Goal: Task Accomplishment & Management: Manage account settings

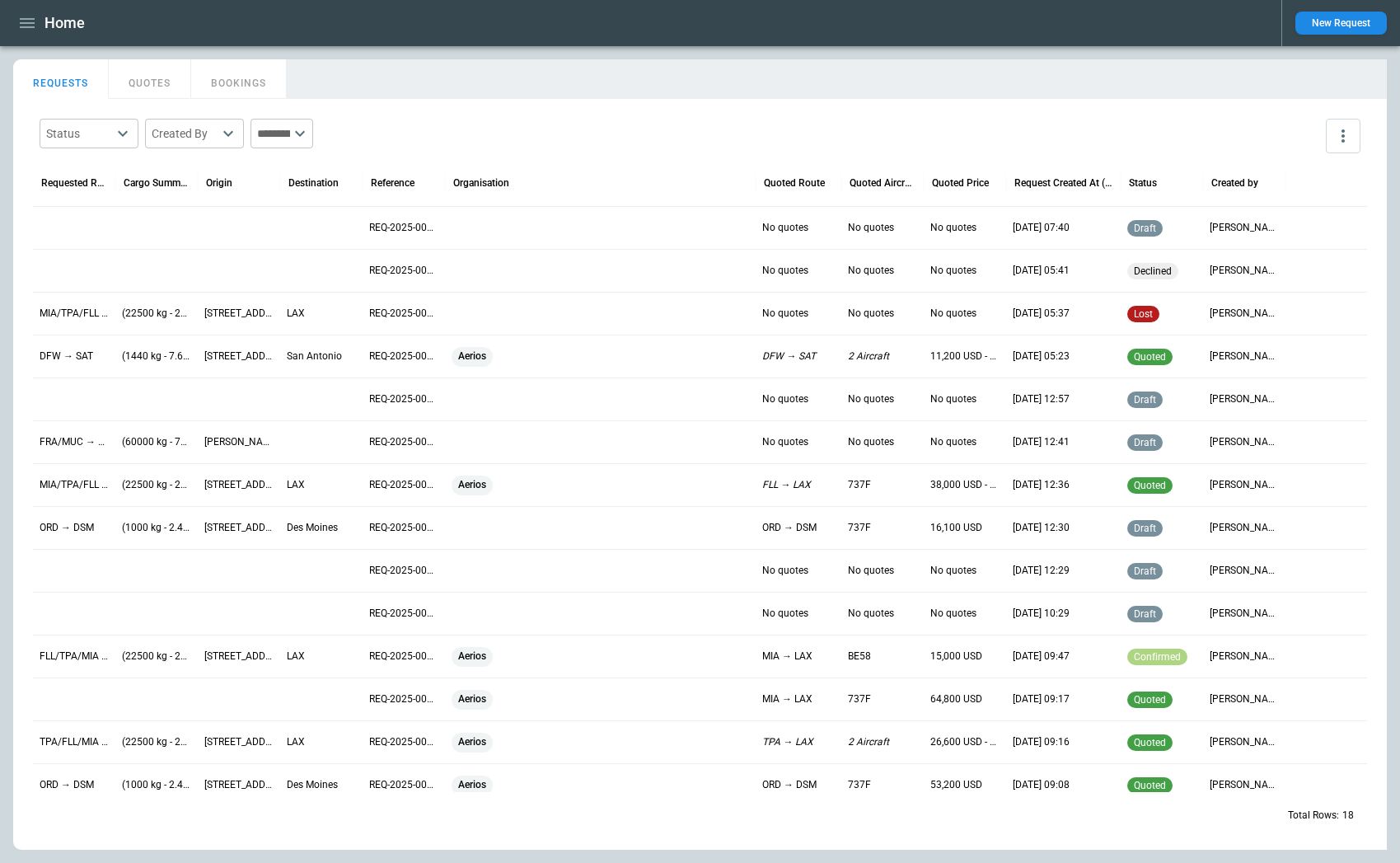
click at [78, 354] on p "DFW → SAT" at bounding box center [74, 357] width 69 height 14
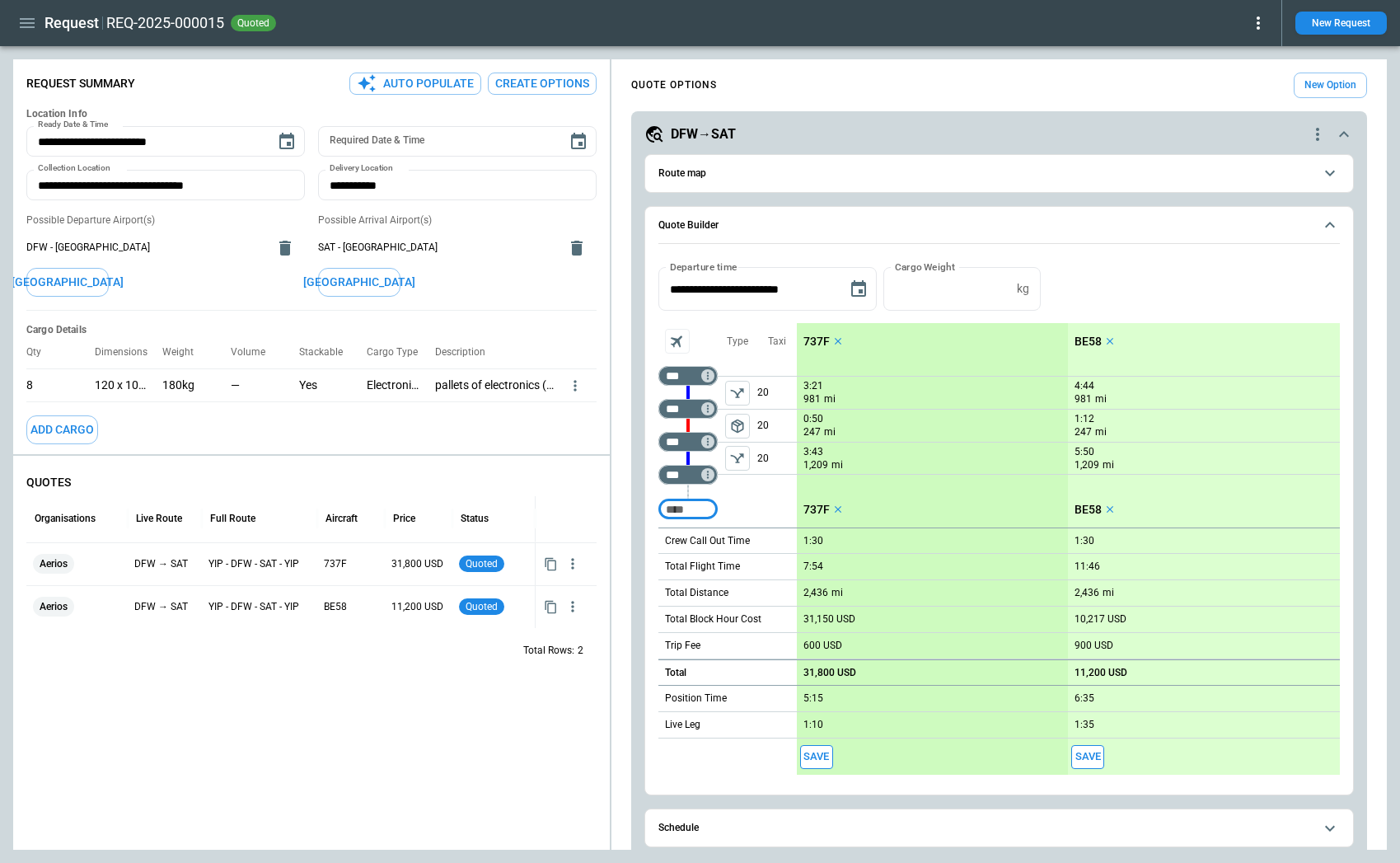
click at [678, 344] on icon "Aircraft selection" at bounding box center [677, 342] width 19 height 19
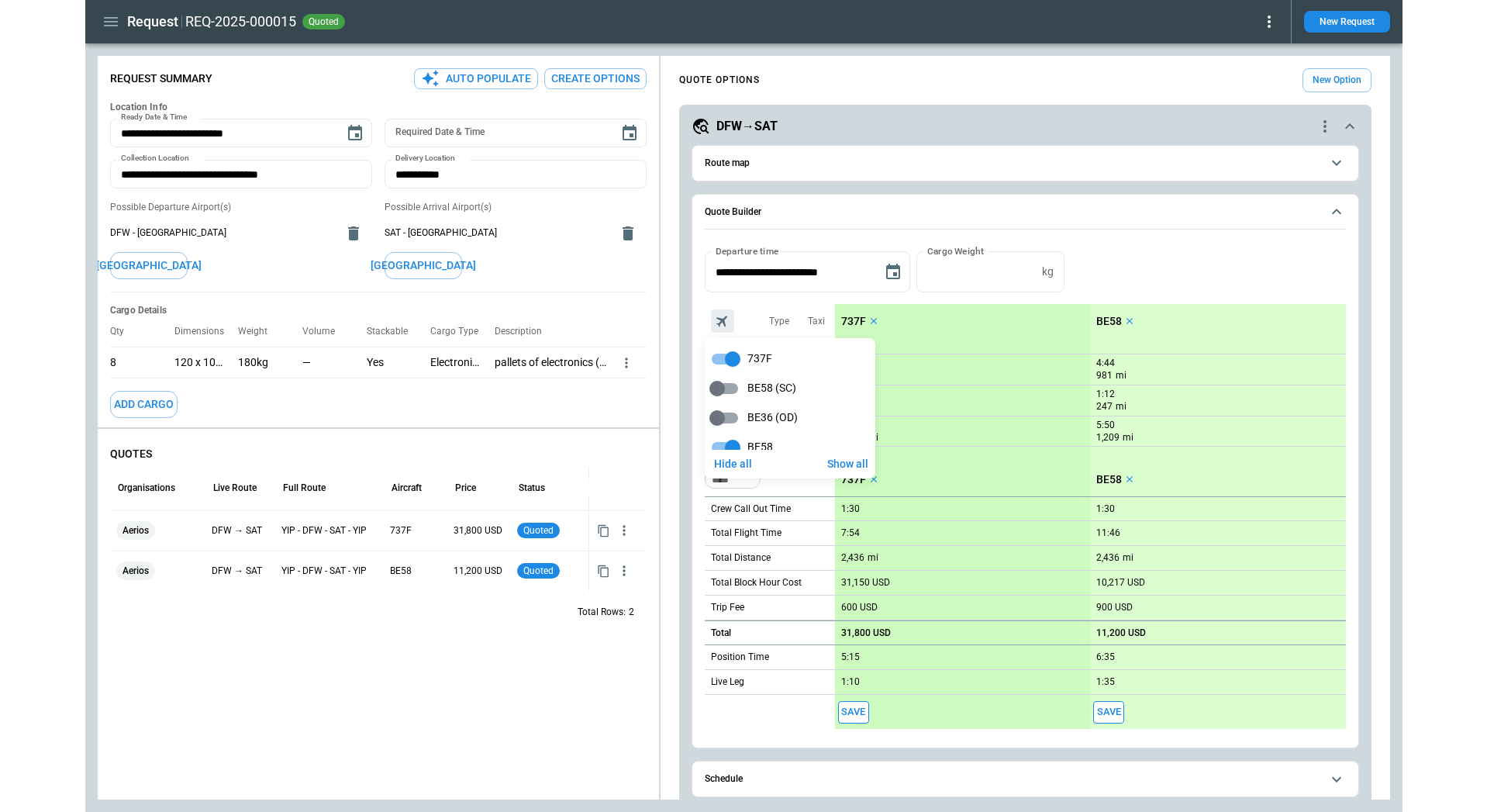
scroll to position [19, 0]
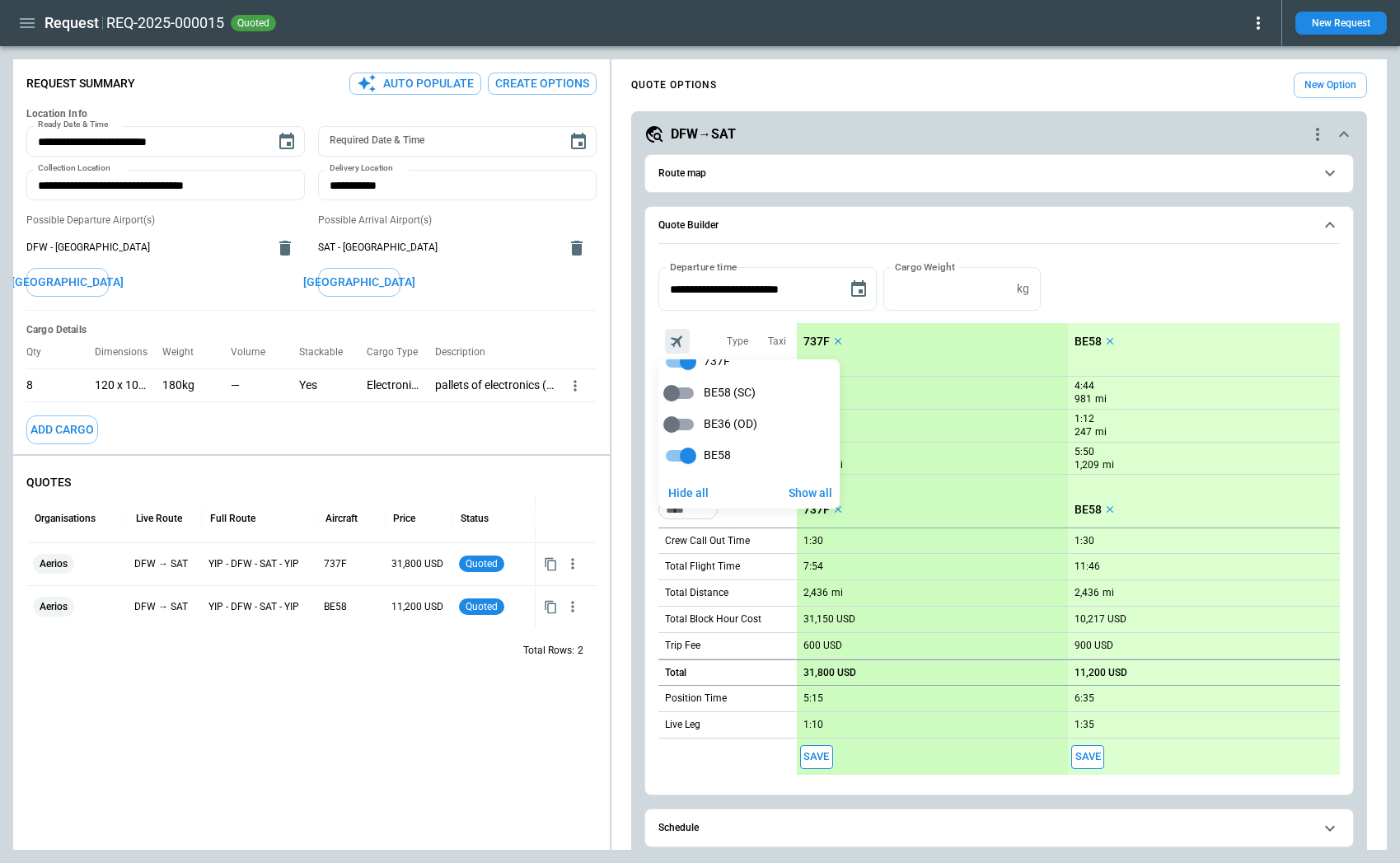
click at [1180, 299] on div at bounding box center [700, 432] width 1400 height 863
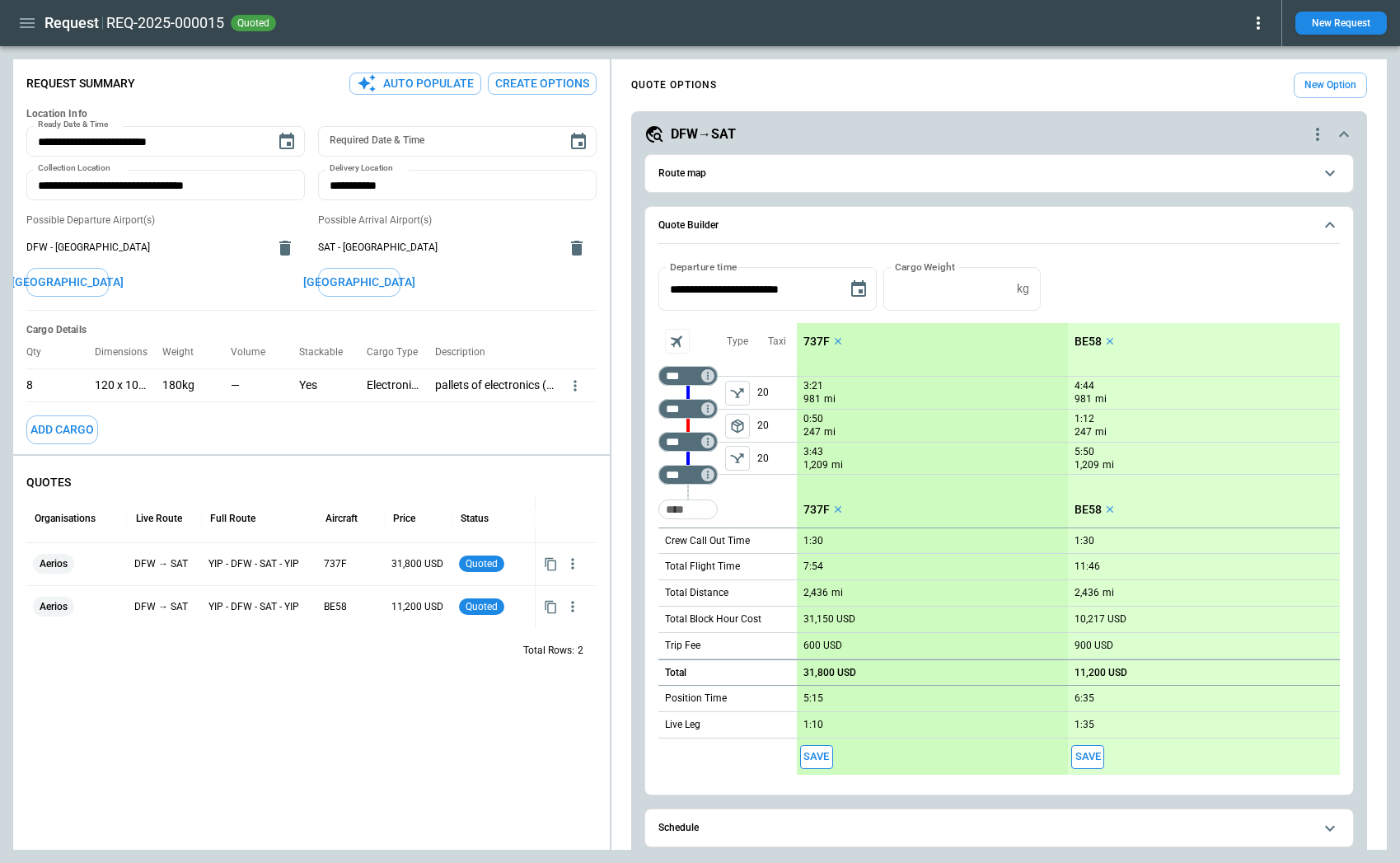
click at [1378, 142] on div "**********" at bounding box center [999, 581] width 775 height 1030
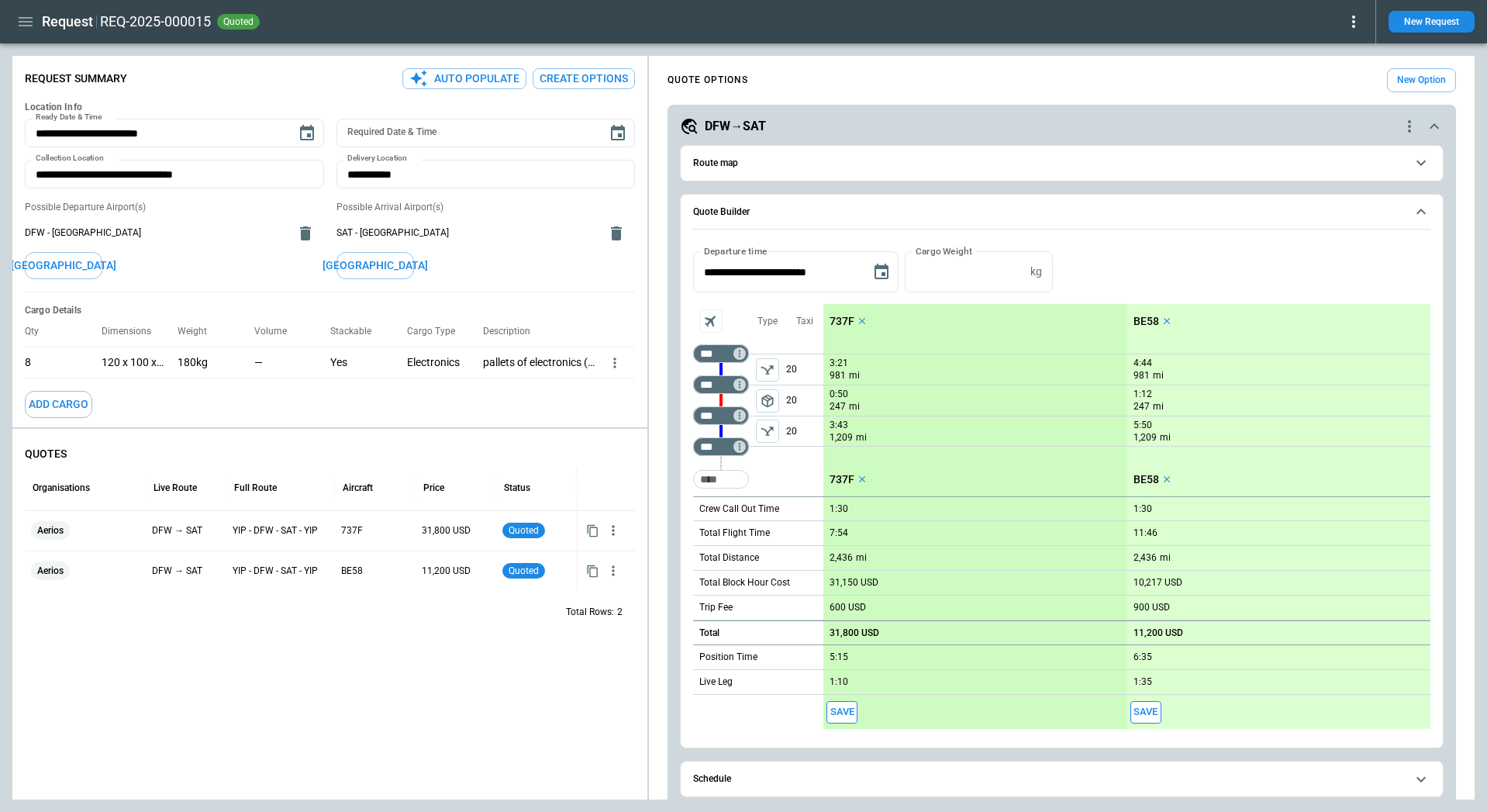
click at [1013, 174] on button "Route map" at bounding box center [1062, 163] width 738 height 35
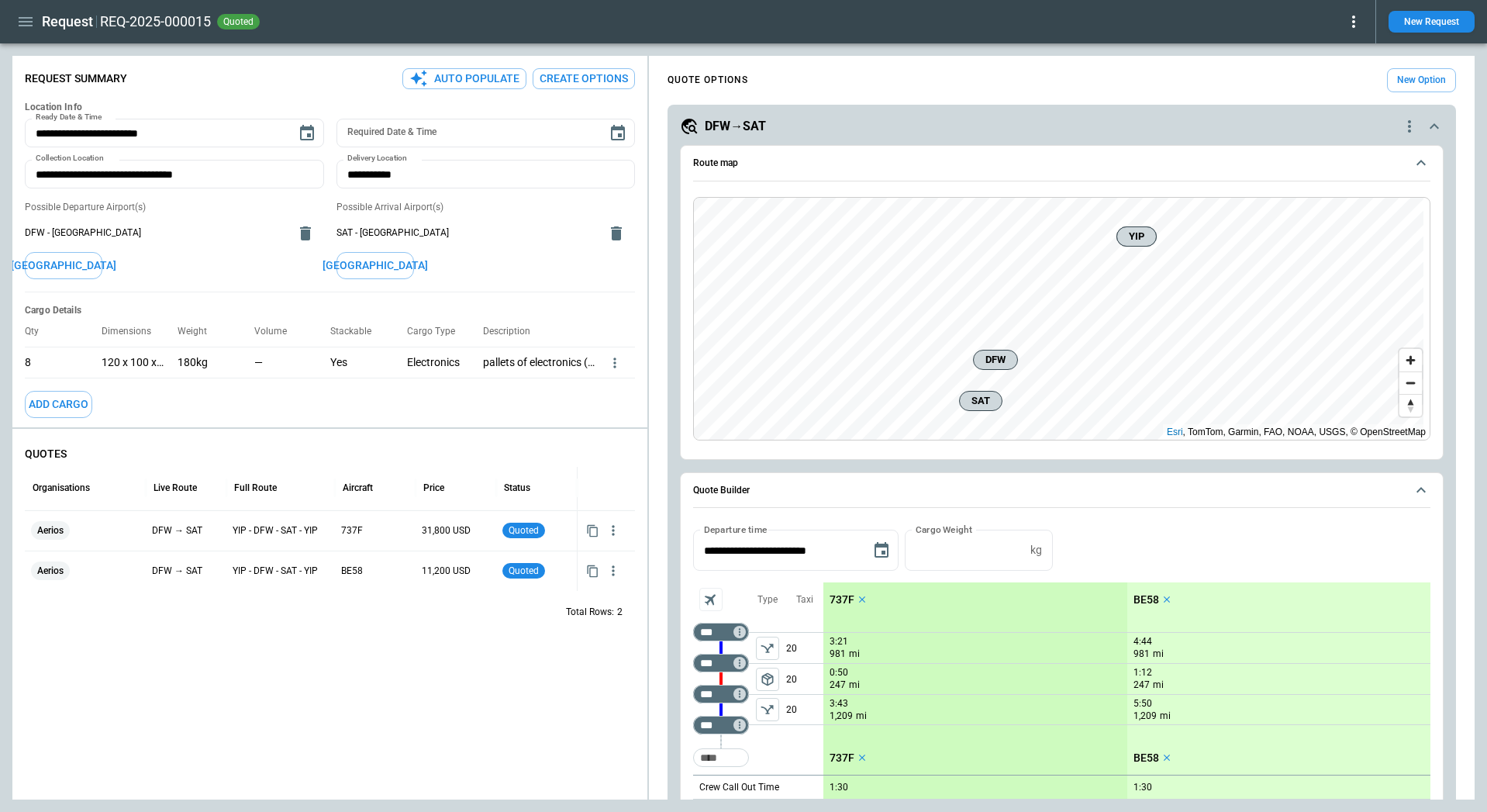
click at [1013, 174] on button "Route map" at bounding box center [1062, 163] width 738 height 36
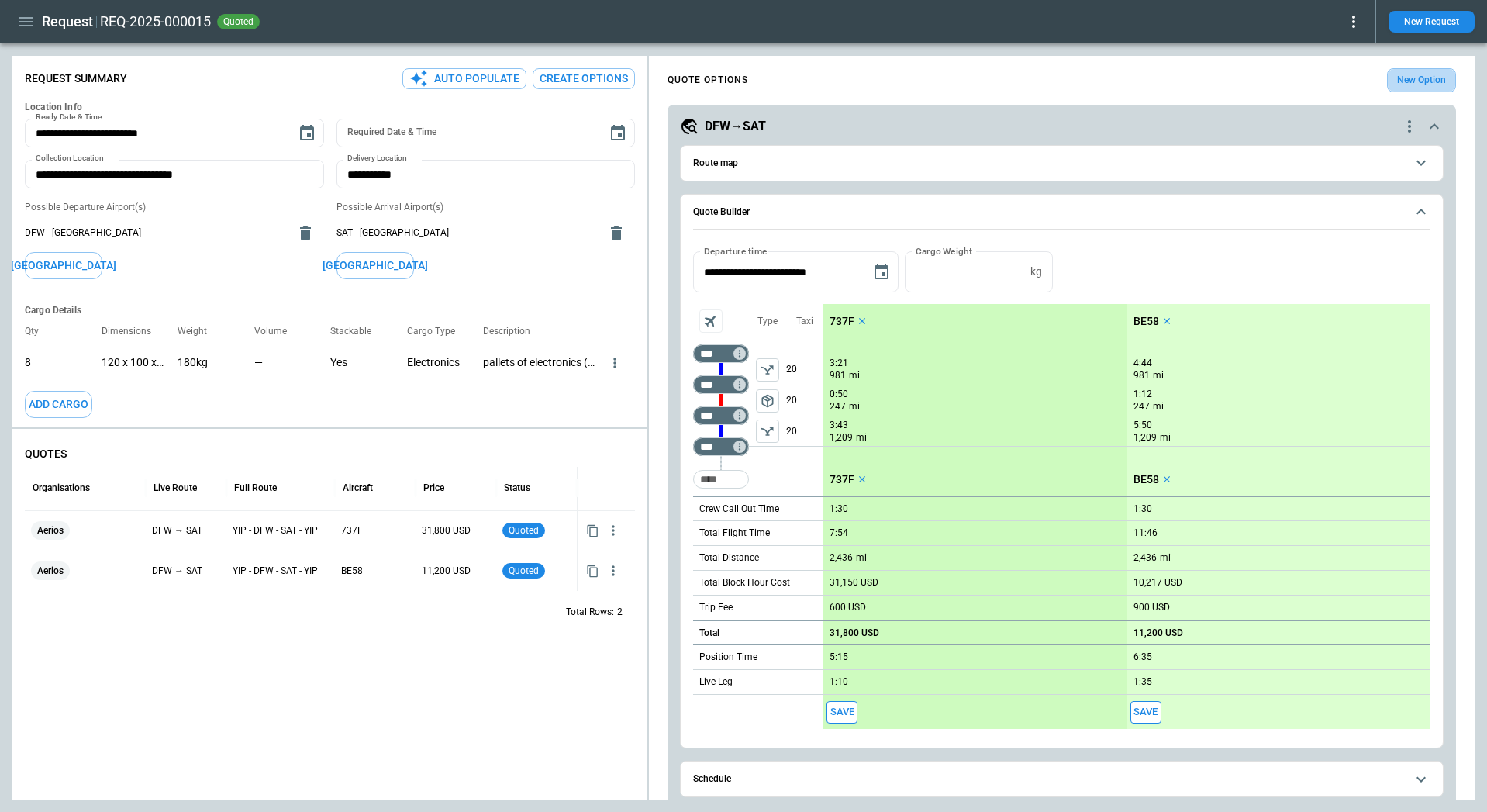
click at [1317, 70] on button "New Option" at bounding box center [1421, 80] width 69 height 24
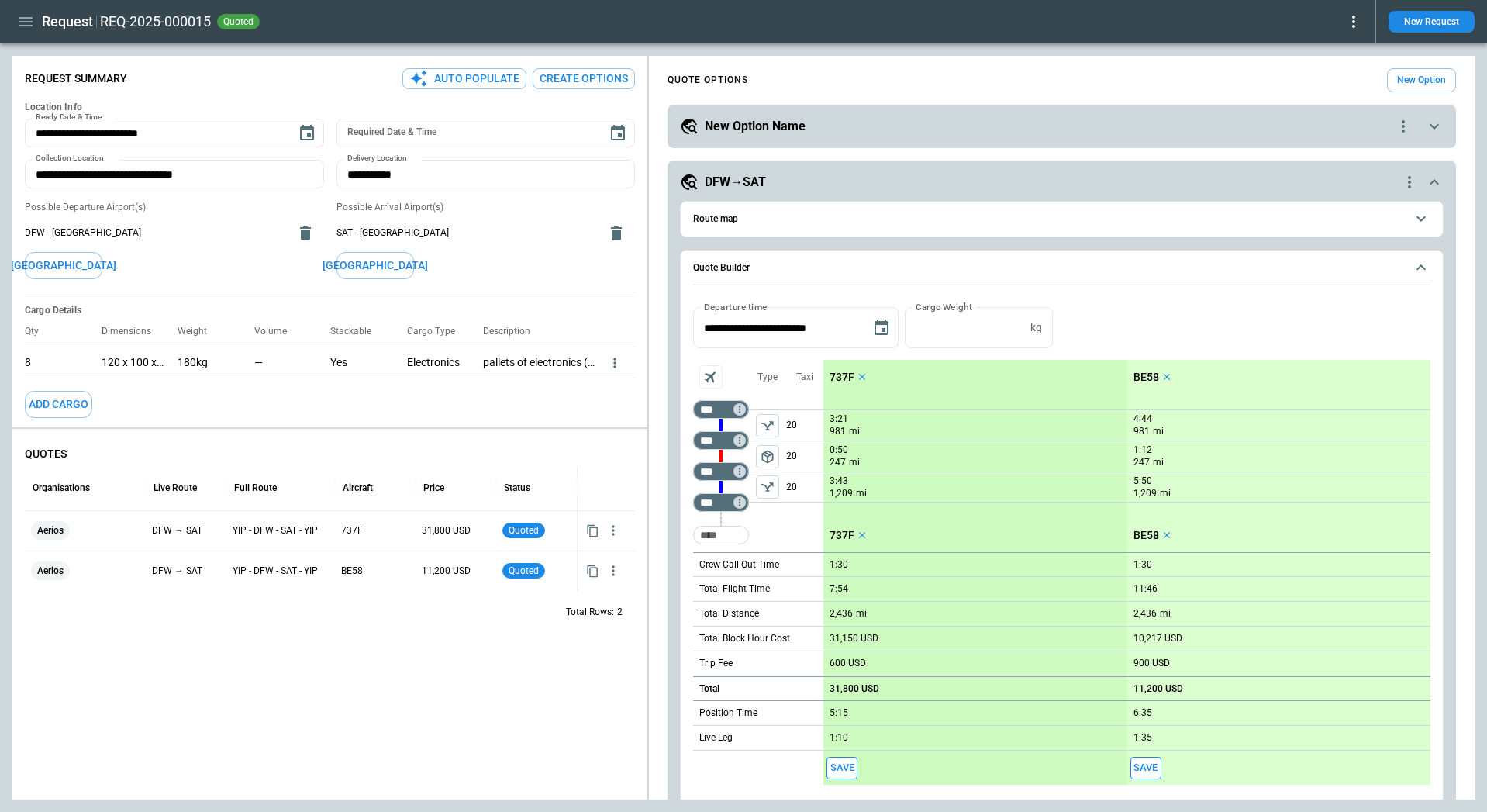
click at [814, 141] on div "**********" at bounding box center [1062, 127] width 789 height 44
click at [801, 127] on h5 "New Option Name" at bounding box center [755, 127] width 101 height 17
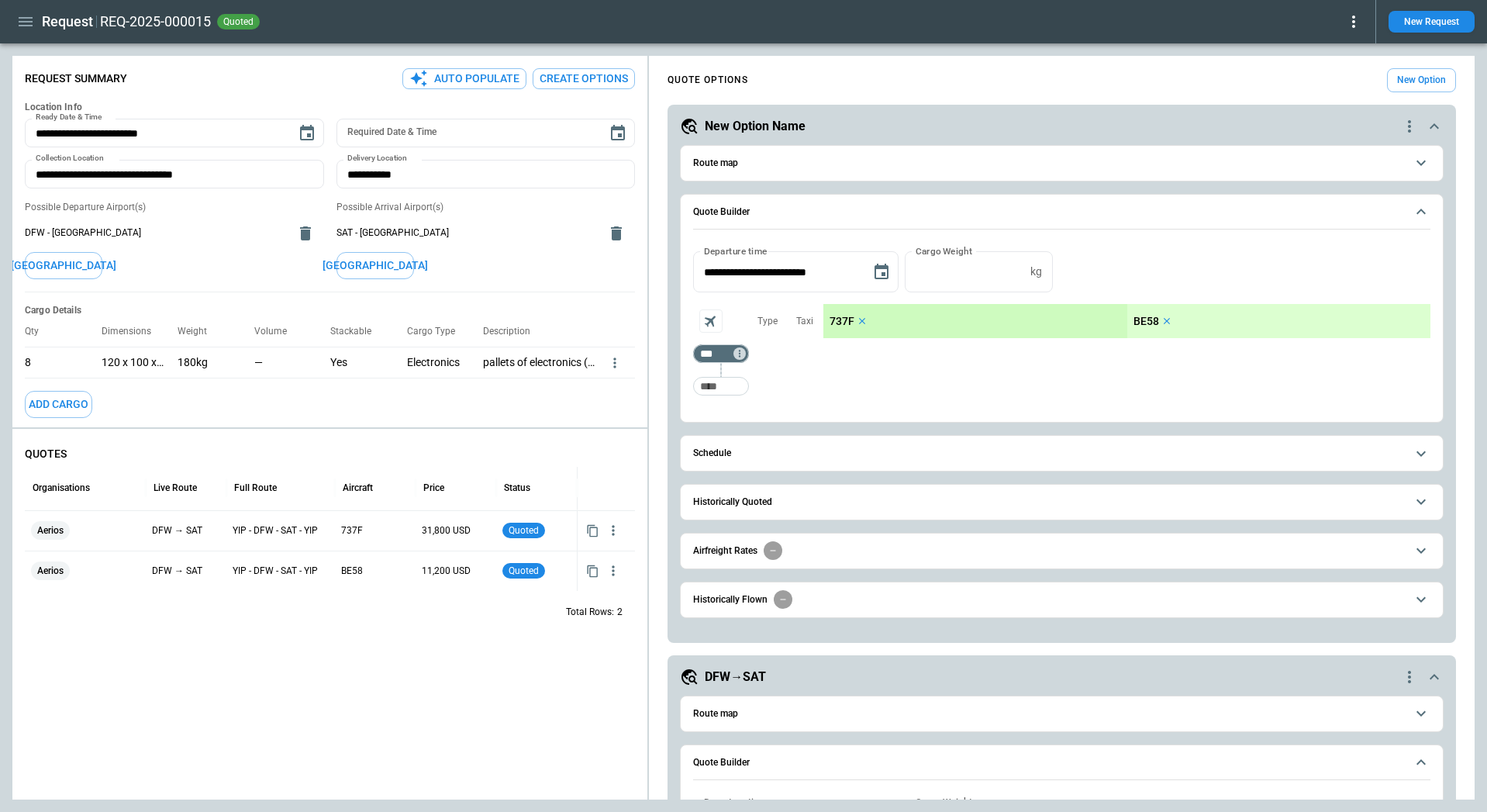
click at [702, 317] on icon "Aircraft selection" at bounding box center [711, 321] width 22 height 21
click at [702, 317] on div at bounding box center [744, 406] width 1487 height 812
click at [702, 317] on icon "Aircraft selection" at bounding box center [711, 321] width 22 height 21
click at [27, 21] on div at bounding box center [744, 406] width 1487 height 812
click at [27, 21] on div "737F BE58 (SC) BE36 (OD) BE58 Hide all Show all" at bounding box center [744, 406] width 1487 height 812
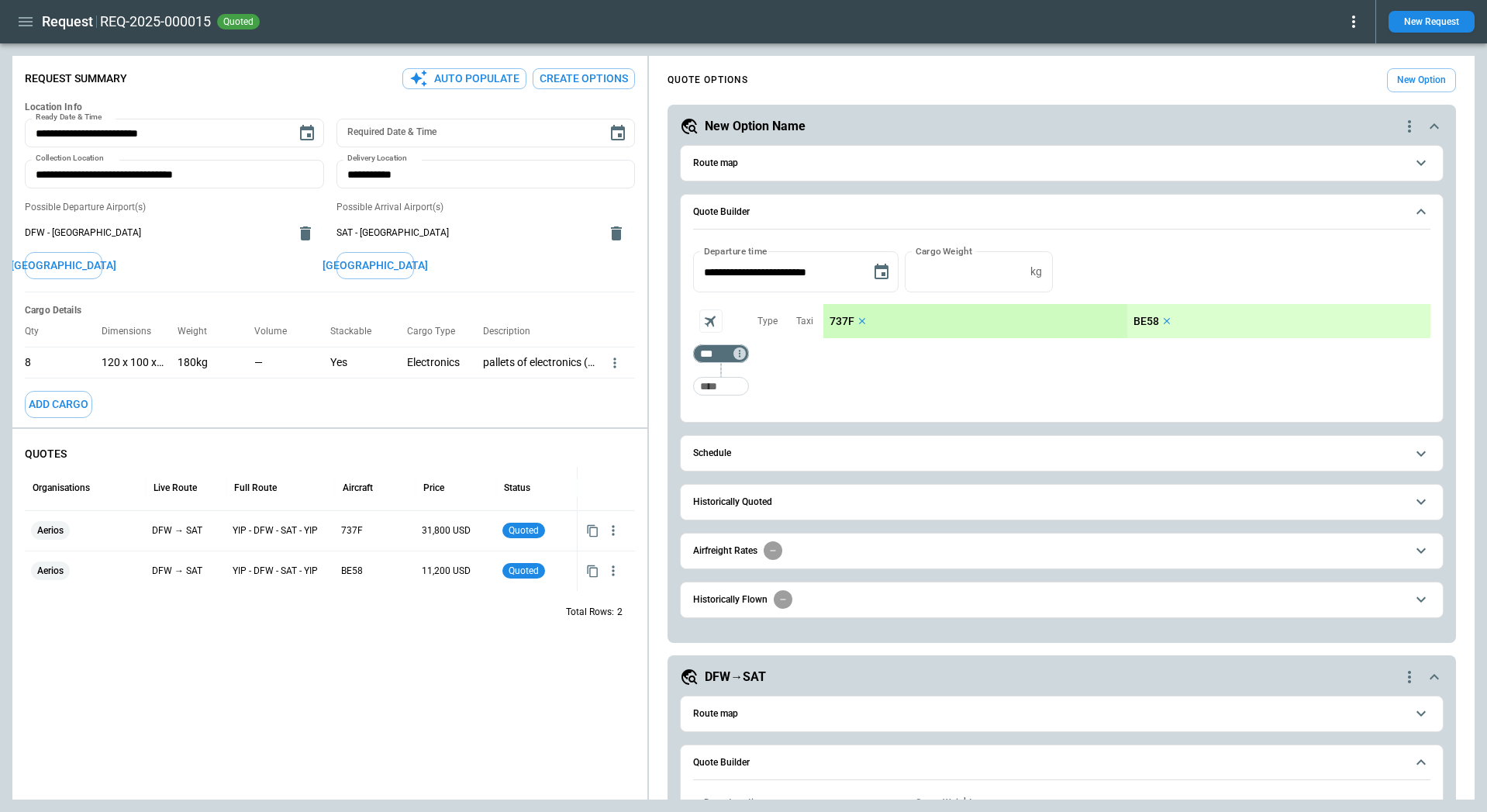
click at [27, 21] on icon "button" at bounding box center [26, 21] width 14 height 9
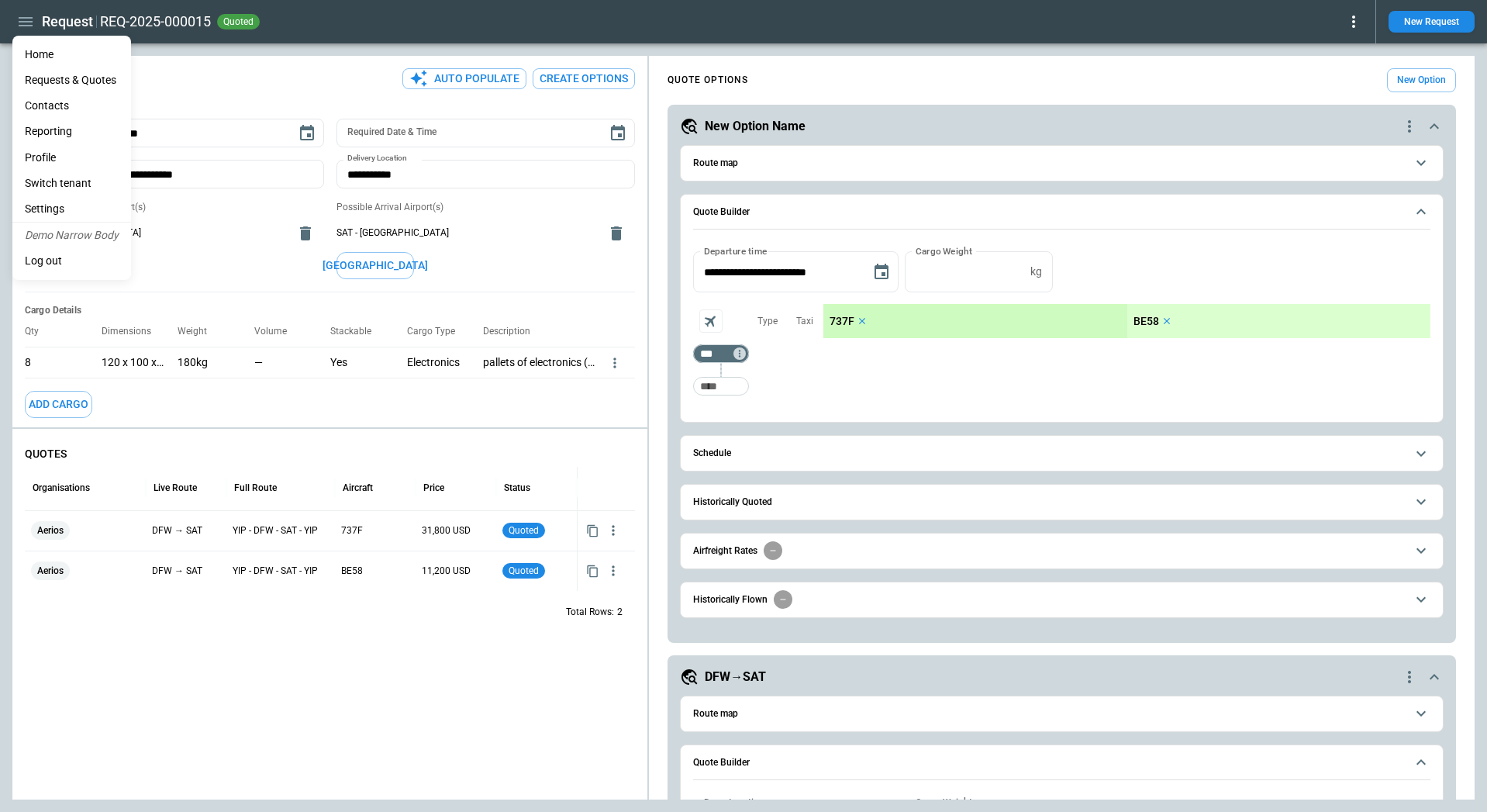
click at [27, 21] on div at bounding box center [744, 406] width 1487 height 812
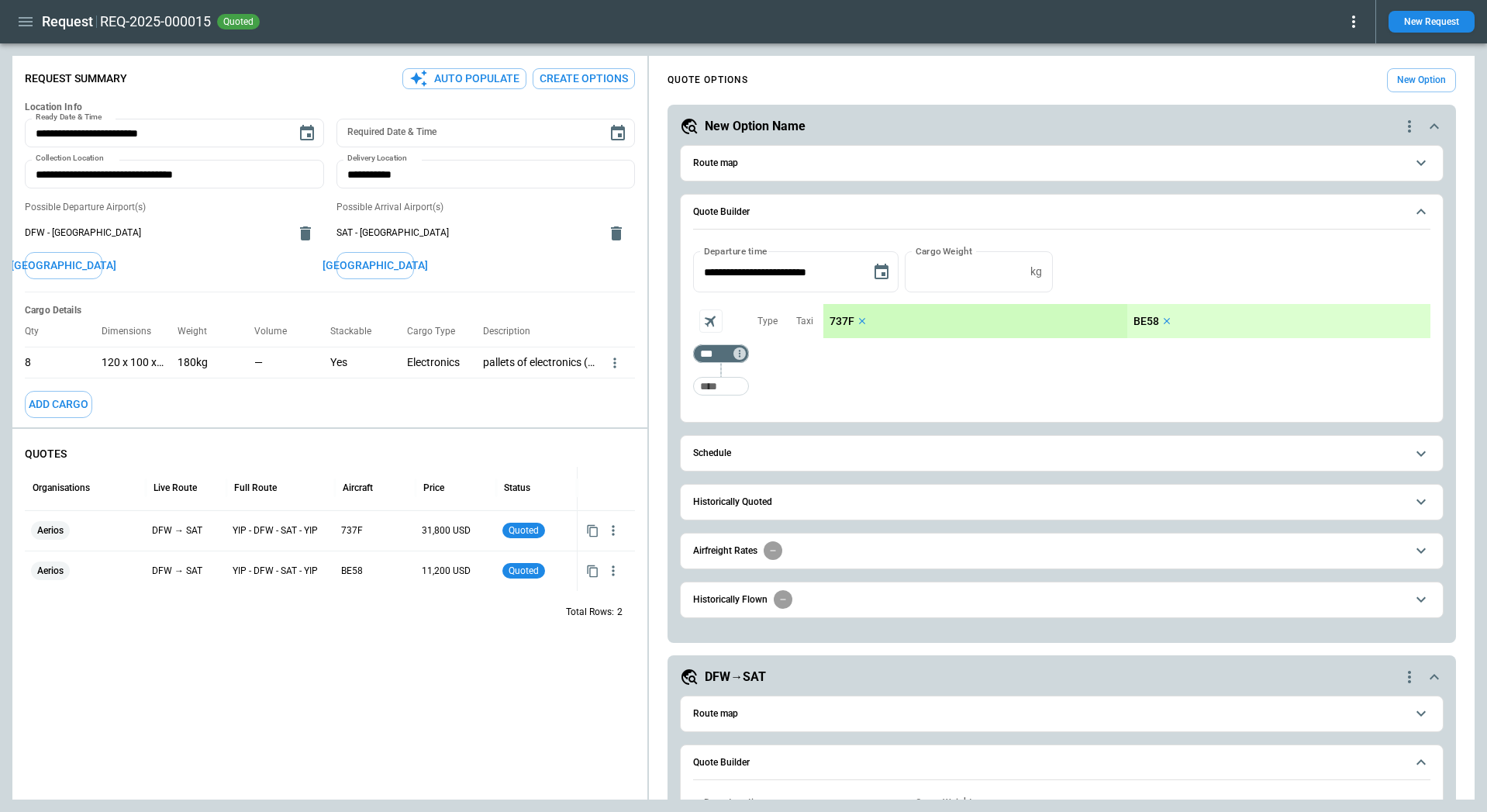
click at [1103, 78] on div "QUOTE OPTIONS New Option" at bounding box center [1062, 80] width 789 height 24
click at [23, 12] on icon "button" at bounding box center [26, 21] width 19 height 19
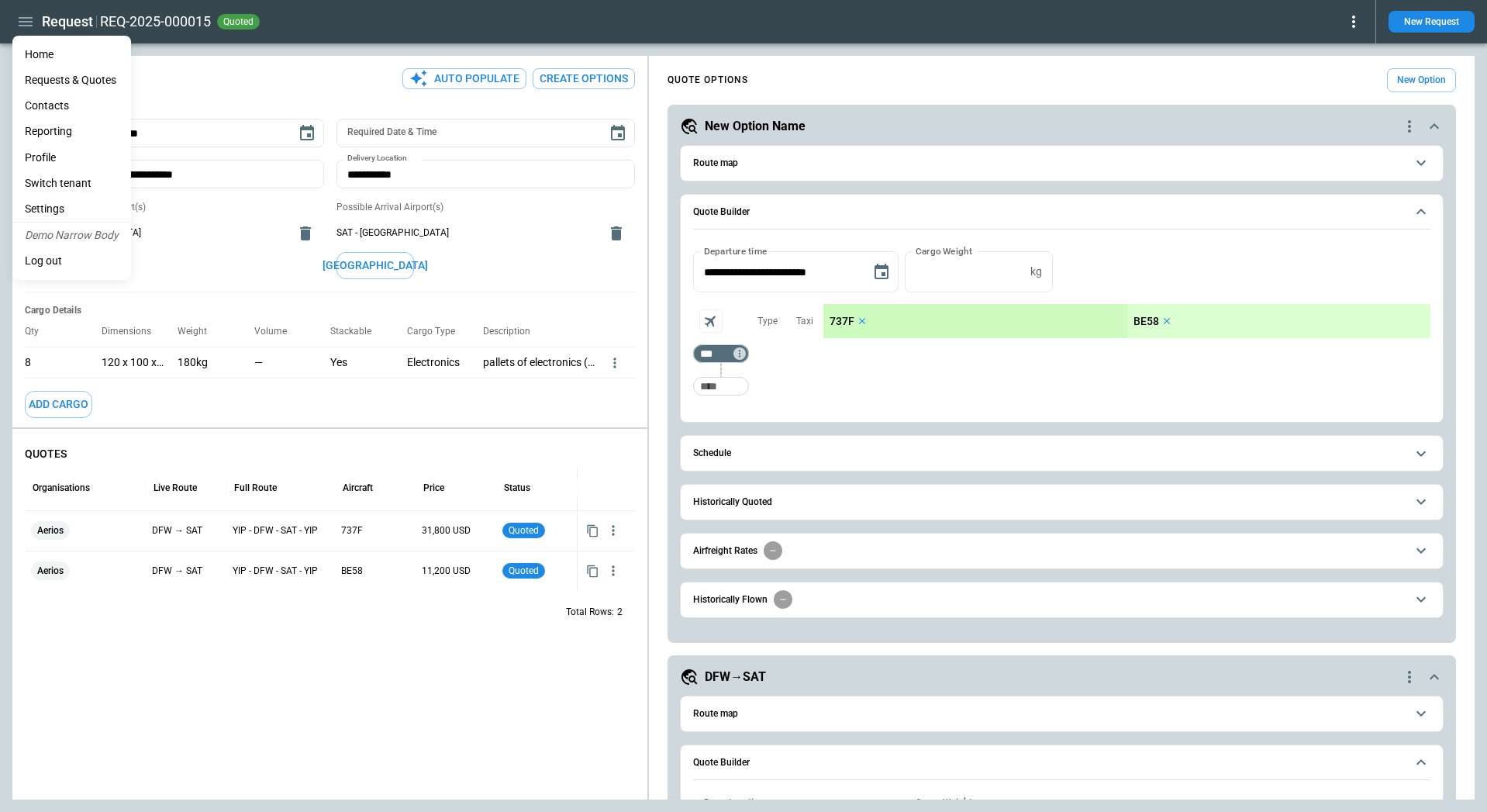
click at [78, 188] on li "Switch tenant" at bounding box center [71, 183] width 118 height 26
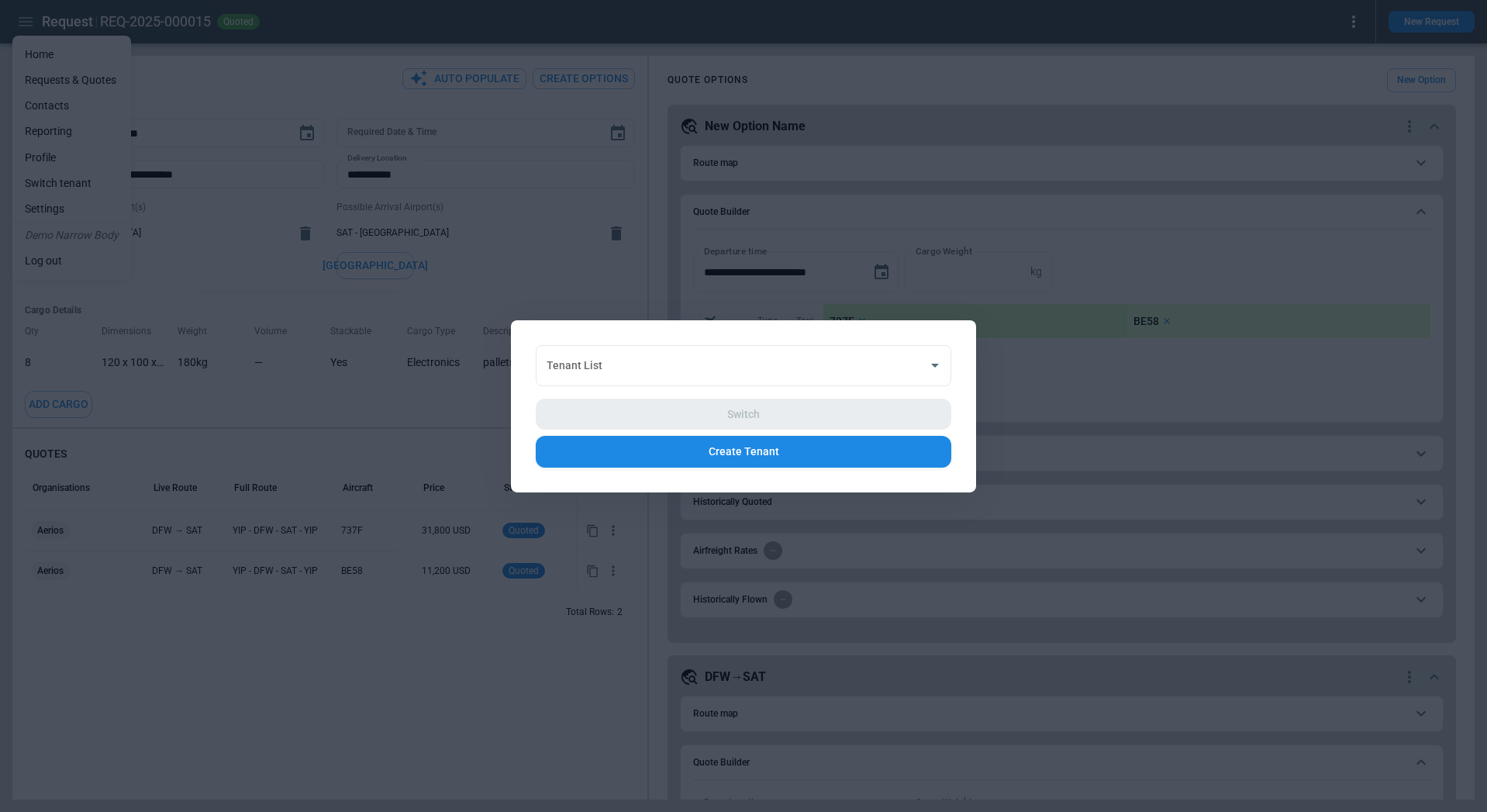
click at [760, 399] on div "Switch Create Tenant" at bounding box center [744, 427] width 416 height 81
click at [802, 365] on input "Tenant List" at bounding box center [732, 365] width 379 height 27
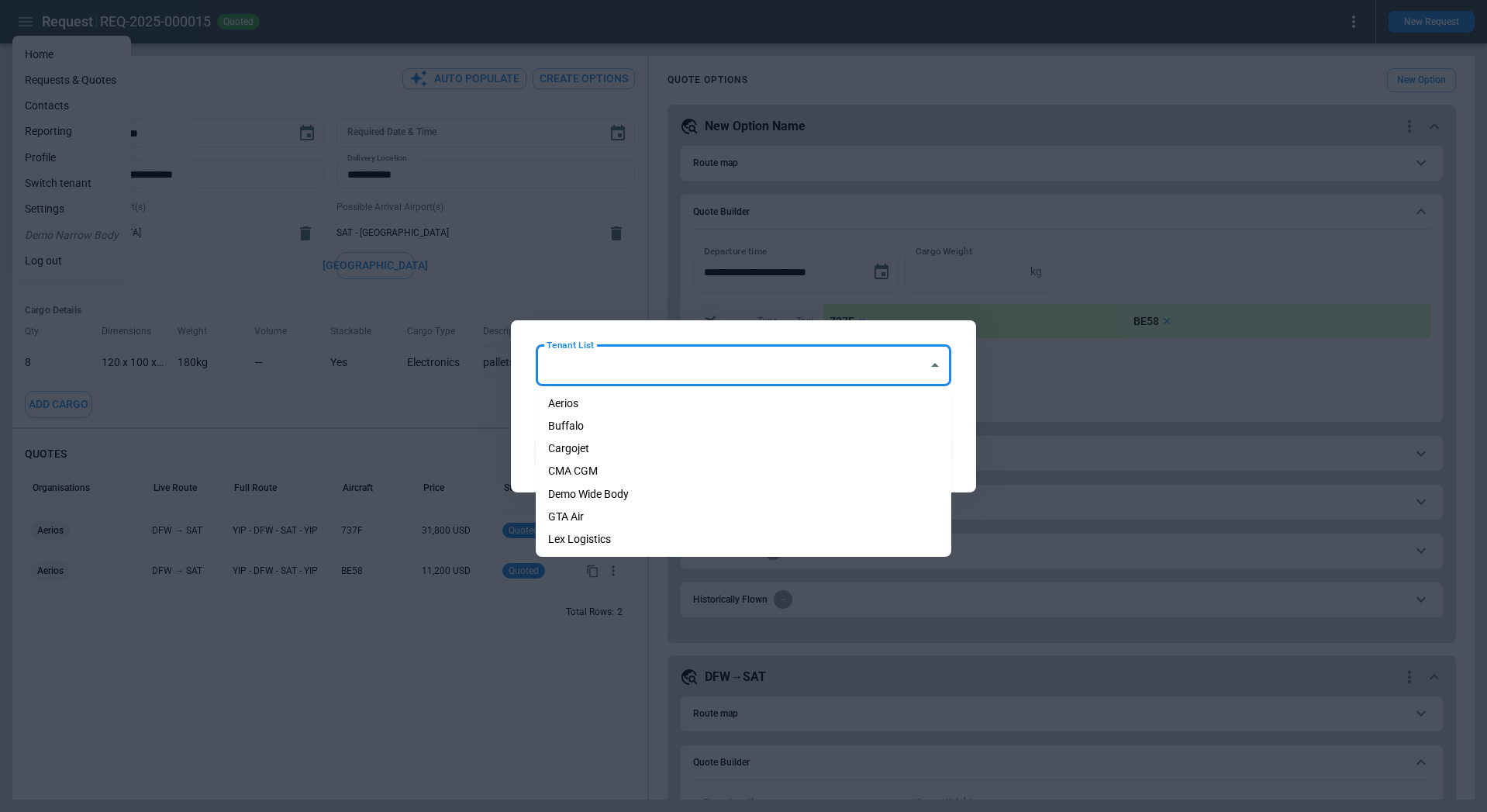
click at [518, 427] on div "Tenant List Tenant List Switch Create Tenant" at bounding box center [744, 405] width 466 height 172
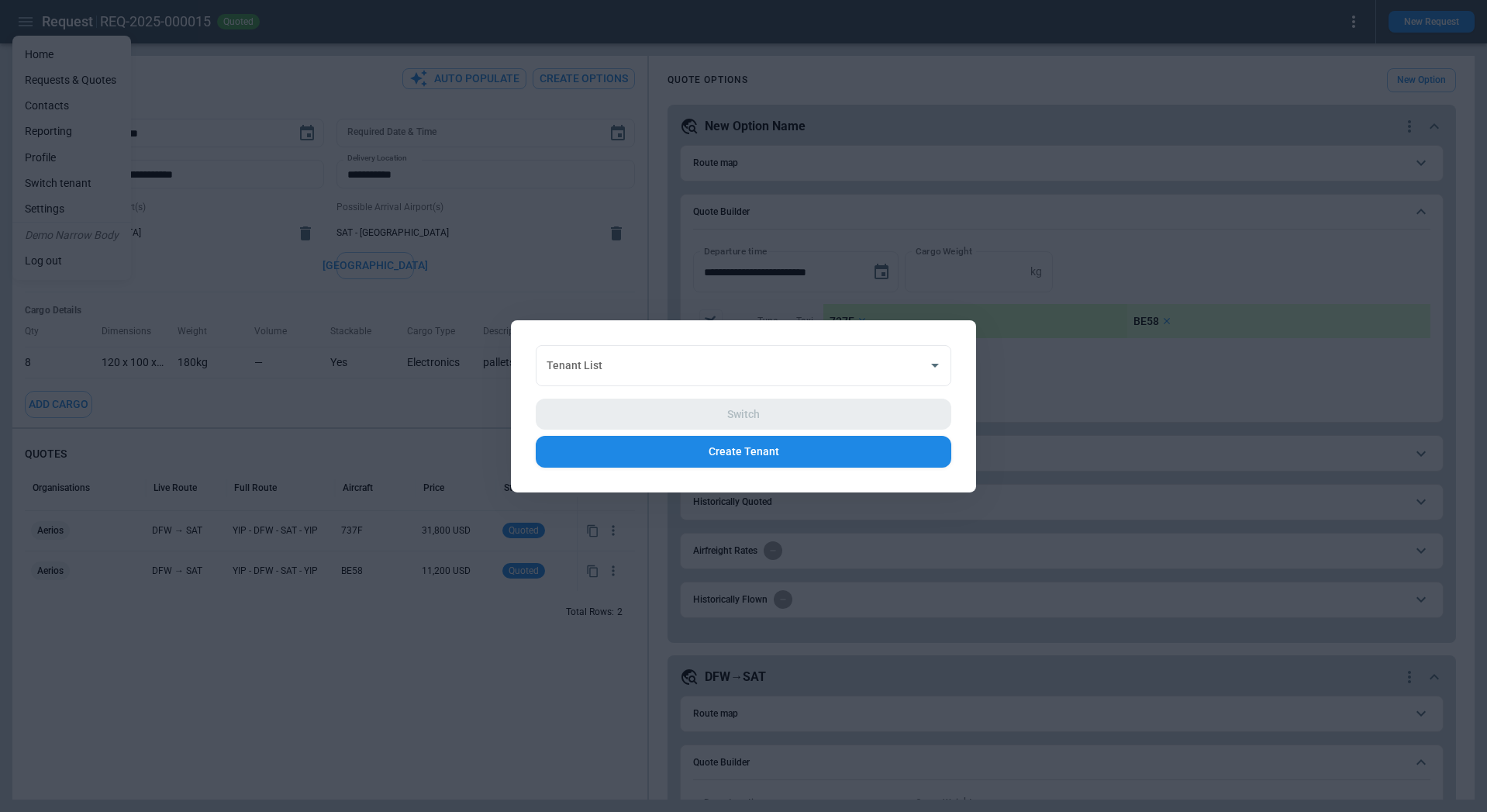
click at [1073, 362] on div at bounding box center [744, 406] width 1487 height 812
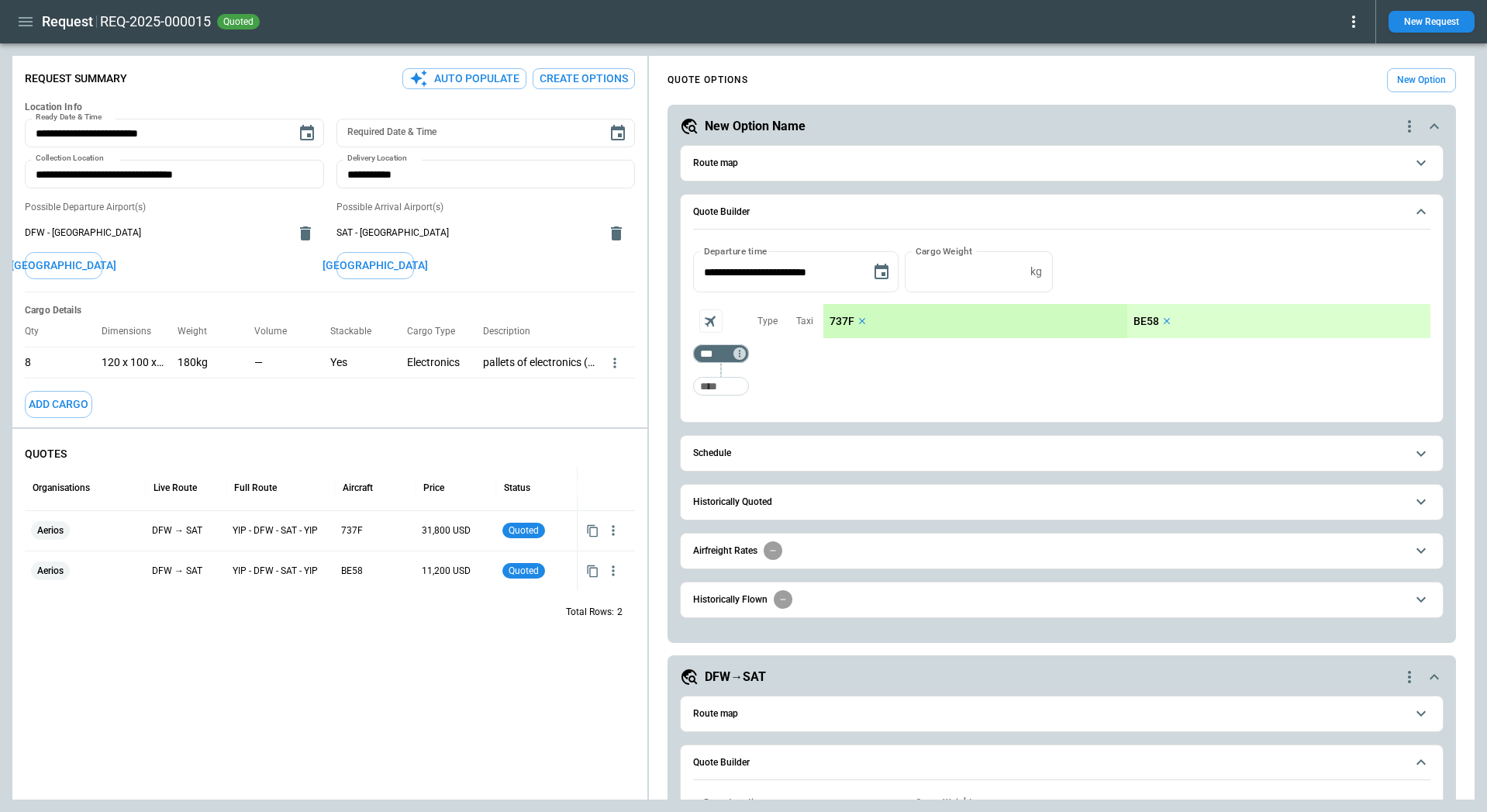
type textarea "*"
click at [1269, 36] on div "Request REQ-2025-000015 quoted New Request" at bounding box center [744, 21] width 1487 height 44
click at [28, 21] on icon "button" at bounding box center [26, 21] width 14 height 9
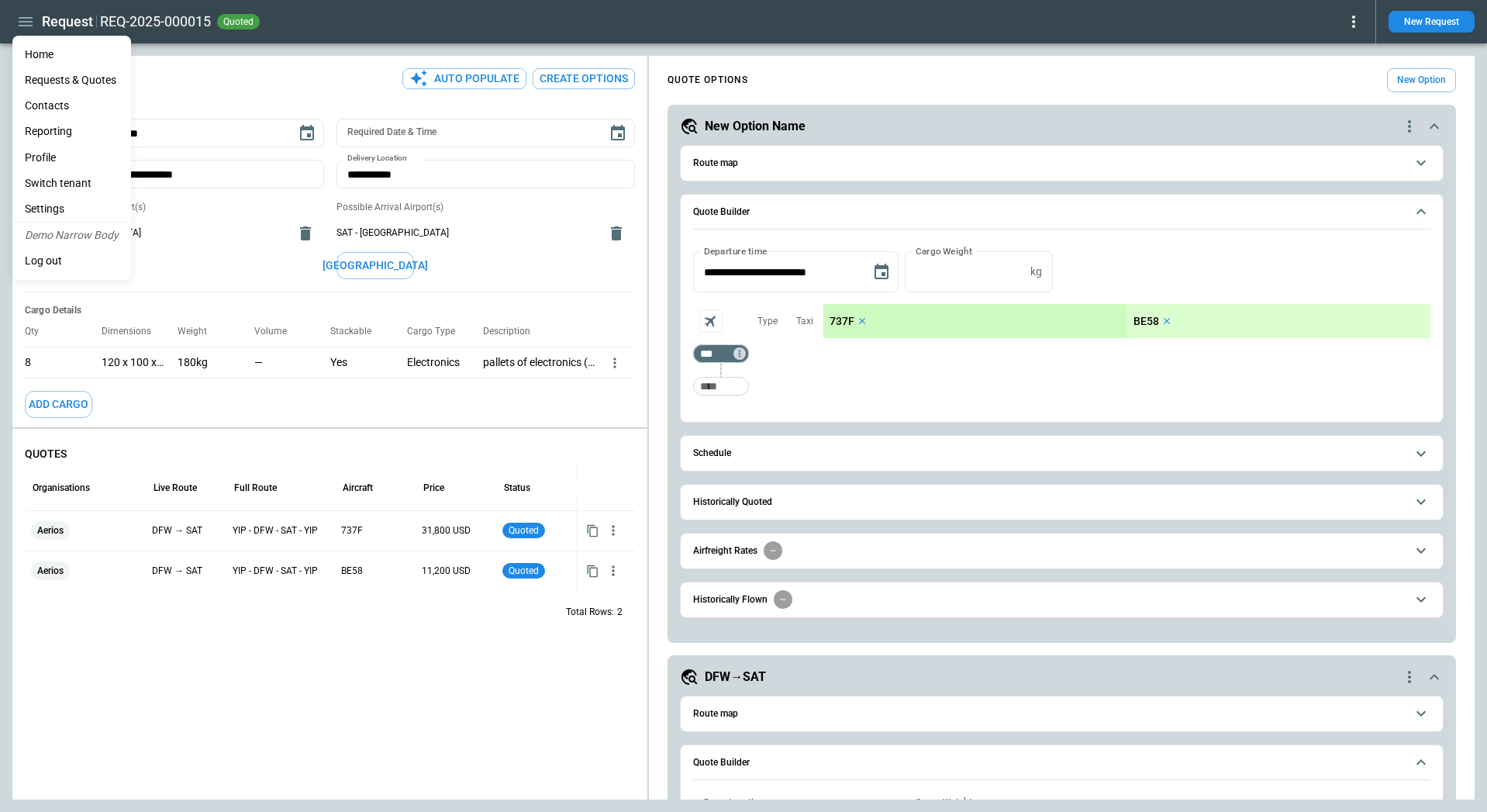
click at [41, 47] on li "Home" at bounding box center [71, 55] width 118 height 26
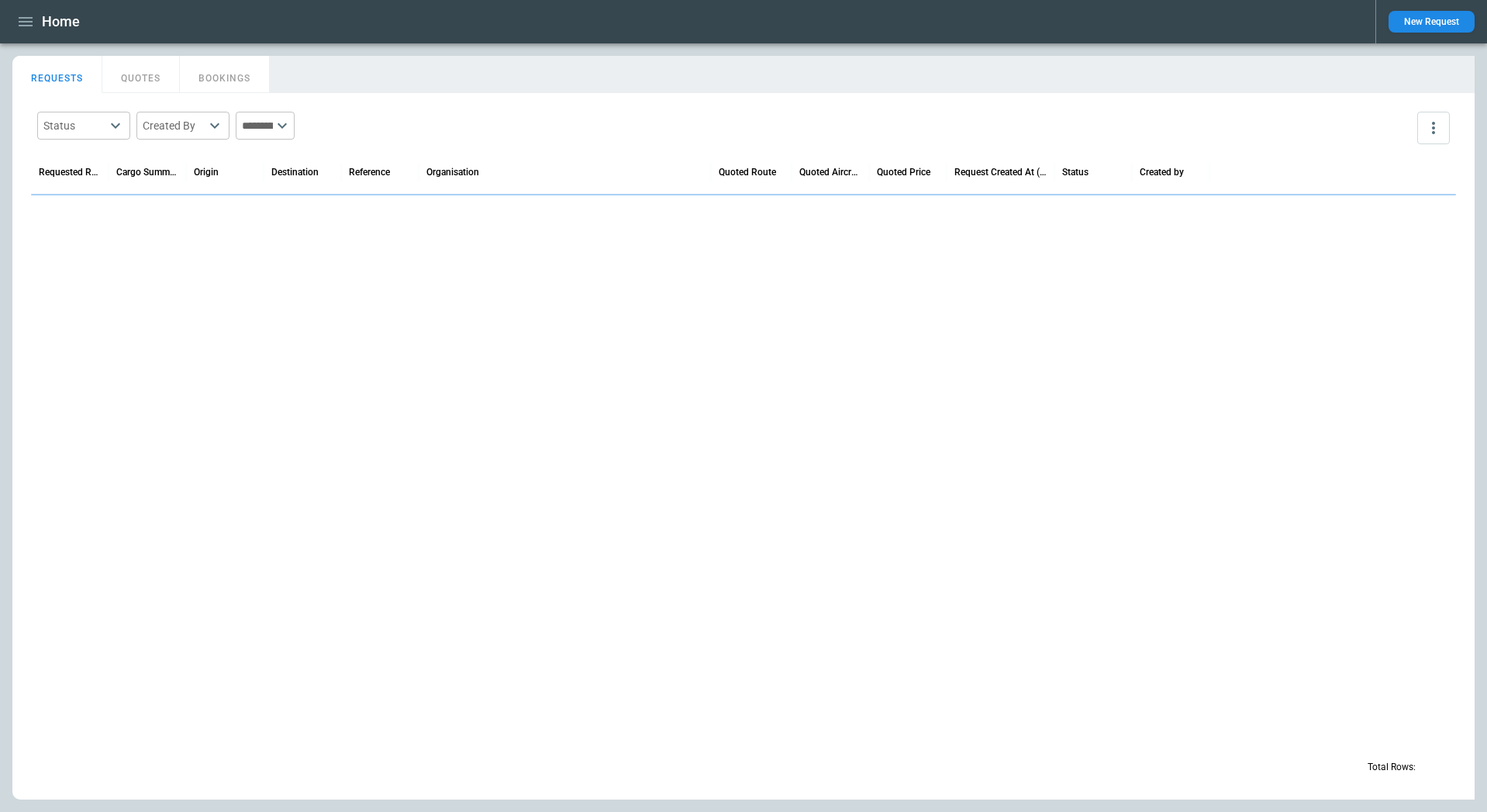
click at [720, 53] on main "FindBorderBarSize REQUESTS QUOTES BOOKINGS Status ​ Created By ​ ​ Requested Ro…" at bounding box center [744, 427] width 1487 height 768
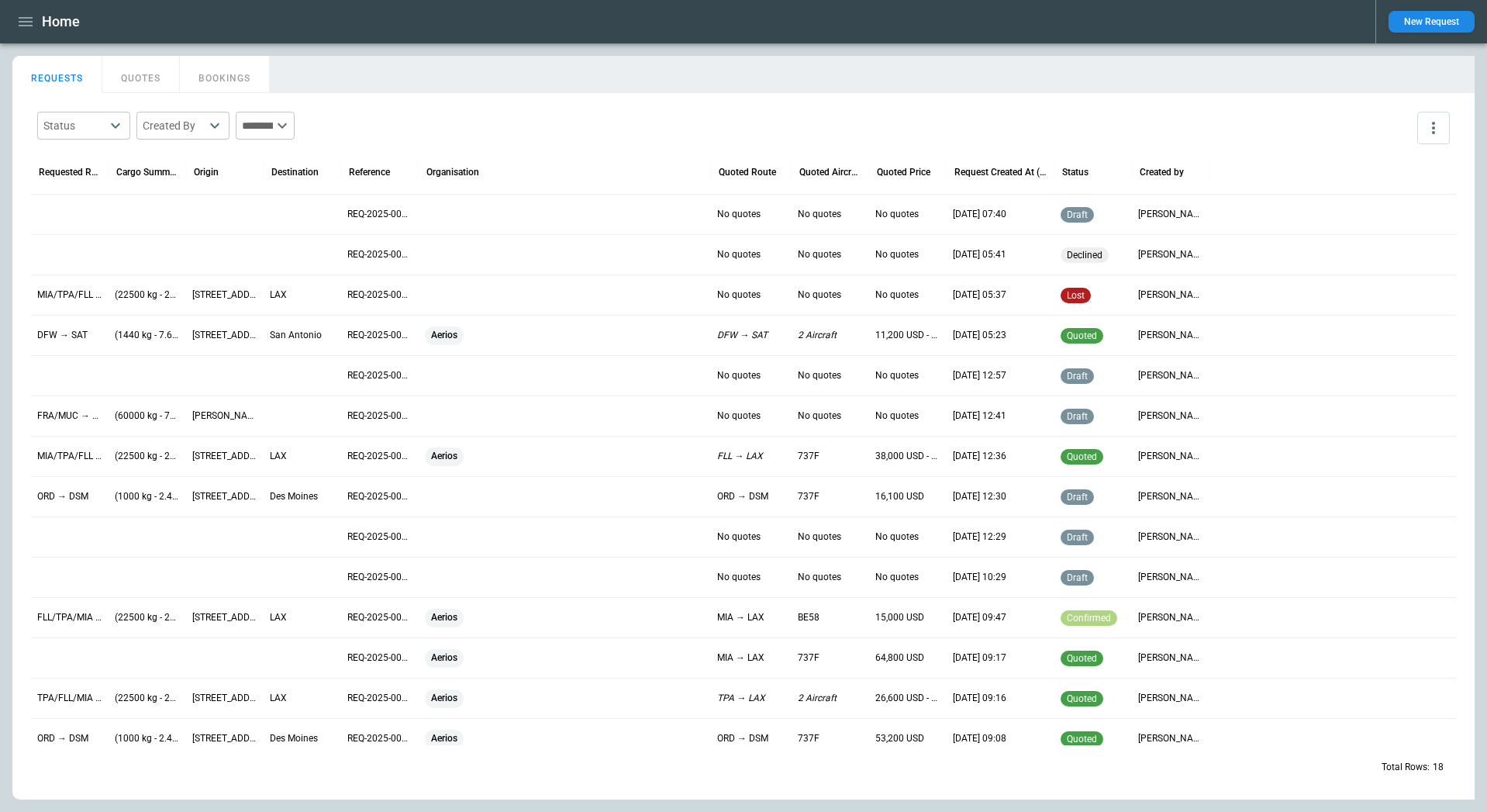
click at [18, 18] on icon "button" at bounding box center [26, 21] width 19 height 19
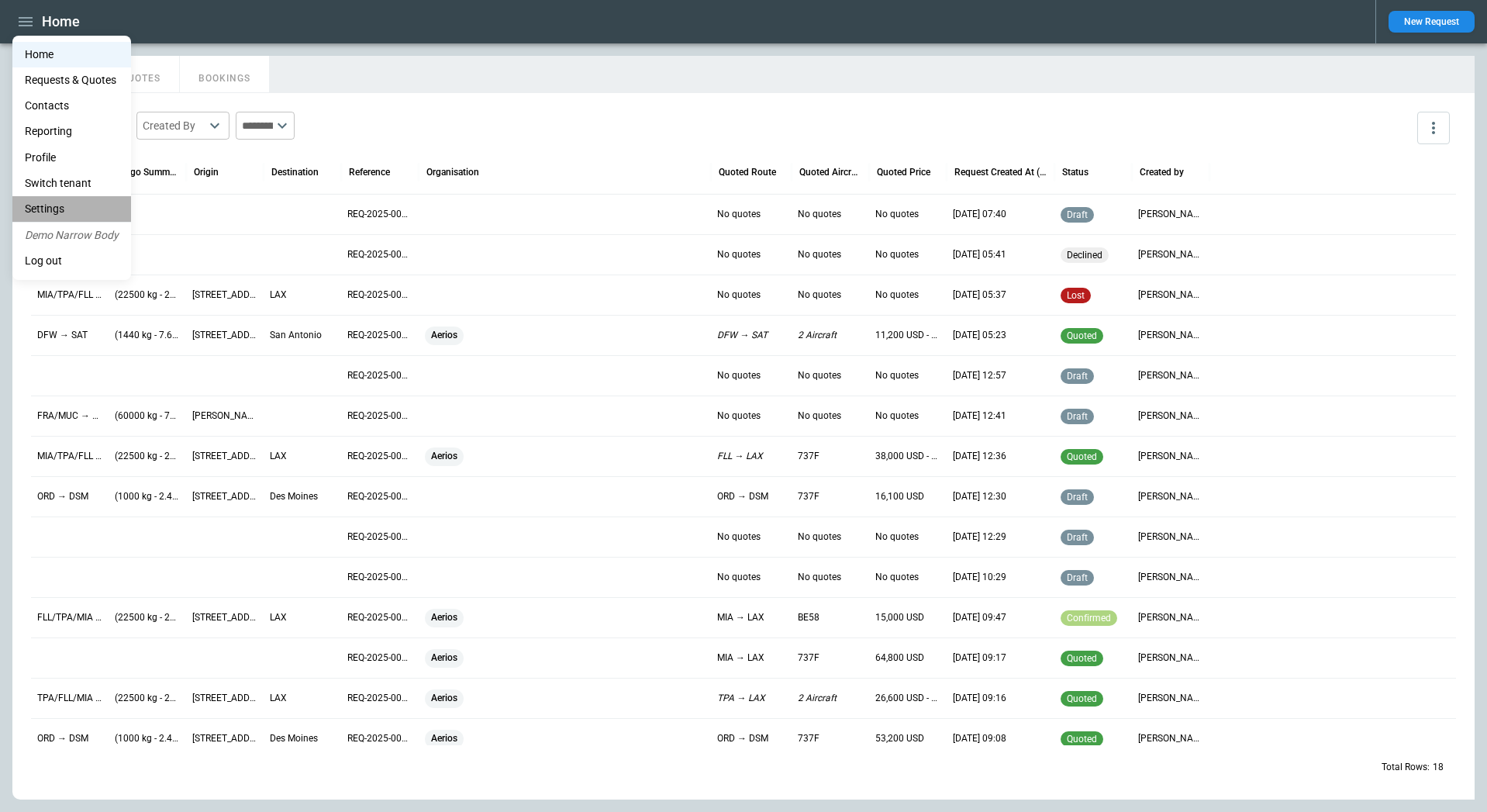
click at [90, 203] on li "Settings" at bounding box center [71, 208] width 118 height 26
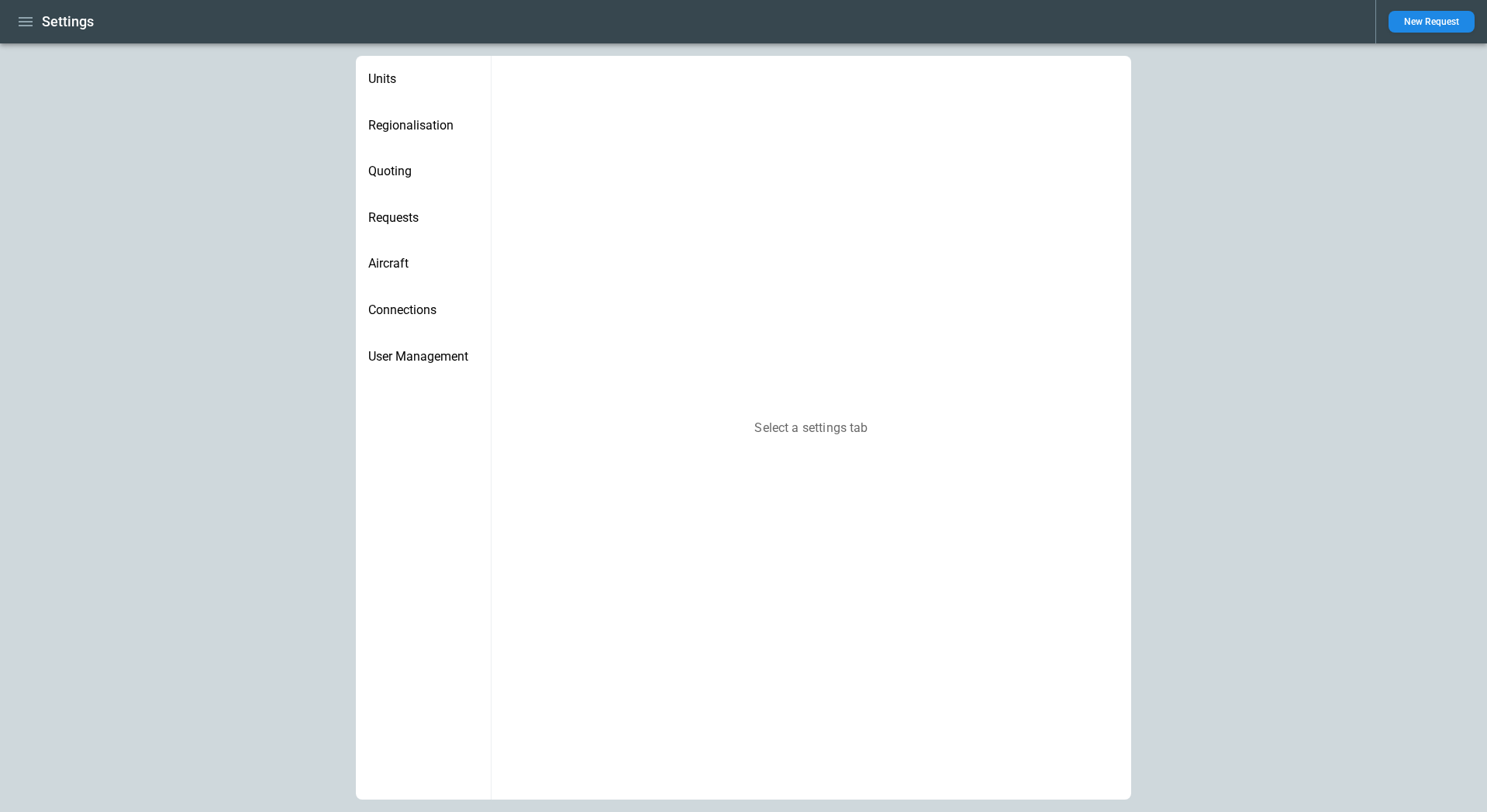
click at [434, 353] on span "User Management" at bounding box center [423, 356] width 110 height 16
click at [428, 317] on span "Connections" at bounding box center [423, 310] width 110 height 16
click at [403, 252] on div "Aircraft" at bounding box center [423, 264] width 135 height 46
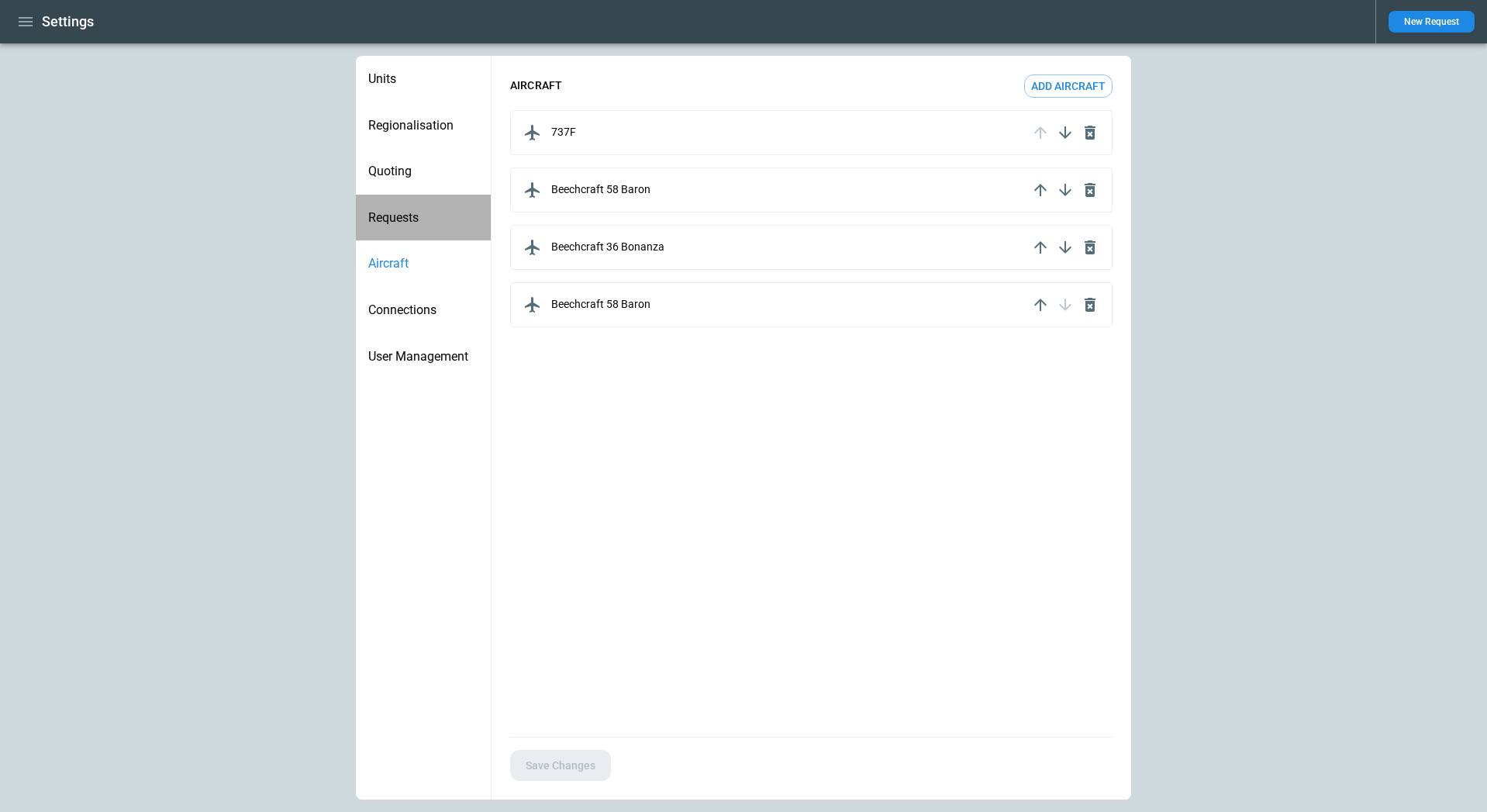
click at [409, 217] on span "Requests" at bounding box center [423, 217] width 110 height 16
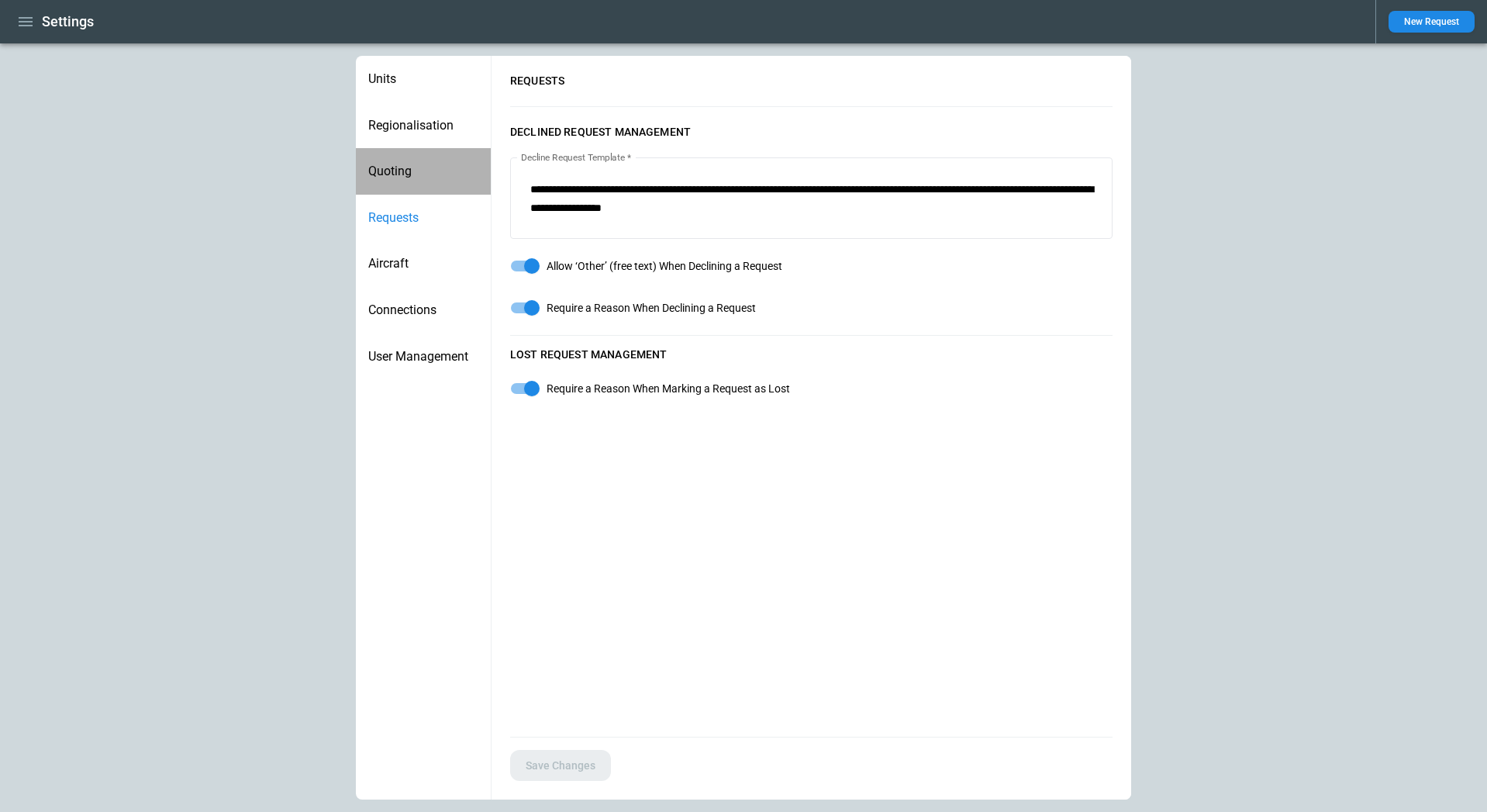
click at [399, 175] on span "Quoting" at bounding box center [423, 171] width 110 height 16
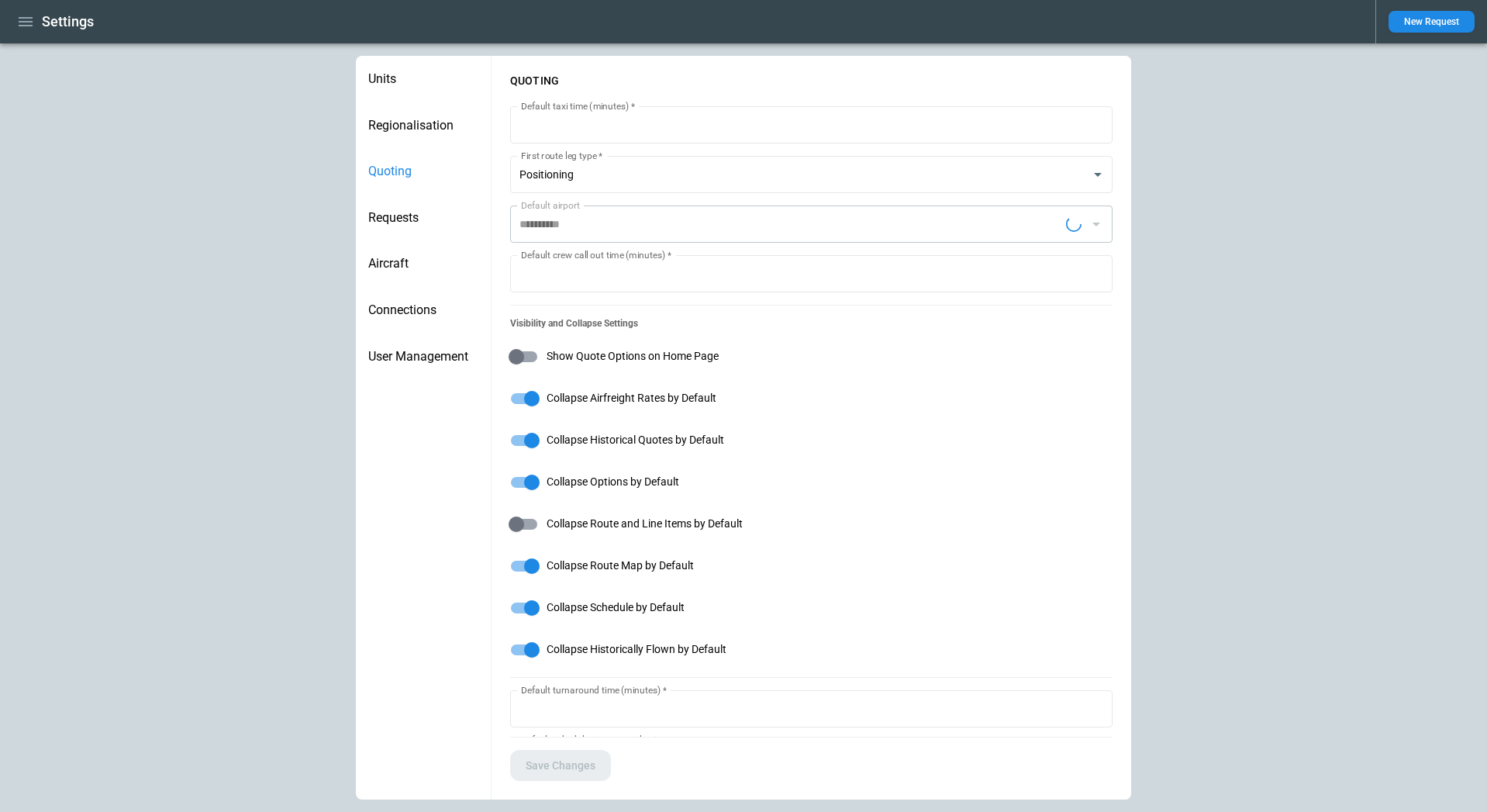
type input "**********"
click at [22, 21] on icon "button" at bounding box center [26, 21] width 14 height 9
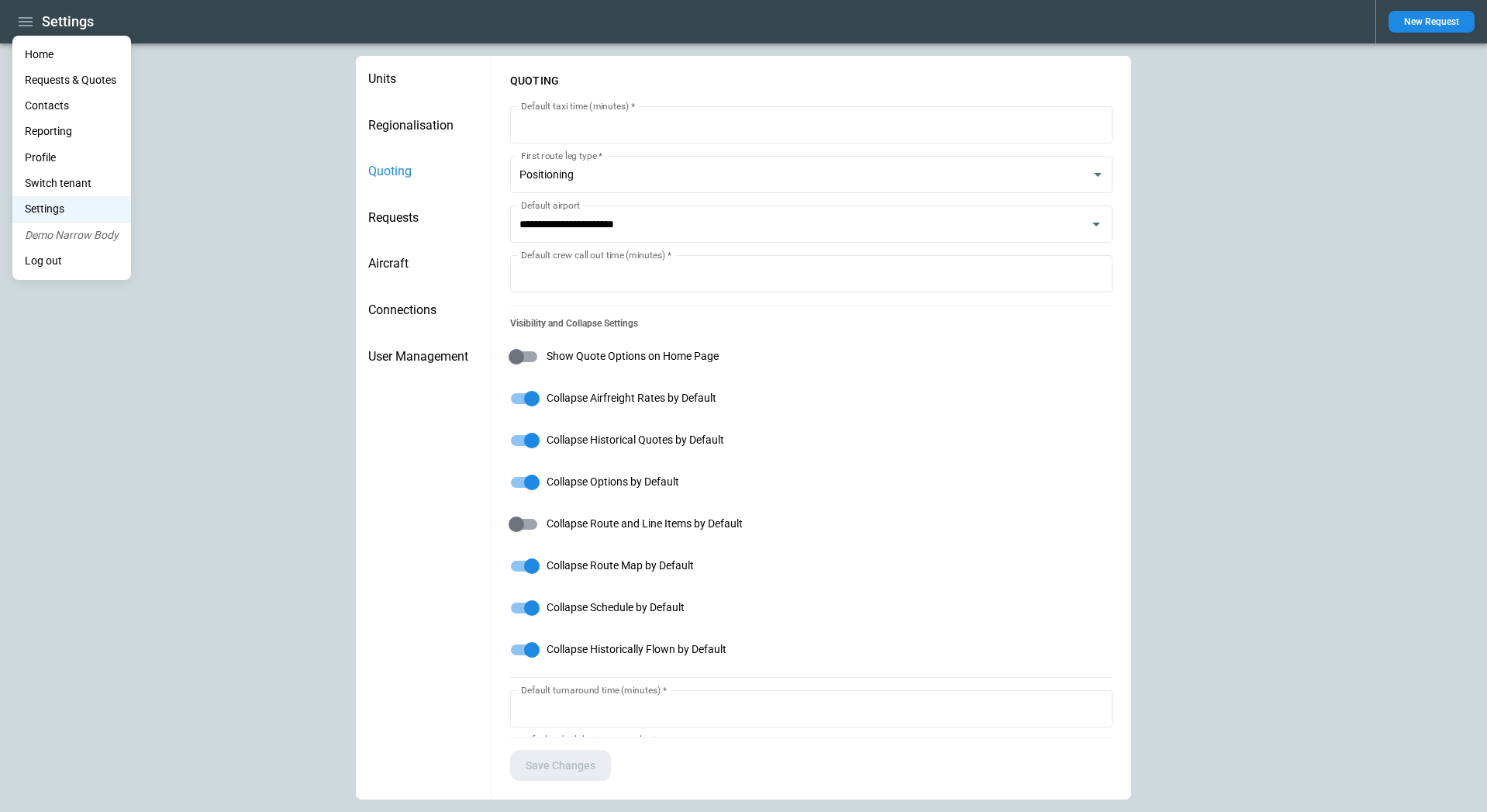
click at [76, 159] on li "Profile" at bounding box center [71, 157] width 118 height 26
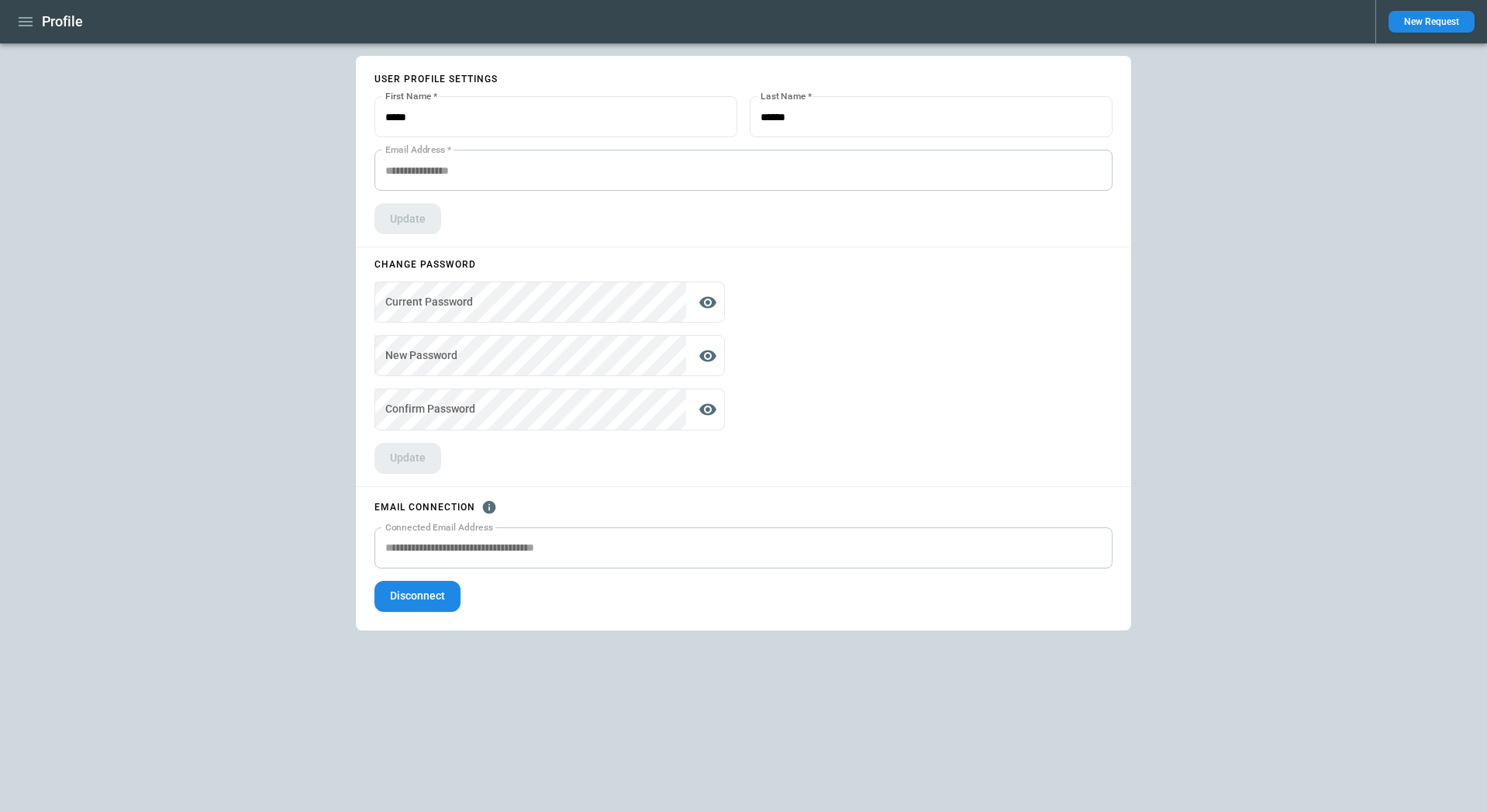
click at [811, 513] on div "EMAIL CONNECTION" at bounding box center [744, 507] width 739 height 16
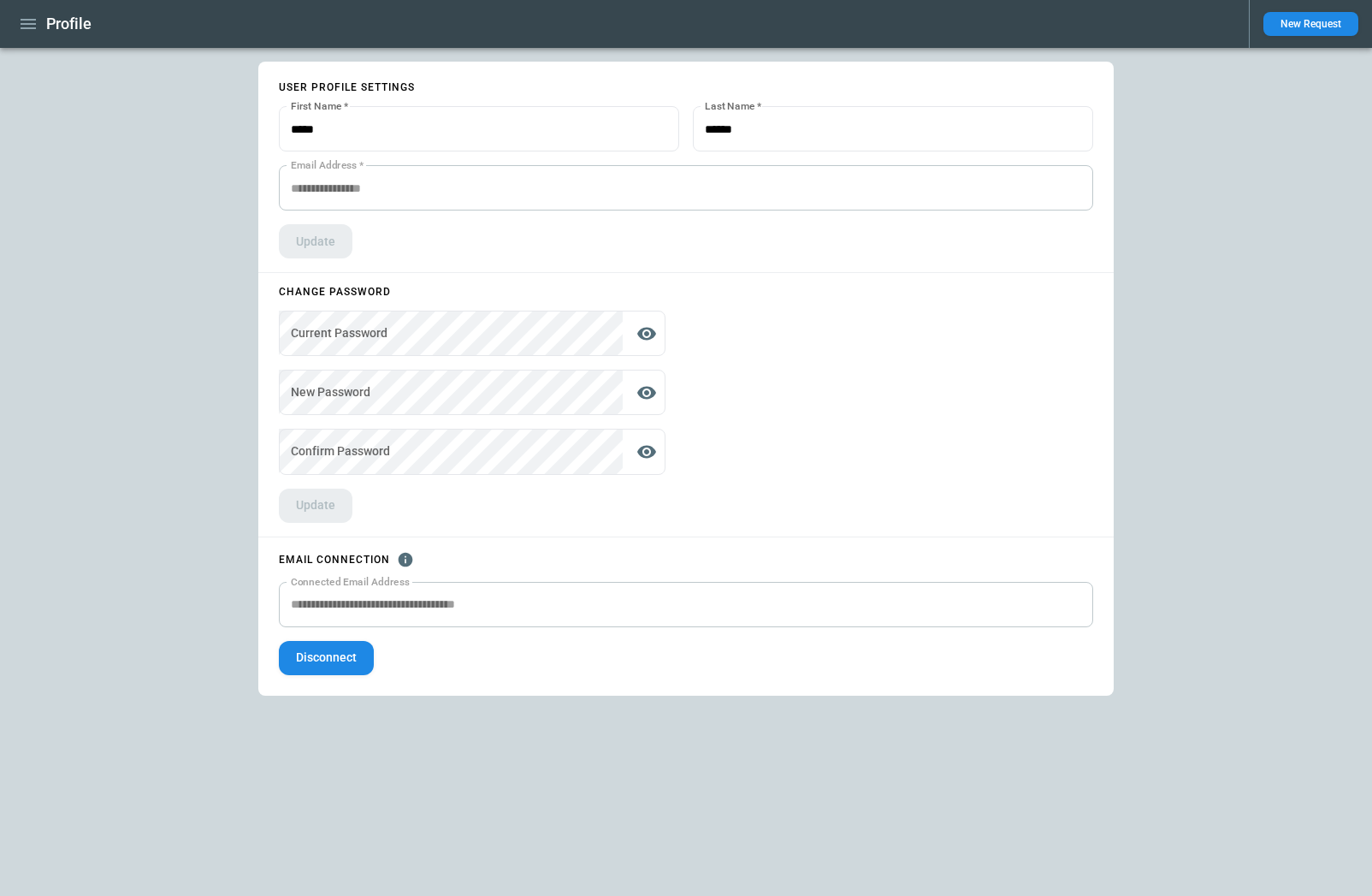
click at [1336, 235] on div "**********" at bounding box center [686, 472] width 1372 height 848
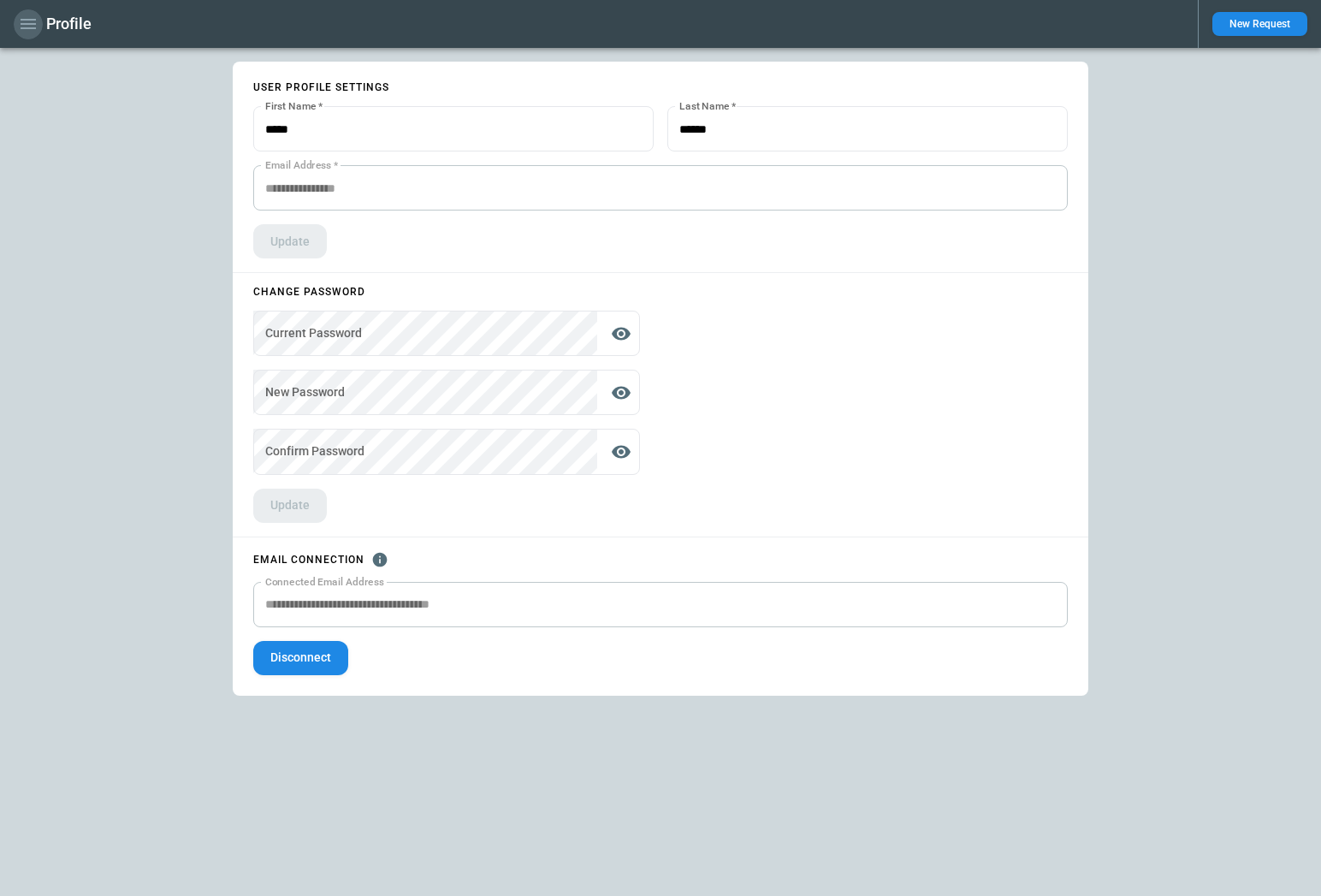
click at [29, 29] on icon "button" at bounding box center [28, 24] width 21 height 21
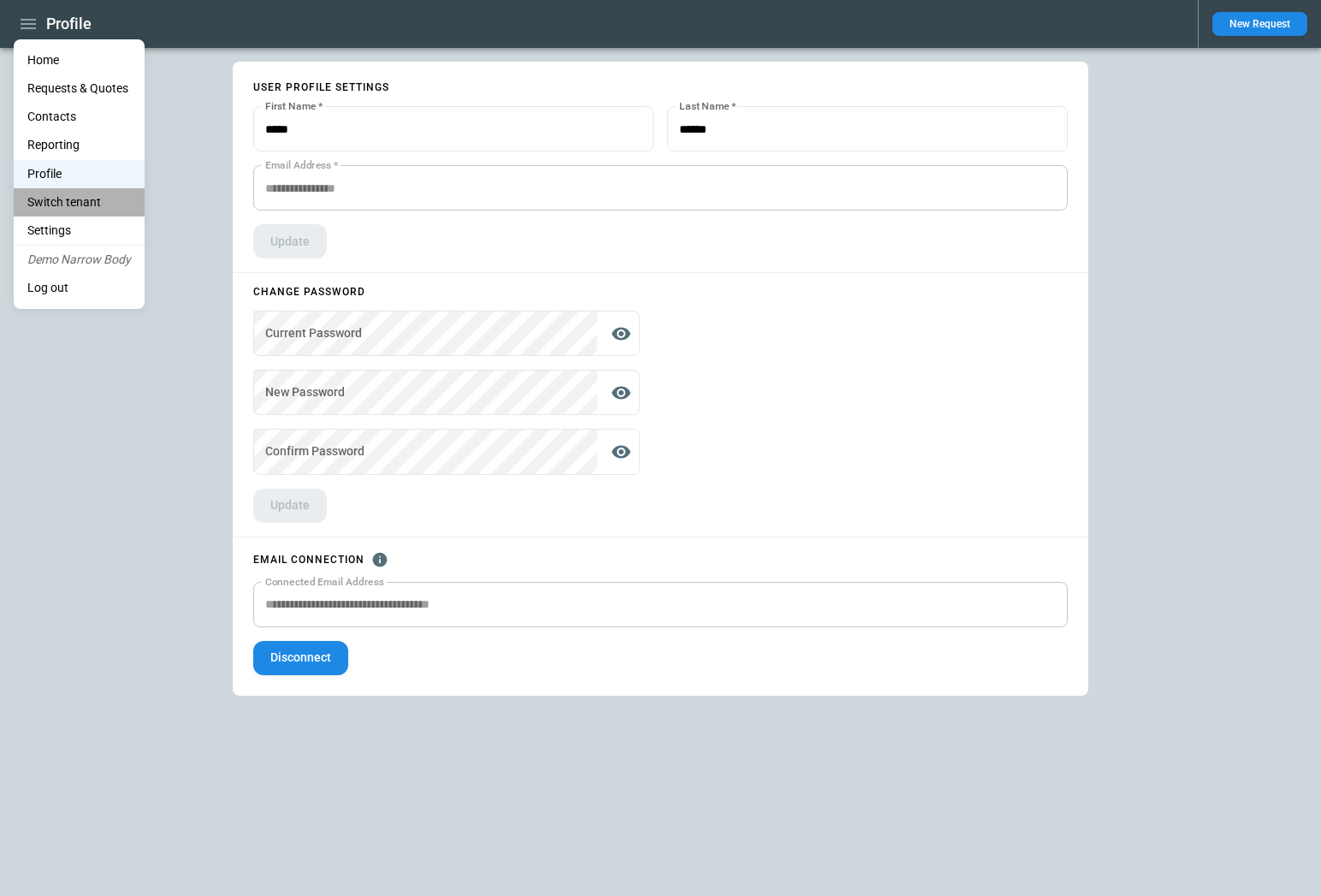
click at [93, 208] on li "Switch tenant" at bounding box center [78, 202] width 130 height 28
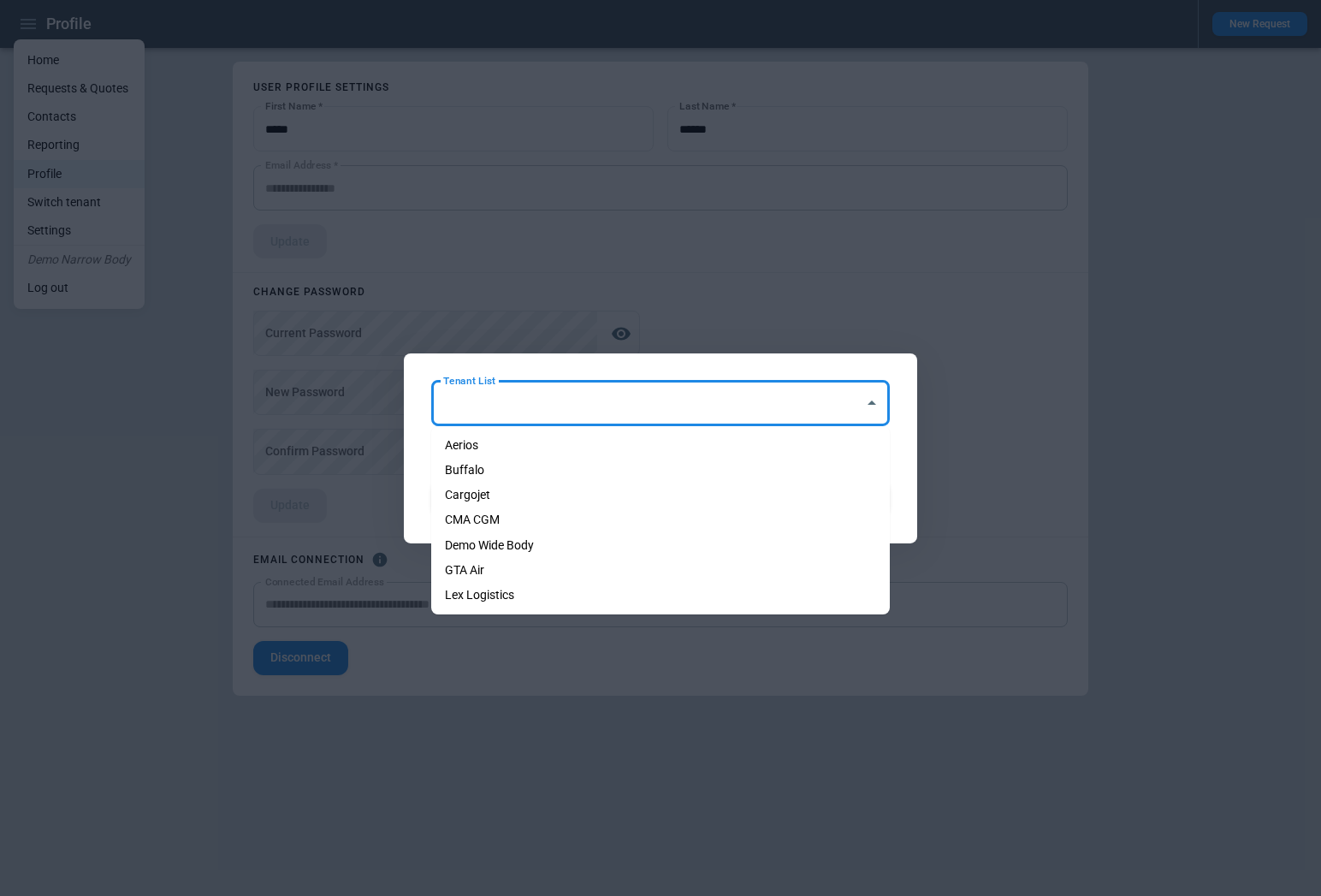
click at [614, 414] on input "Tenant List" at bounding box center [648, 402] width 418 height 30
click at [561, 543] on li "Demo Wide Body" at bounding box center [660, 545] width 459 height 25
type input "**********"
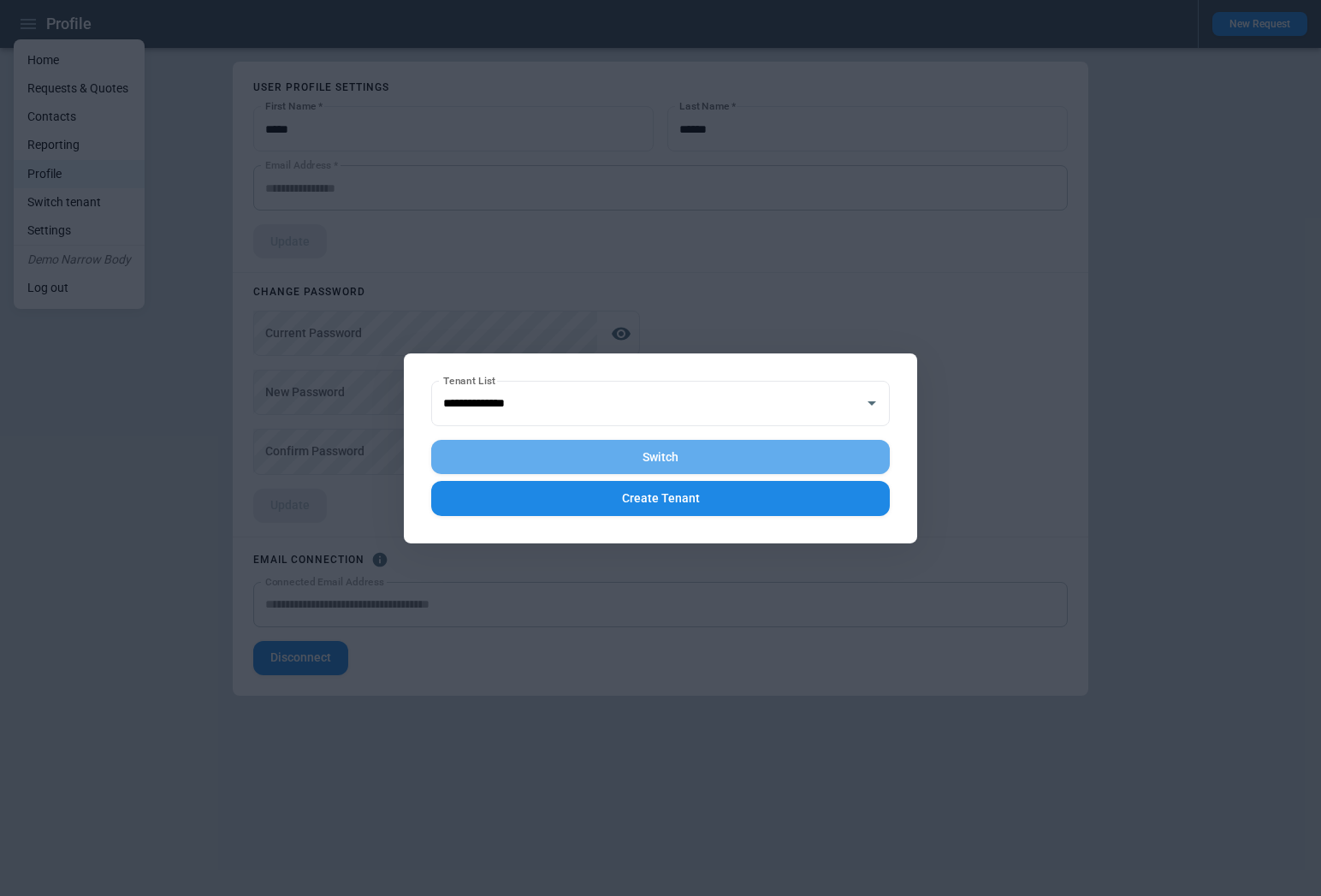
click at [660, 459] on button "Switch" at bounding box center [660, 457] width 459 height 35
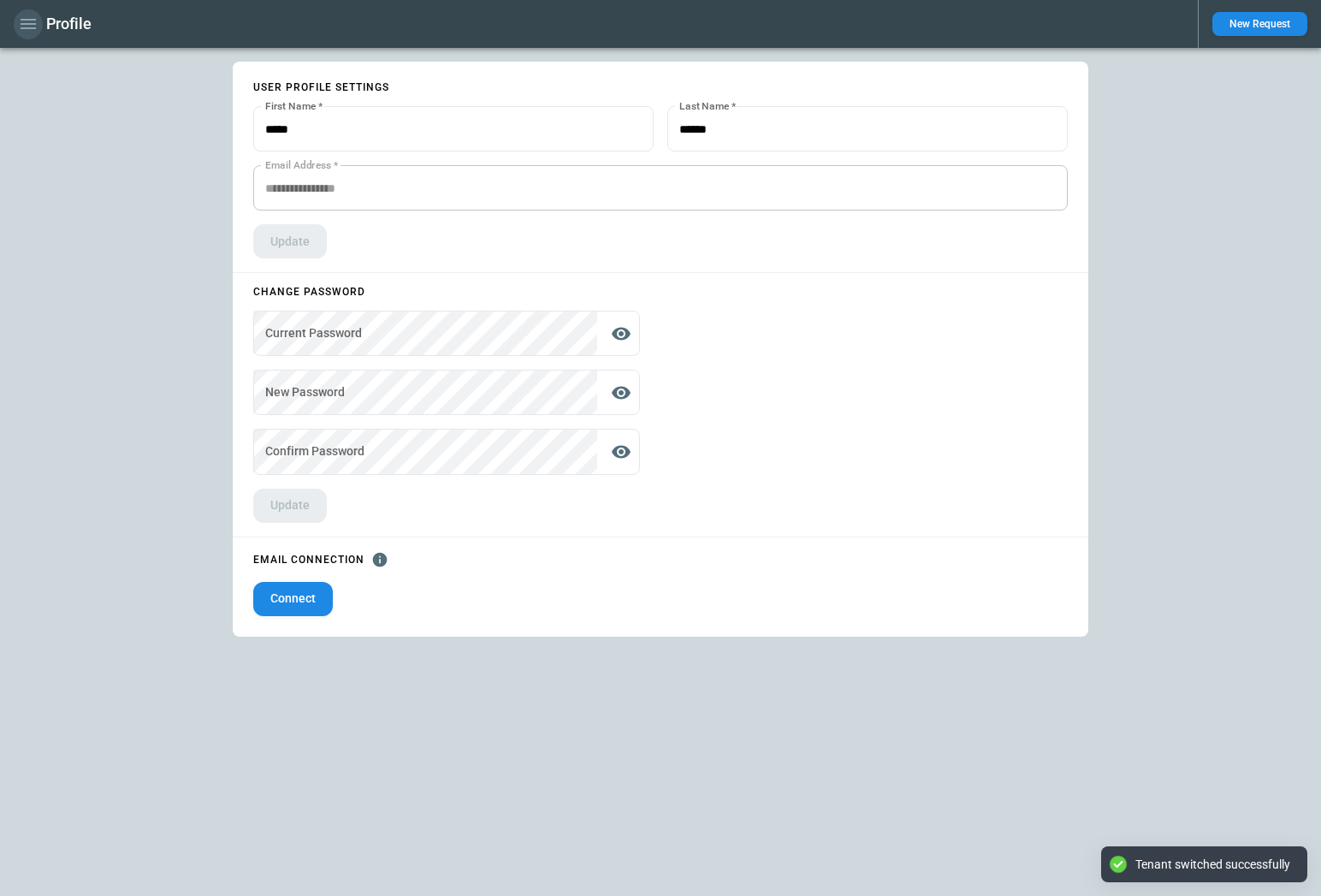
click at [29, 29] on icon "button" at bounding box center [28, 24] width 21 height 21
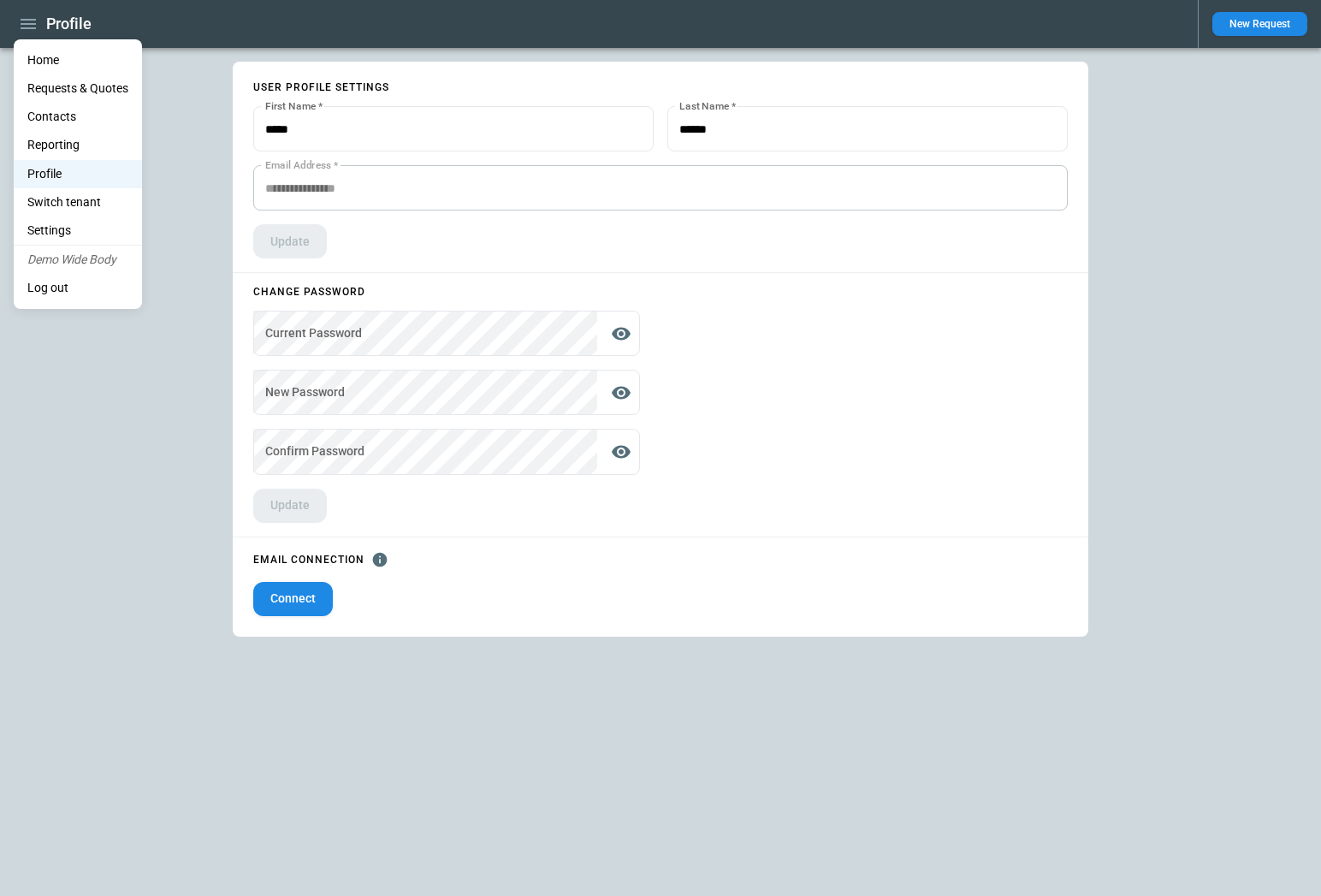
click at [78, 210] on li "Switch tenant" at bounding box center [78, 202] width 129 height 28
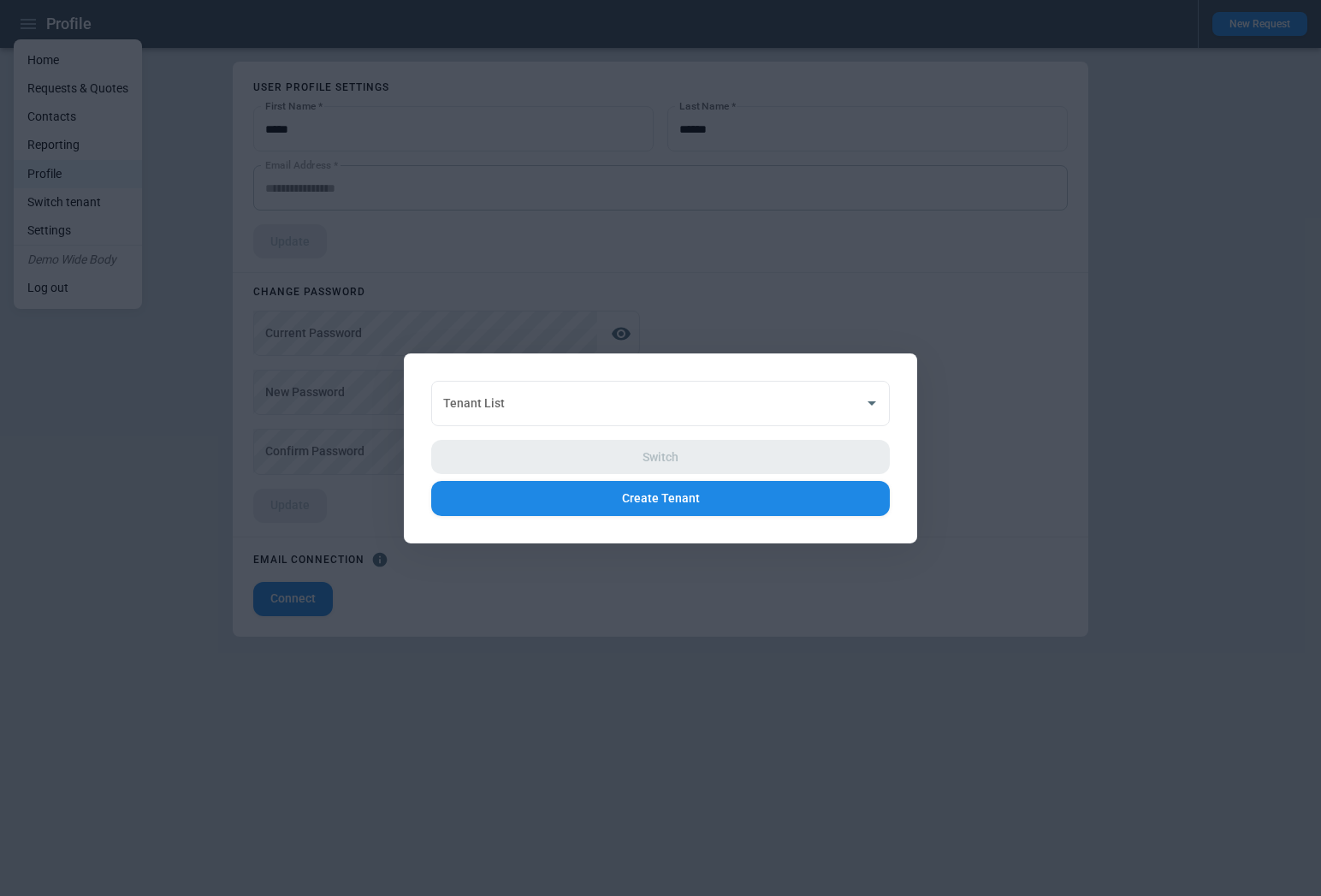
click at [575, 432] on div "Switch Create Tenant" at bounding box center [660, 471] width 459 height 89
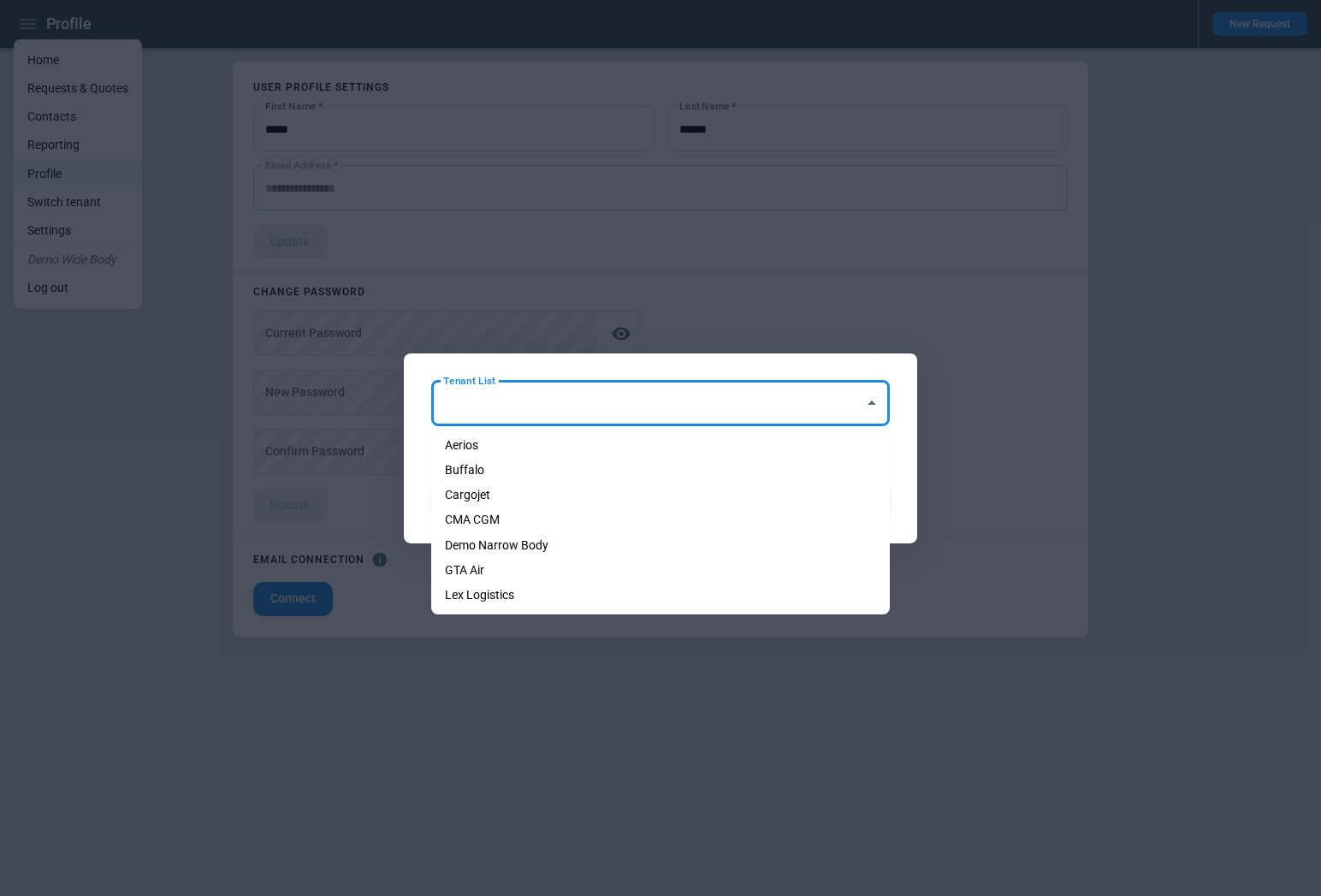
click at [553, 407] on input "Tenant List" at bounding box center [648, 402] width 418 height 30
click at [576, 541] on li "Demo Narrow Body" at bounding box center [660, 545] width 459 height 25
type input "**********"
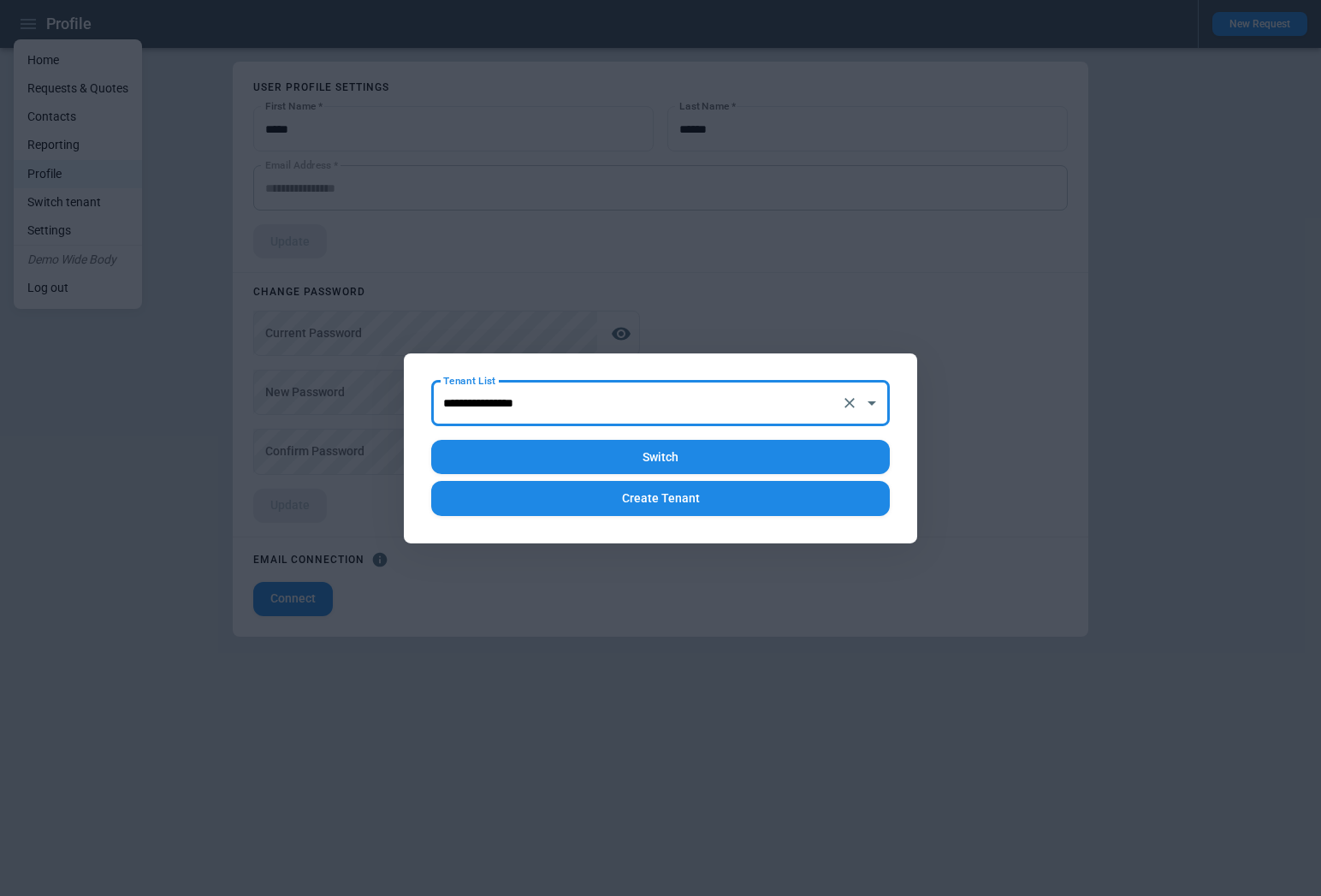
click at [655, 459] on button "Switch" at bounding box center [660, 457] width 459 height 35
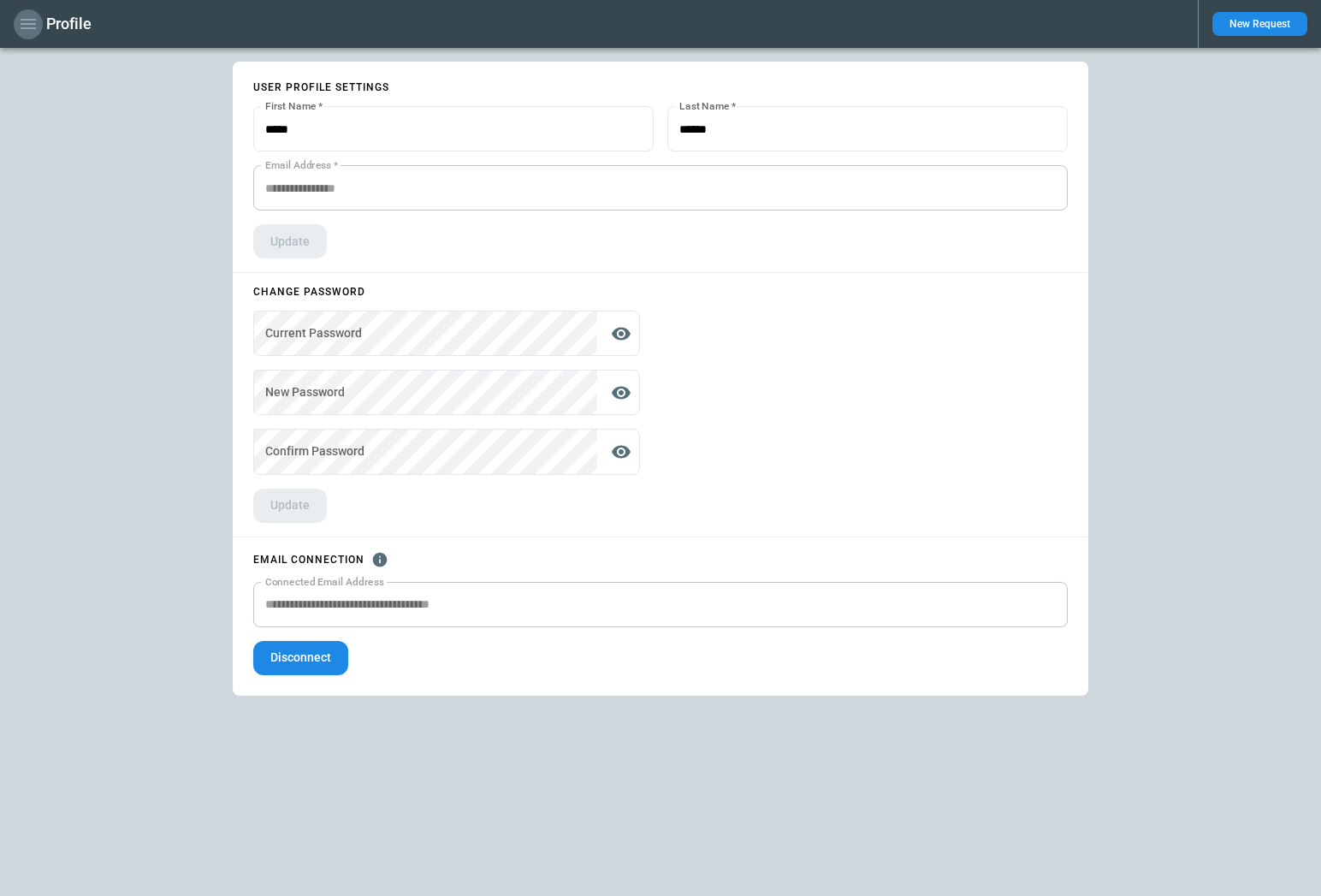
click at [28, 28] on icon "button" at bounding box center [28, 24] width 16 height 10
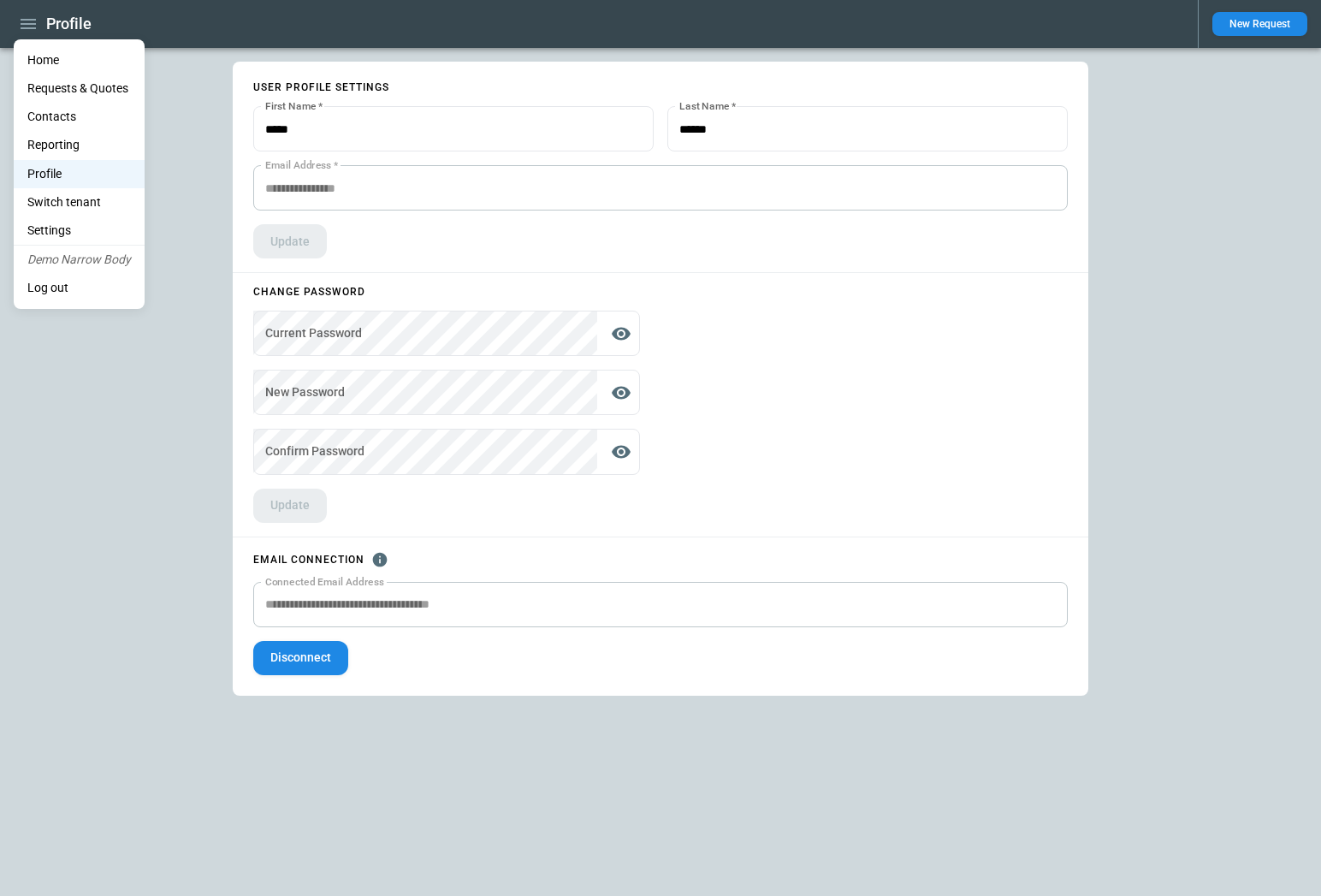
click at [48, 47] on li "Home" at bounding box center [78, 60] width 130 height 28
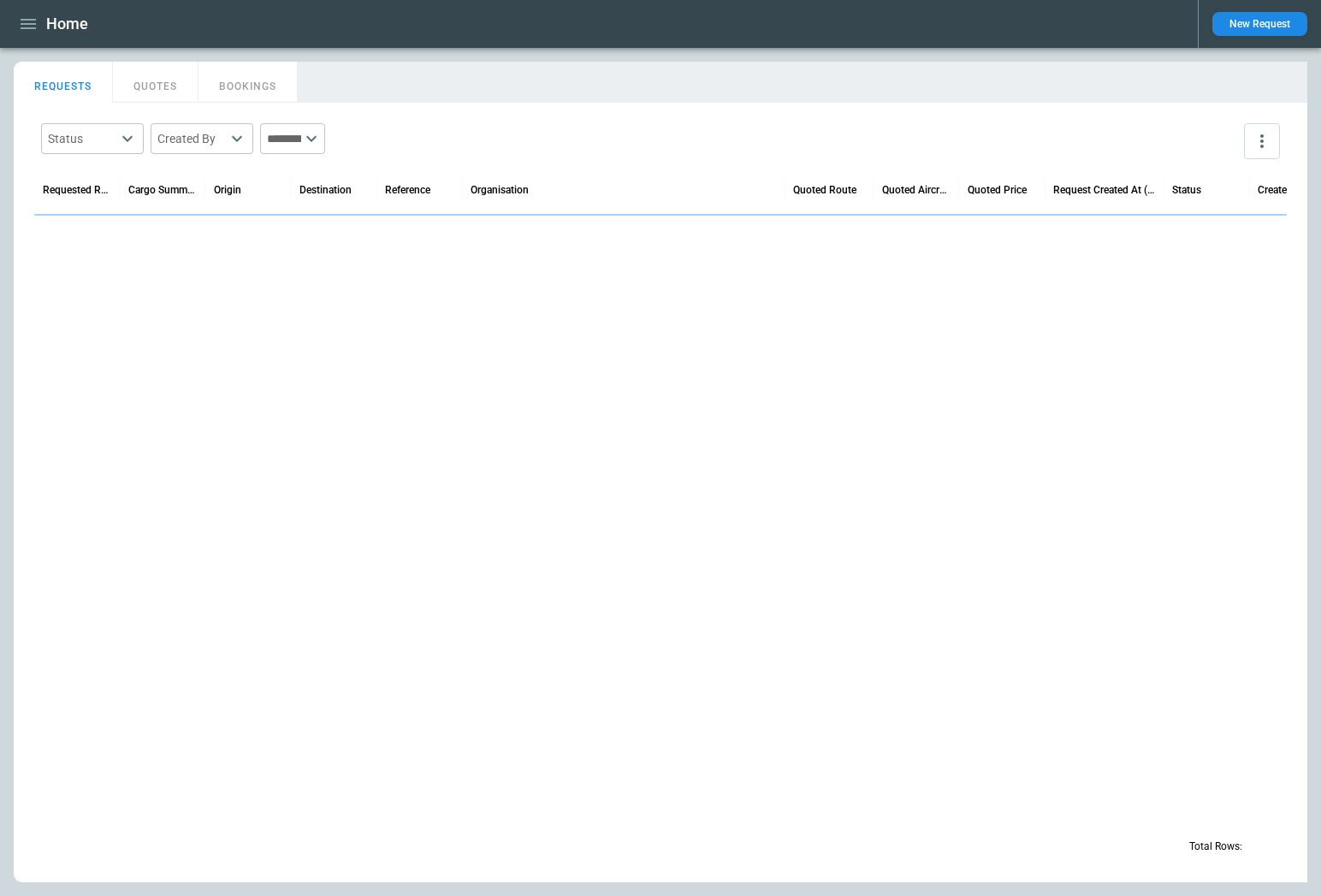
click at [172, 49] on main "FindBorderBarSize REQUESTS QUOTES BOOKINGS Status ​ Created By ​ ​ Requested Ro…" at bounding box center [660, 472] width 1321 height 848
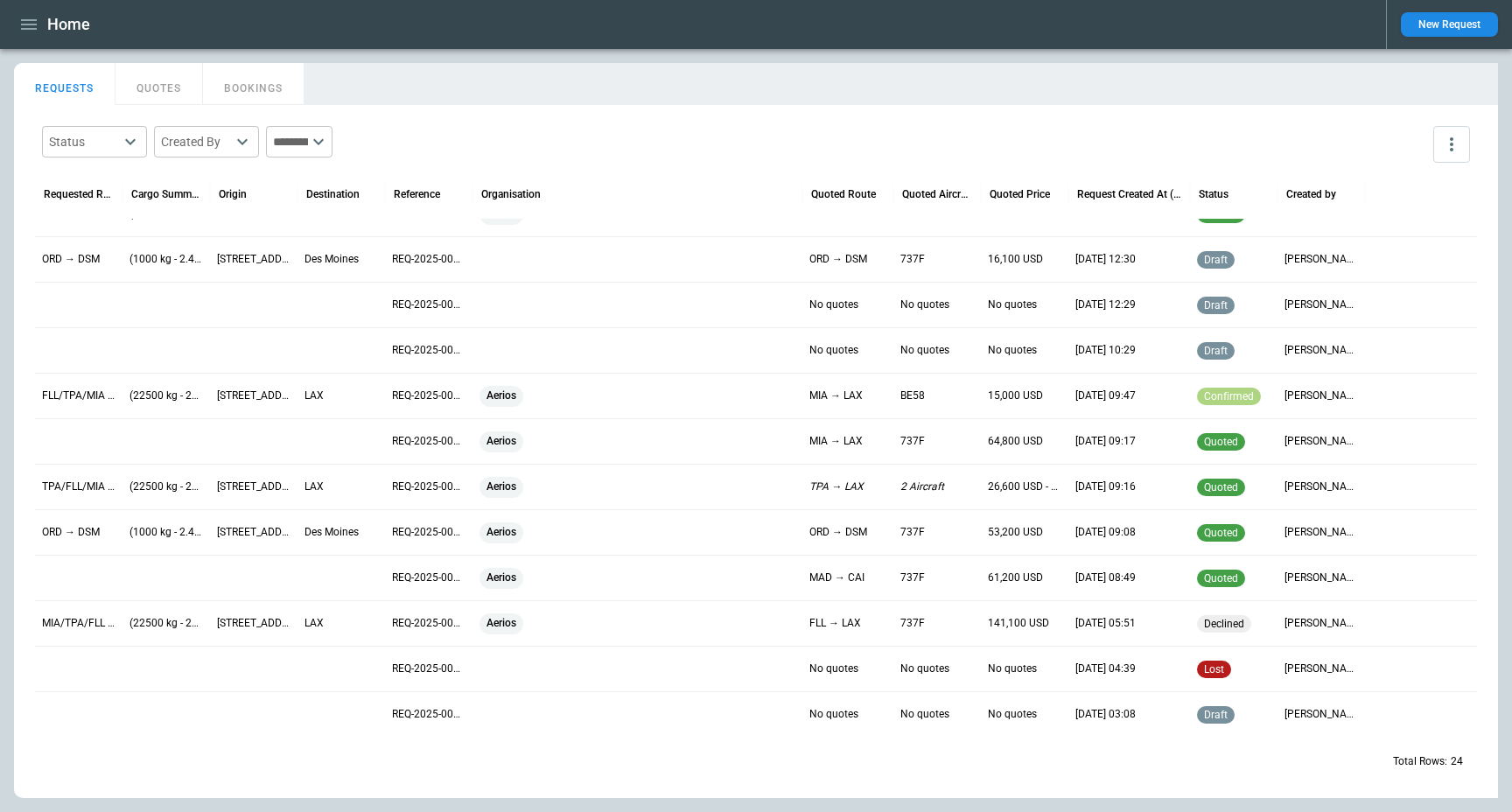
scroll to position [525, 0]
click at [169, 85] on button "QUOTES" at bounding box center [160, 84] width 88 height 42
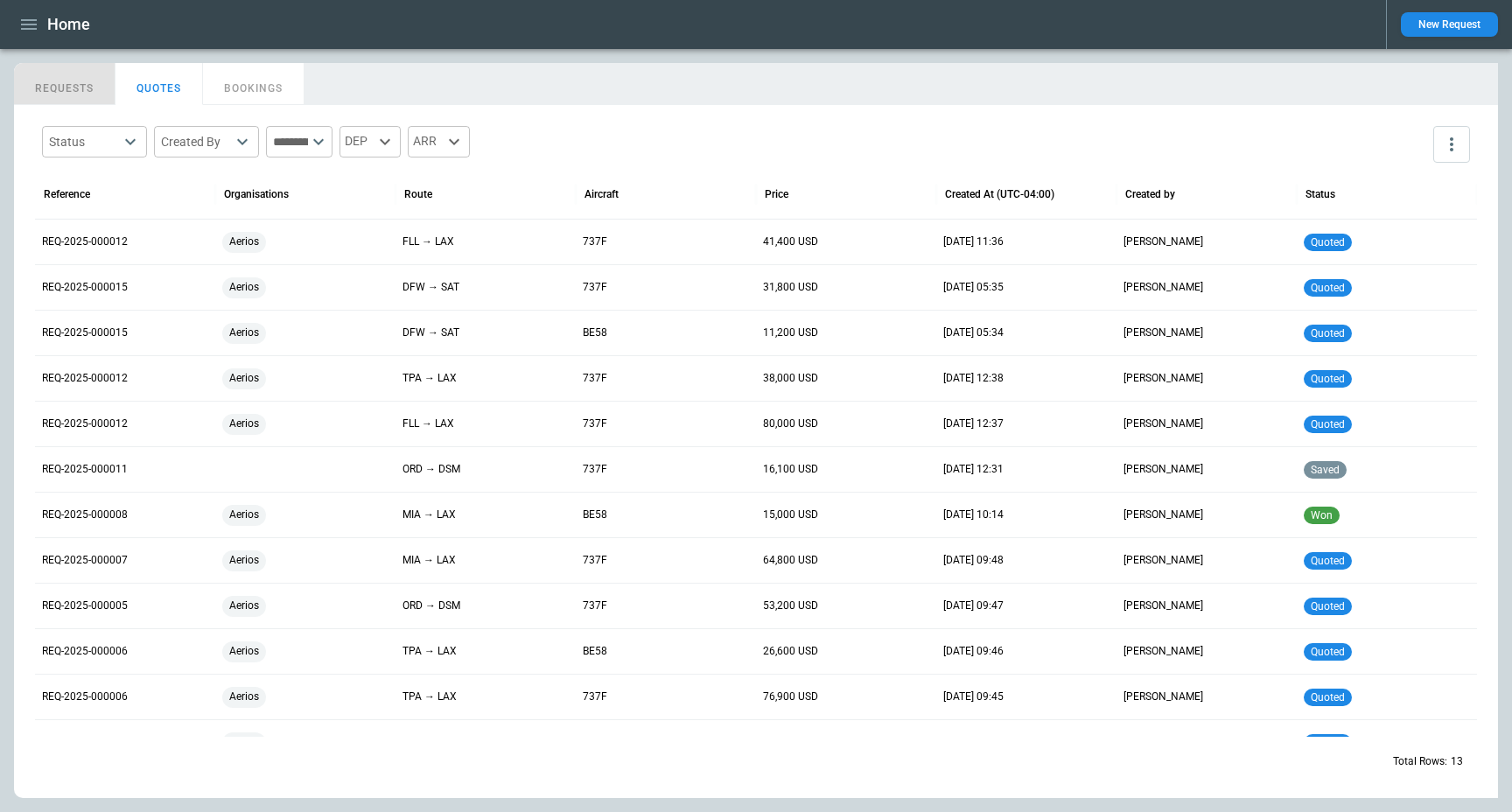
click at [78, 91] on button "REQUESTS" at bounding box center [64, 84] width 102 height 42
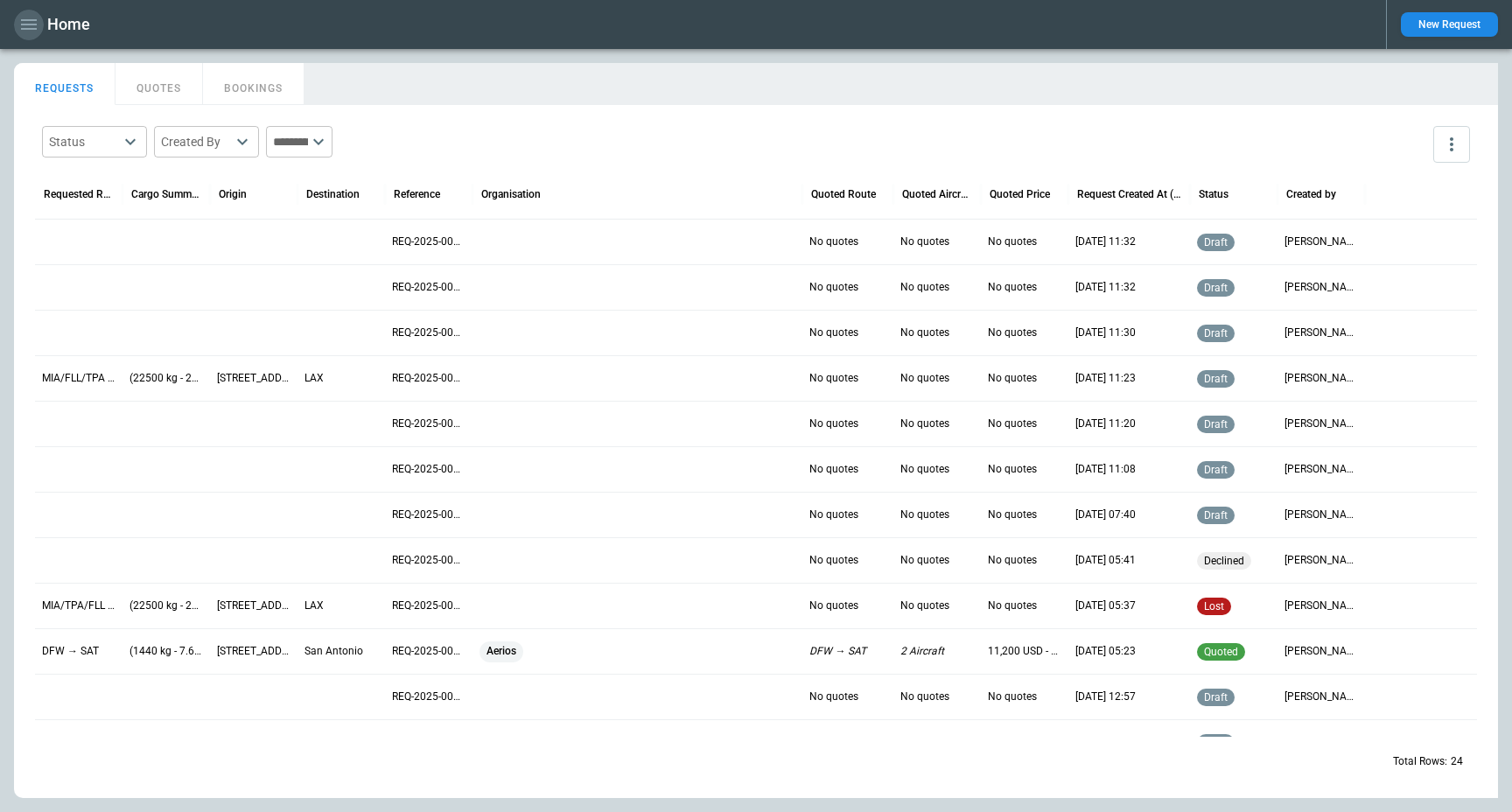
click at [33, 22] on icon "button" at bounding box center [29, 24] width 21 height 21
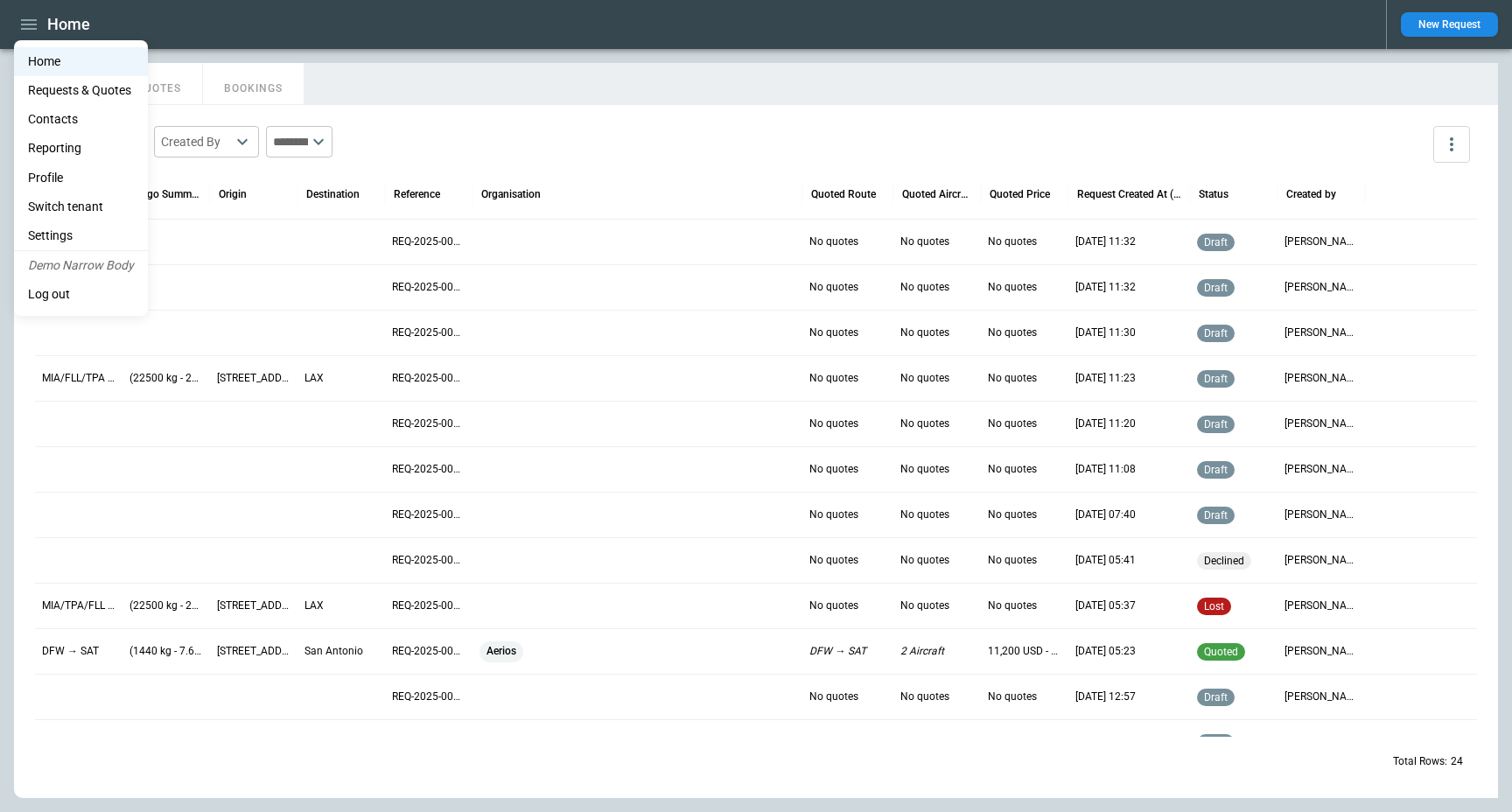
click at [78, 116] on li "Contacts" at bounding box center [80, 119] width 133 height 29
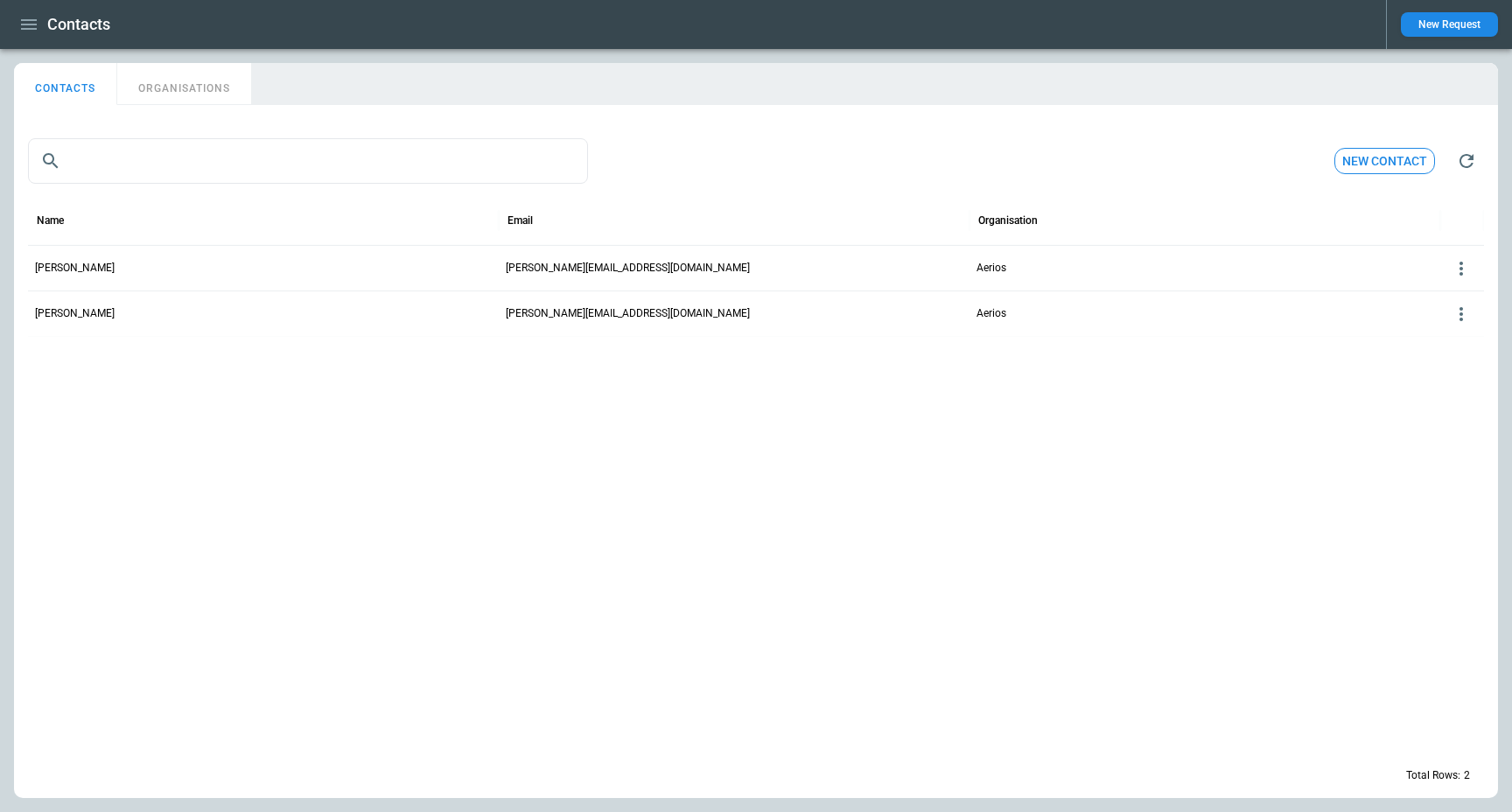
click at [144, 91] on button "ORGANISATIONS" at bounding box center [184, 84] width 133 height 42
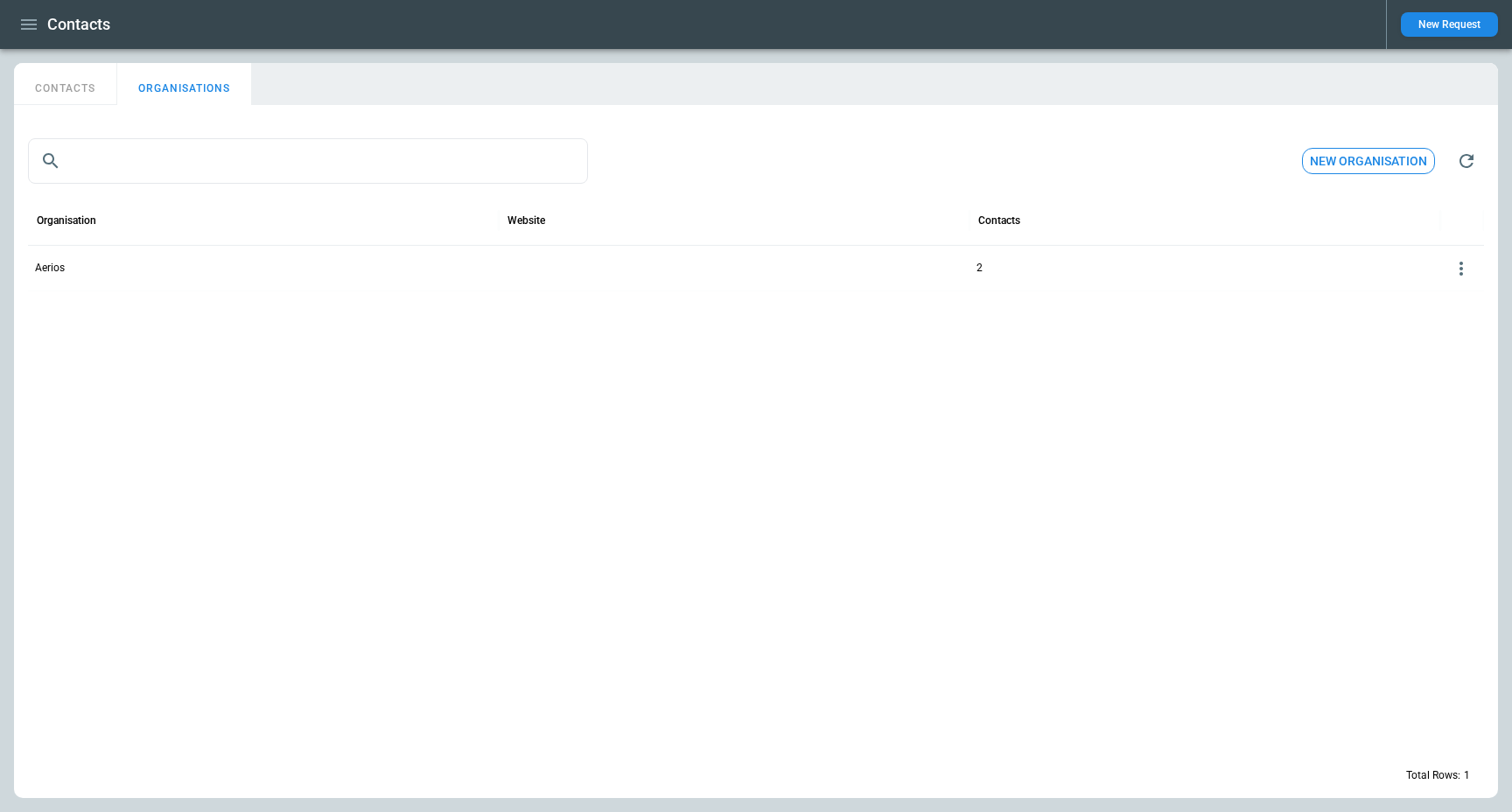
click at [143, 283] on div "Aerios" at bounding box center [263, 268] width 470 height 46
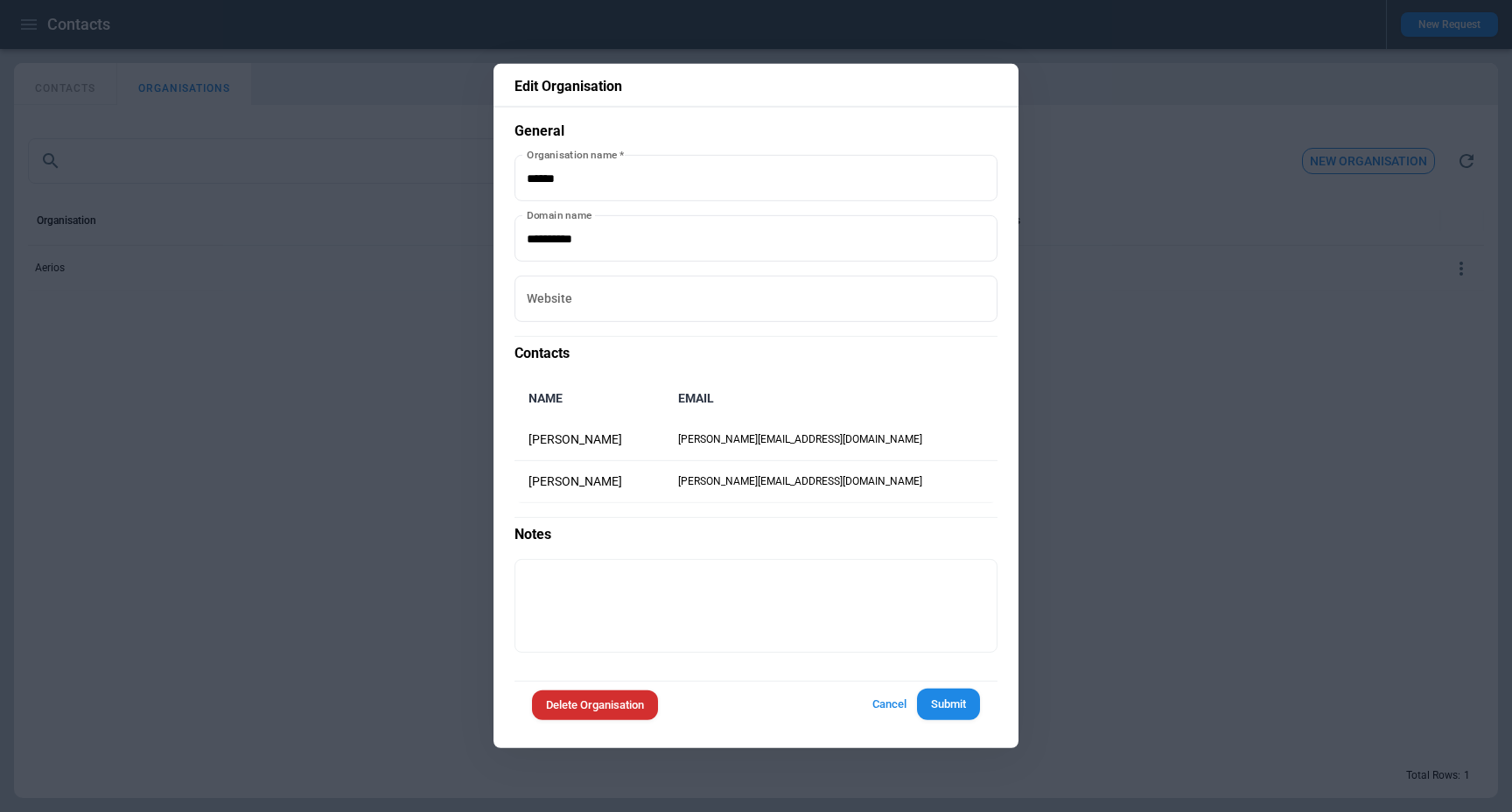
click at [880, 710] on button "Cancel" at bounding box center [889, 704] width 56 height 33
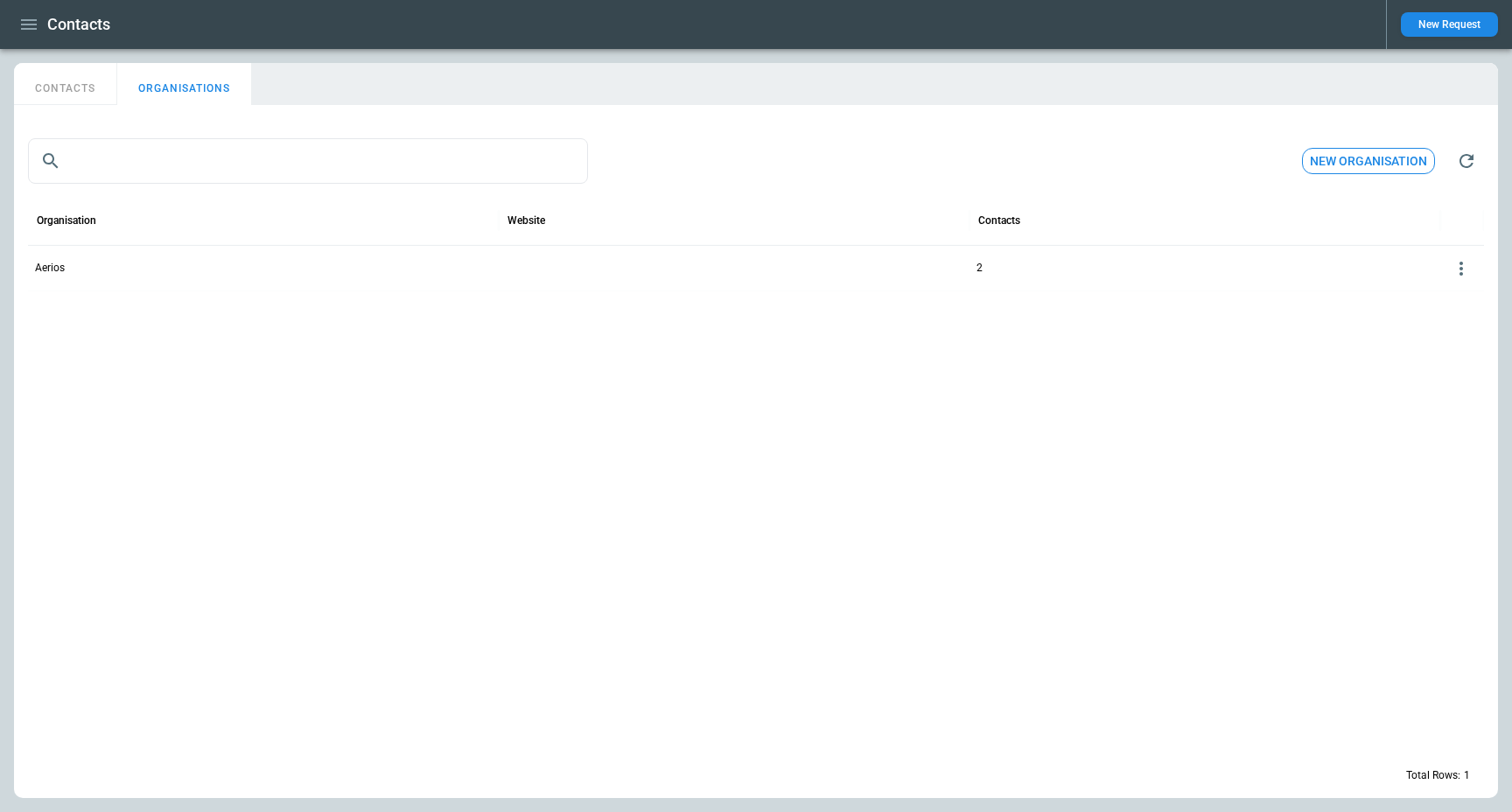
click at [370, 286] on div "Aerios" at bounding box center [263, 268] width 470 height 46
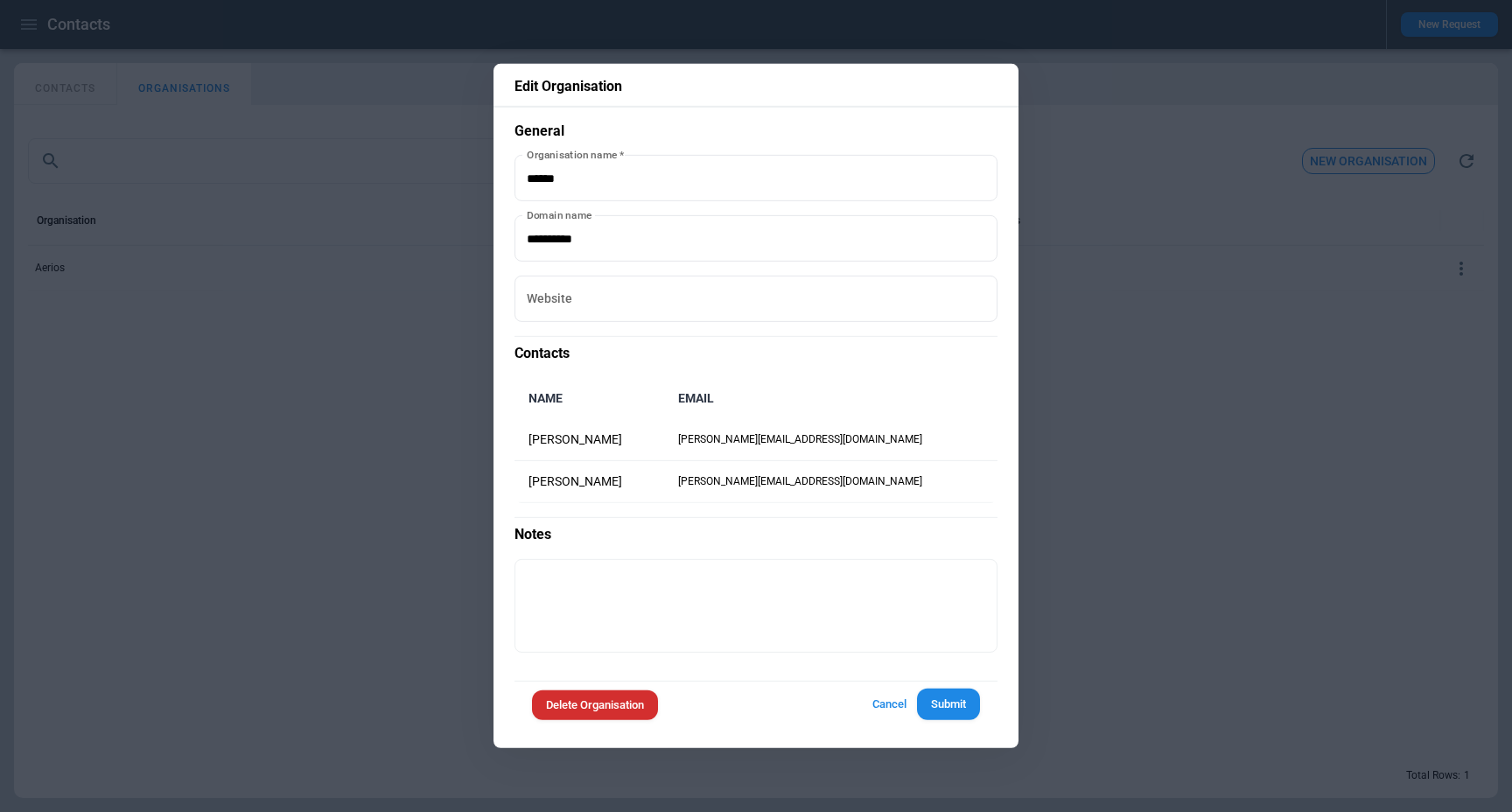
click at [876, 705] on button "Cancel" at bounding box center [889, 704] width 56 height 33
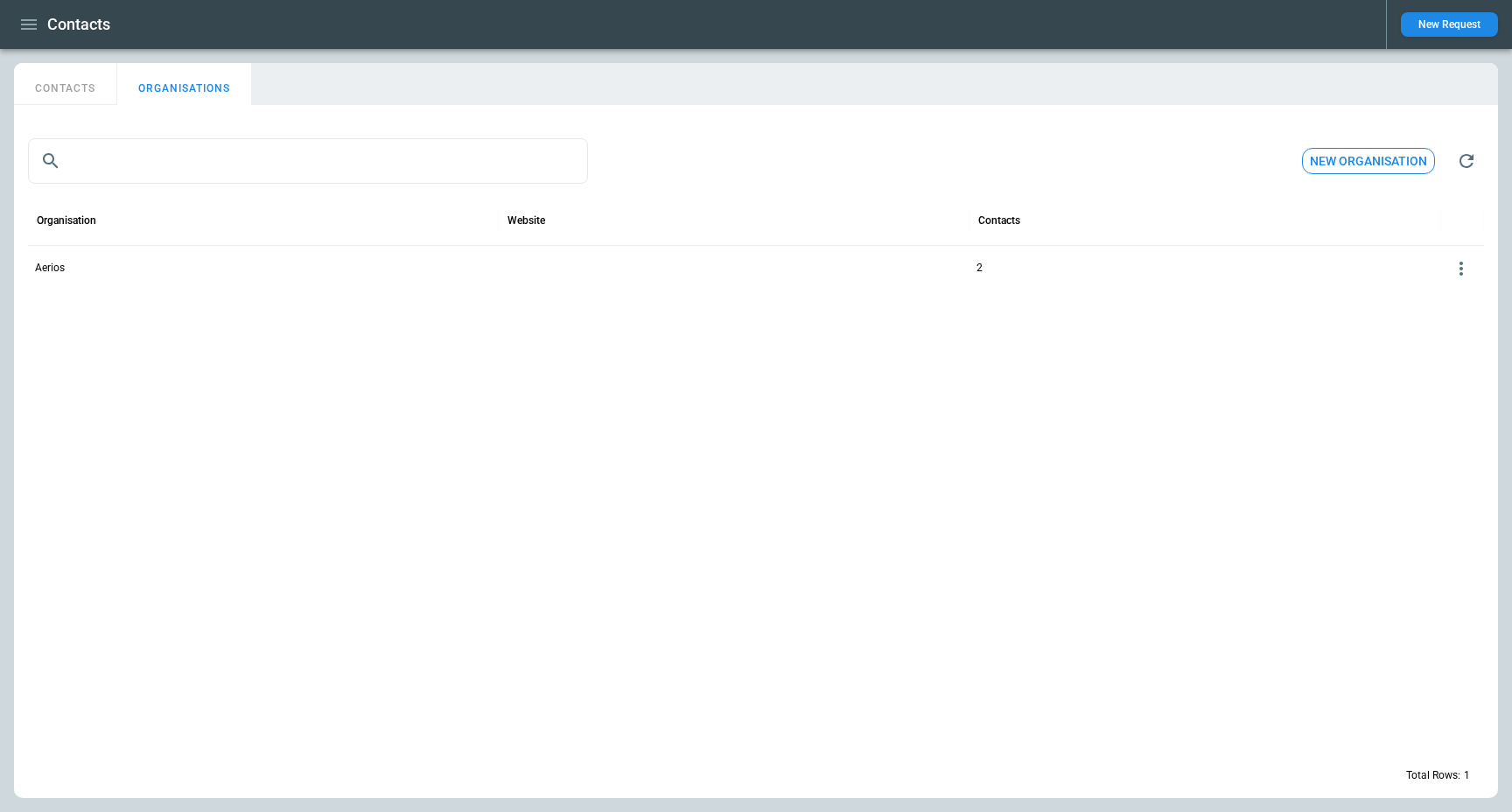
click at [28, 21] on icon "button" at bounding box center [29, 24] width 21 height 21
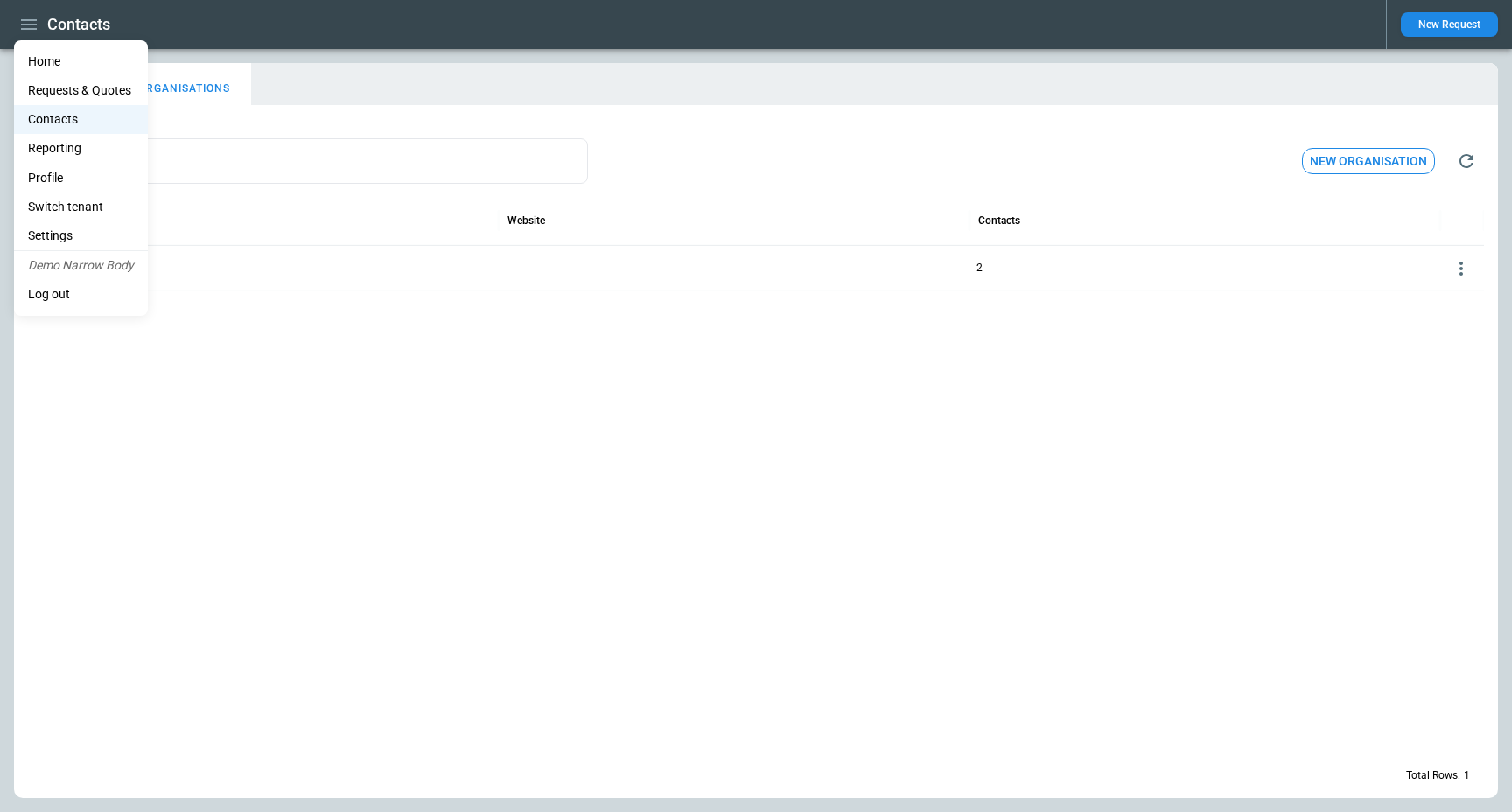
click at [62, 57] on li "Home" at bounding box center [80, 62] width 133 height 29
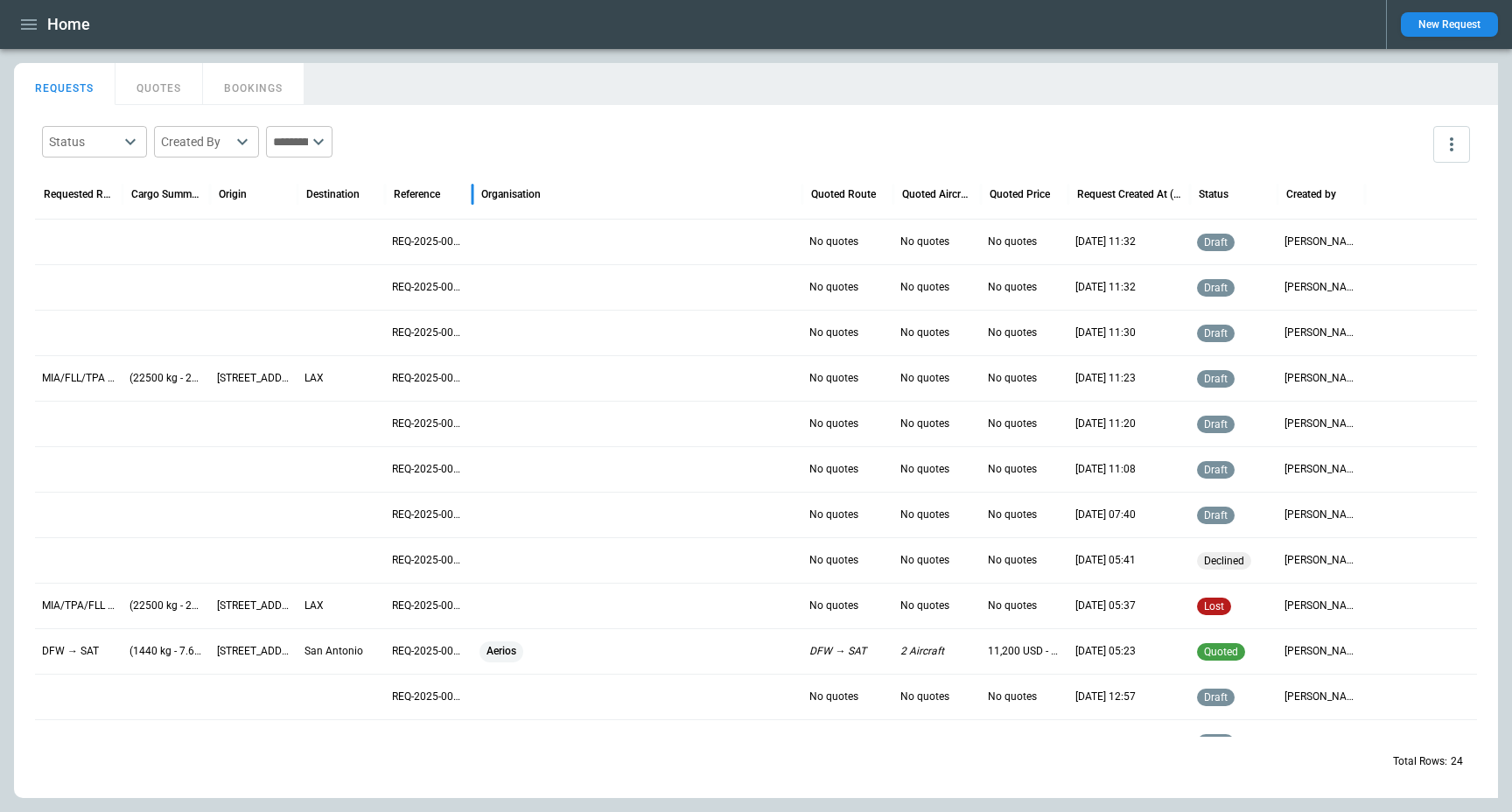
click at [392, 189] on div "Reference" at bounding box center [429, 194] width 88 height 49
drag, startPoint x: 390, startPoint y: 189, endPoint x: 441, endPoint y: 189, distance: 51.0
click at [441, 189] on div "Reference" at bounding box center [429, 194] width 88 height 49
click at [34, 24] on icon "button" at bounding box center [29, 24] width 16 height 10
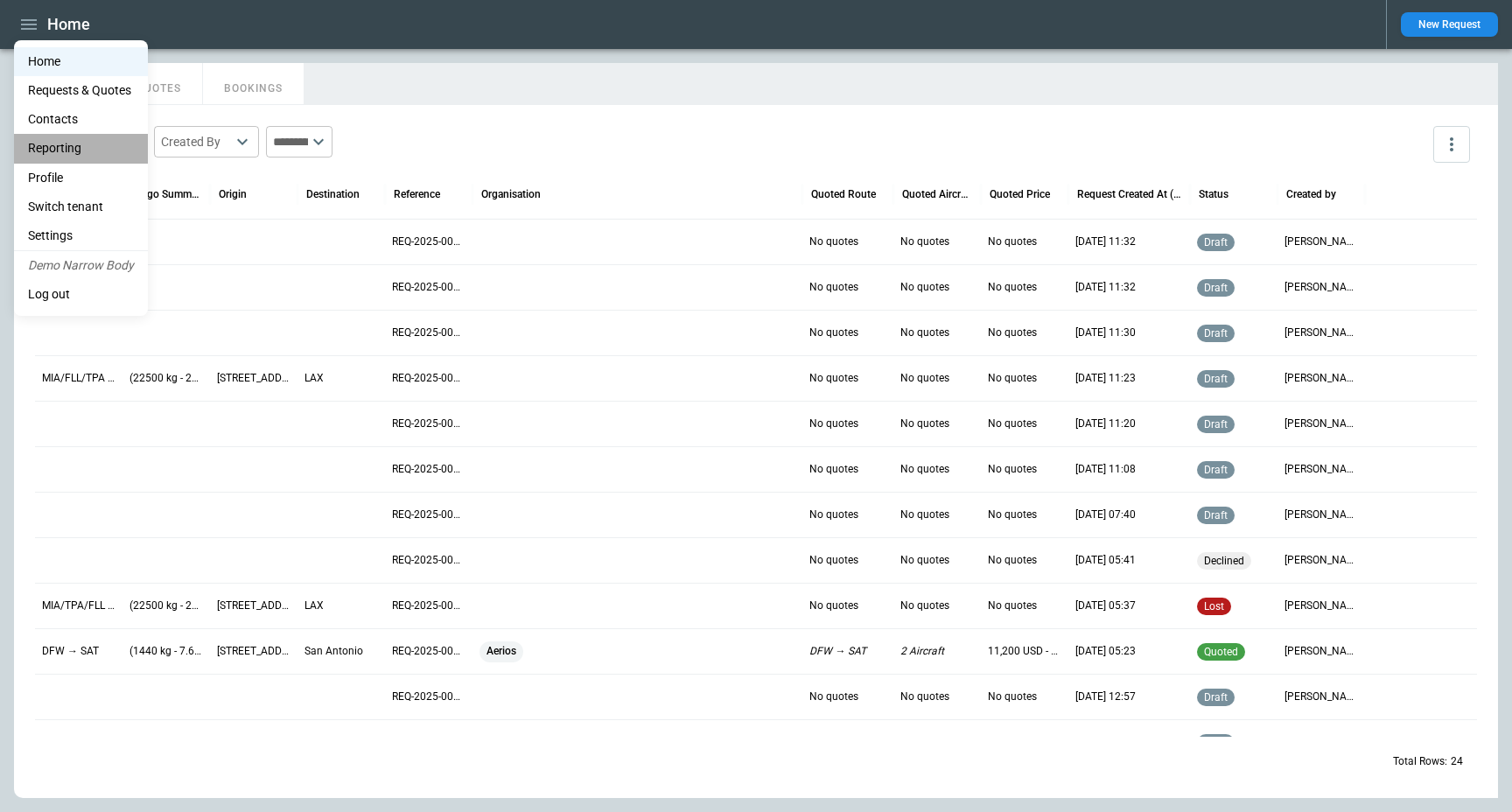
click at [85, 154] on li "Reporting" at bounding box center [80, 147] width 133 height 29
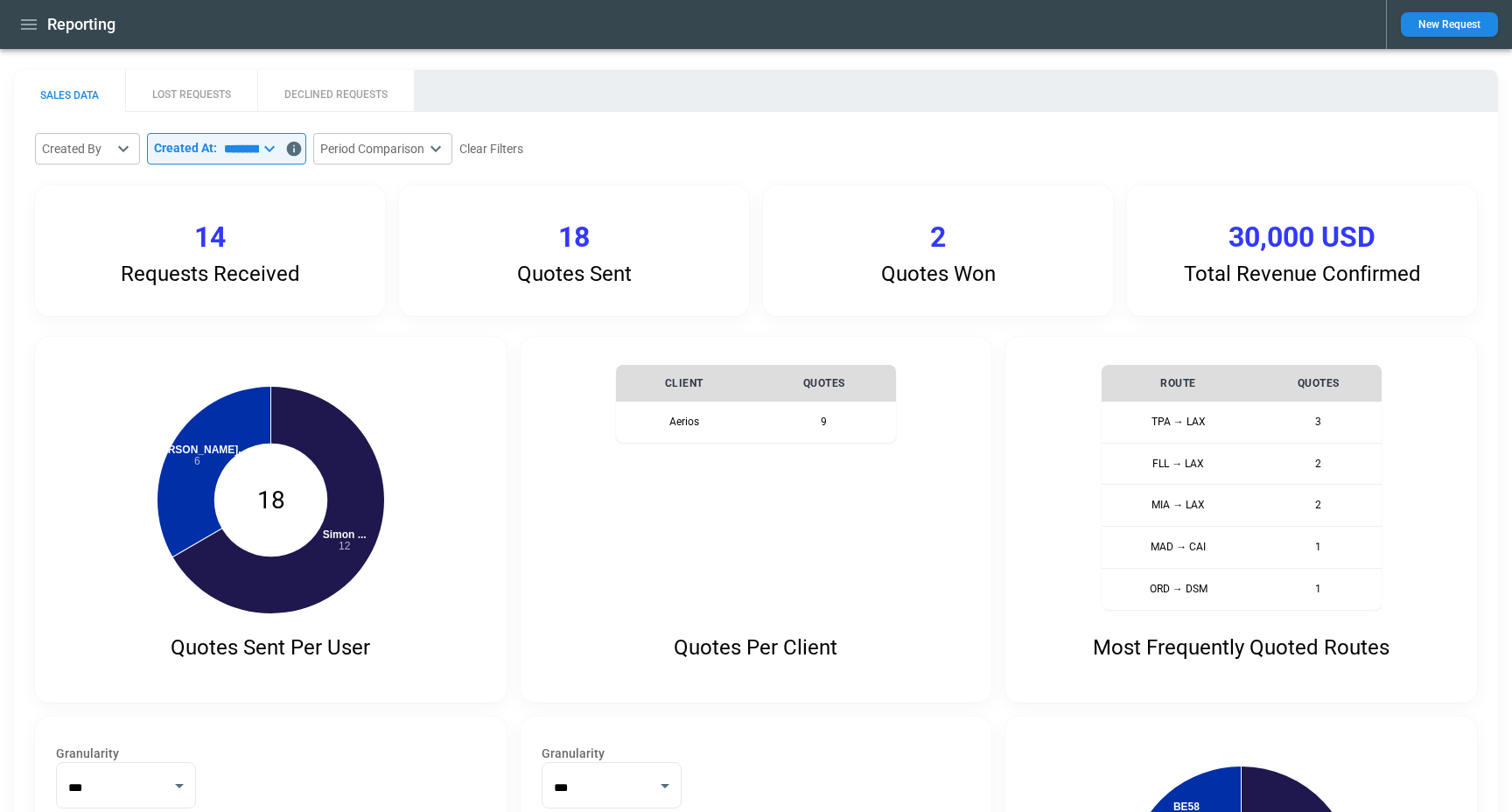
click at [515, 349] on div "Quotes Sent Per User [PERSON_NAME]: 12 [PERSON_NAME]: 6 [PERSON_NAME] ... 12 [P…" at bounding box center [756, 742] width 1442 height 810
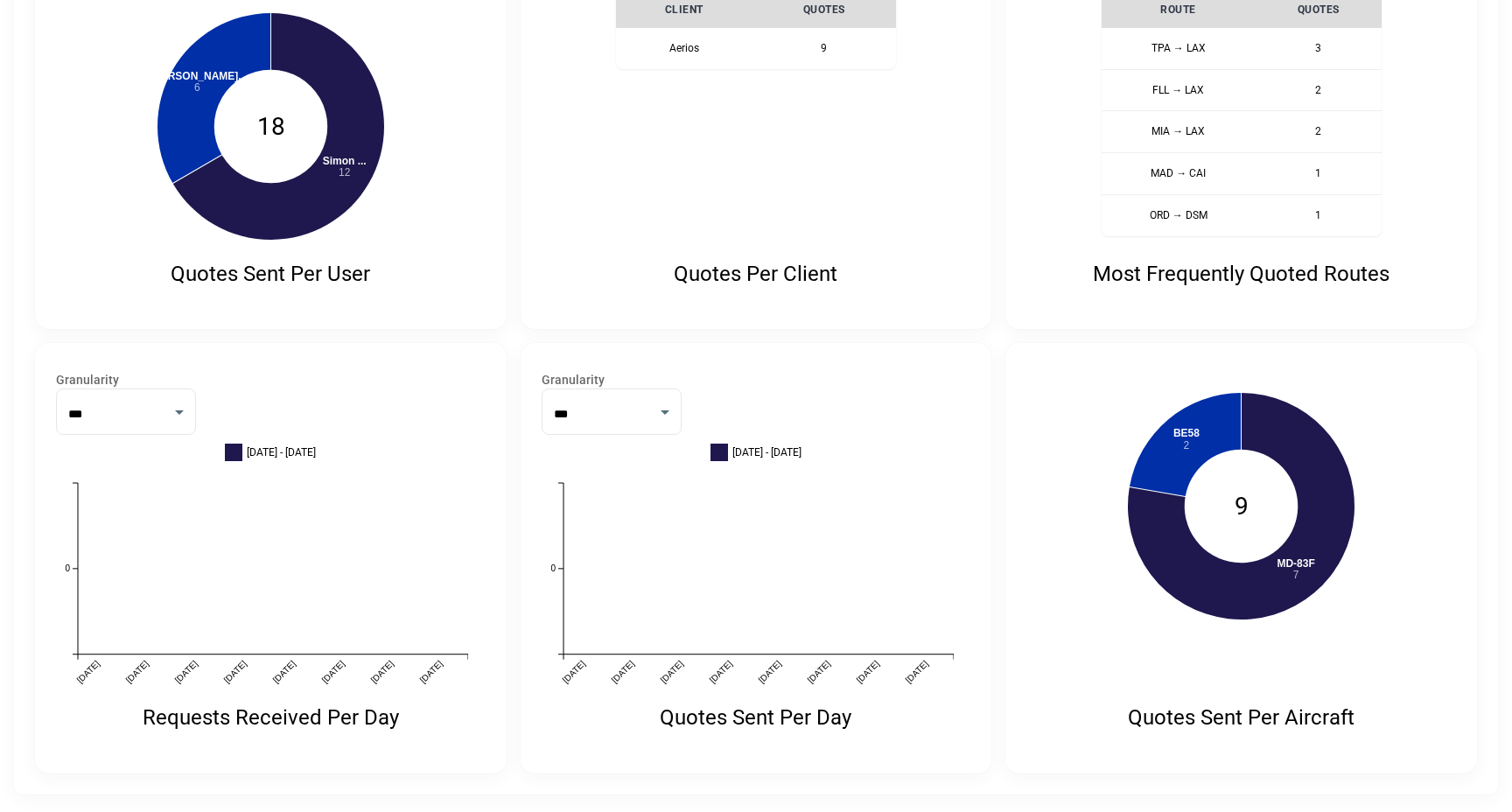
scroll to position [377, 0]
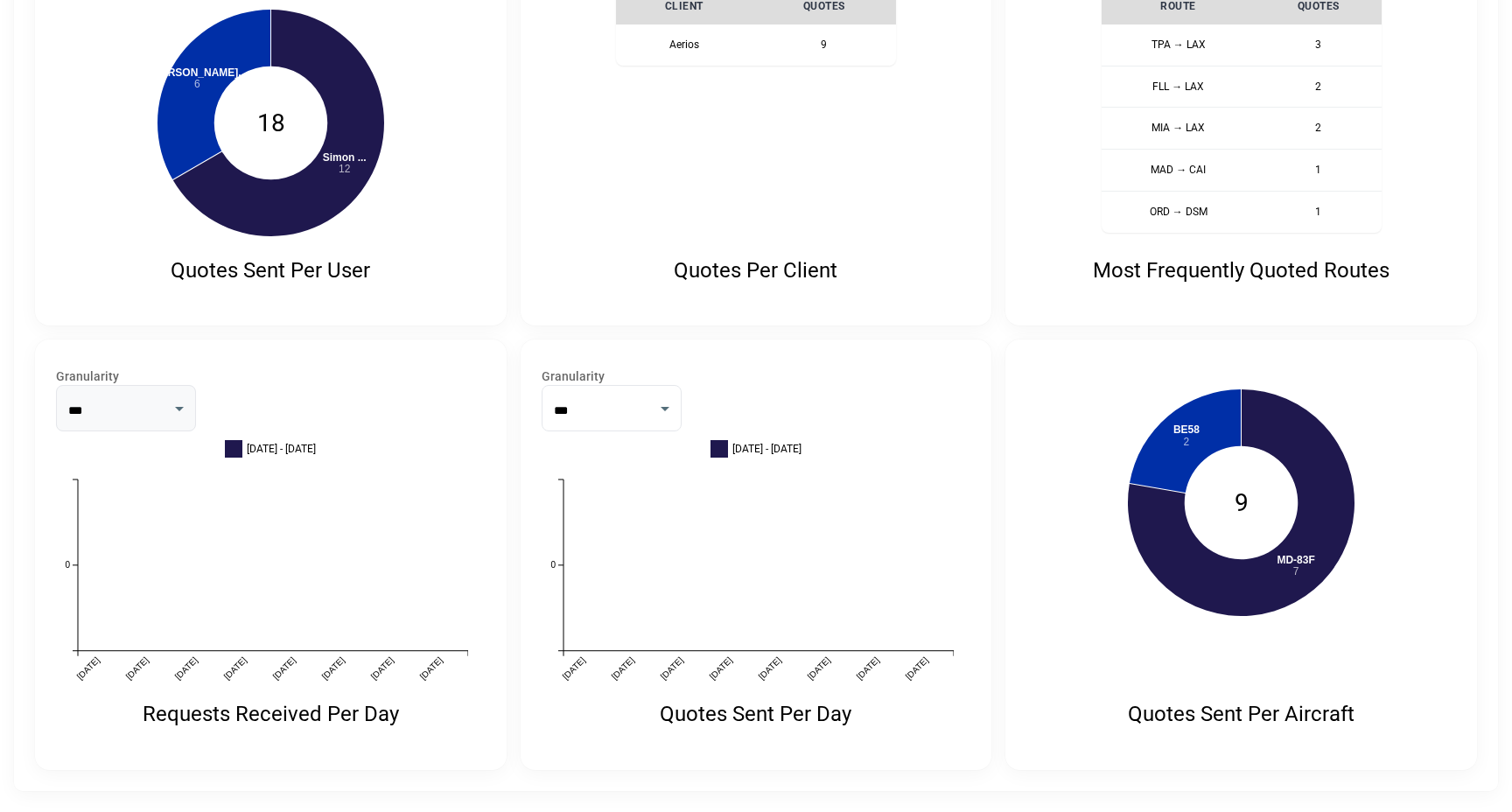
click at [147, 410] on select "*** *****" at bounding box center [126, 409] width 140 height 47
select select "*****"
click at [582, 394] on select "*** *****" at bounding box center [611, 409] width 140 height 47
select select "*****"
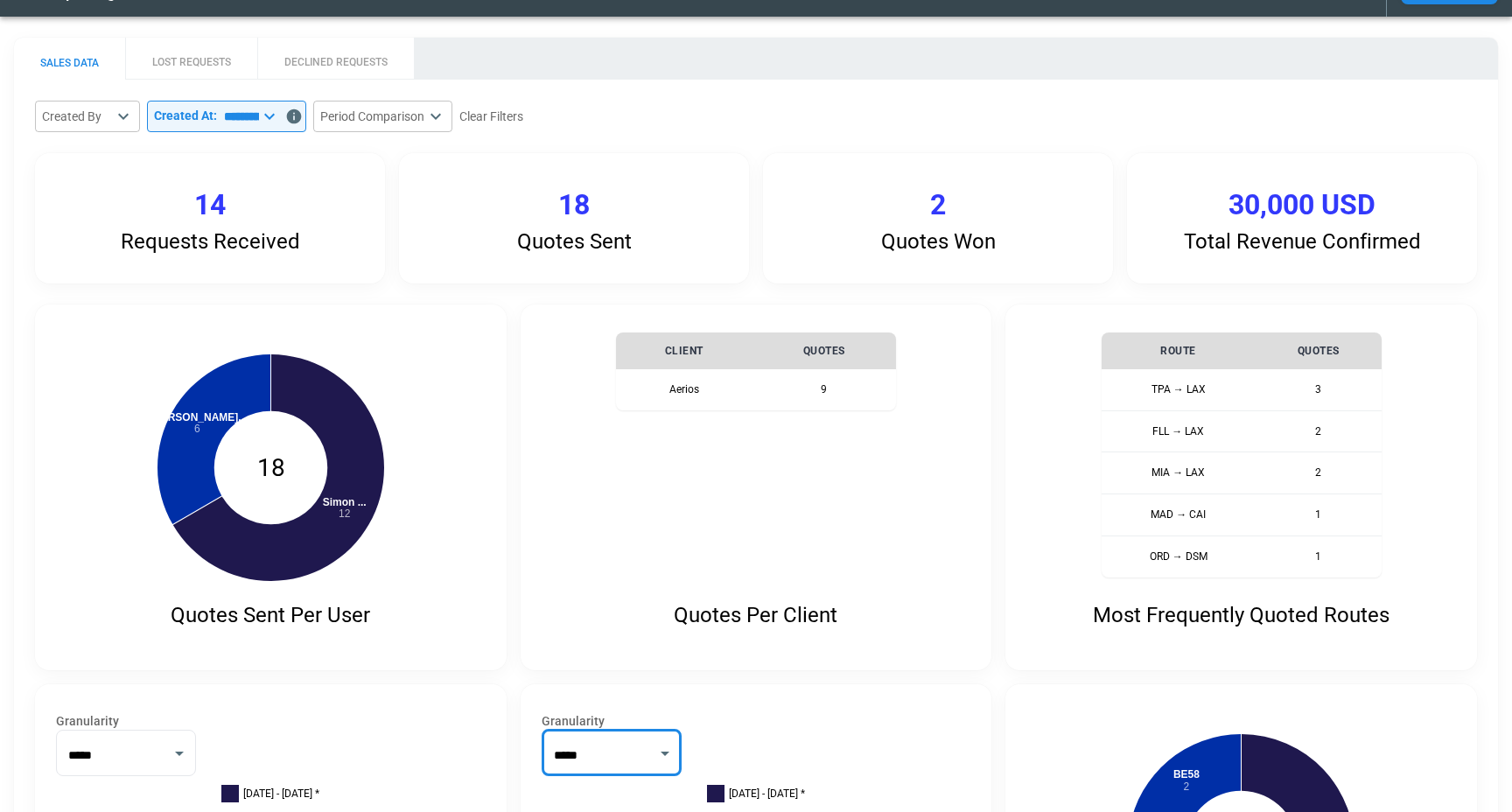
scroll to position [0, 0]
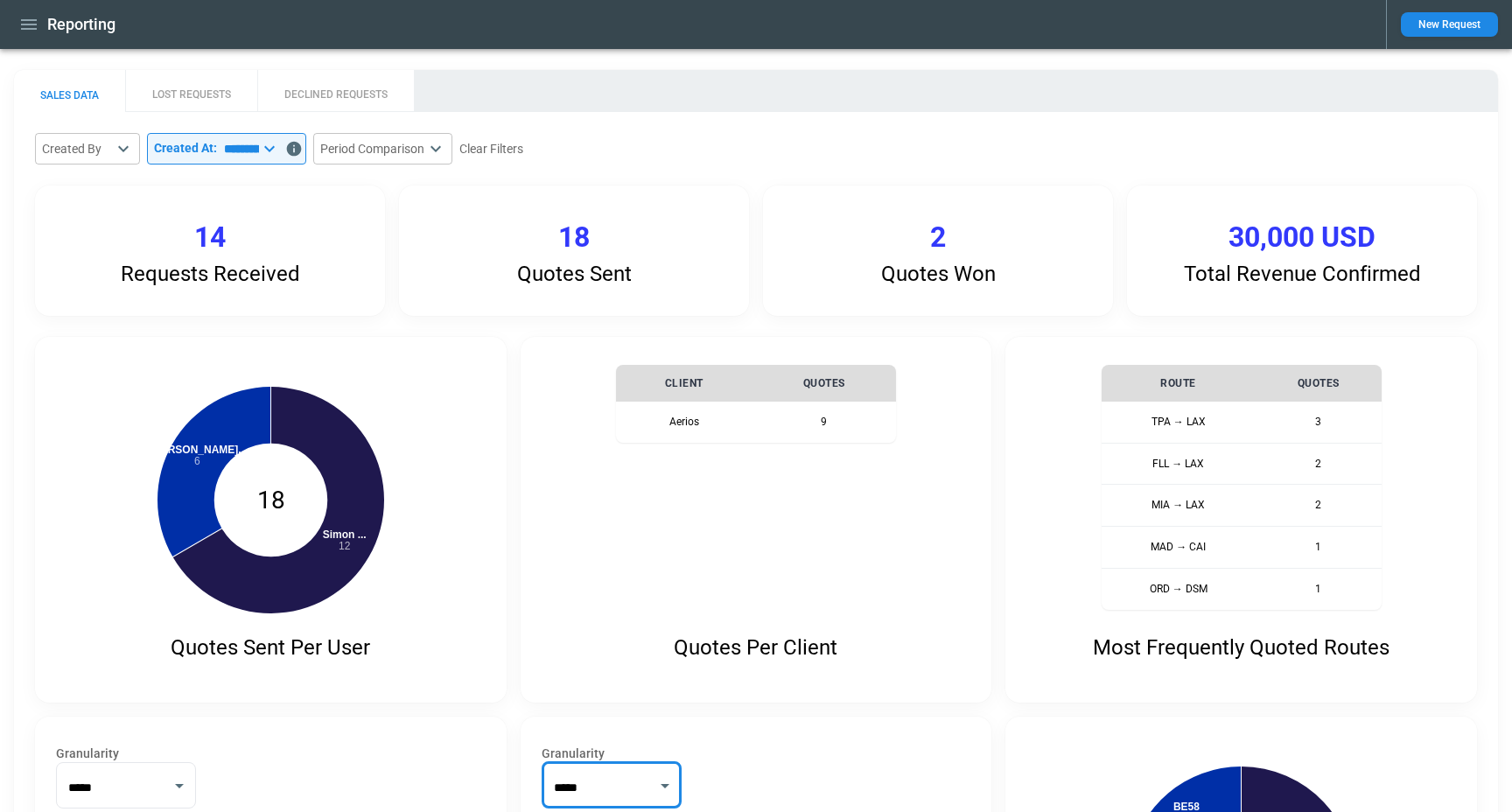
click at [203, 92] on button "LOST REQUESTS" at bounding box center [191, 91] width 133 height 42
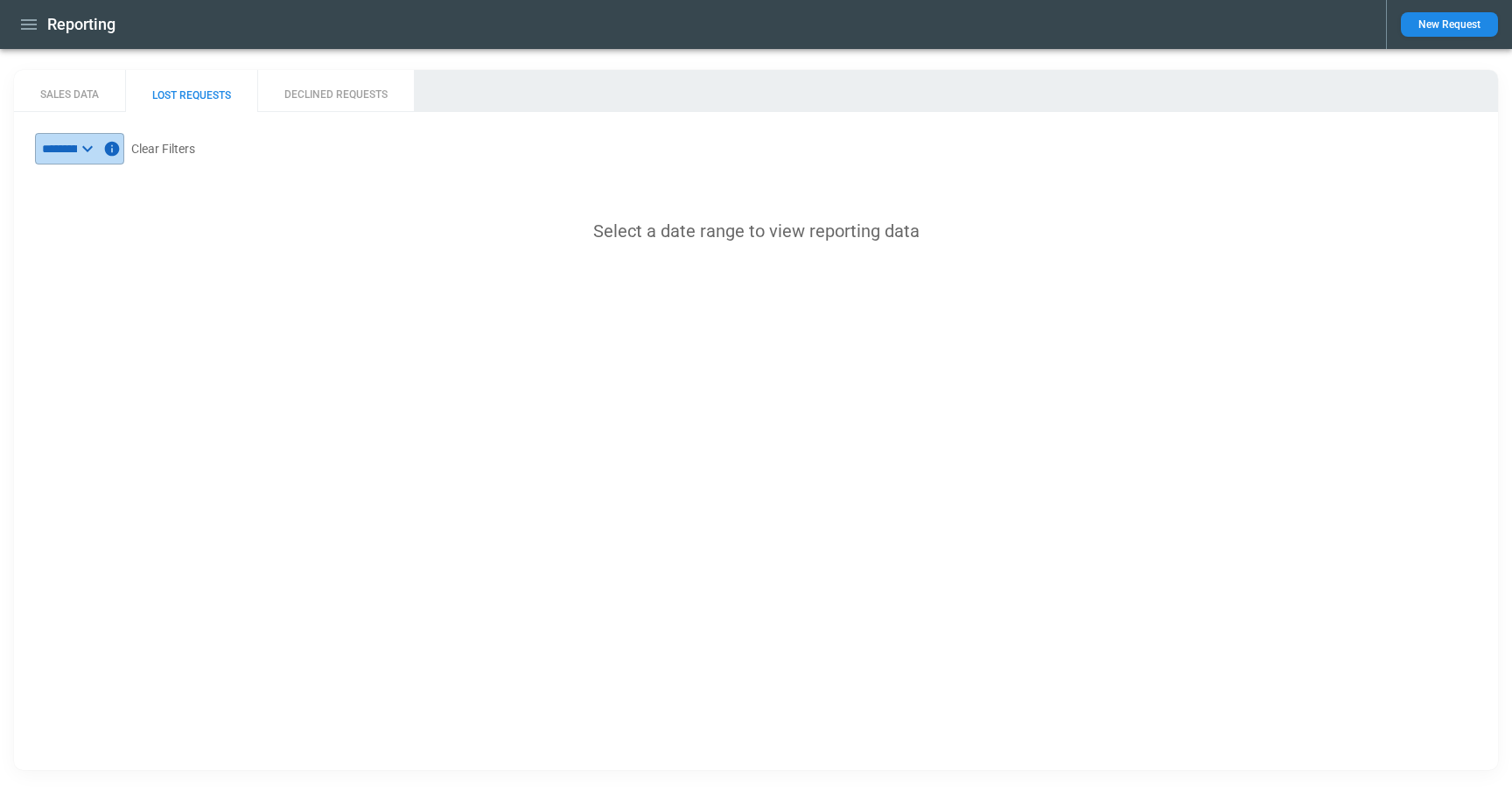
click at [98, 147] on icon at bounding box center [88, 148] width 21 height 21
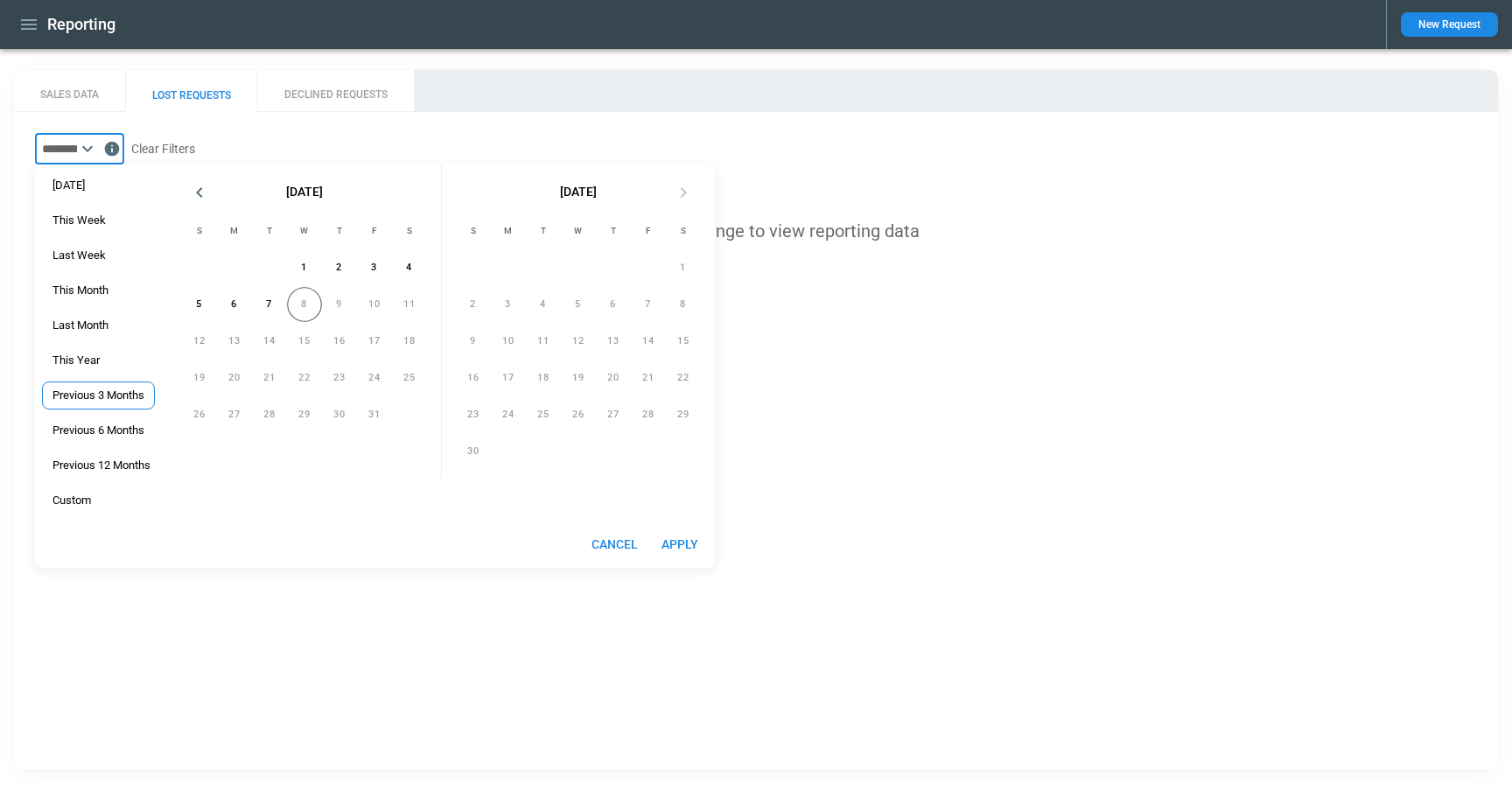
click at [116, 391] on span "Previous 3 Months" at bounding box center [98, 395] width 111 height 14
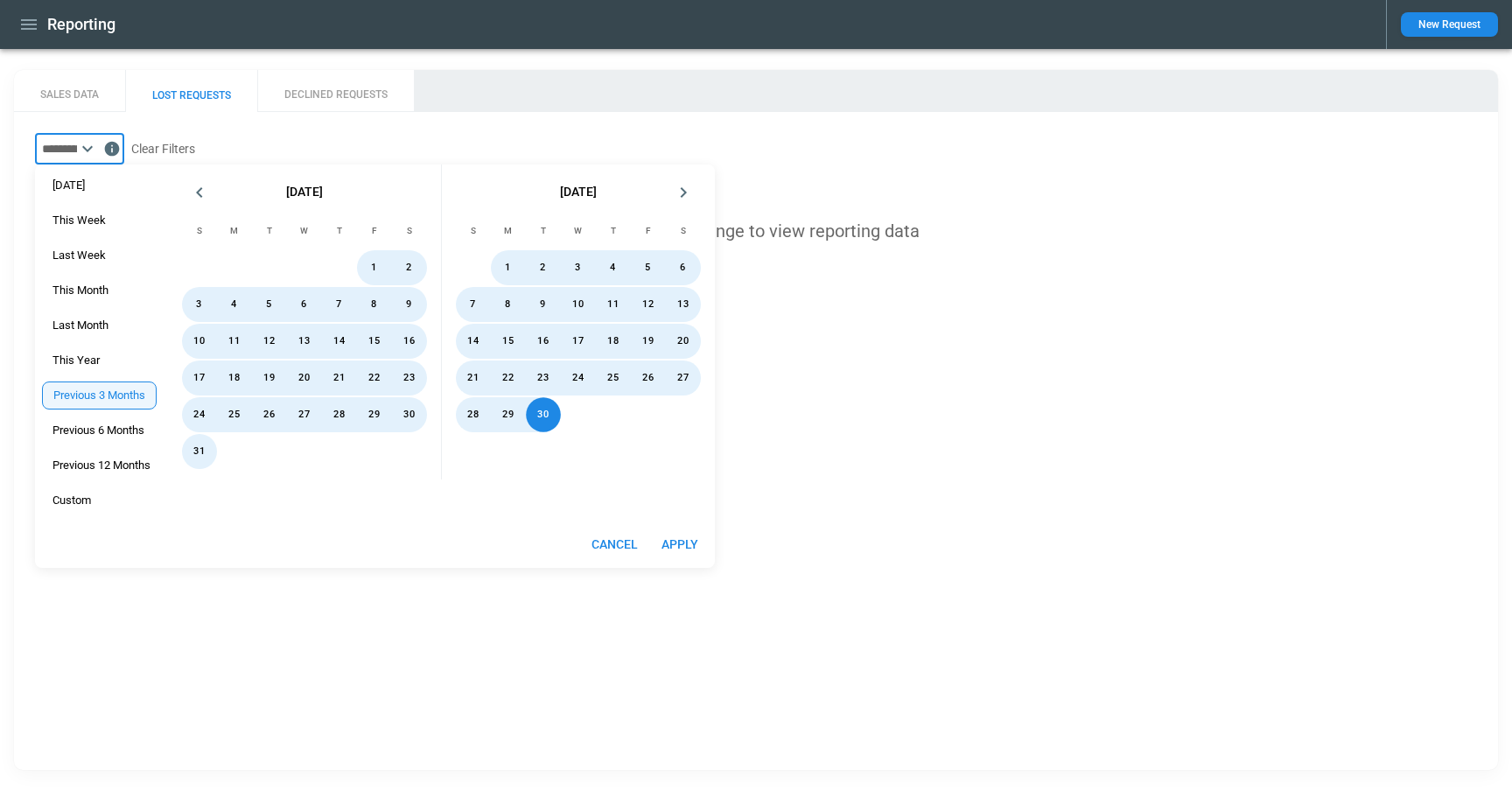
click at [698, 541] on button "Apply" at bounding box center [680, 544] width 56 height 33
type input "**********"
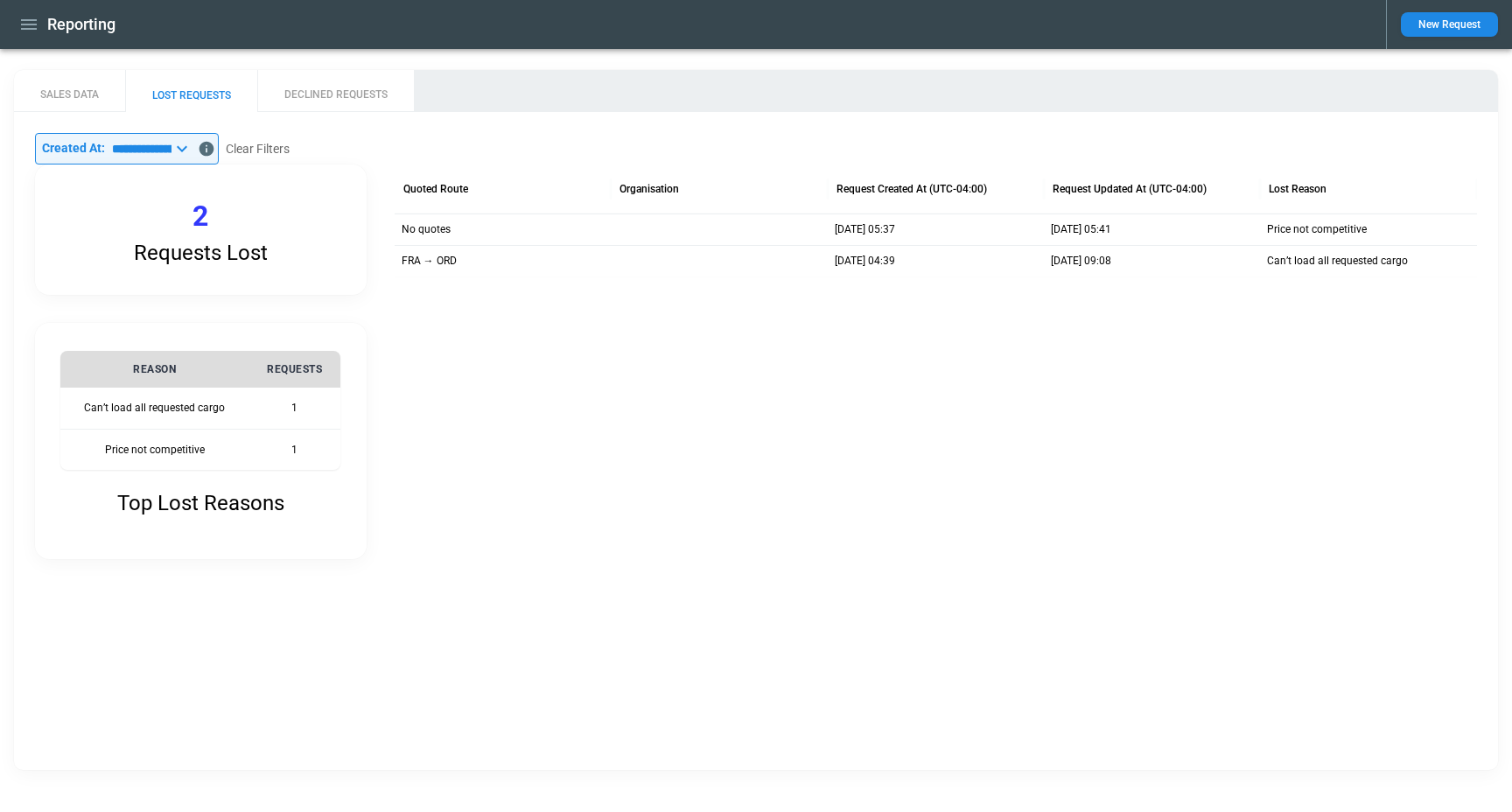
click at [339, 83] on button "DECLINED REQUESTS" at bounding box center [336, 91] width 157 height 42
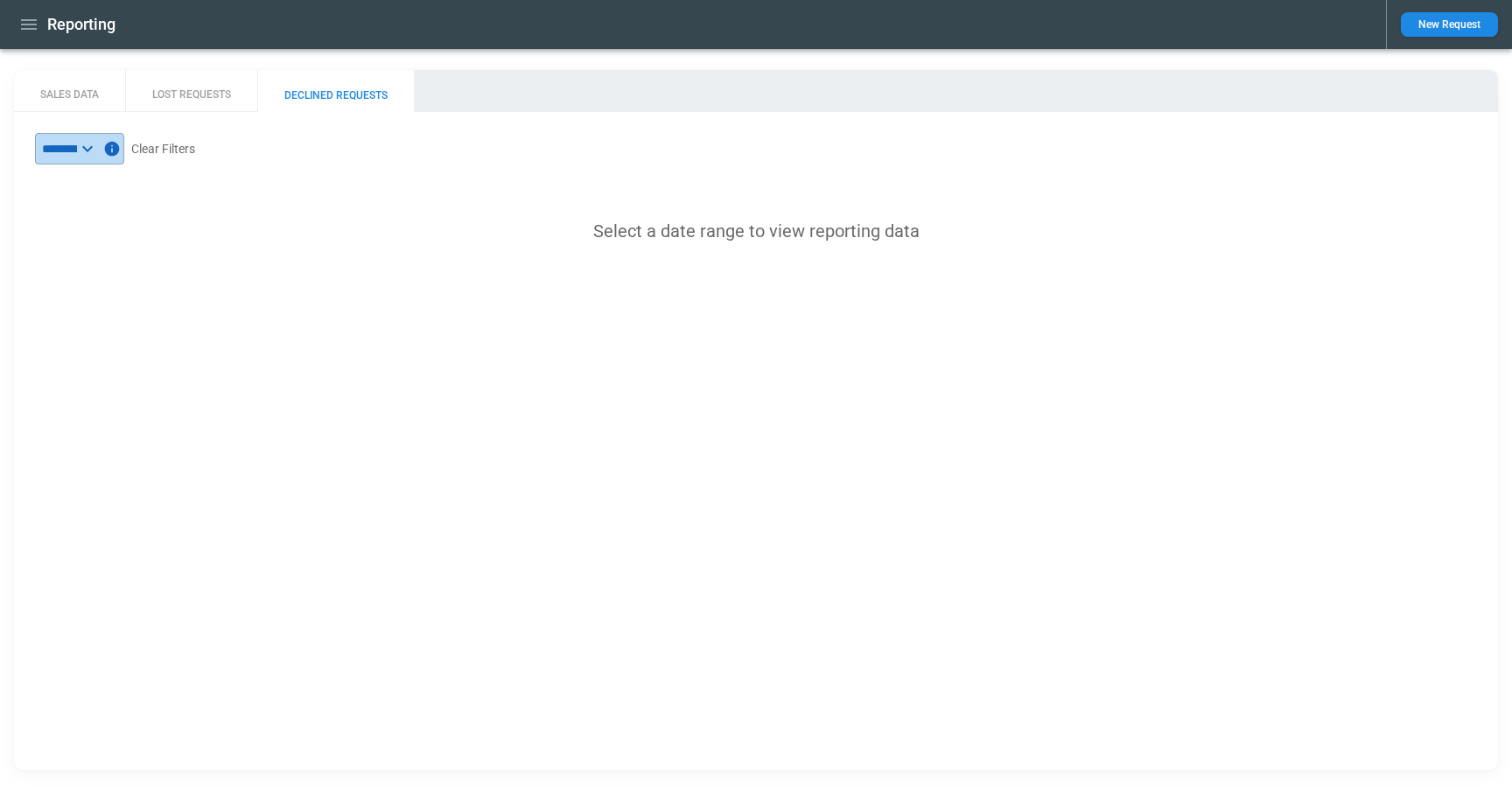
click at [98, 146] on icon at bounding box center [88, 148] width 21 height 21
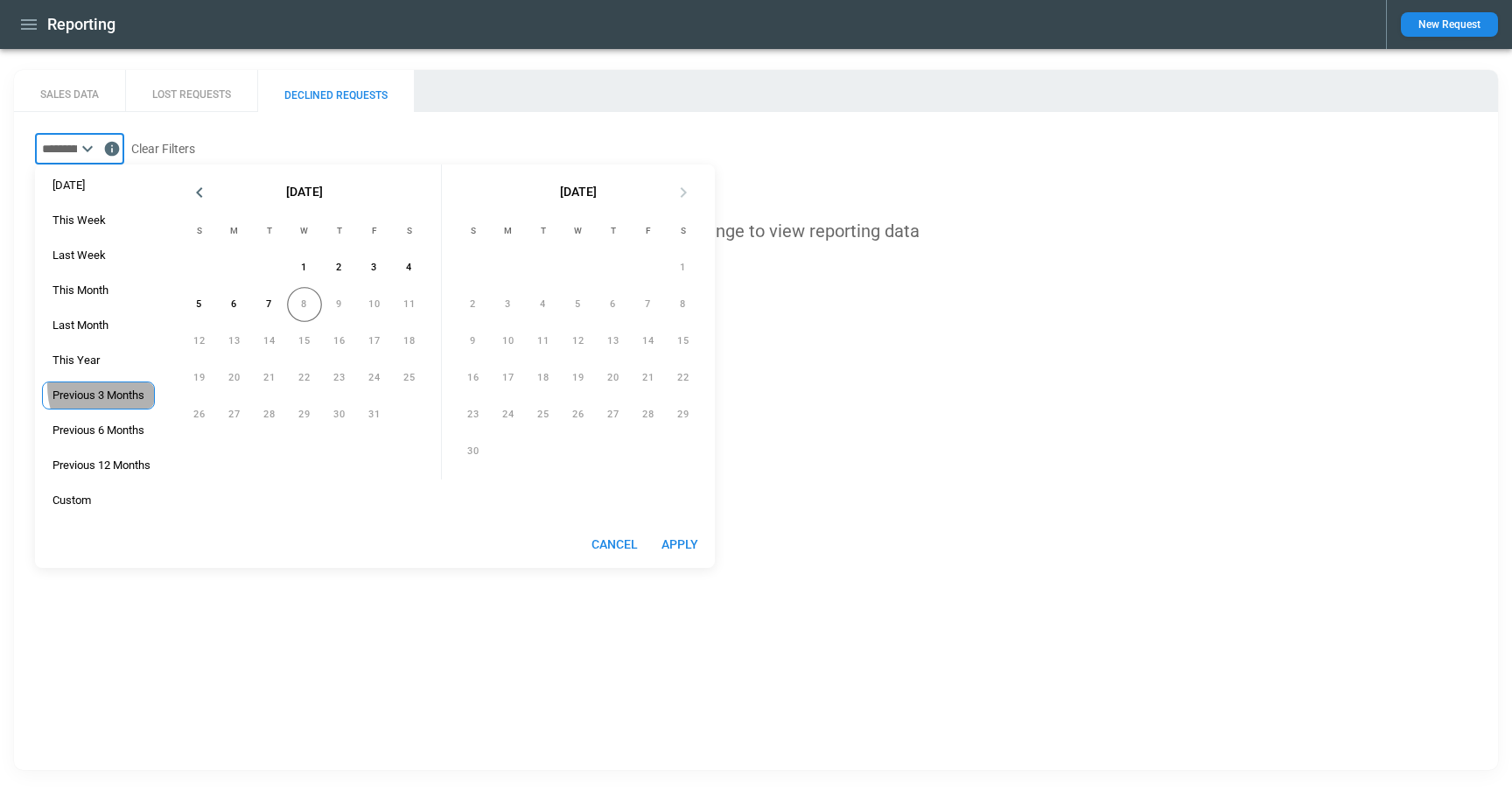
click at [115, 385] on div "Previous 3 Months" at bounding box center [98, 396] width 113 height 28
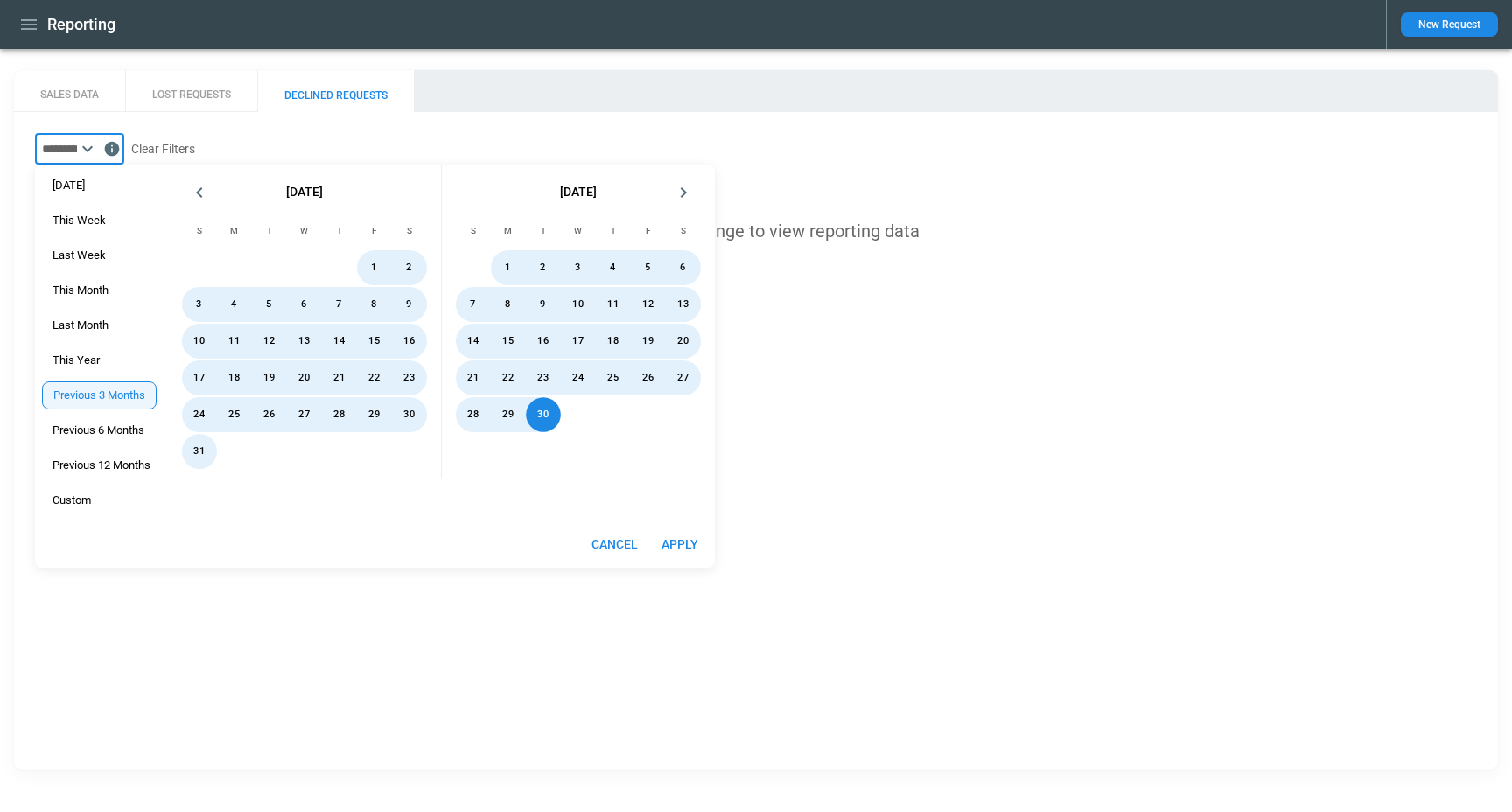
click at [688, 539] on button "Apply" at bounding box center [680, 544] width 56 height 33
type input "**********"
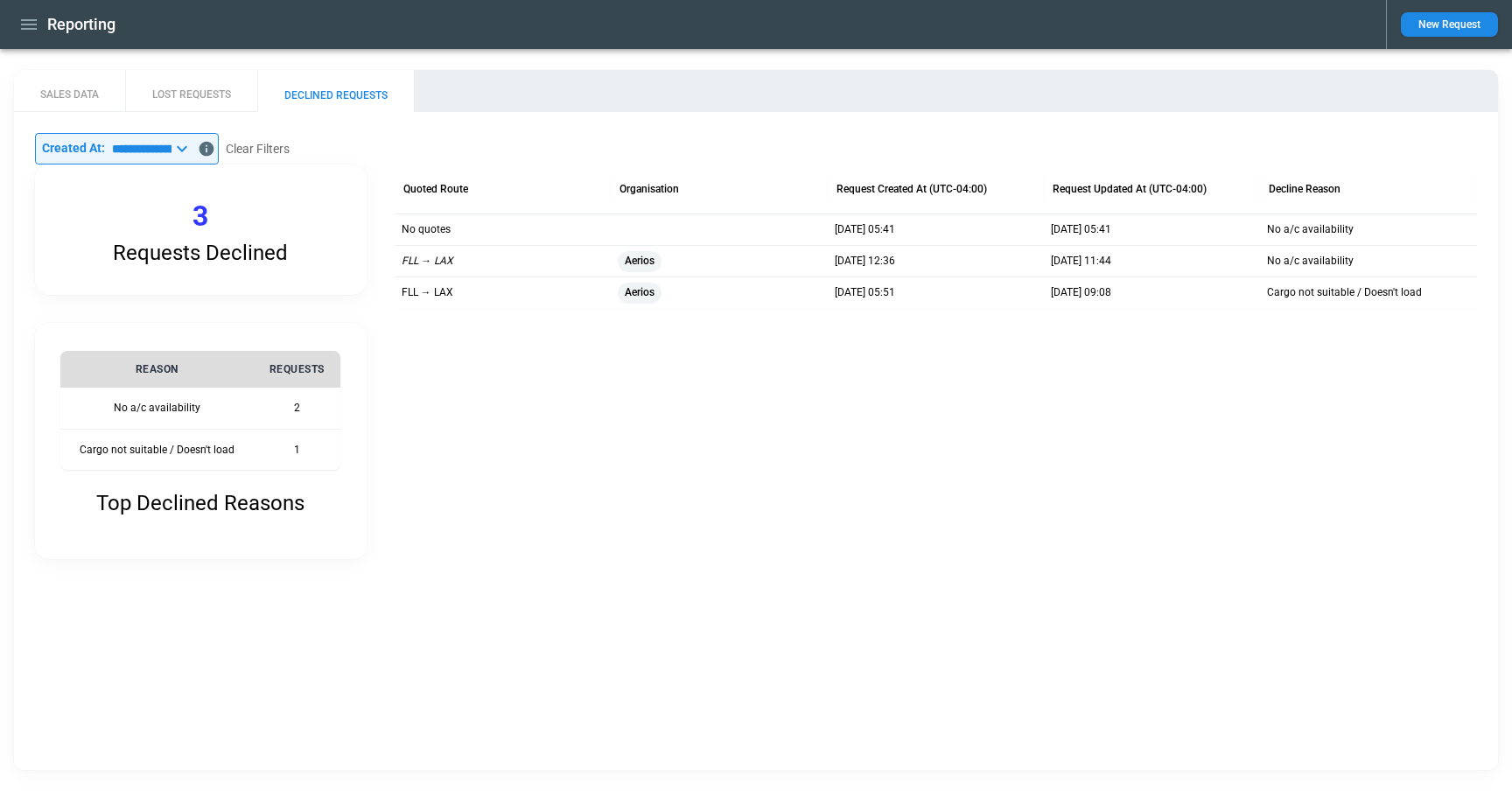
click at [73, 94] on button "SALES DATA" at bounding box center [69, 91] width 111 height 42
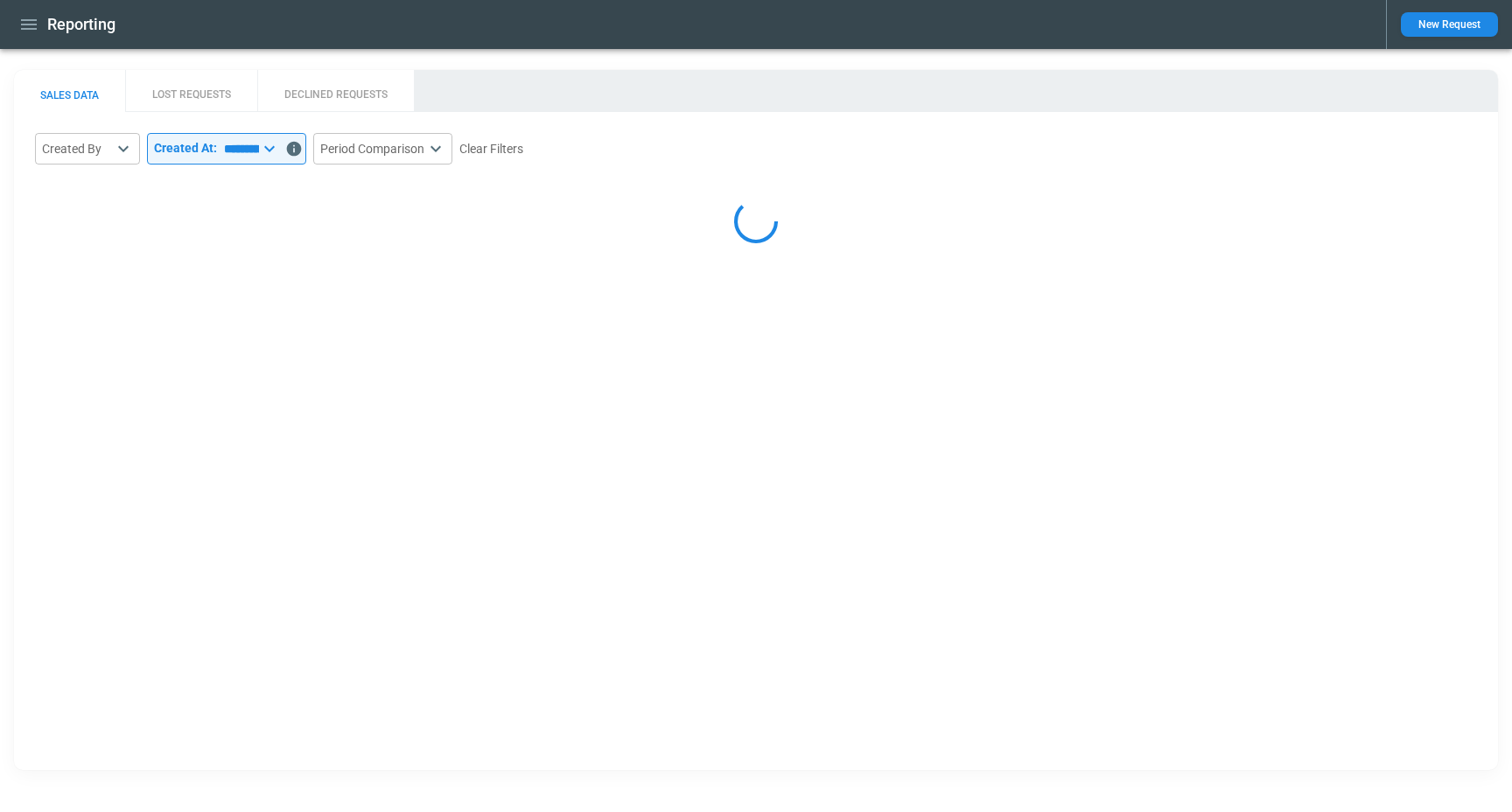
select select "*****"
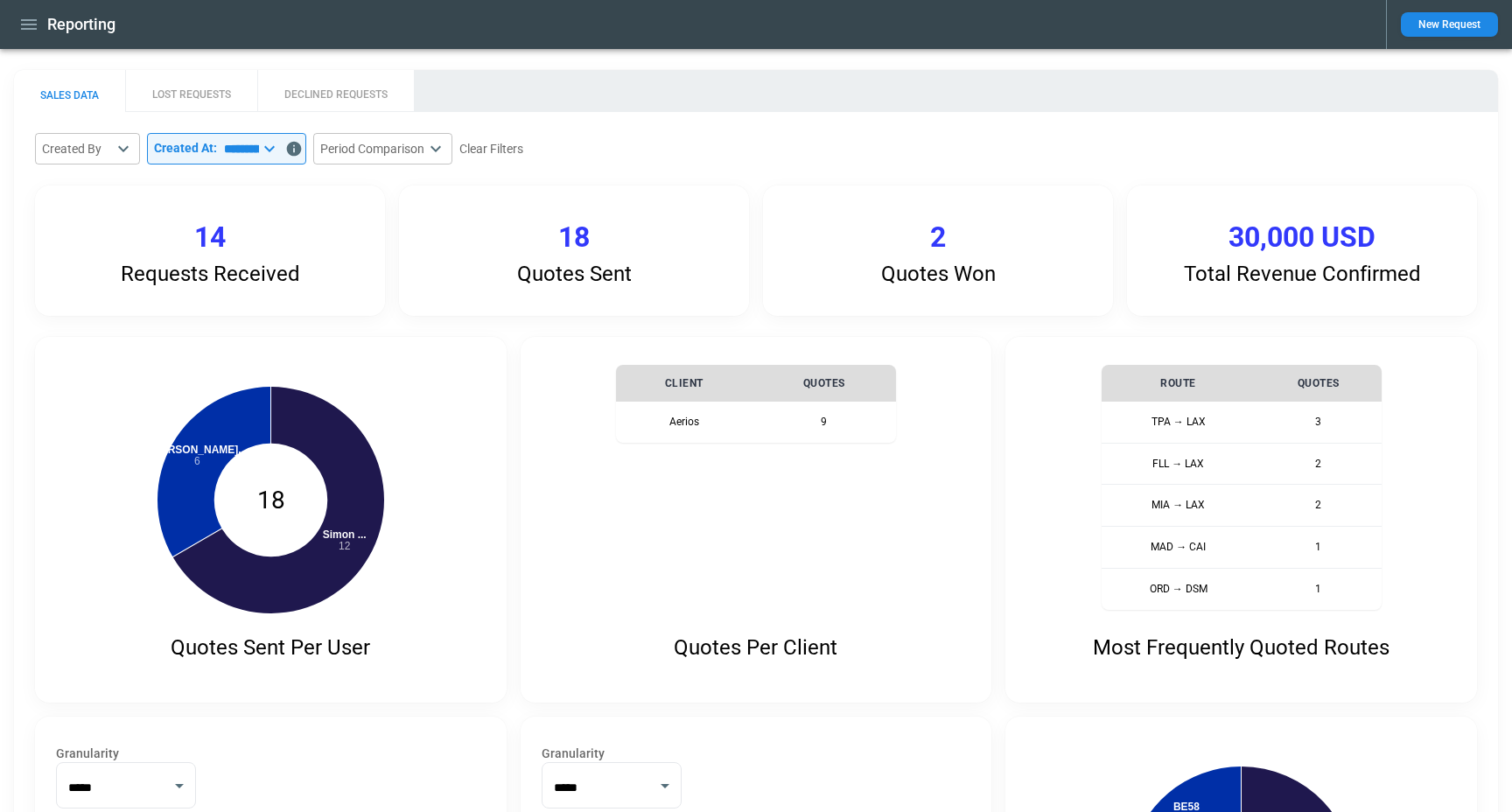
click at [511, 63] on main "**********" at bounding box center [756, 620] width 1512 height 1141
click at [24, 27] on icon "button" at bounding box center [29, 24] width 21 height 21
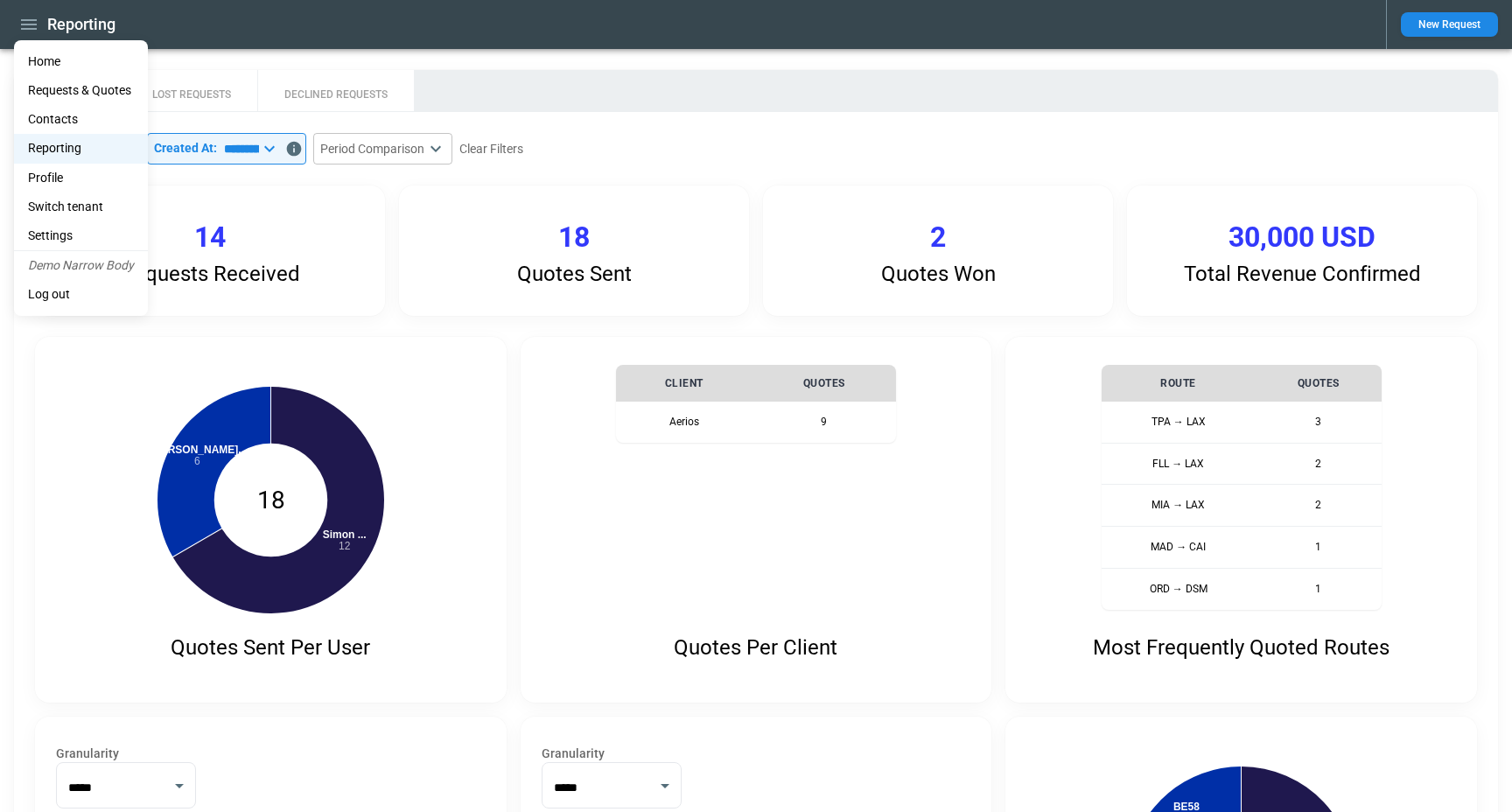
click at [833, 119] on div at bounding box center [756, 406] width 1512 height 812
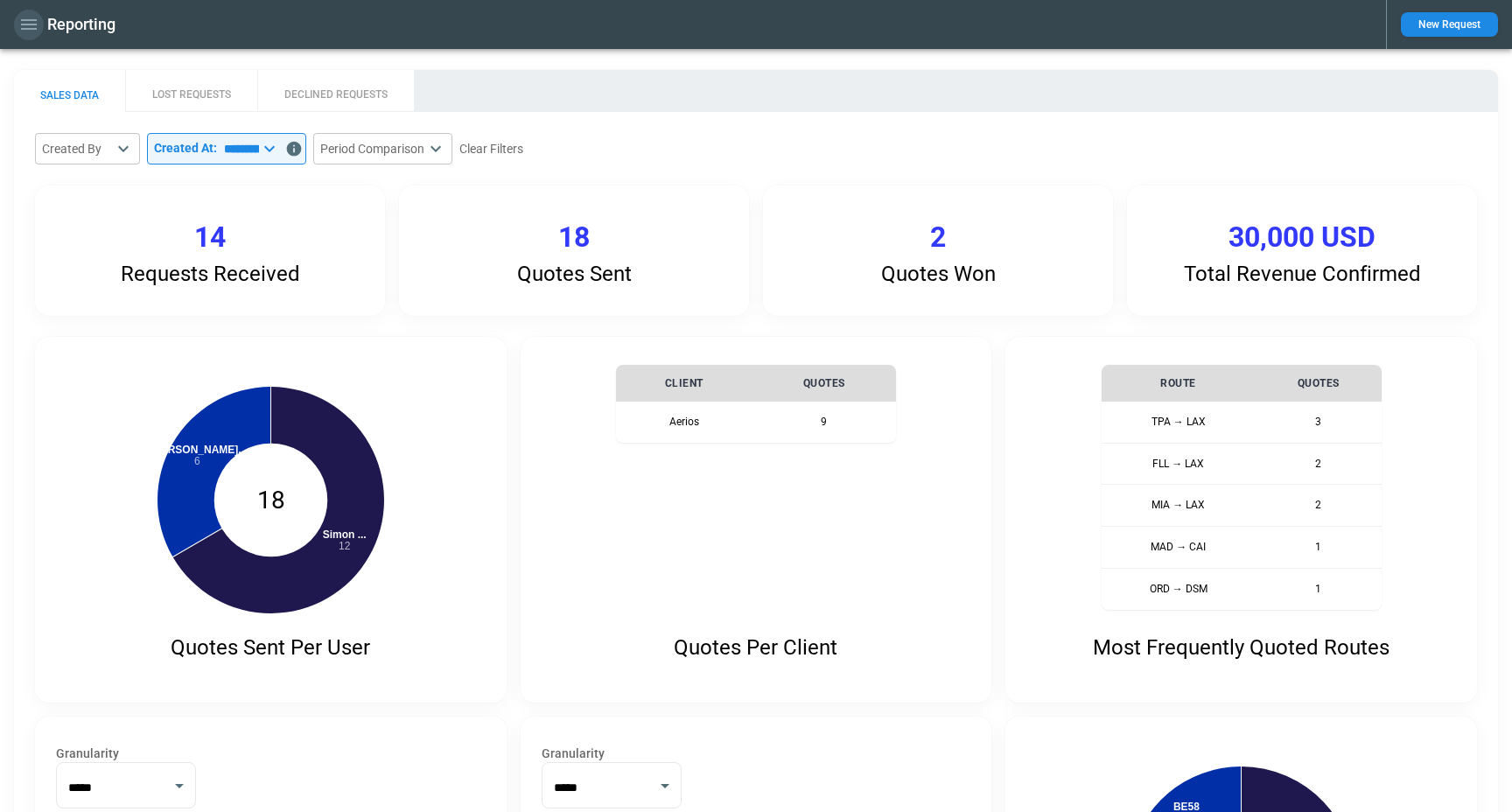
click at [25, 31] on icon "button" at bounding box center [29, 24] width 21 height 21
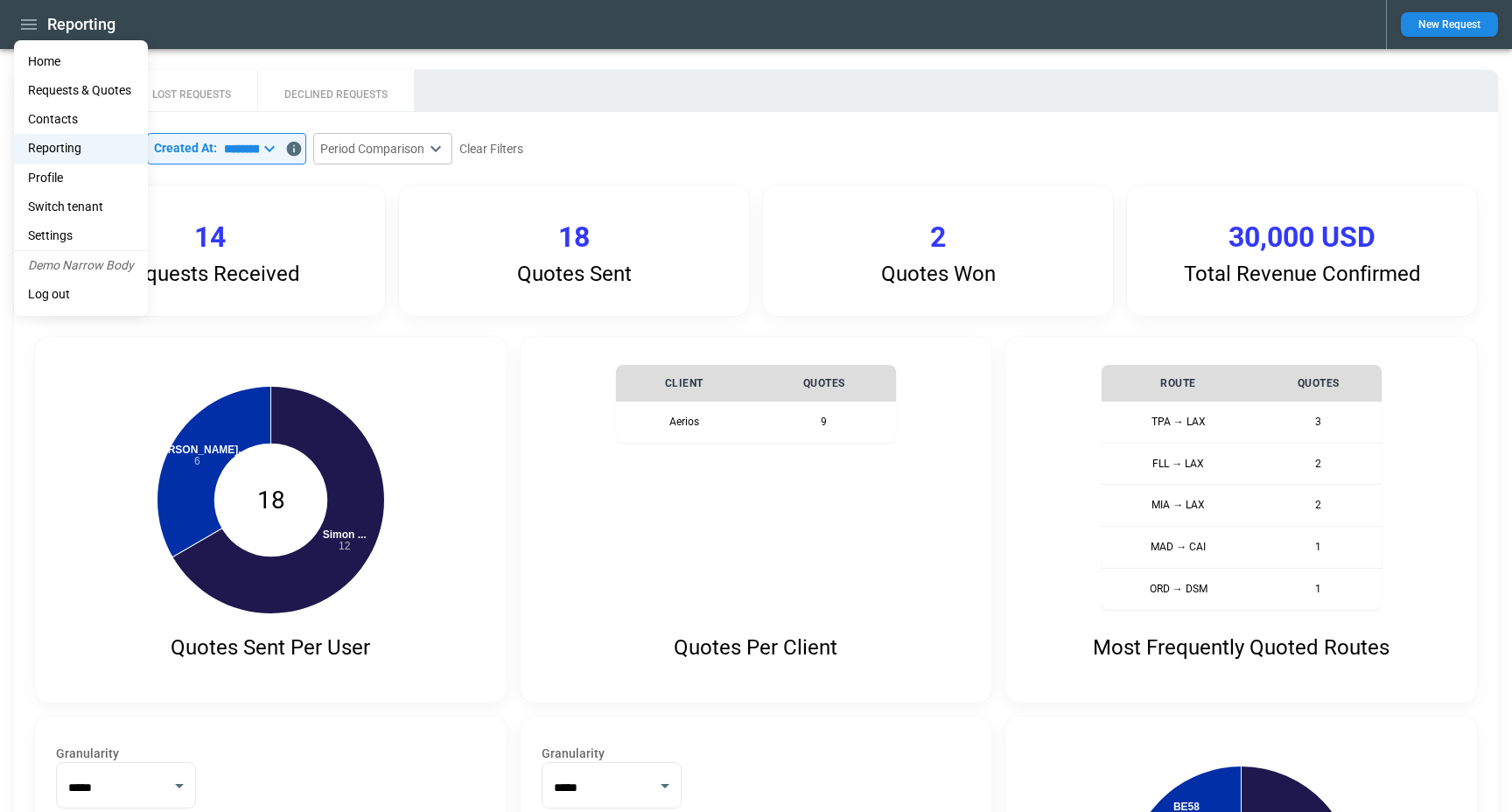
click at [112, 233] on li "Settings" at bounding box center [80, 235] width 133 height 29
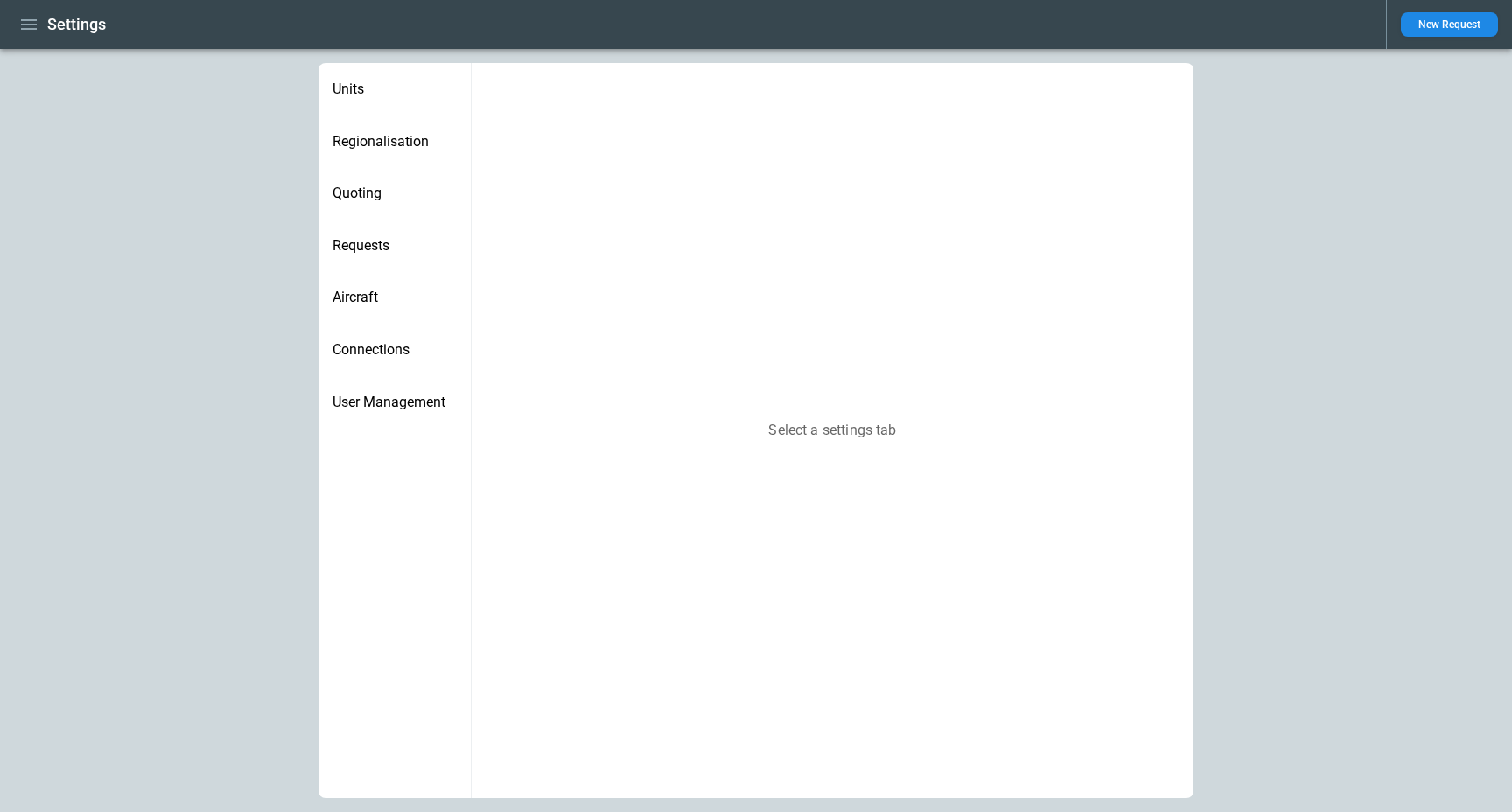
click at [27, 17] on icon "button" at bounding box center [29, 24] width 21 height 21
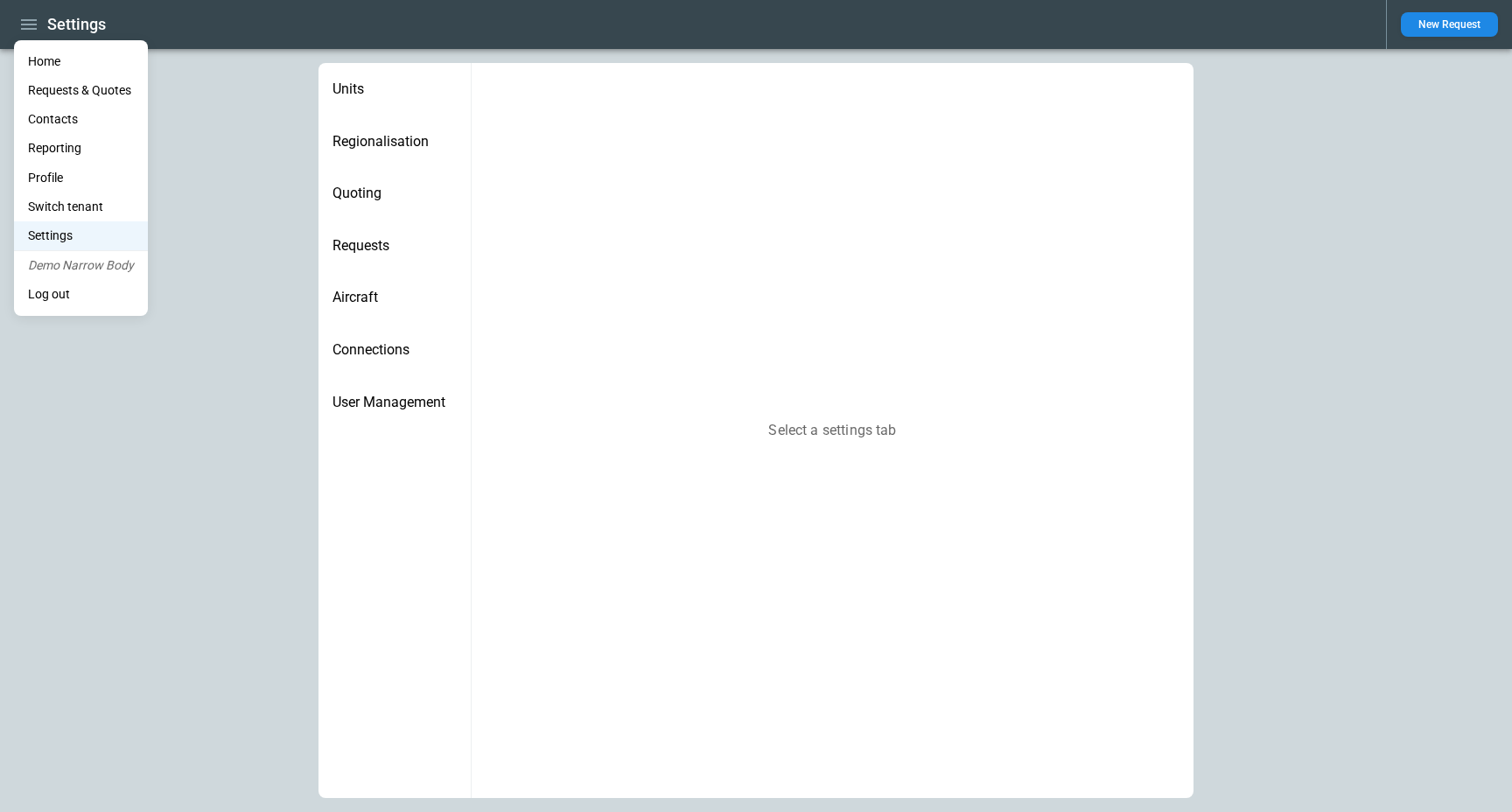
click at [49, 63] on li "Home" at bounding box center [80, 62] width 133 height 29
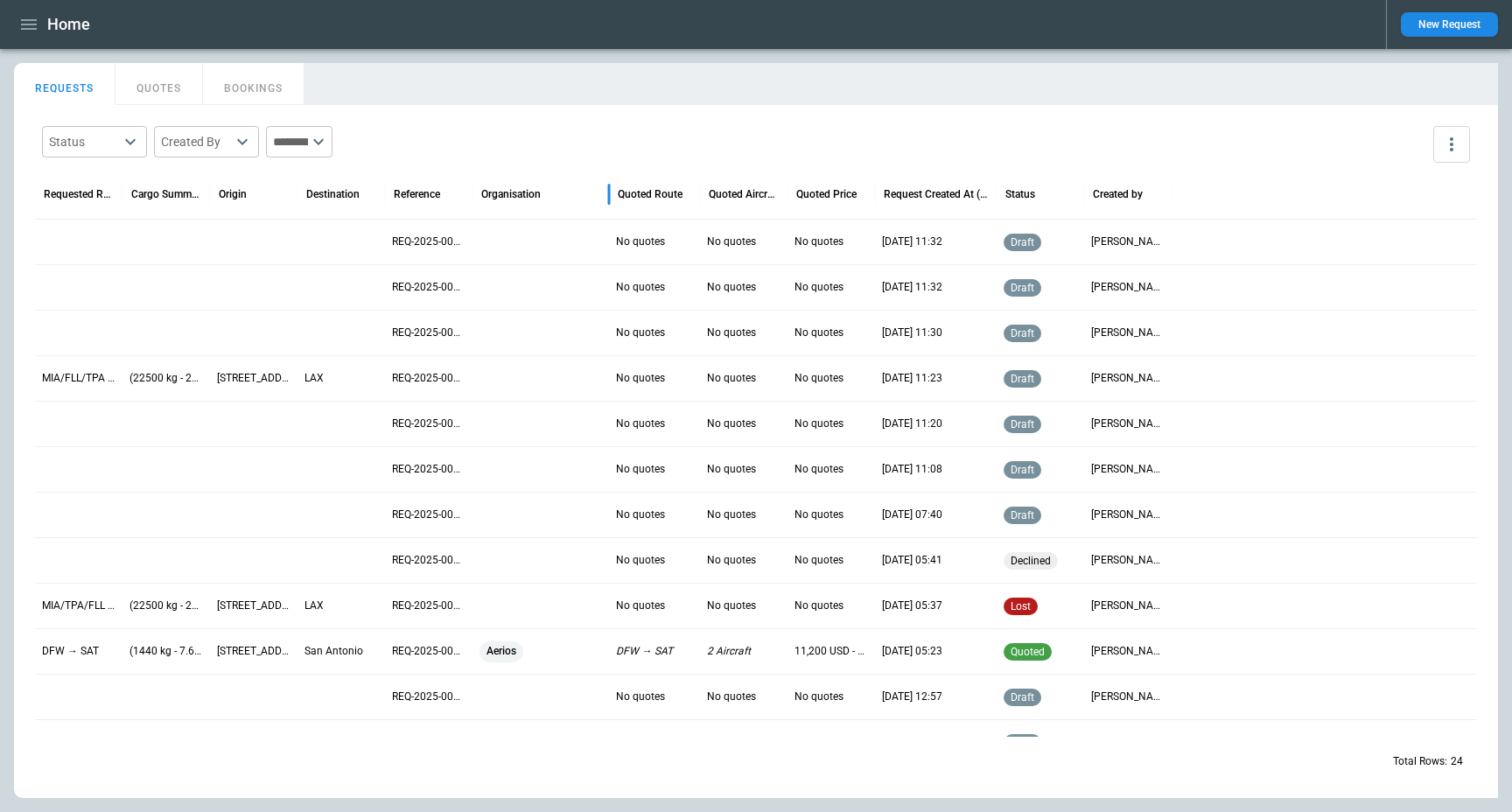
drag, startPoint x: 802, startPoint y: 197, endPoint x: 609, endPoint y: 192, distance: 193.1
click at [609, 192] on div at bounding box center [609, 194] width 8 height 49
click at [95, 375] on p "MIA/FLL/TPA → LAX" at bounding box center [78, 379] width 74 height 15
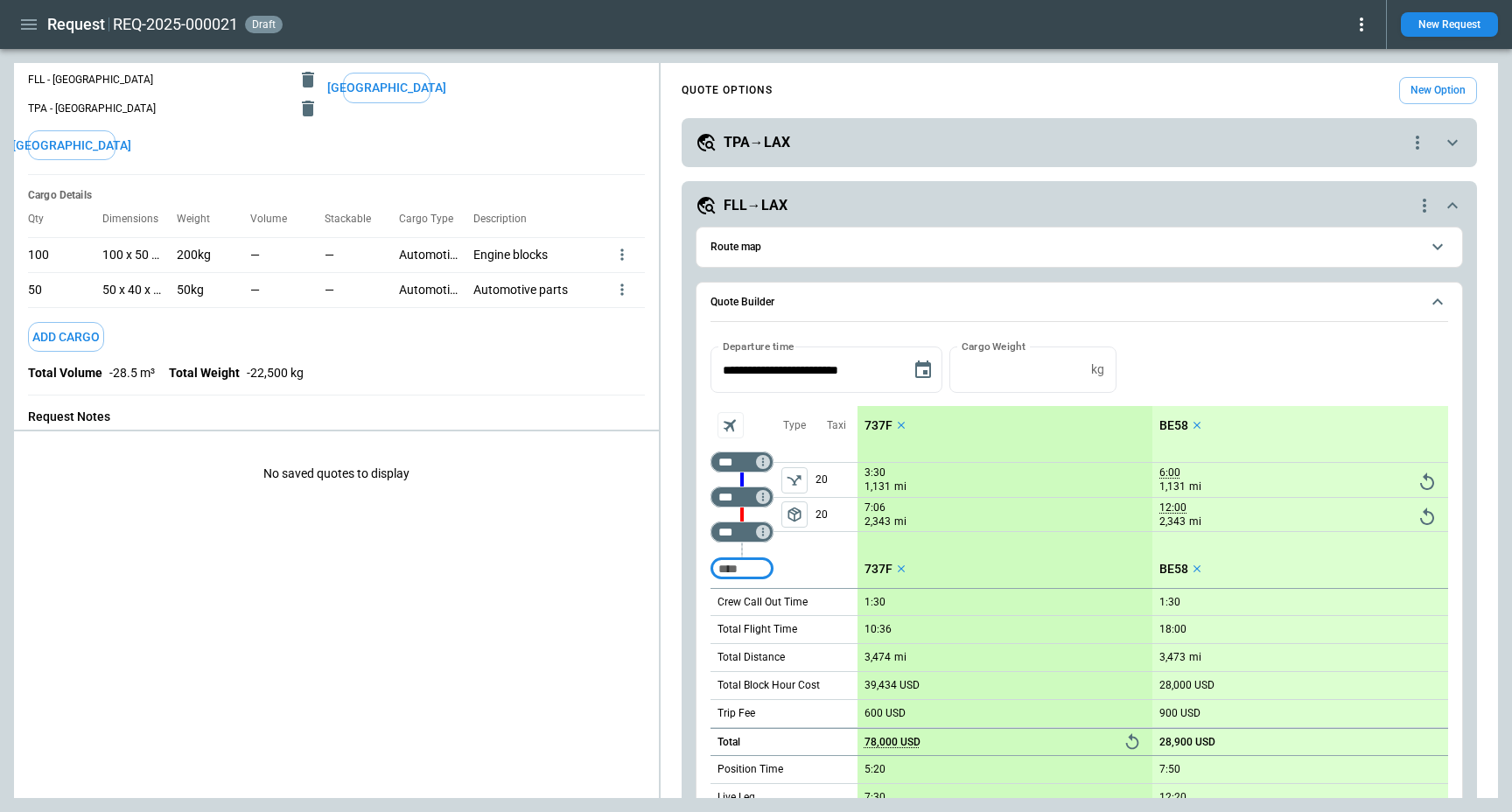
scroll to position [154, 0]
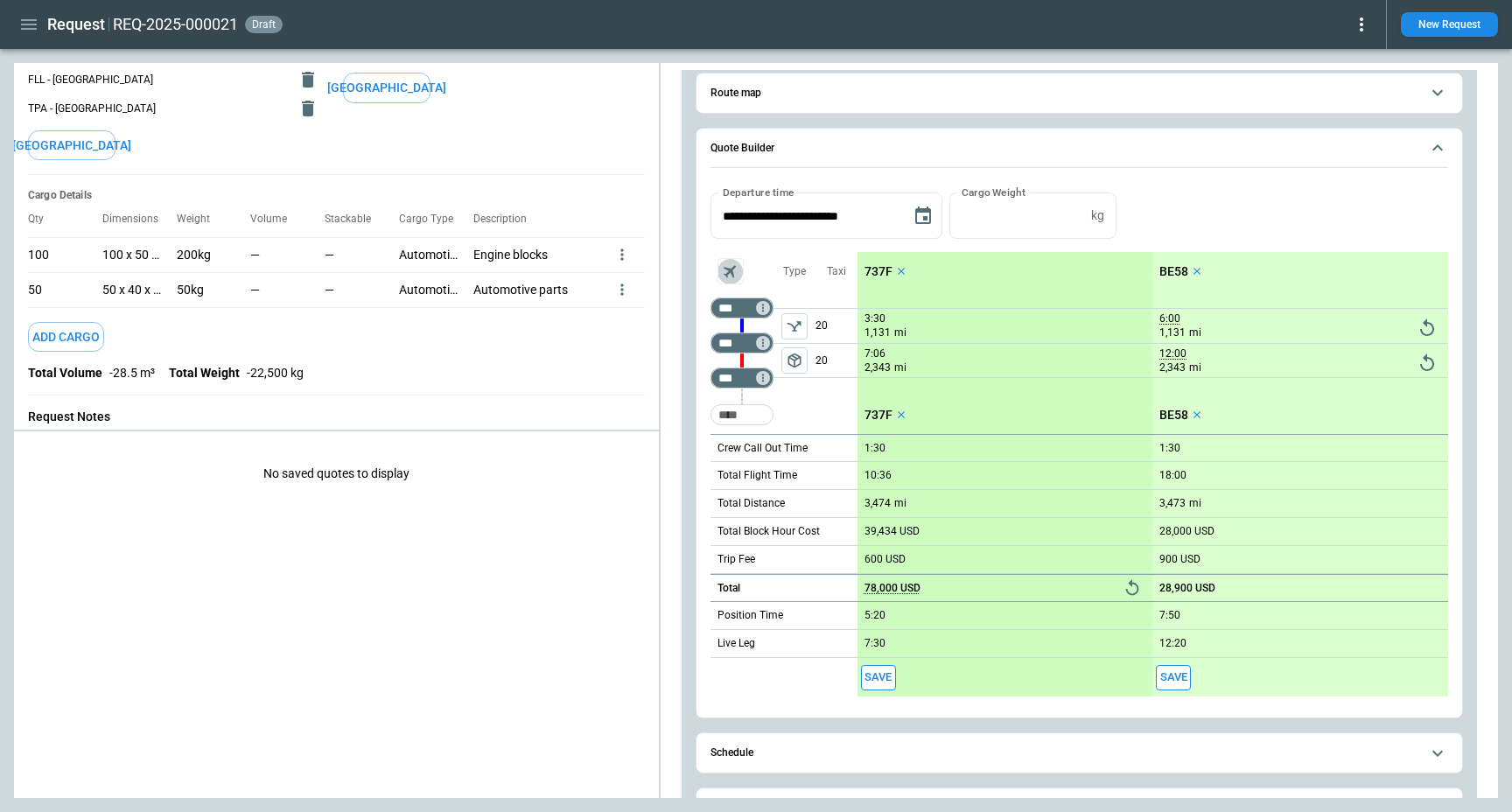
click at [729, 269] on icon "Aircraft selection" at bounding box center [731, 272] width 21 height 21
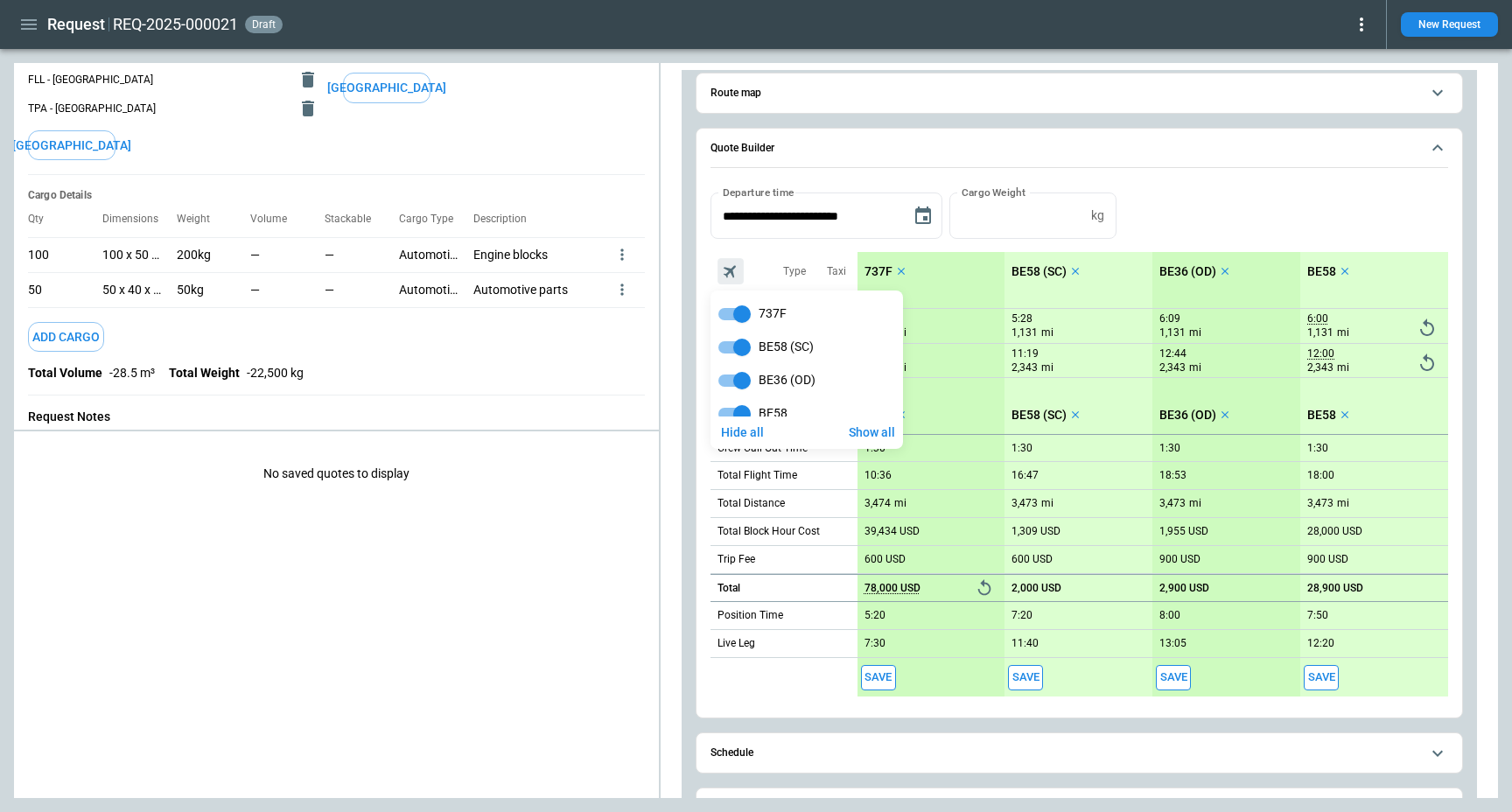
click at [1202, 176] on div at bounding box center [756, 406] width 1512 height 812
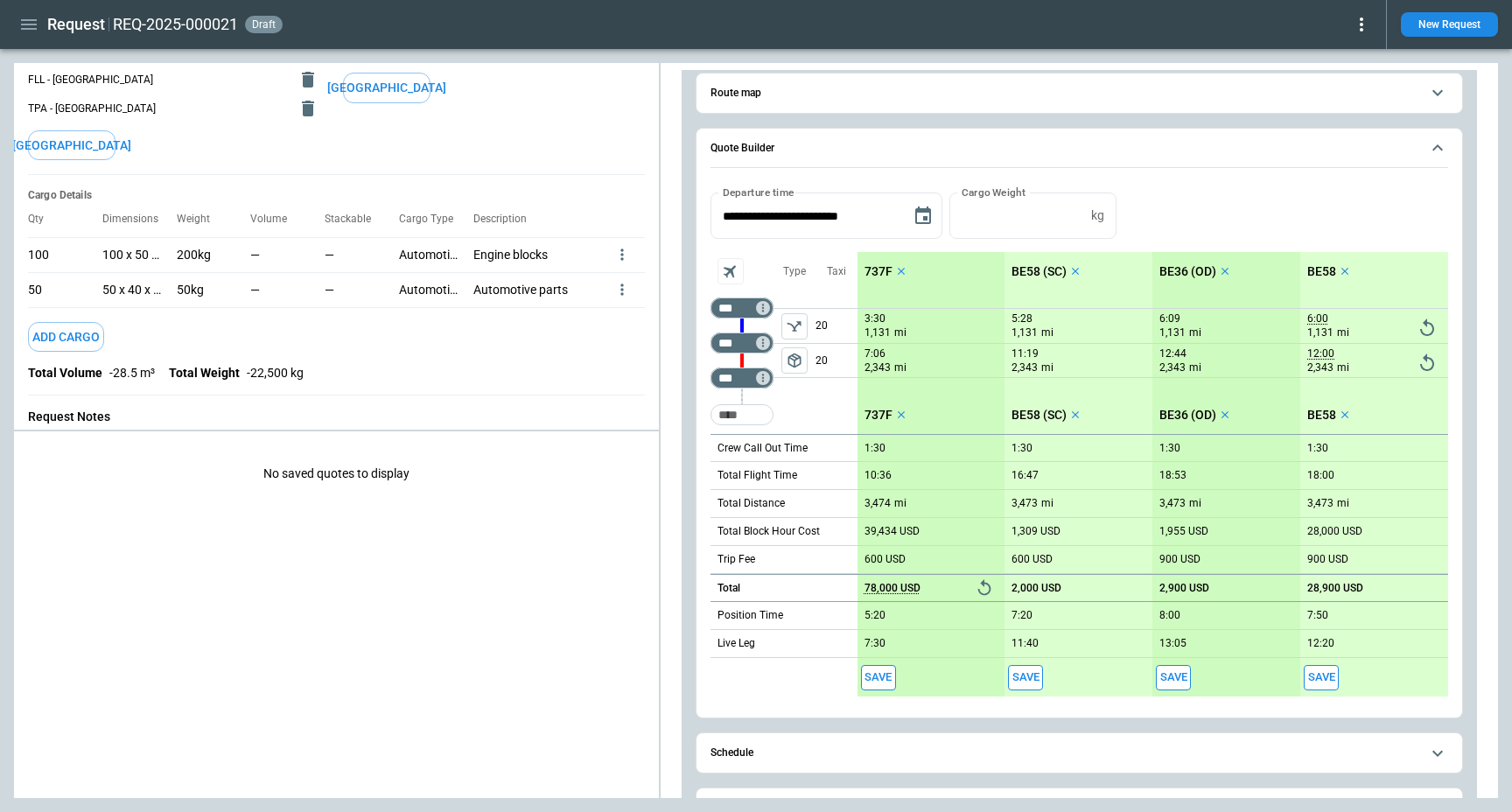
scroll to position [0, 0]
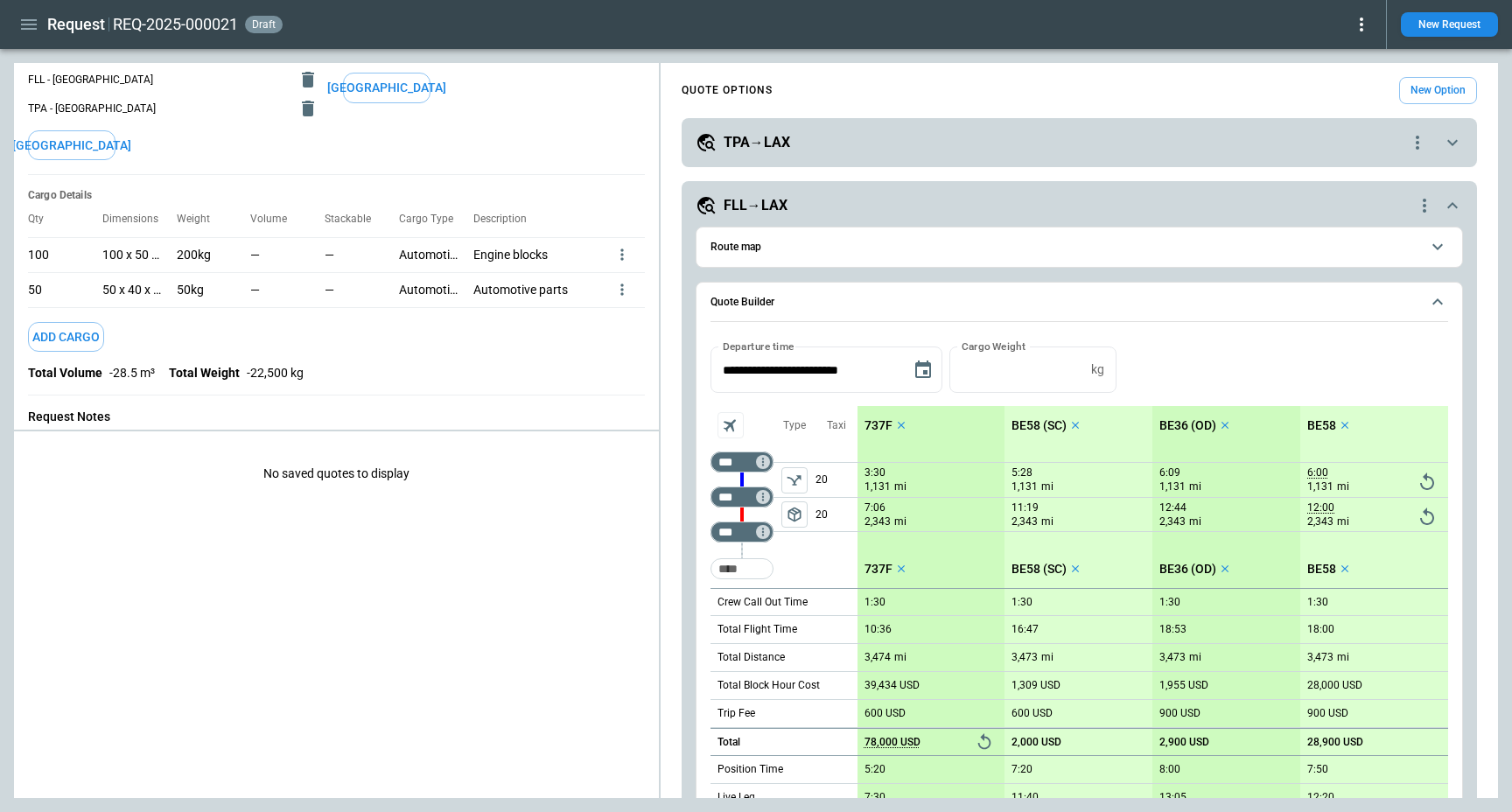
click at [837, 211] on div "FLL→LAX" at bounding box center [1055, 205] width 719 height 21
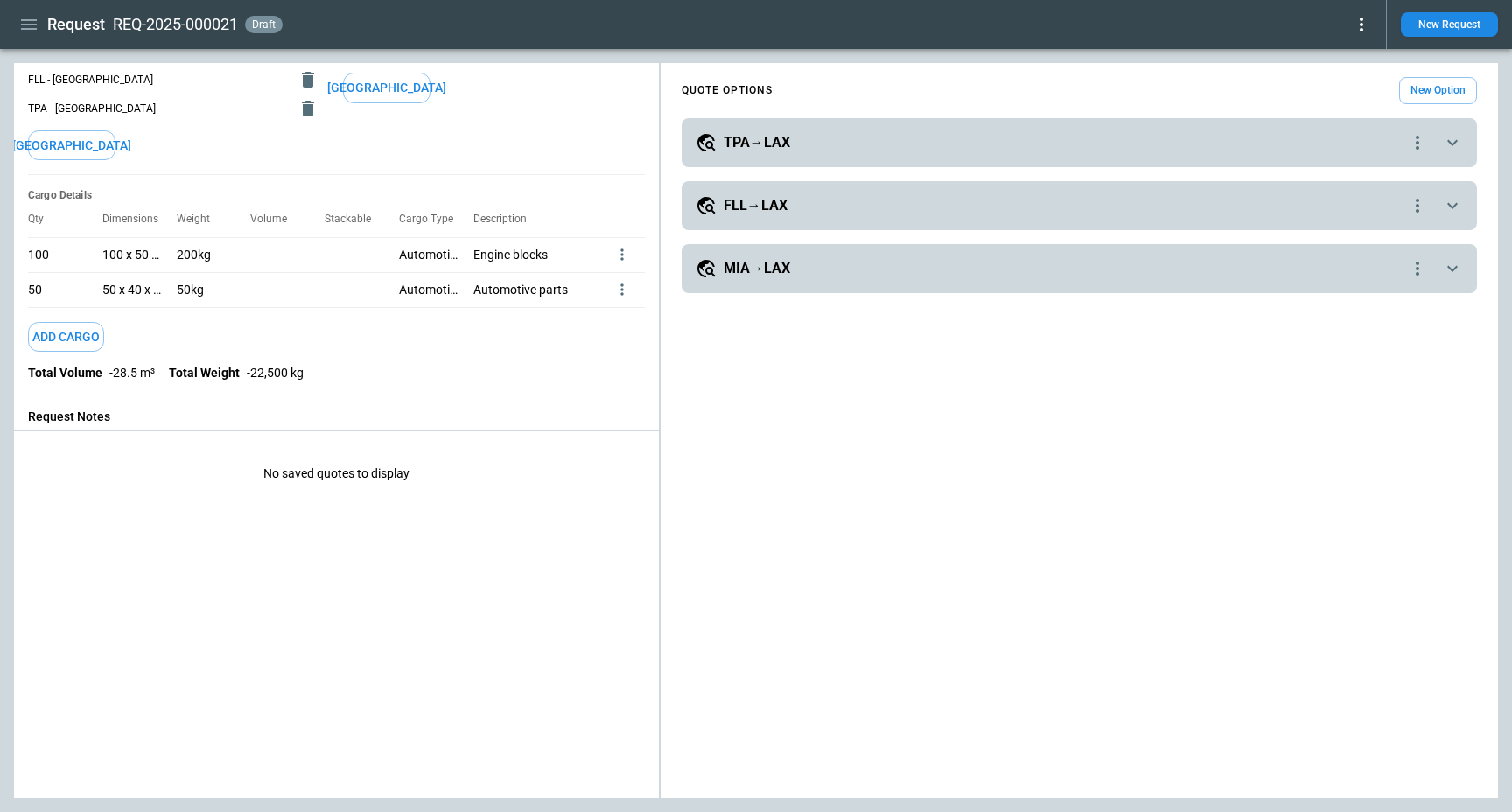
click at [801, 207] on div "FLL→LAX" at bounding box center [1051, 205] width 711 height 21
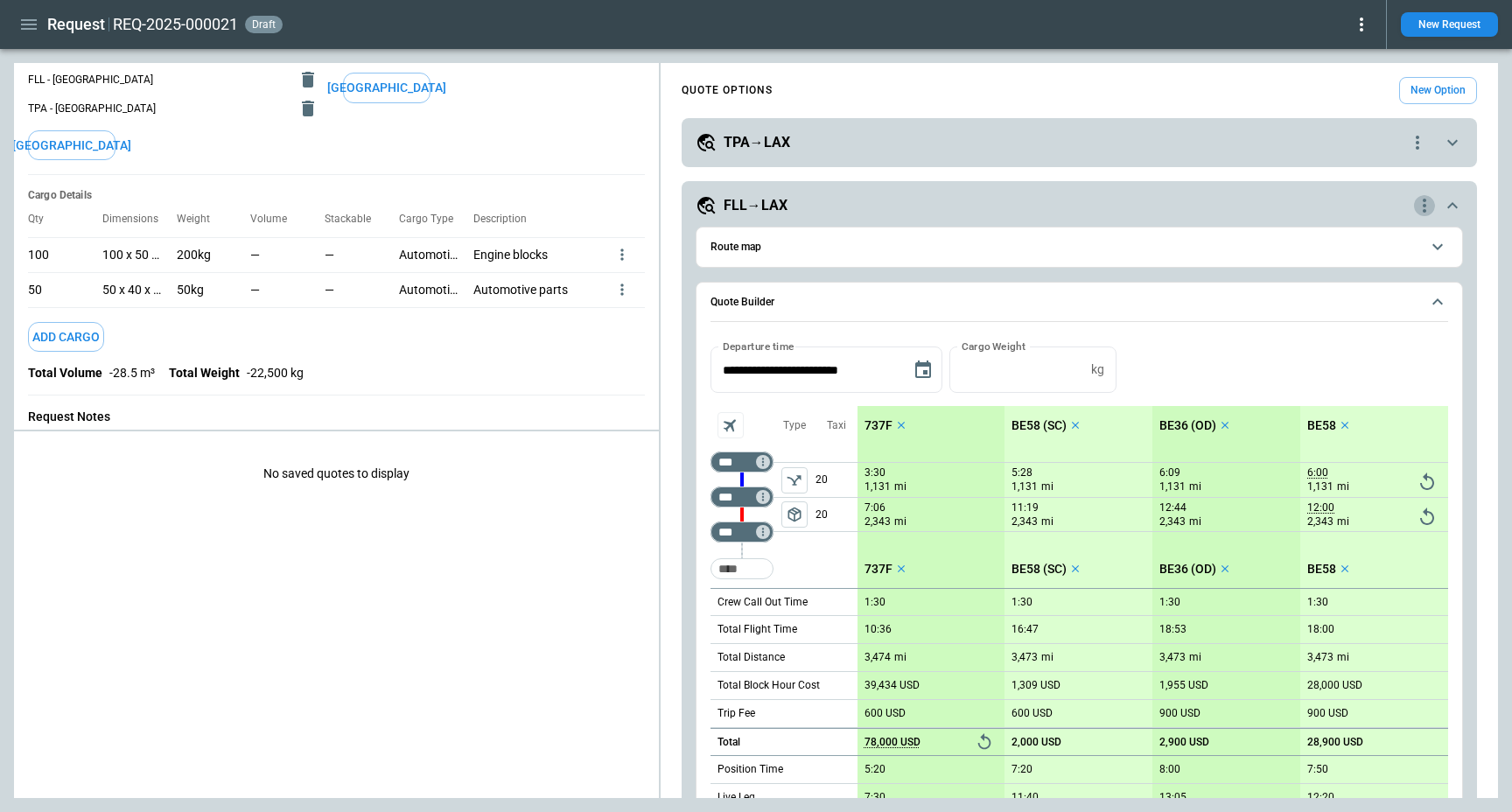
click at [1422, 203] on icon "quote-option-actions" at bounding box center [1424, 205] width 21 height 21
click at [1331, 235] on button "Duplicate Quote Option" at bounding box center [1358, 235] width 154 height 25
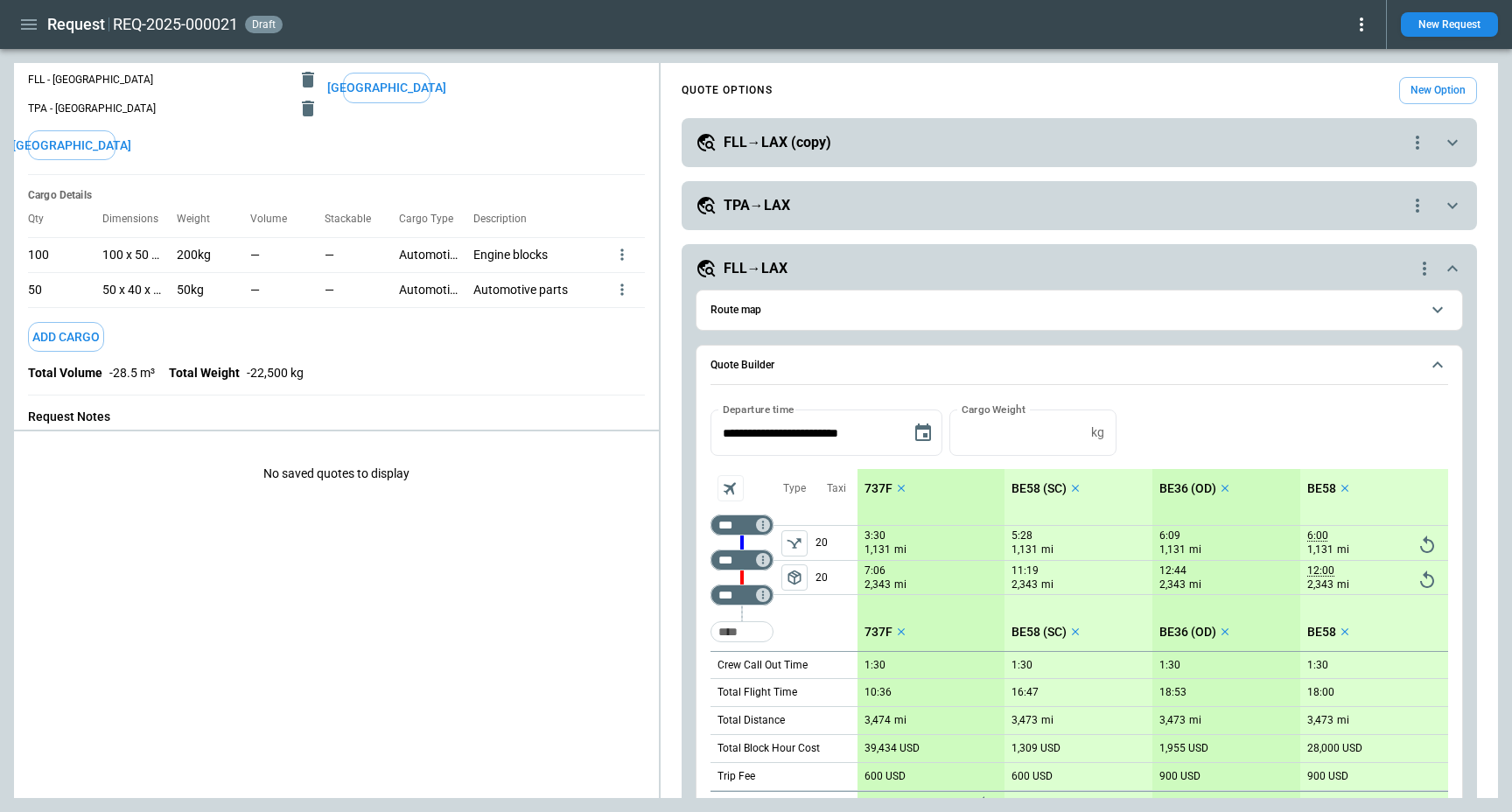
click at [868, 149] on div "FLL→LAX (copy)" at bounding box center [1051, 143] width 711 height 21
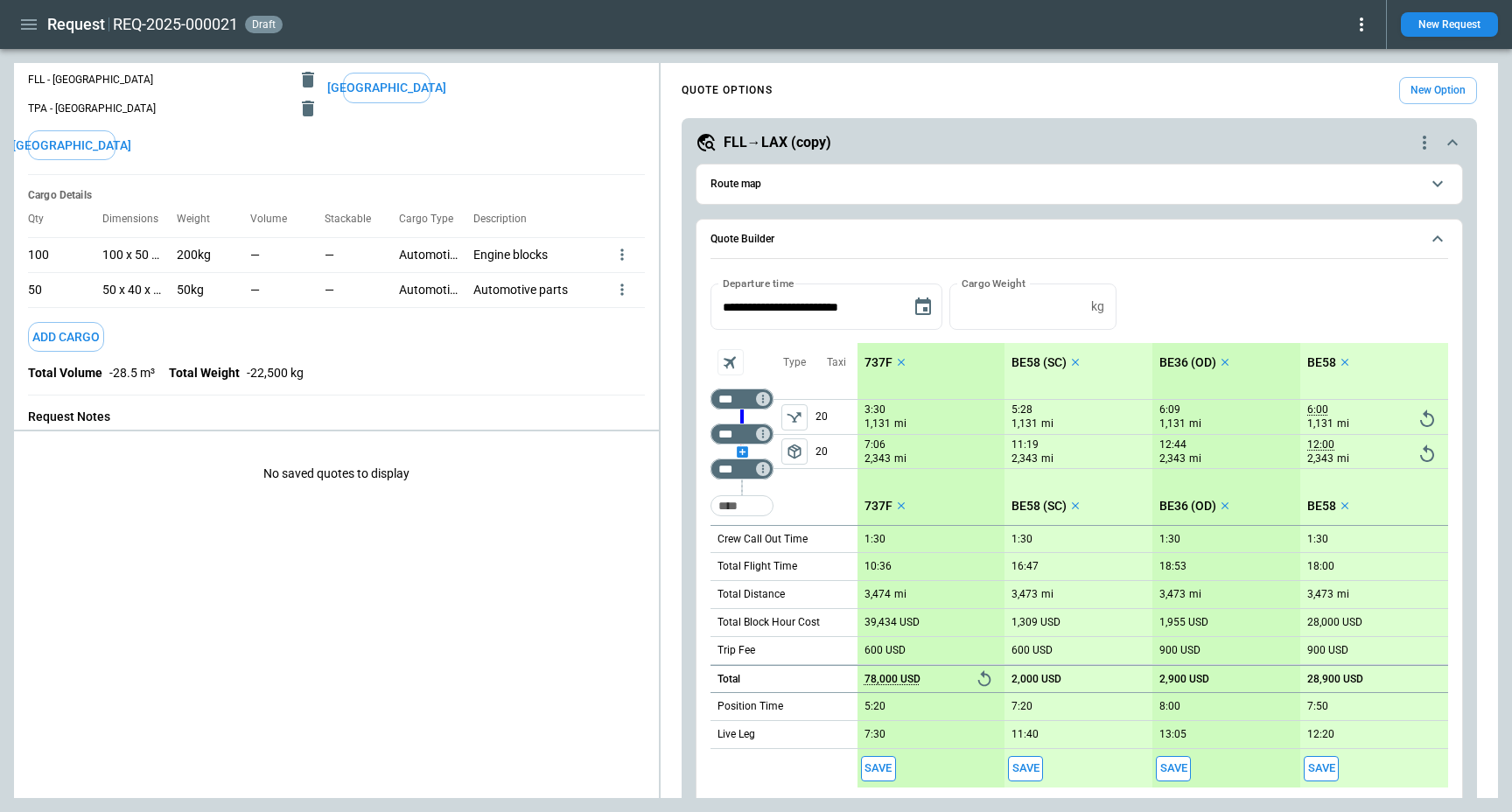
click at [739, 452] on div "scrollable content" at bounding box center [742, 452] width 63 height 0
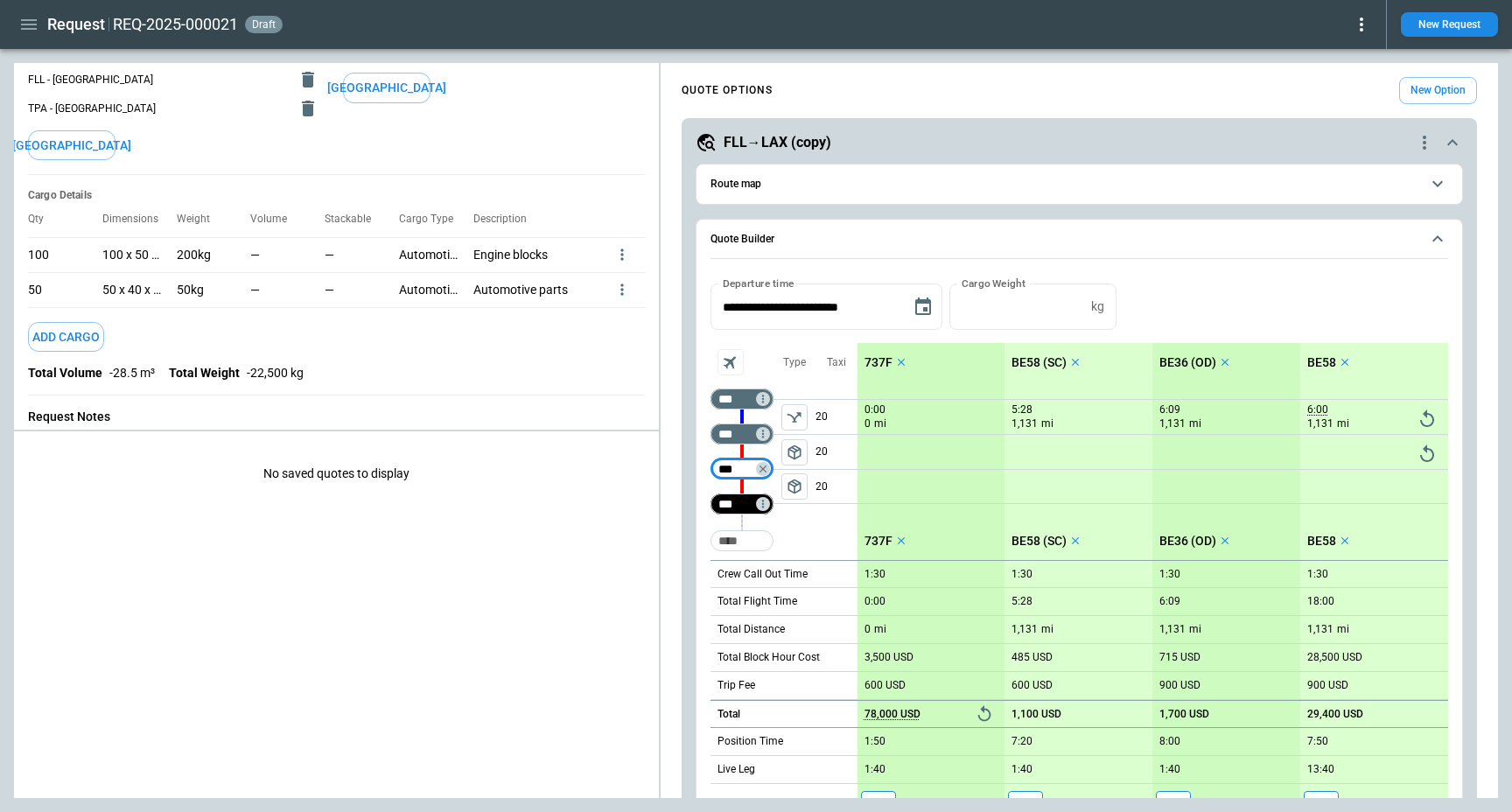
type input "***"
click at [808, 528] on div "Type" at bounding box center [794, 452] width 42 height 217
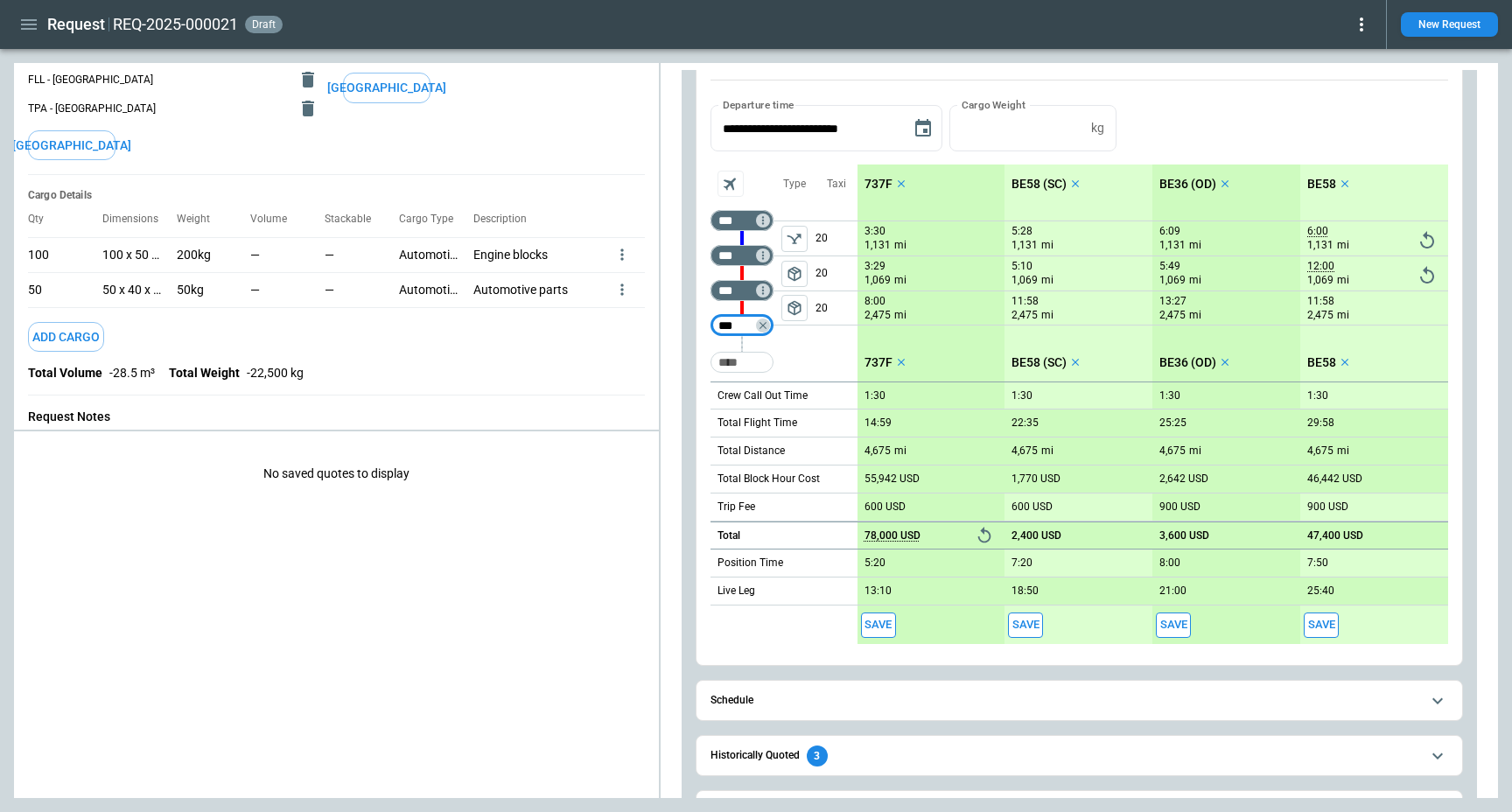
scroll to position [167, 0]
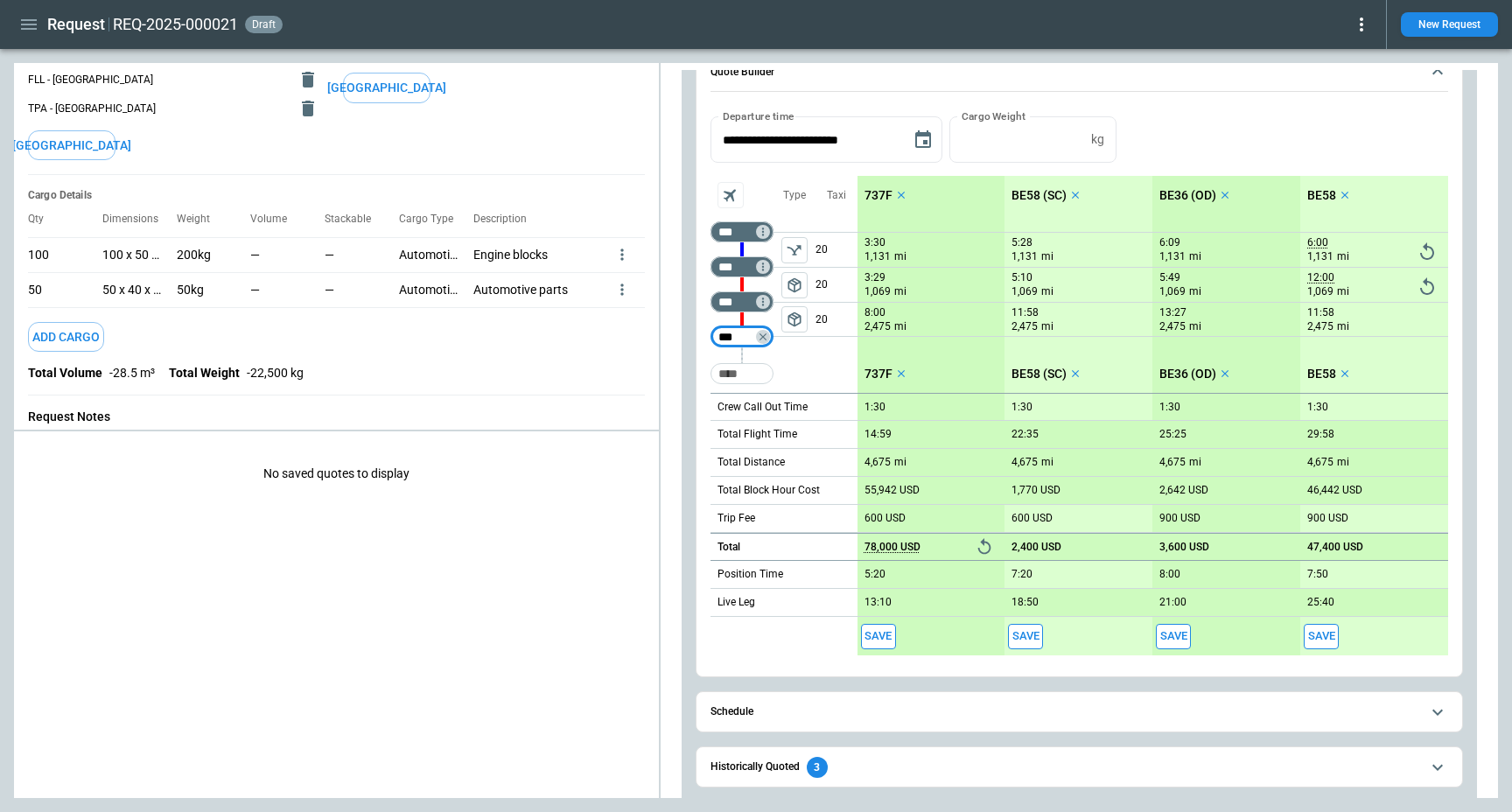
click at [838, 371] on div "Taxi 20 20 20" at bounding box center [836, 284] width 42 height 217
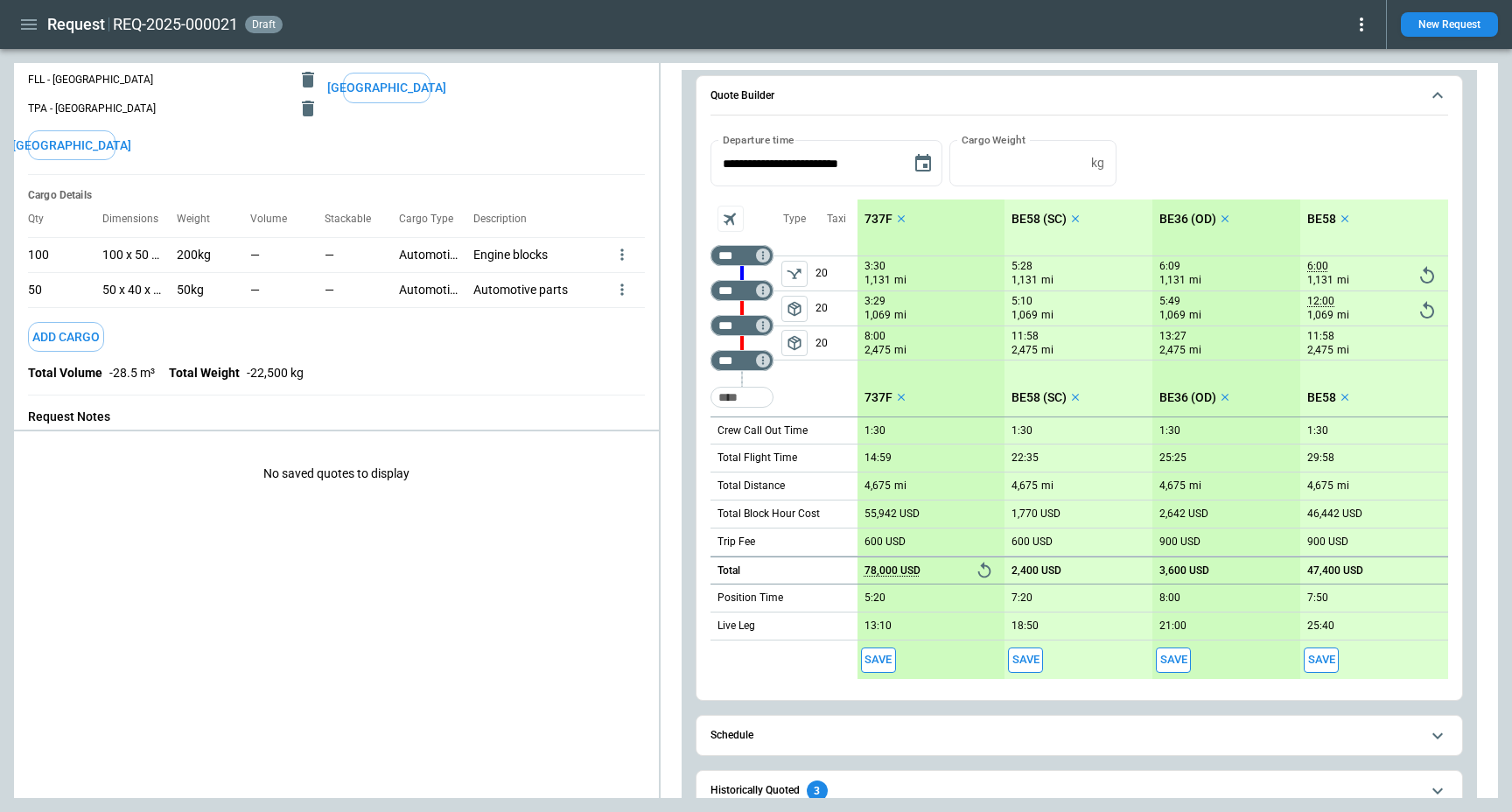
scroll to position [119, 0]
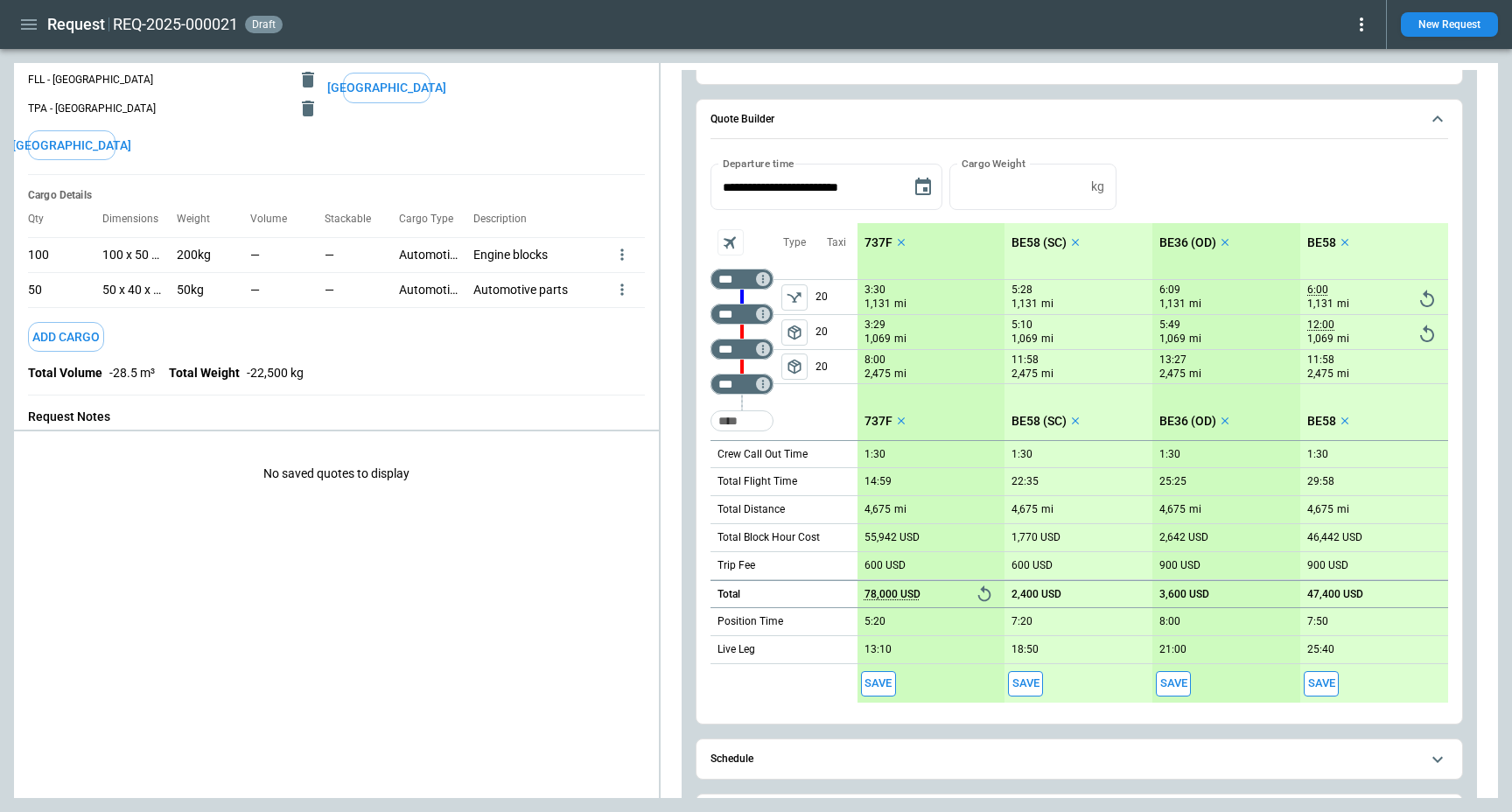
click at [34, 21] on icon "button" at bounding box center [29, 24] width 21 height 21
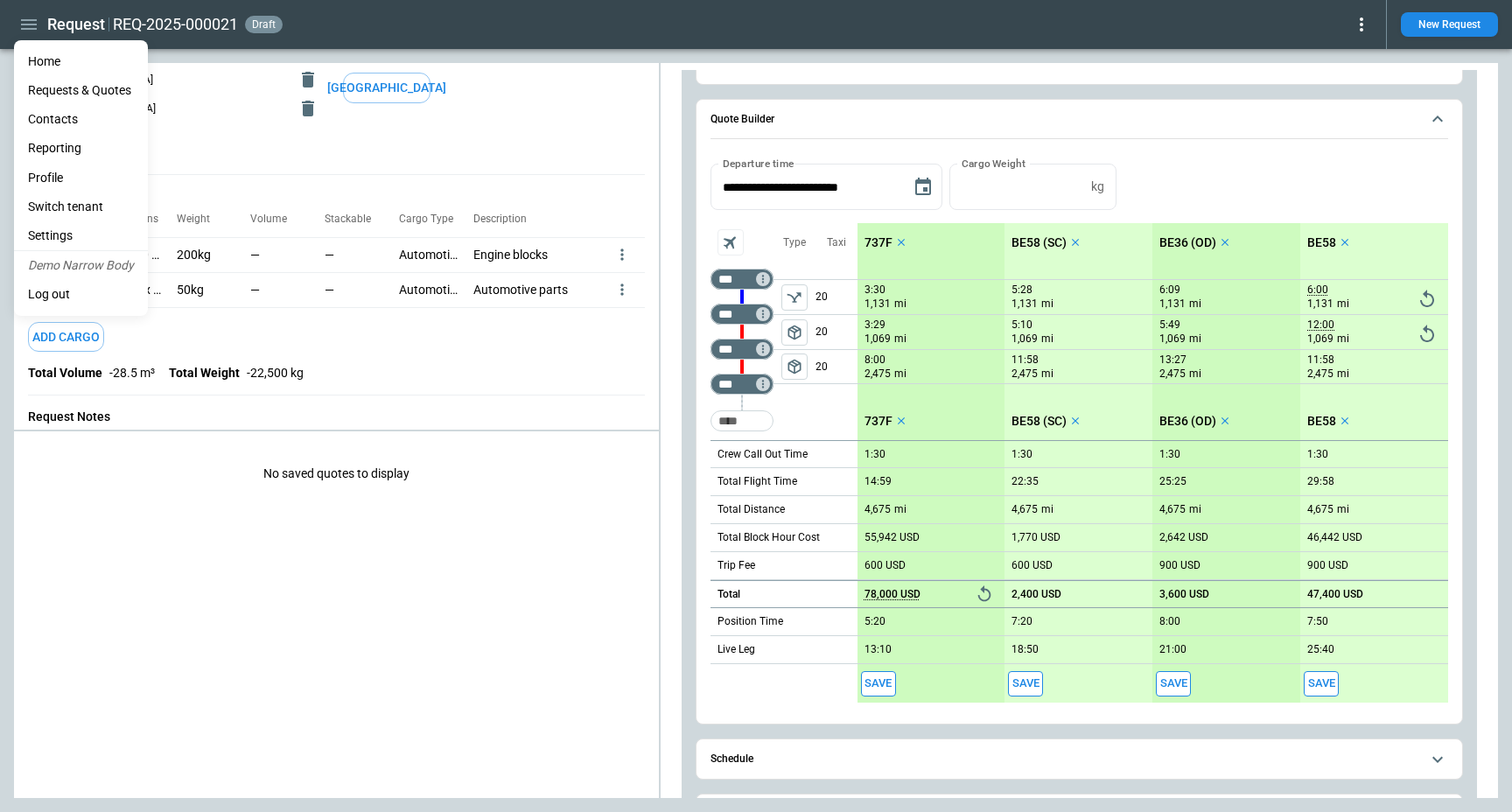
click at [50, 49] on li "Home" at bounding box center [80, 62] width 133 height 29
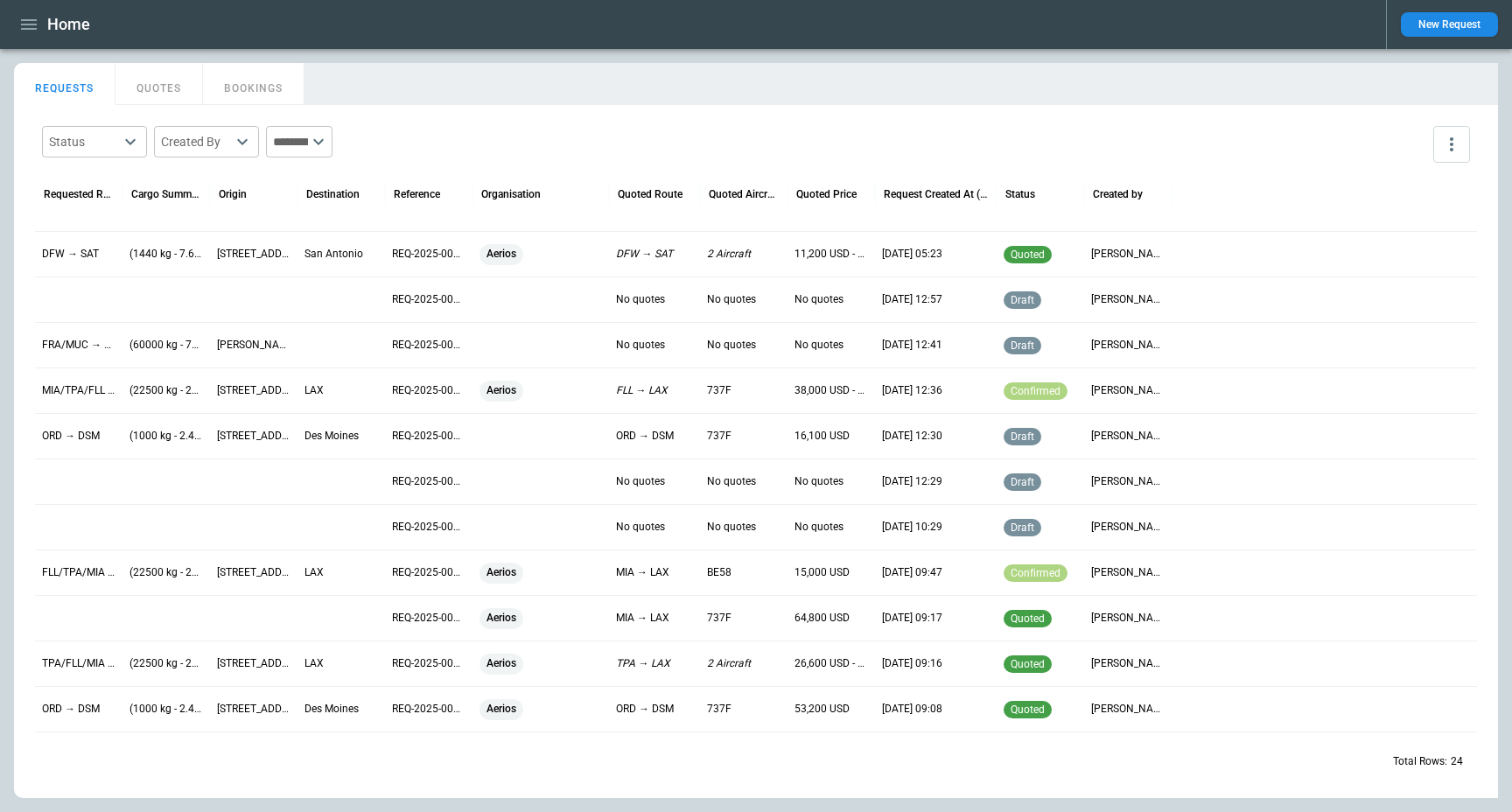
scroll to position [376, 0]
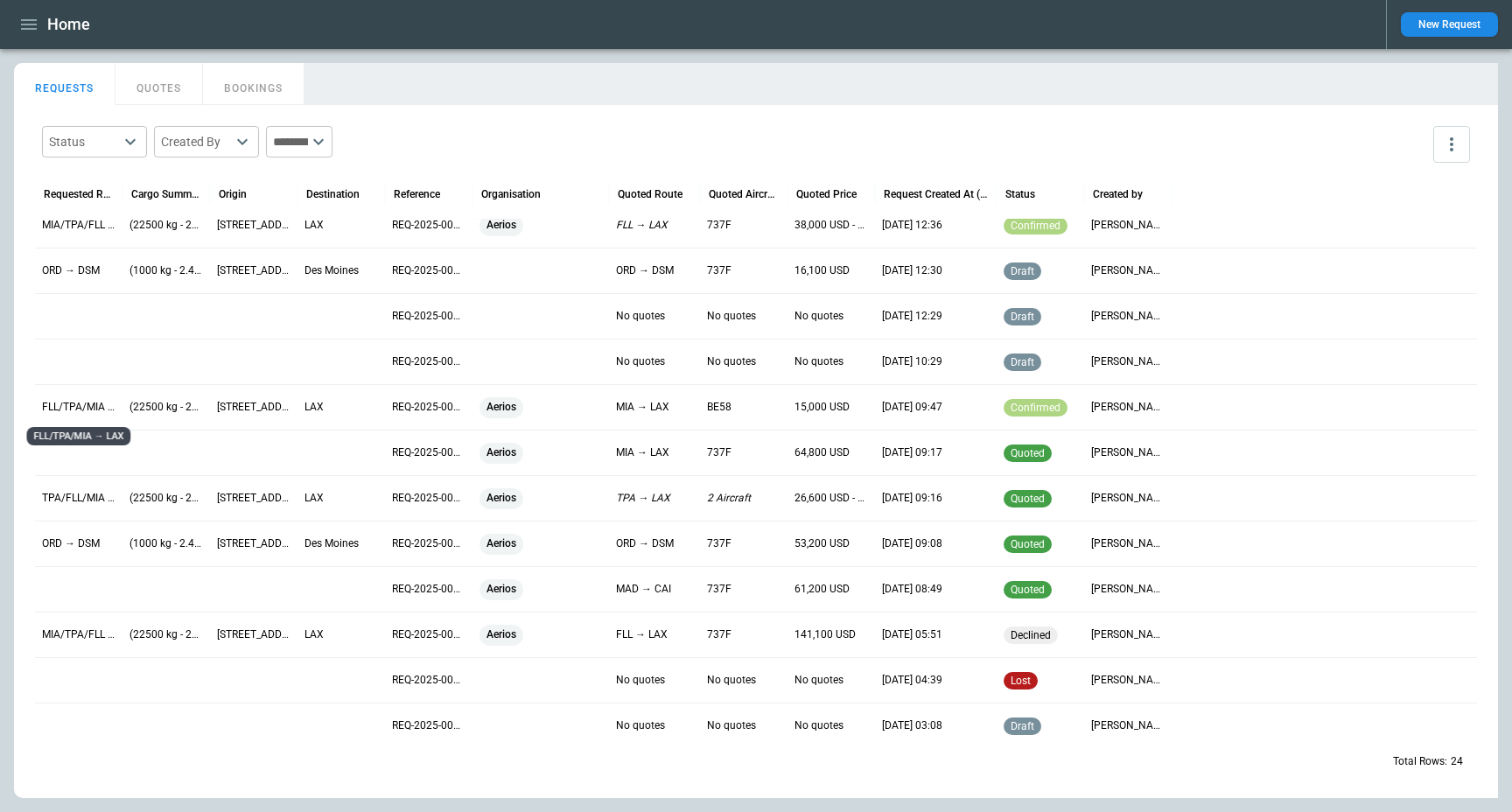
click at [91, 405] on p "FLL/TPA/MIA → LAX" at bounding box center [78, 407] width 74 height 15
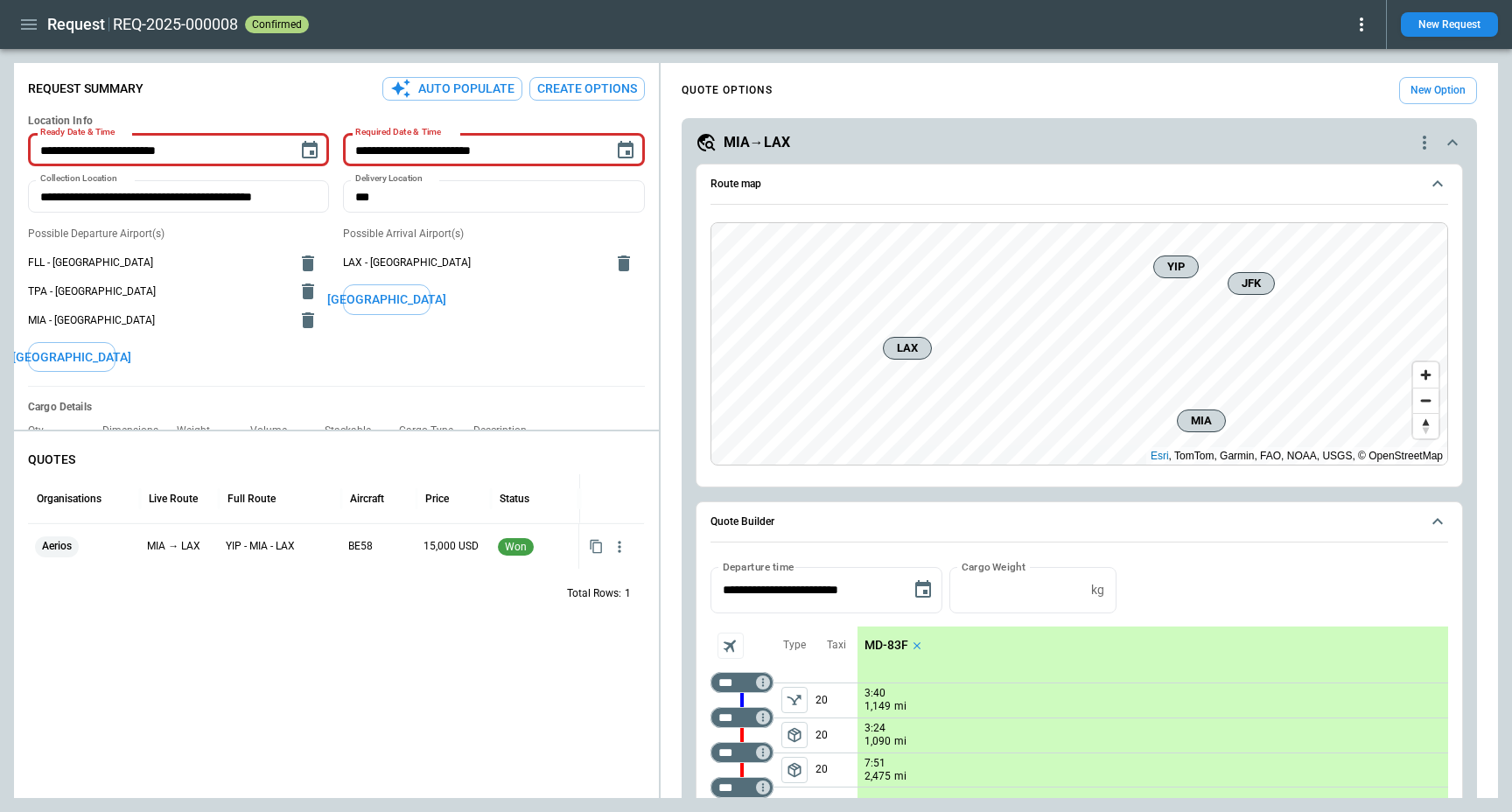
click at [27, 24] on icon "button" at bounding box center [29, 24] width 16 height 10
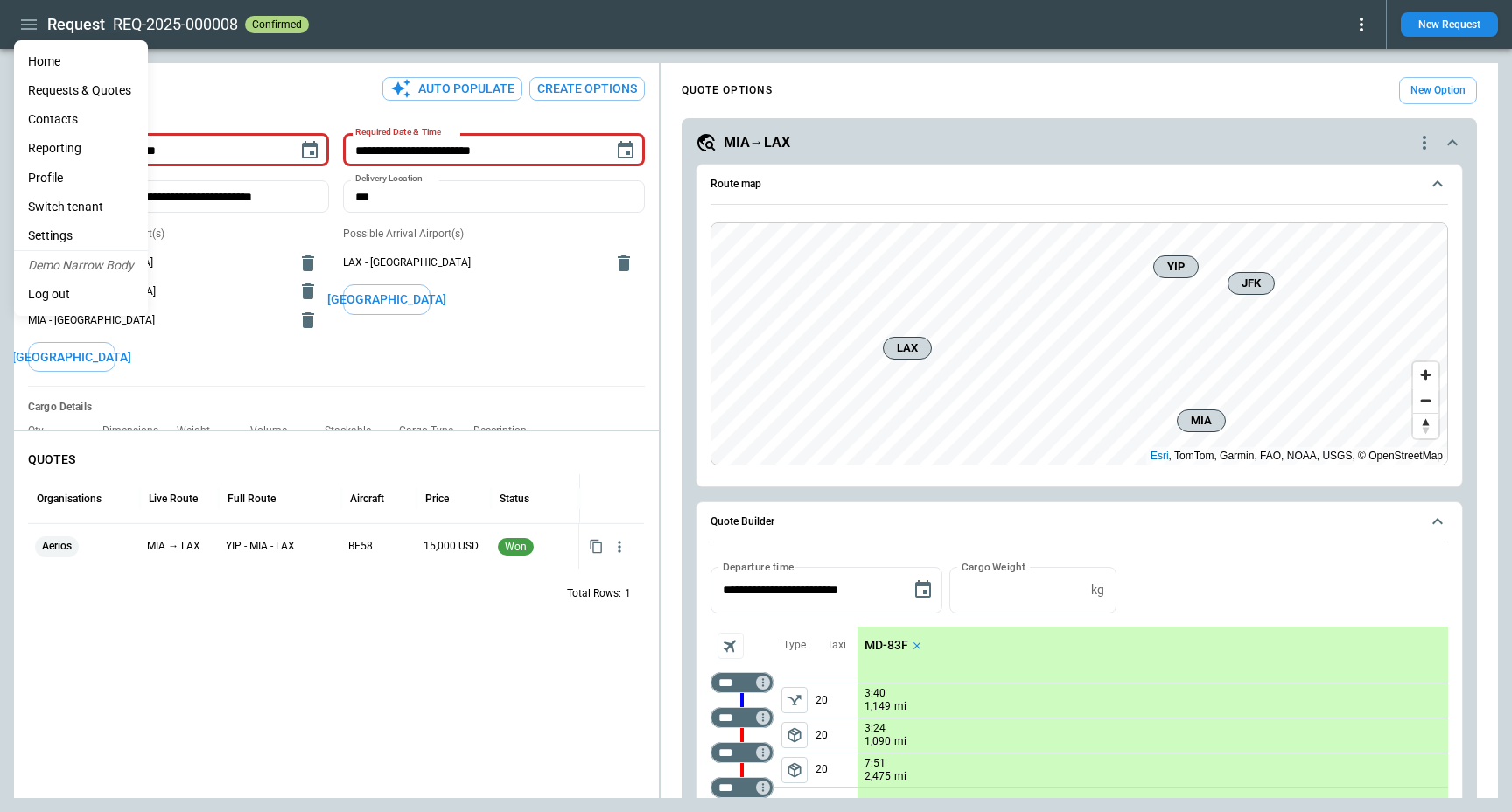
click at [42, 49] on li "Home" at bounding box center [80, 62] width 133 height 29
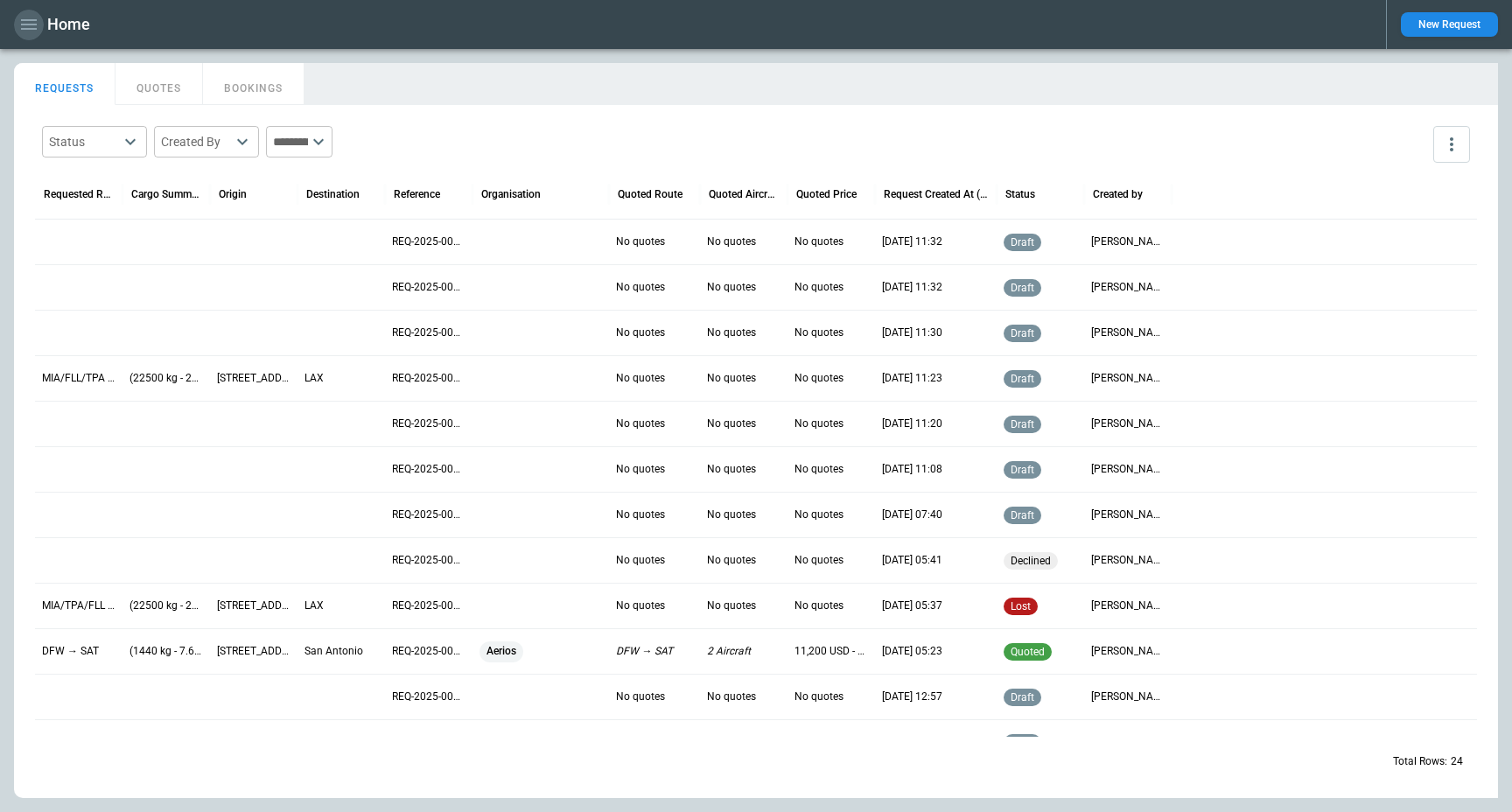
click at [16, 20] on button "button" at bounding box center [29, 24] width 30 height 31
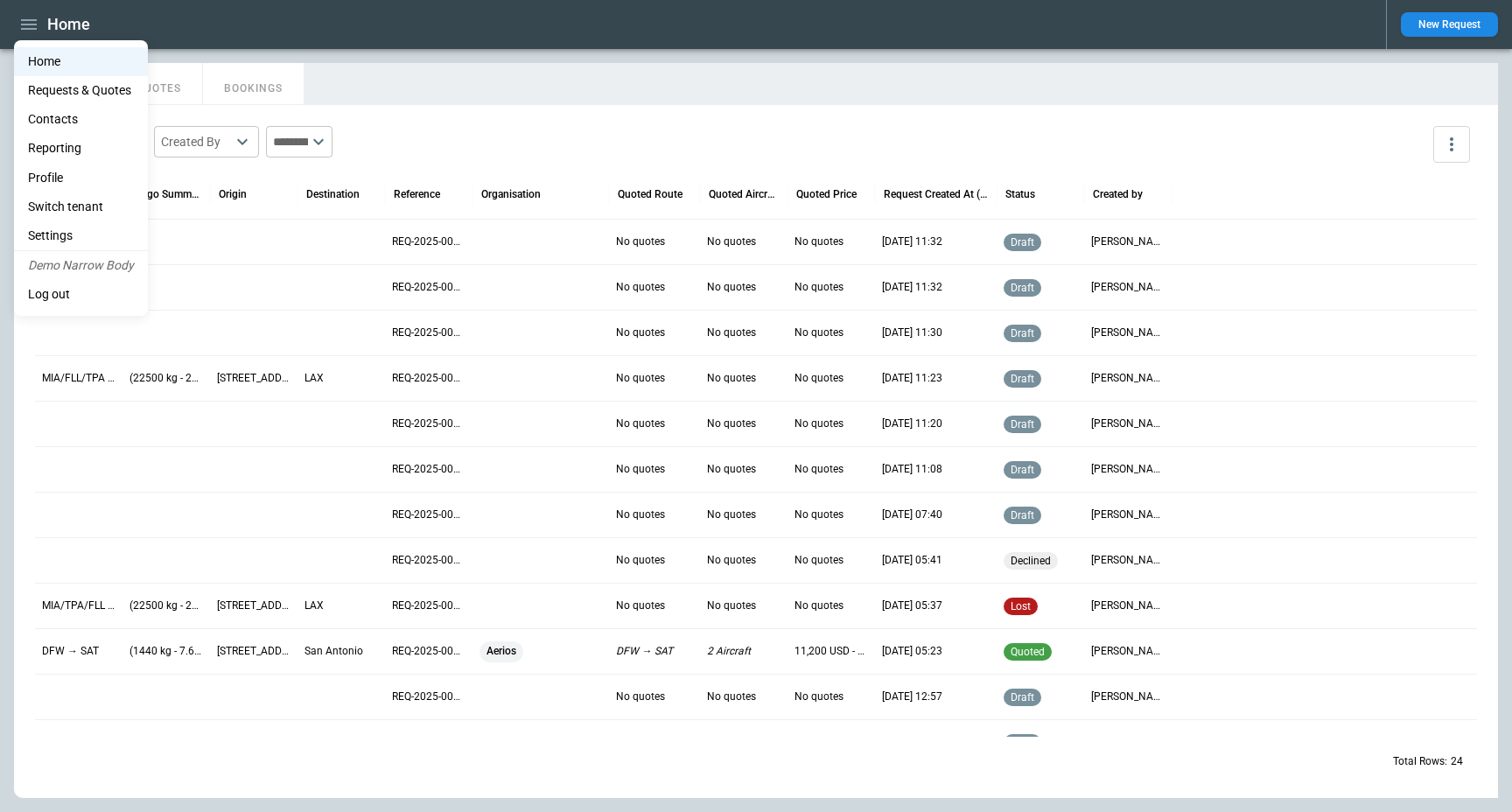
click at [69, 238] on li "Settings" at bounding box center [80, 235] width 133 height 29
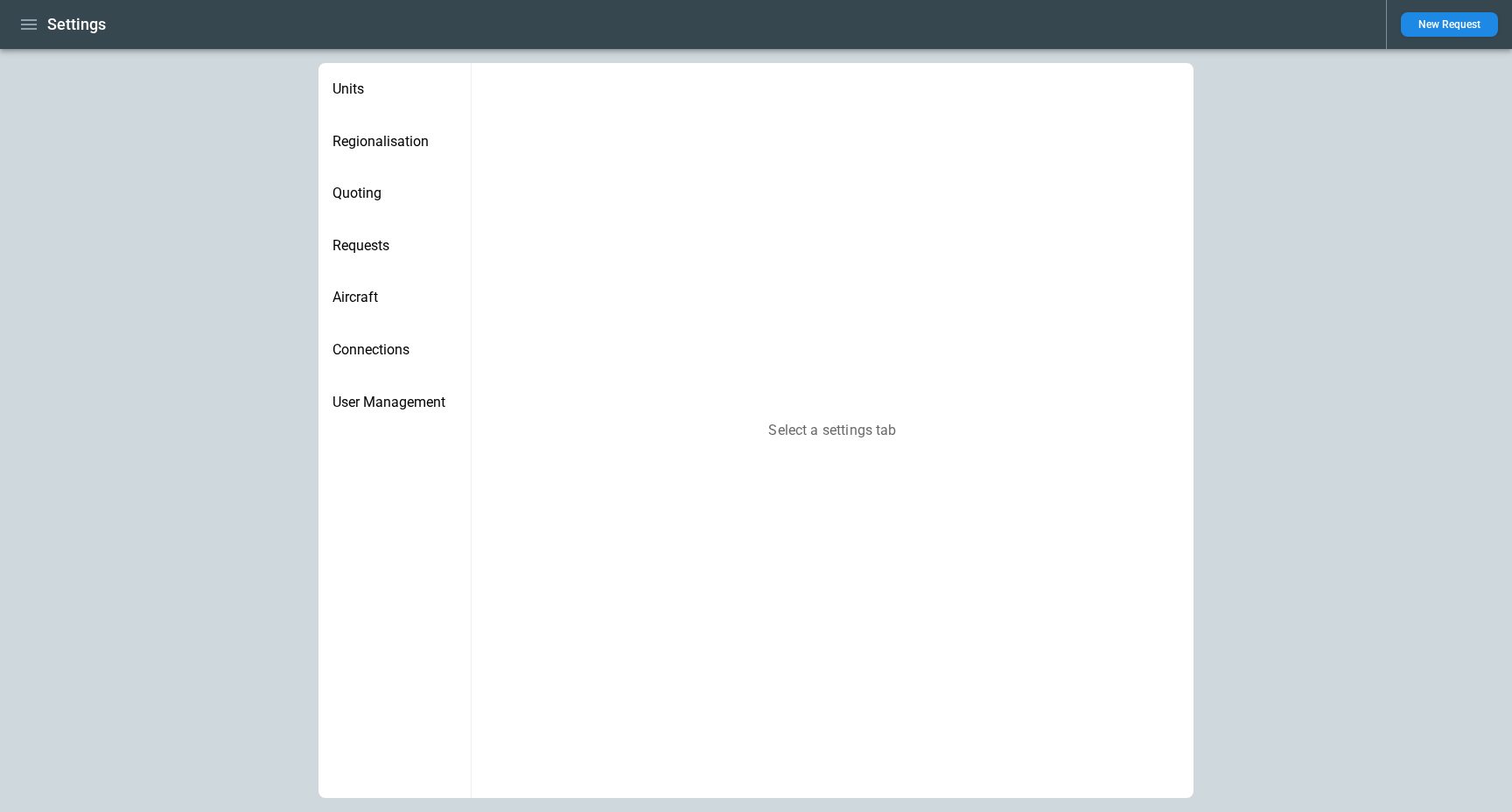
click at [351, 290] on span "Aircraft" at bounding box center [394, 297] width 124 height 18
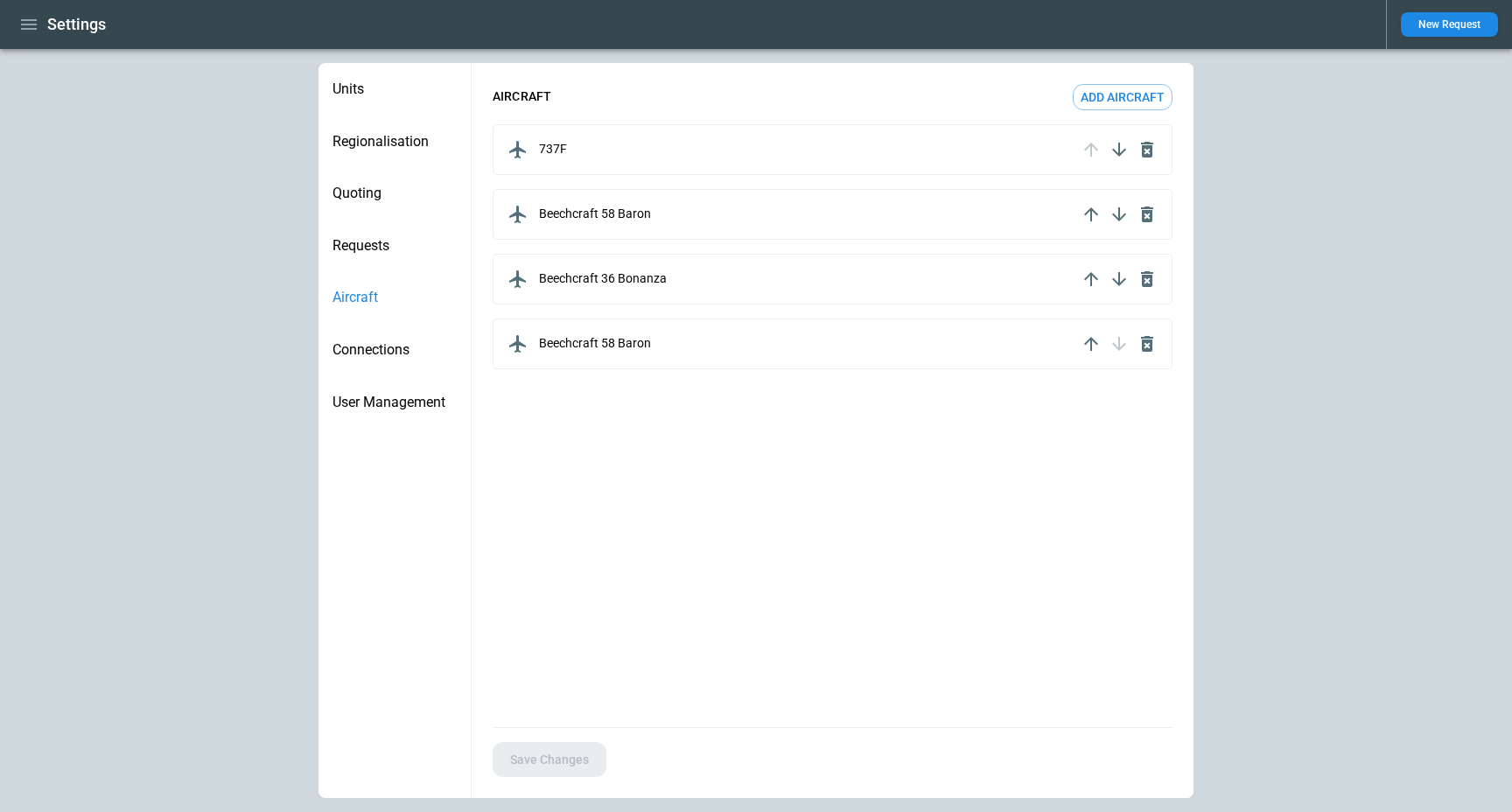
click at [745, 340] on div "Beechcraft 58 Baron" at bounding box center [791, 343] width 573 height 28
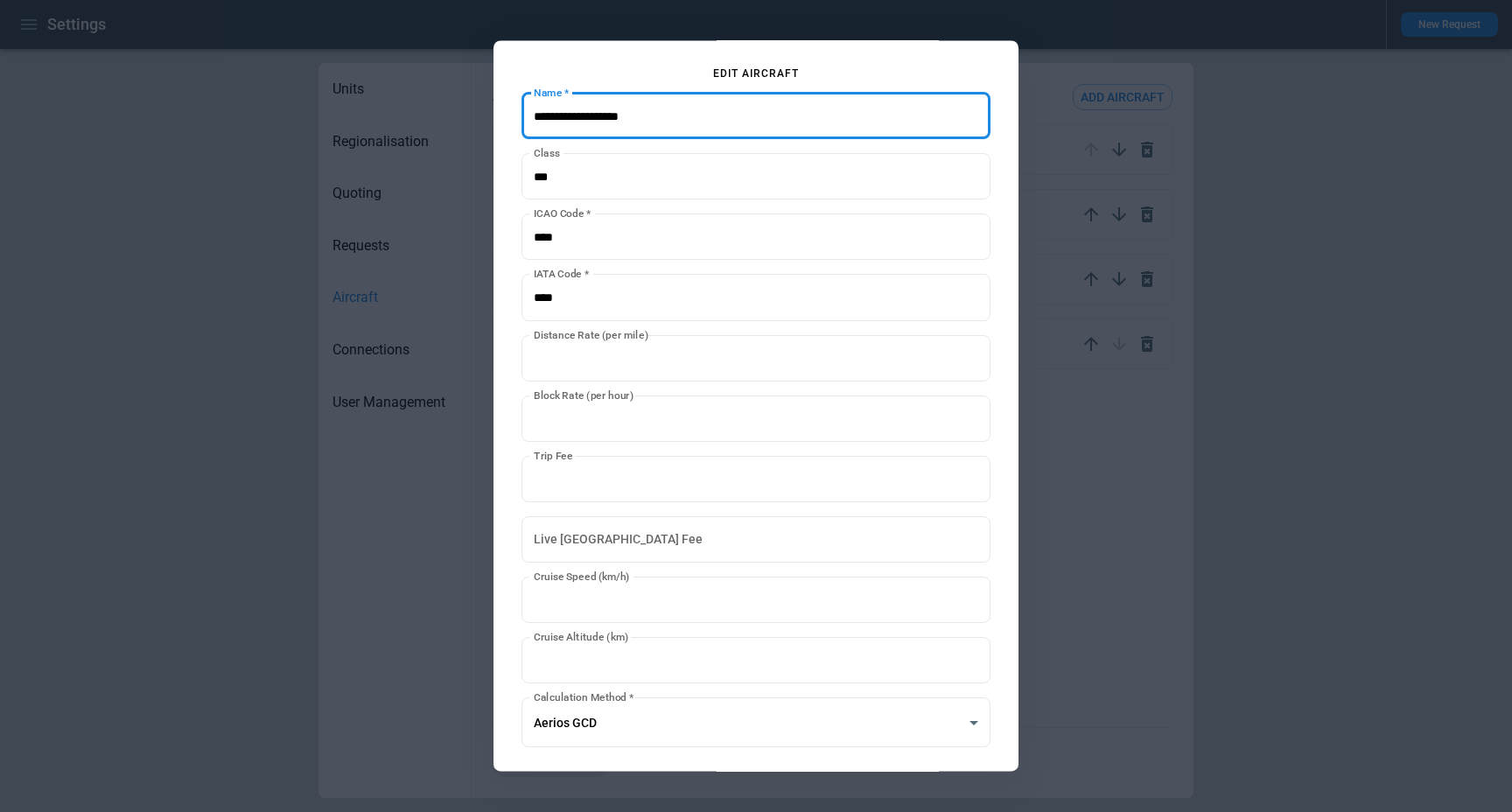
drag, startPoint x: 705, startPoint y: 120, endPoint x: 476, endPoint y: 105, distance: 229.5
click at [478, 105] on div "**********" at bounding box center [756, 406] width 1512 height 812
click at [543, 108] on input "Name   *" at bounding box center [756, 116] width 469 height 47
click at [542, 108] on input "Name   *" at bounding box center [756, 116] width 469 height 47
click at [554, 123] on input "Name   *" at bounding box center [756, 116] width 469 height 47
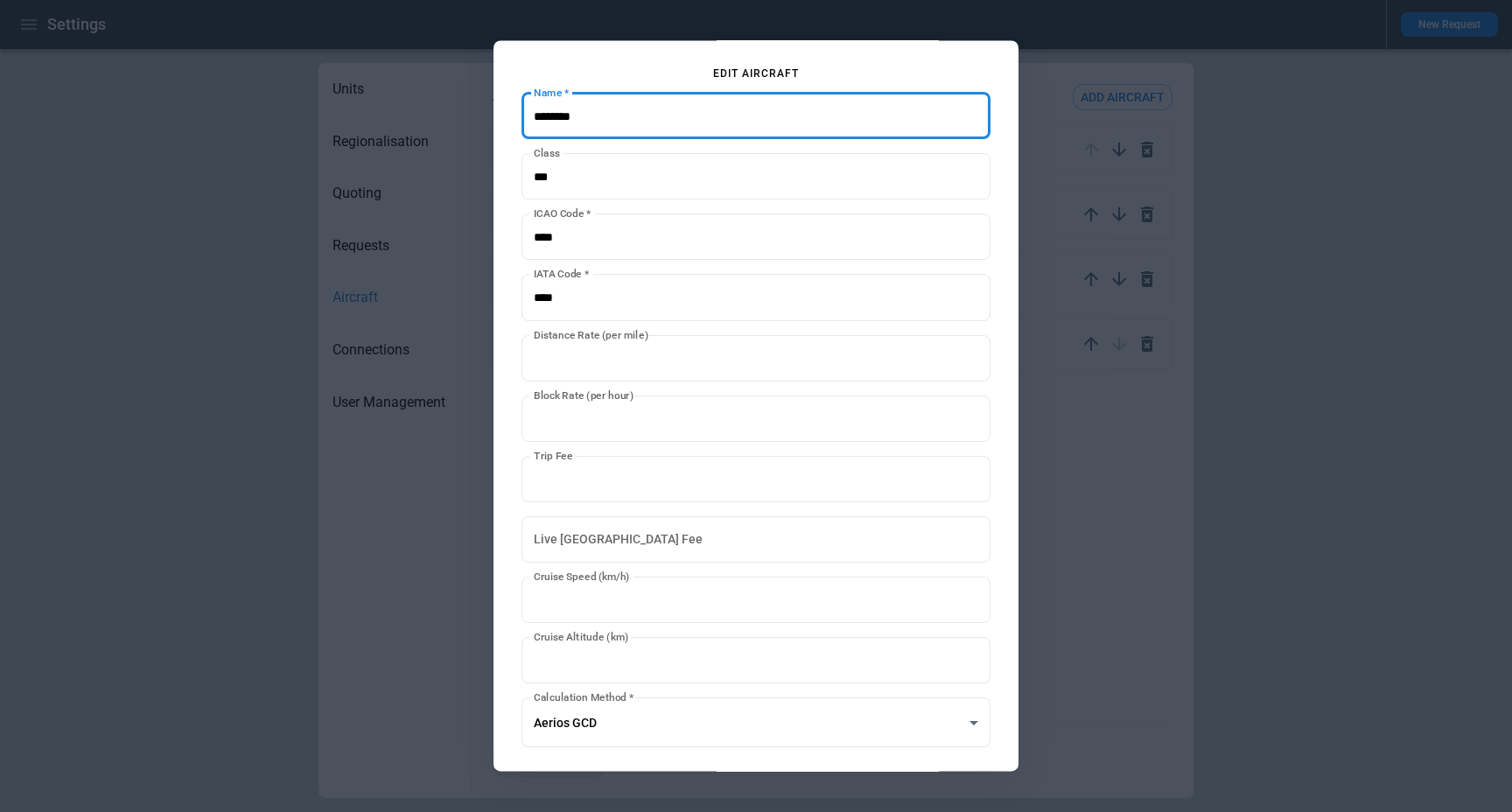
click at [554, 123] on input "Name   *" at bounding box center [756, 116] width 469 height 47
type input "********"
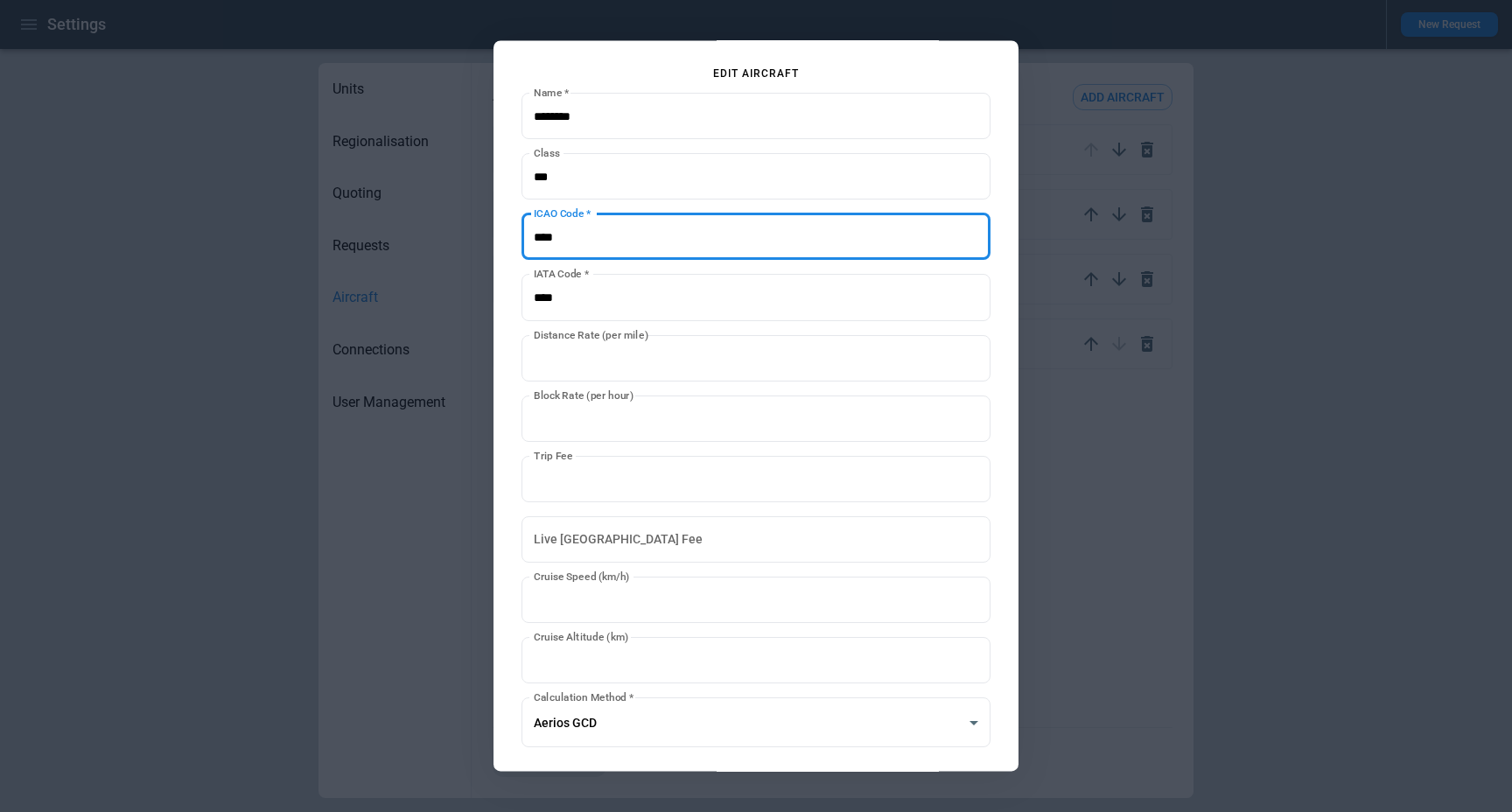
click at [555, 238] on input "ICAO Code   *" at bounding box center [756, 238] width 469 height 47
paste input "********"
type input "********"
click at [553, 300] on input "IATA Code   *" at bounding box center [756, 298] width 469 height 47
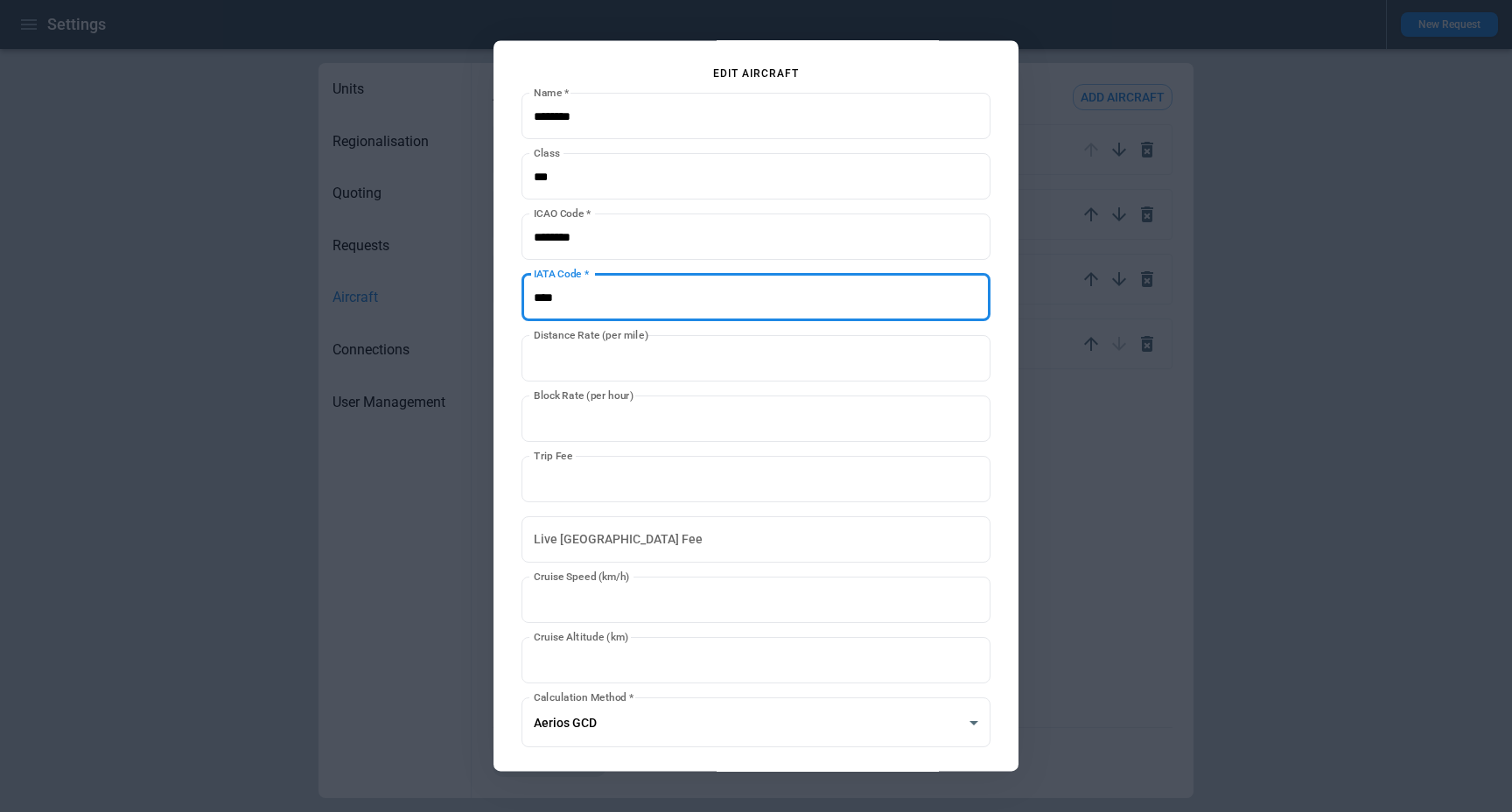
click at [553, 300] on input "IATA Code   *" at bounding box center [756, 298] width 469 height 47
paste input "********"
type input "********"
click at [520, 323] on div "**********" at bounding box center [756, 405] width 525 height 731
click at [584, 426] on input "***" at bounding box center [756, 419] width 469 height 47
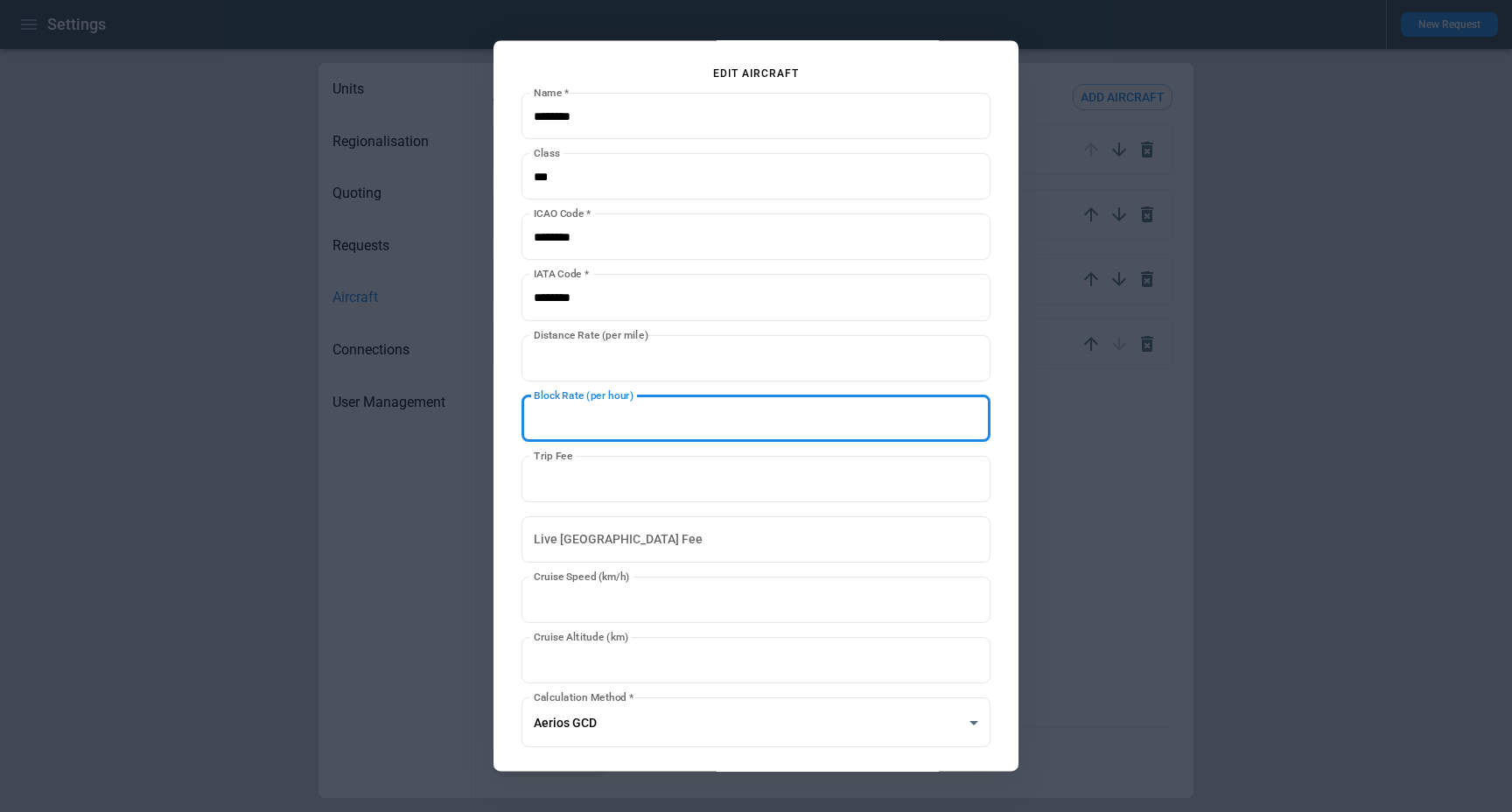
click at [584, 426] on input "***" at bounding box center [756, 419] width 469 height 47
drag, startPoint x: 584, startPoint y: 426, endPoint x: 528, endPoint y: 426, distance: 56.0
click at [528, 426] on input "***" at bounding box center [756, 419] width 469 height 47
type input "****"
click at [508, 506] on div "**********" at bounding box center [756, 405] width 525 height 731
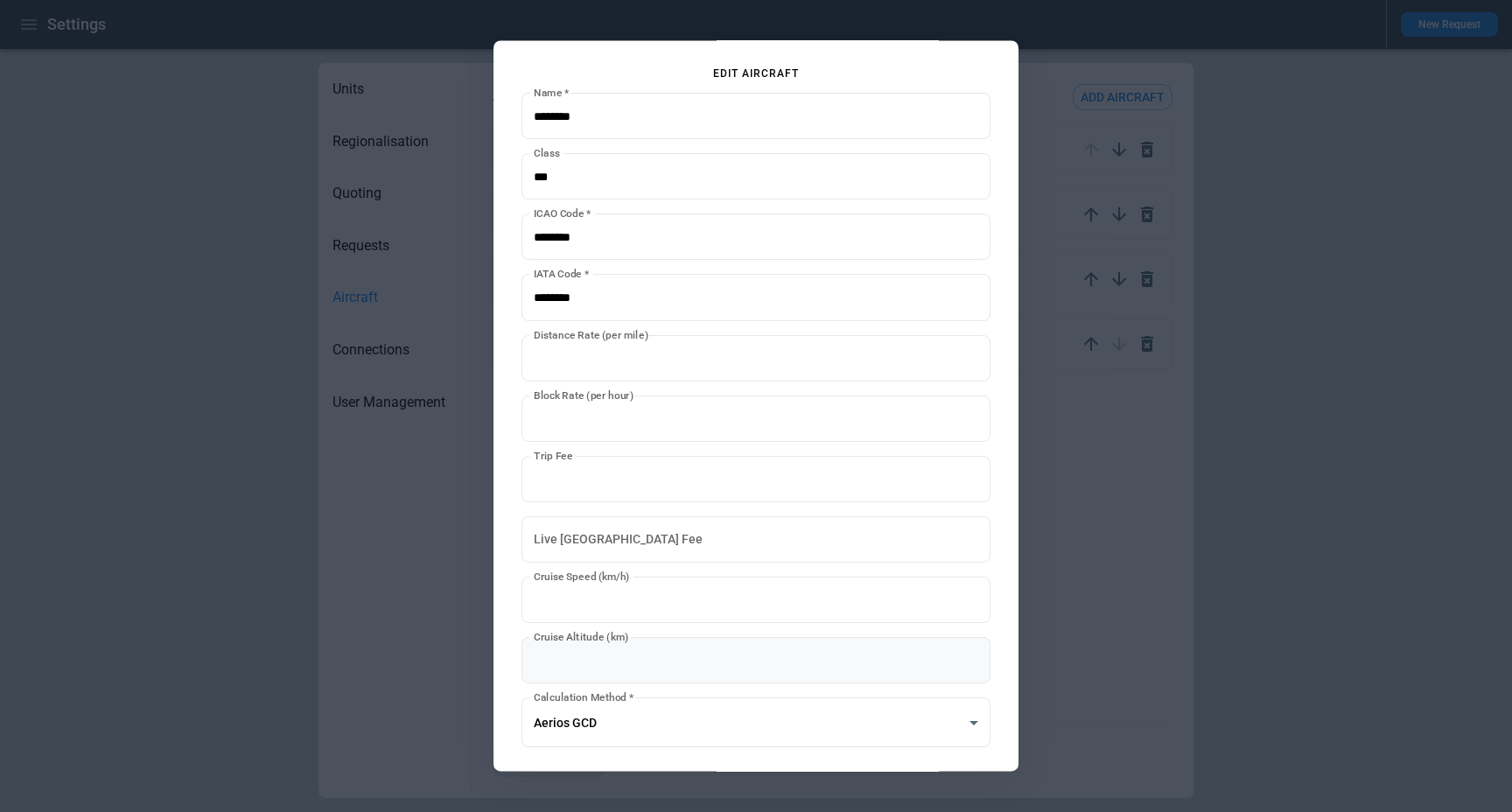
scroll to position [105, 0]
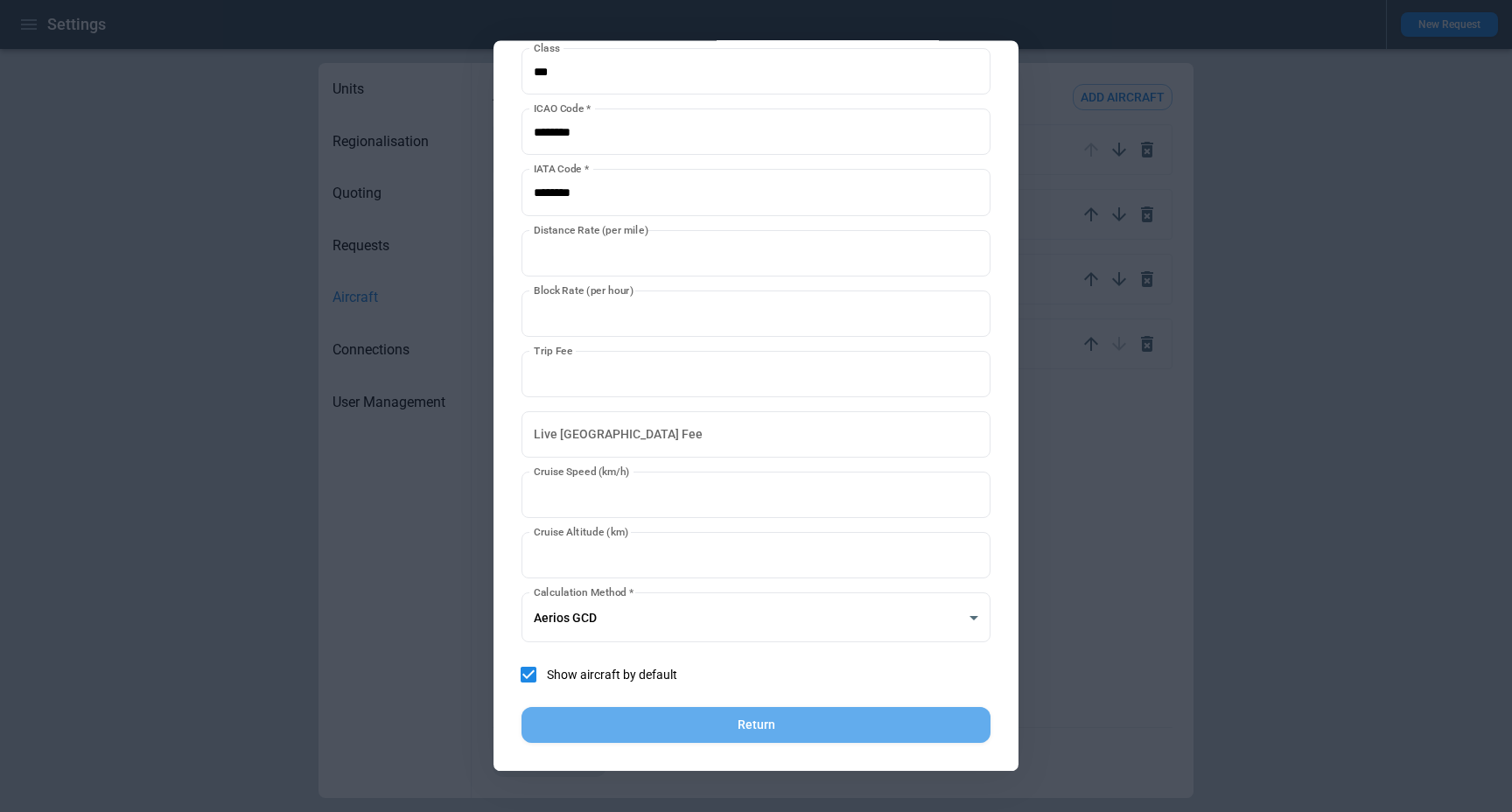
click at [745, 725] on button "Return" at bounding box center [756, 726] width 469 height 35
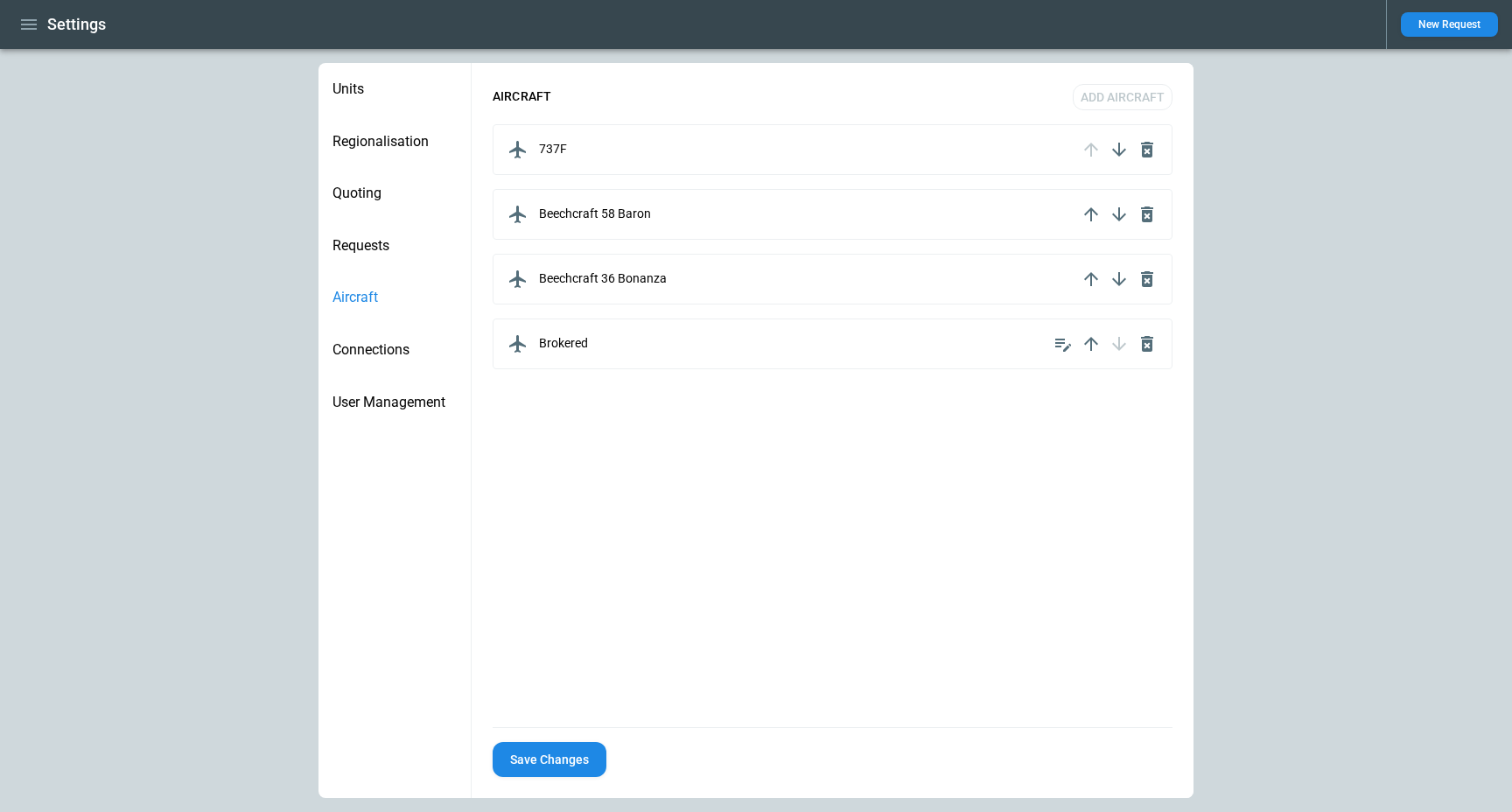
click at [25, 28] on icon "button" at bounding box center [29, 24] width 16 height 10
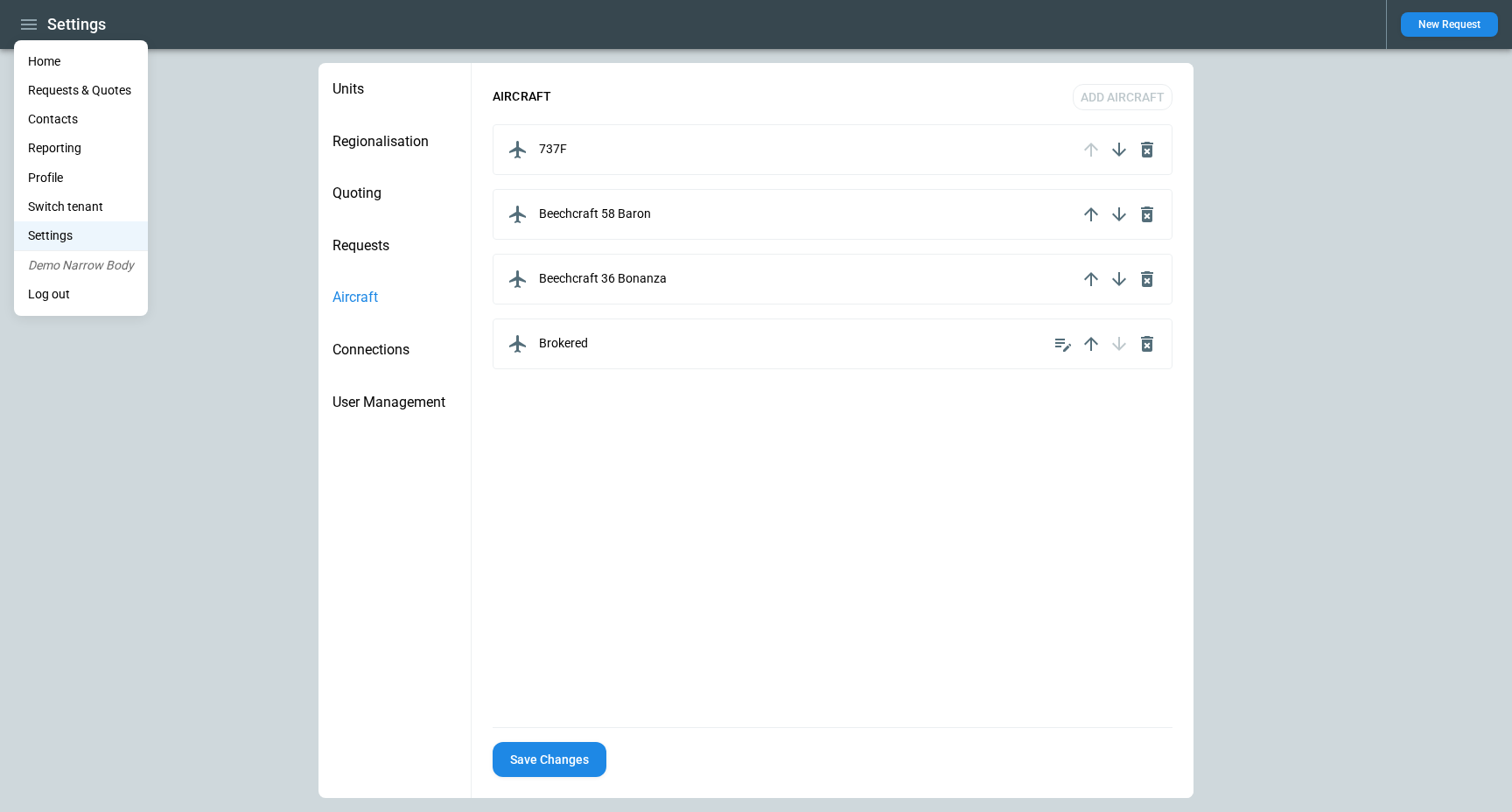
click at [37, 52] on li "Home" at bounding box center [80, 62] width 133 height 29
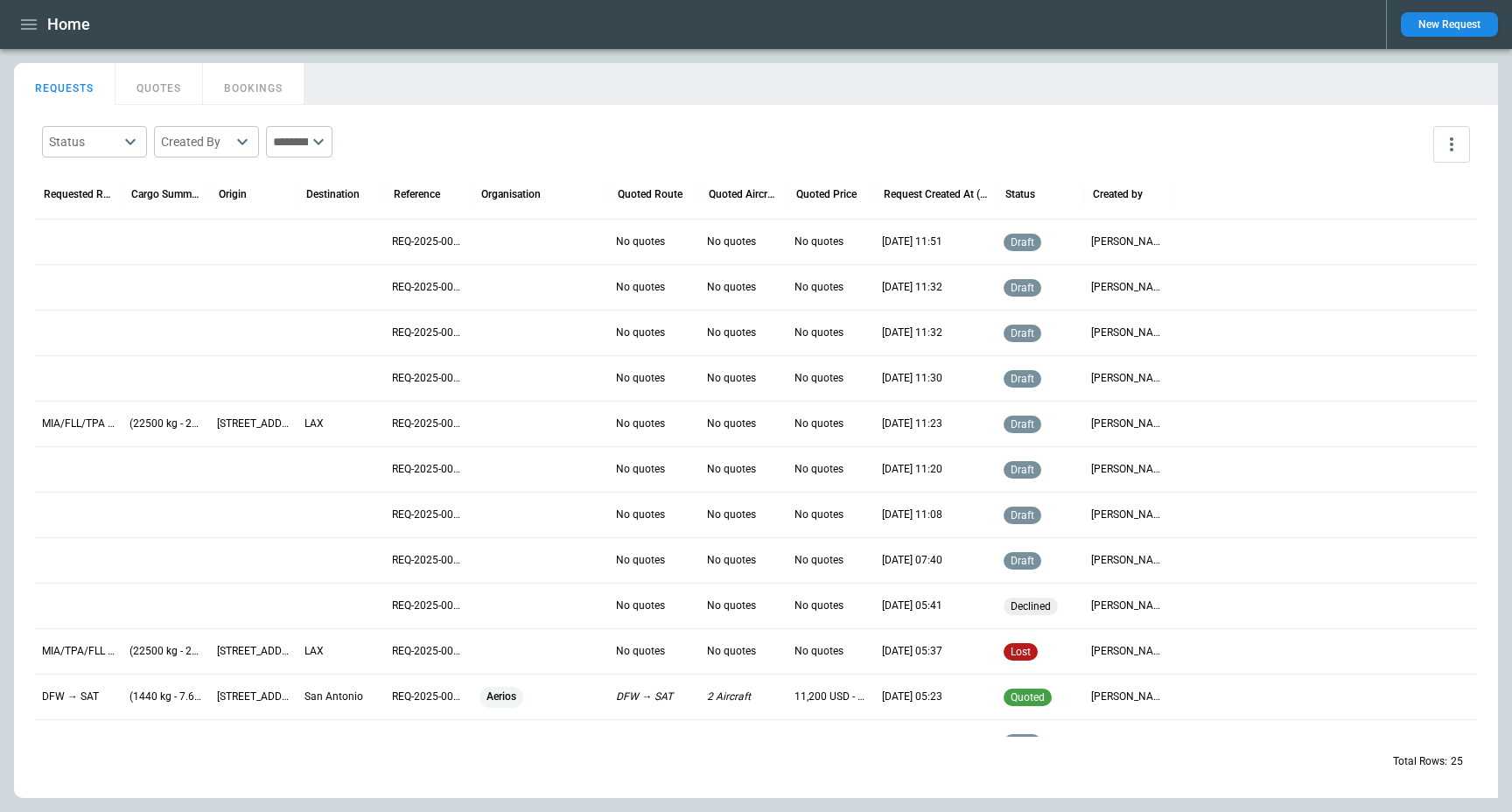
click at [34, 31] on icon "button" at bounding box center [29, 24] width 21 height 21
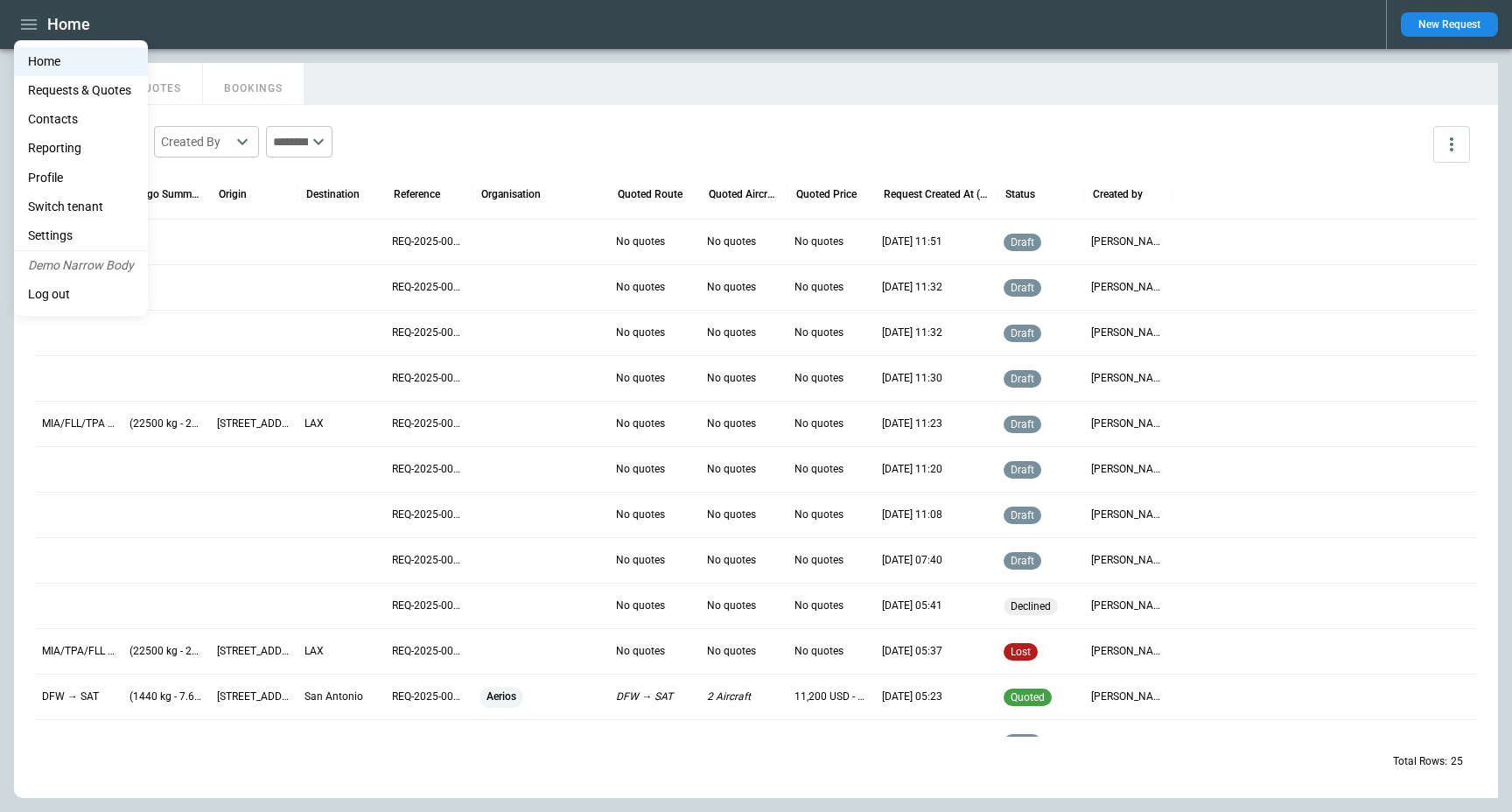
click at [77, 231] on li "Settings" at bounding box center [80, 235] width 133 height 29
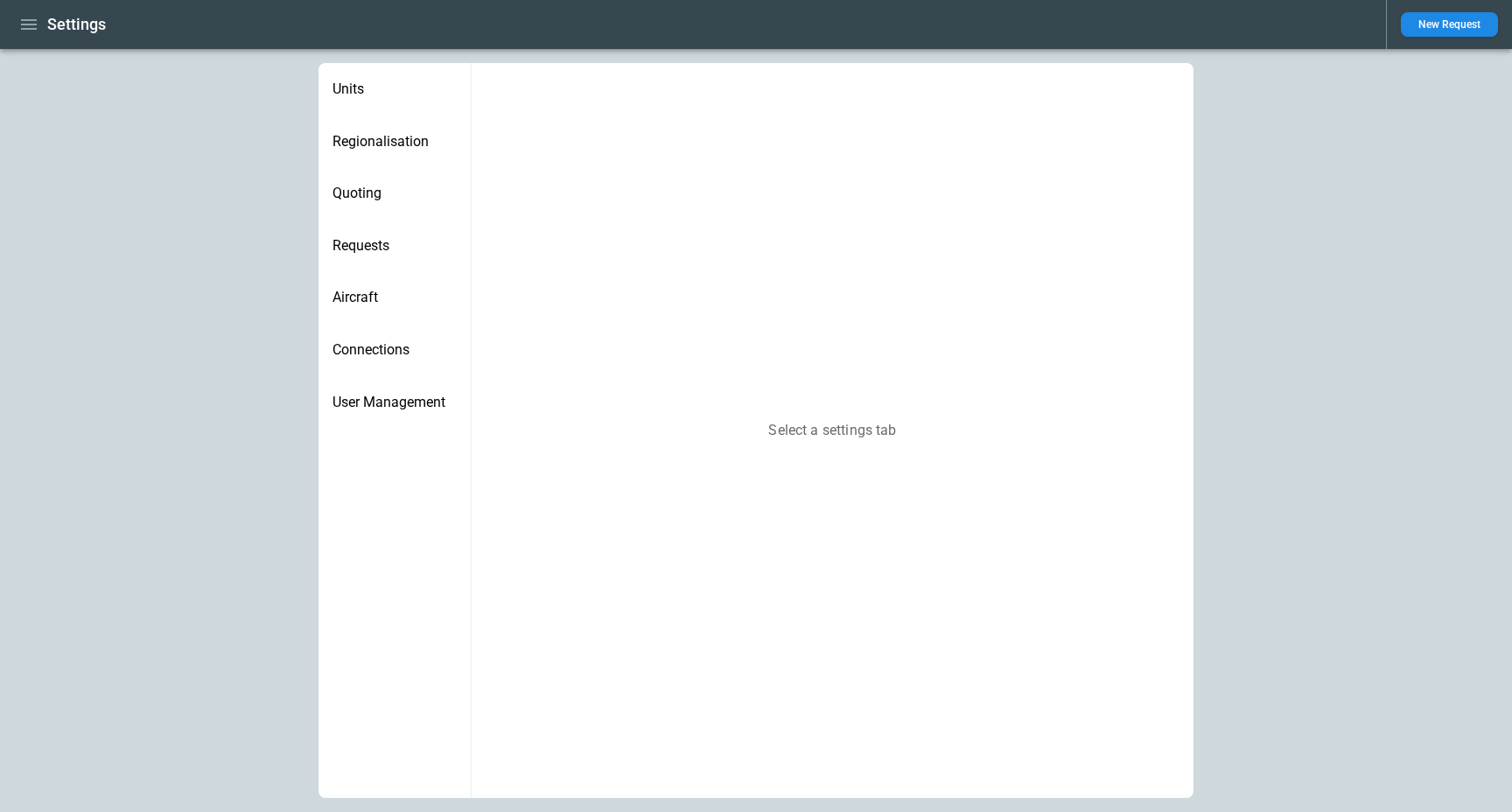
click at [368, 303] on span "Aircraft" at bounding box center [394, 297] width 124 height 18
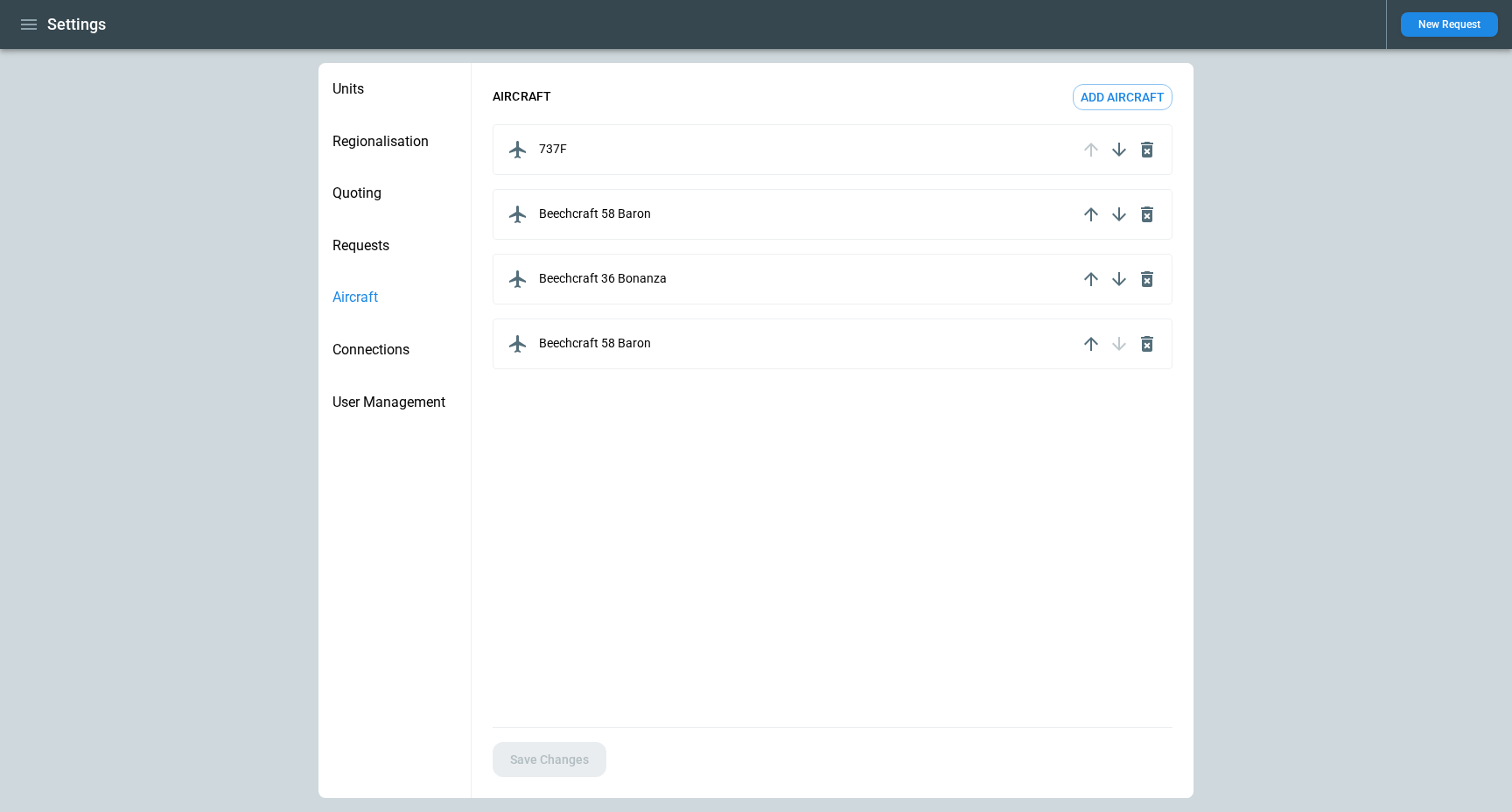
click at [632, 343] on p "Beechcraft 58 Baron" at bounding box center [595, 343] width 112 height 15
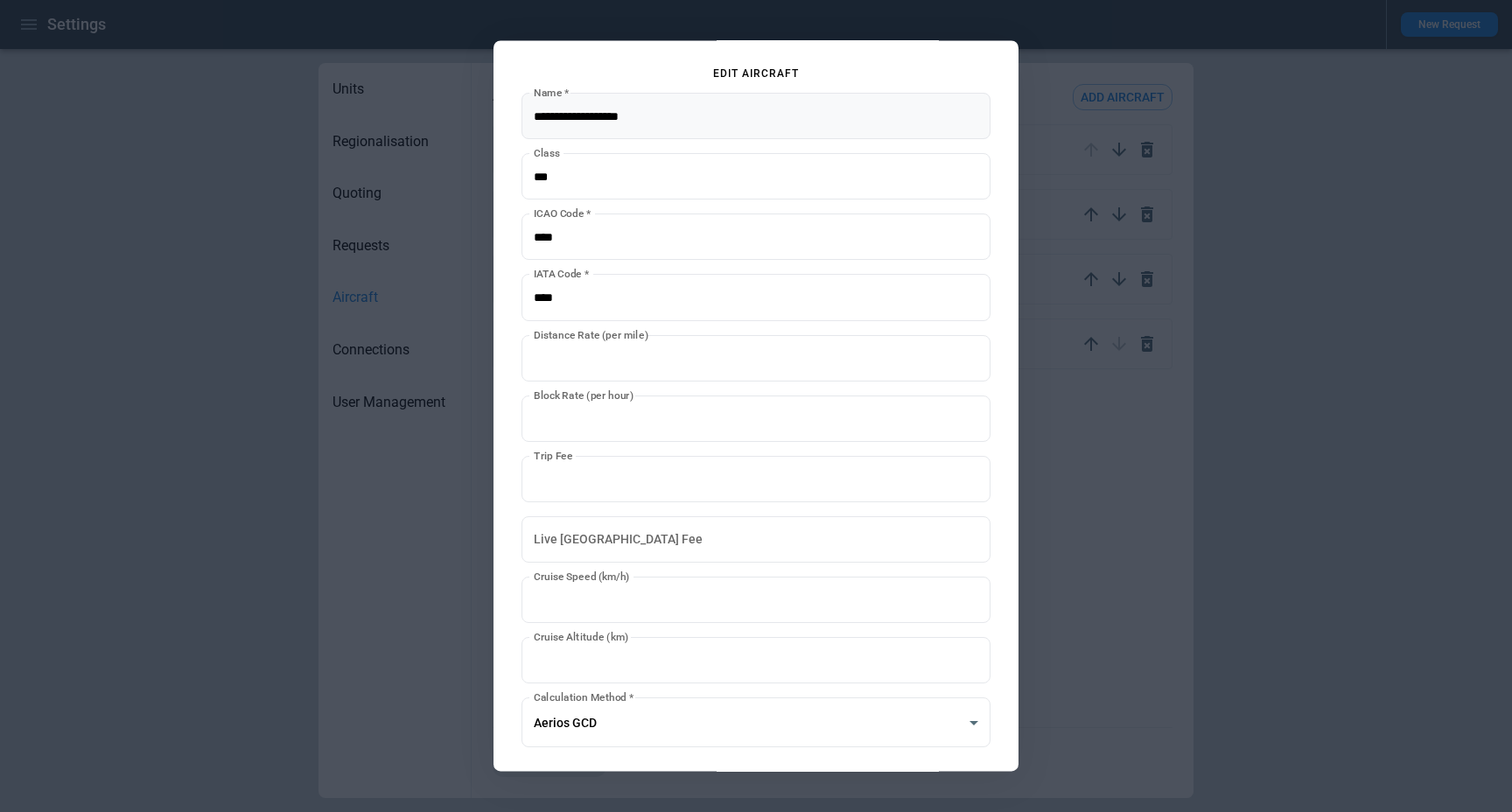
click at [634, 129] on input "Name   *" at bounding box center [756, 116] width 469 height 47
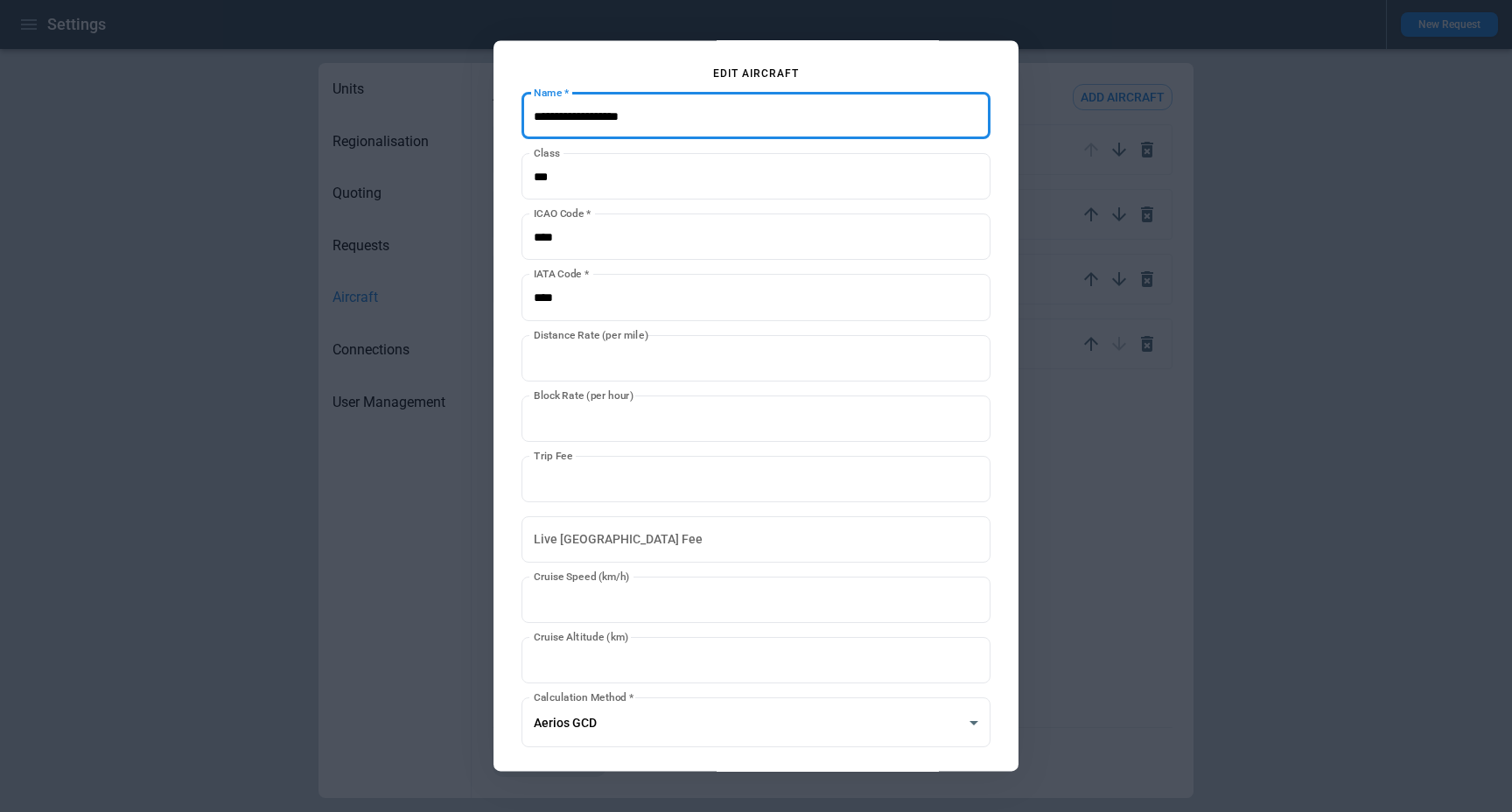
click at [635, 128] on input "Name   *" at bounding box center [756, 116] width 469 height 47
type input "*"
click at [596, 119] on input "Name   *" at bounding box center [756, 116] width 469 height 47
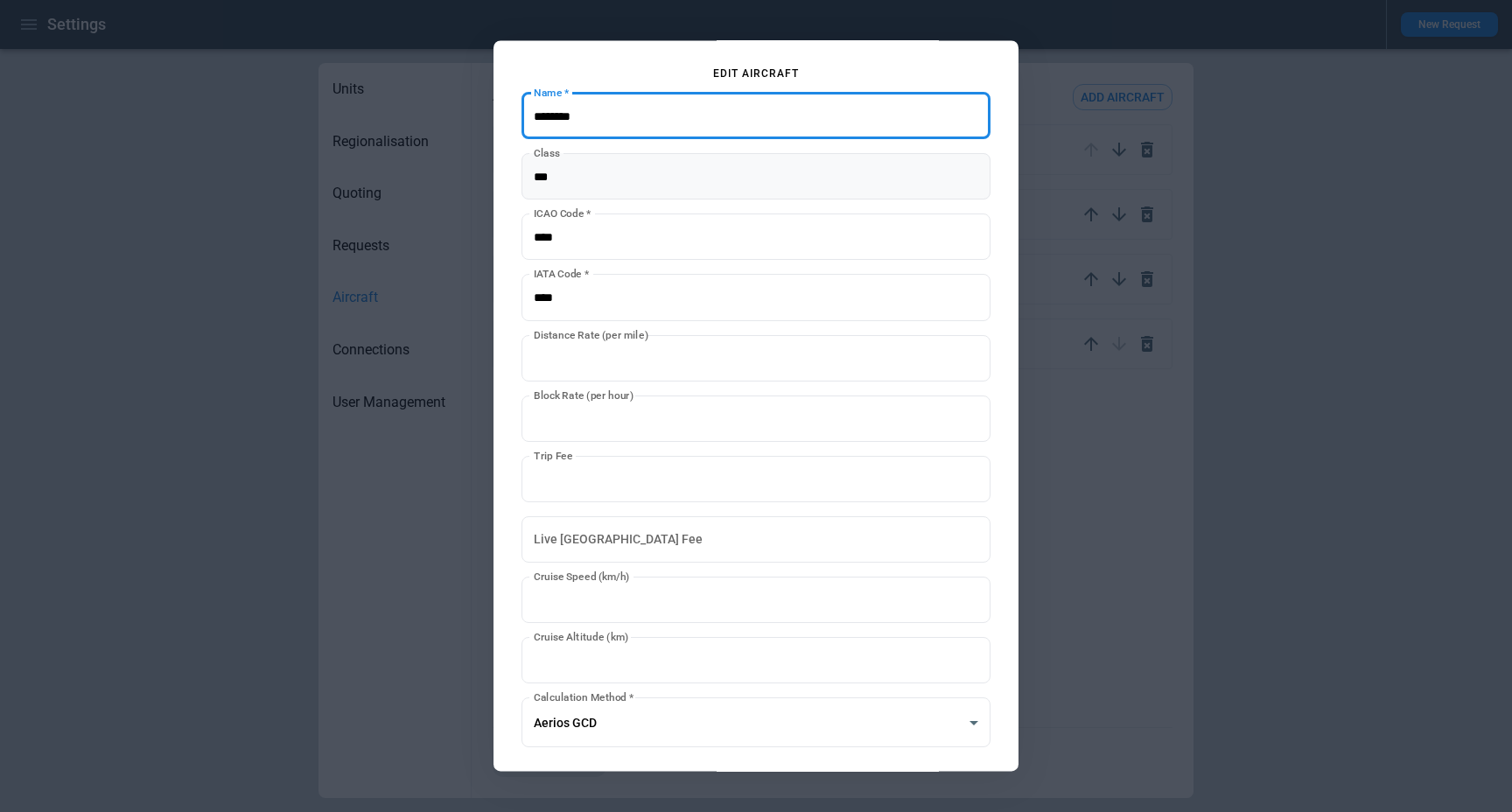
type input "********"
click at [567, 178] on input "Class" at bounding box center [756, 177] width 469 height 47
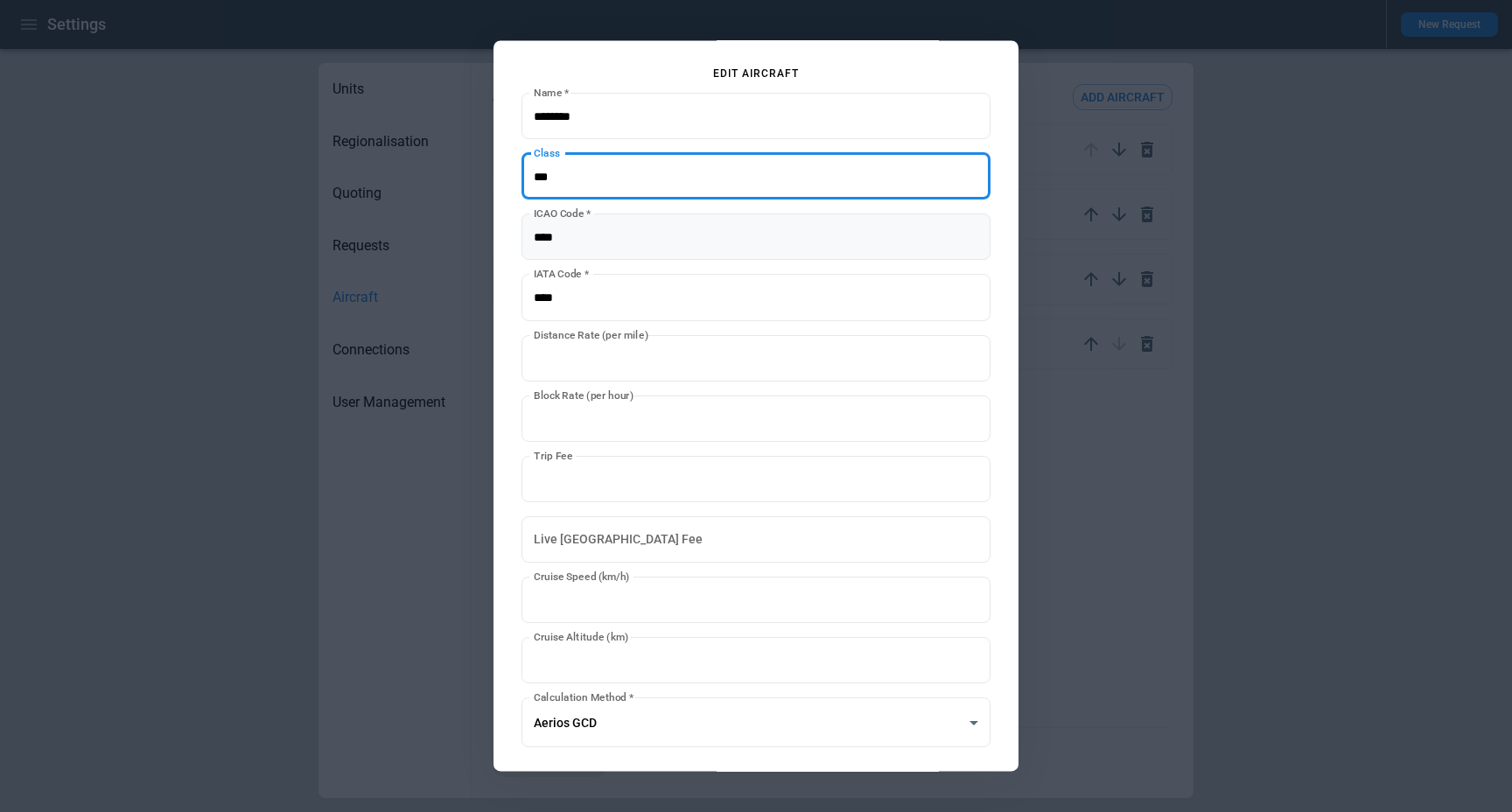
click at [553, 247] on input "ICAO Code   *" at bounding box center [756, 238] width 469 height 47
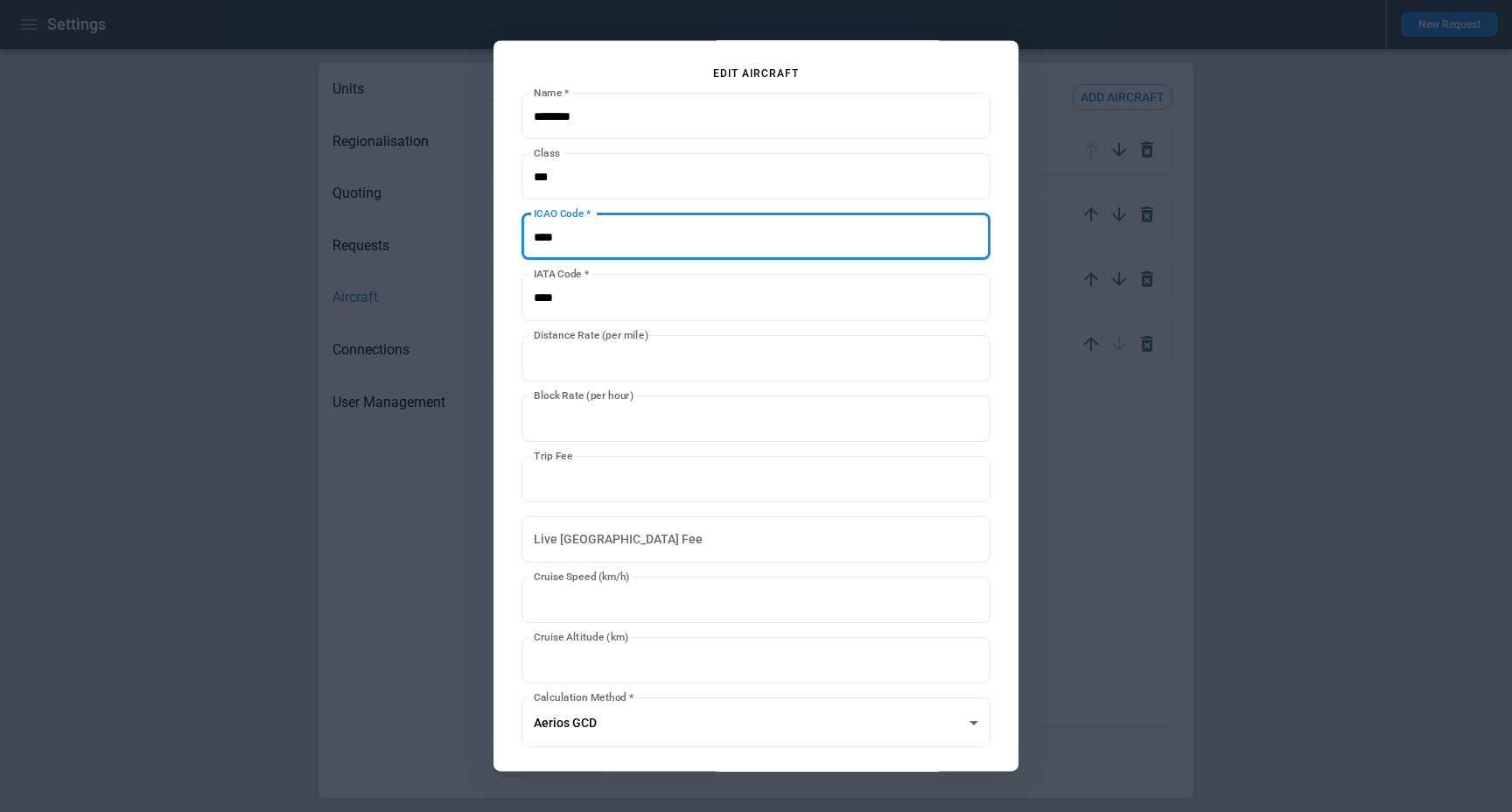
click at [553, 247] on input "ICAO Code   *" at bounding box center [756, 238] width 469 height 47
paste input "********"
type input "********"
click at [552, 287] on input "IATA Code   *" at bounding box center [756, 298] width 469 height 47
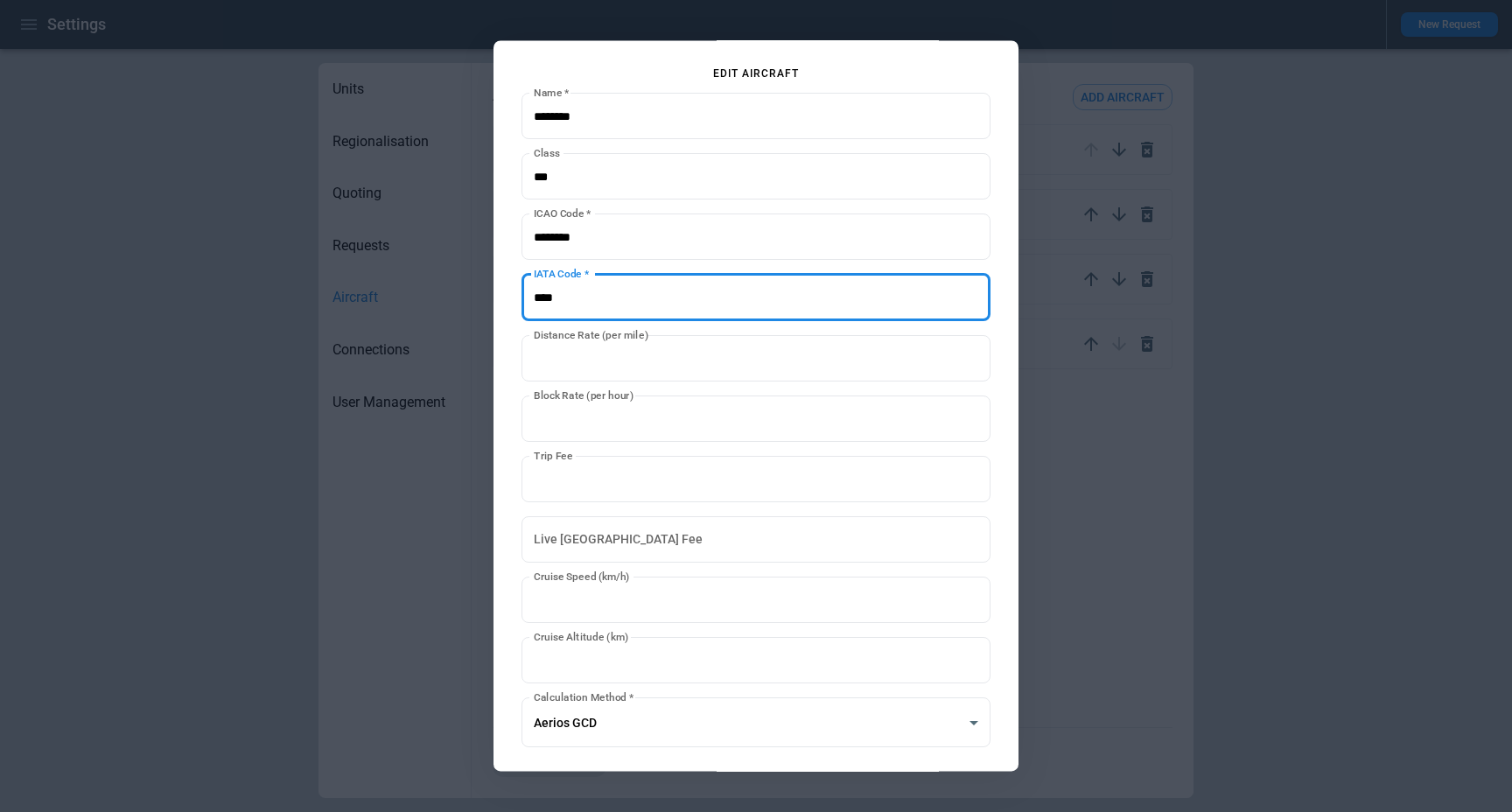
paste input "********"
type input "********"
click at [523, 335] on input "*" at bounding box center [756, 358] width 469 height 47
click at [511, 343] on div "**********" at bounding box center [756, 405] width 525 height 731
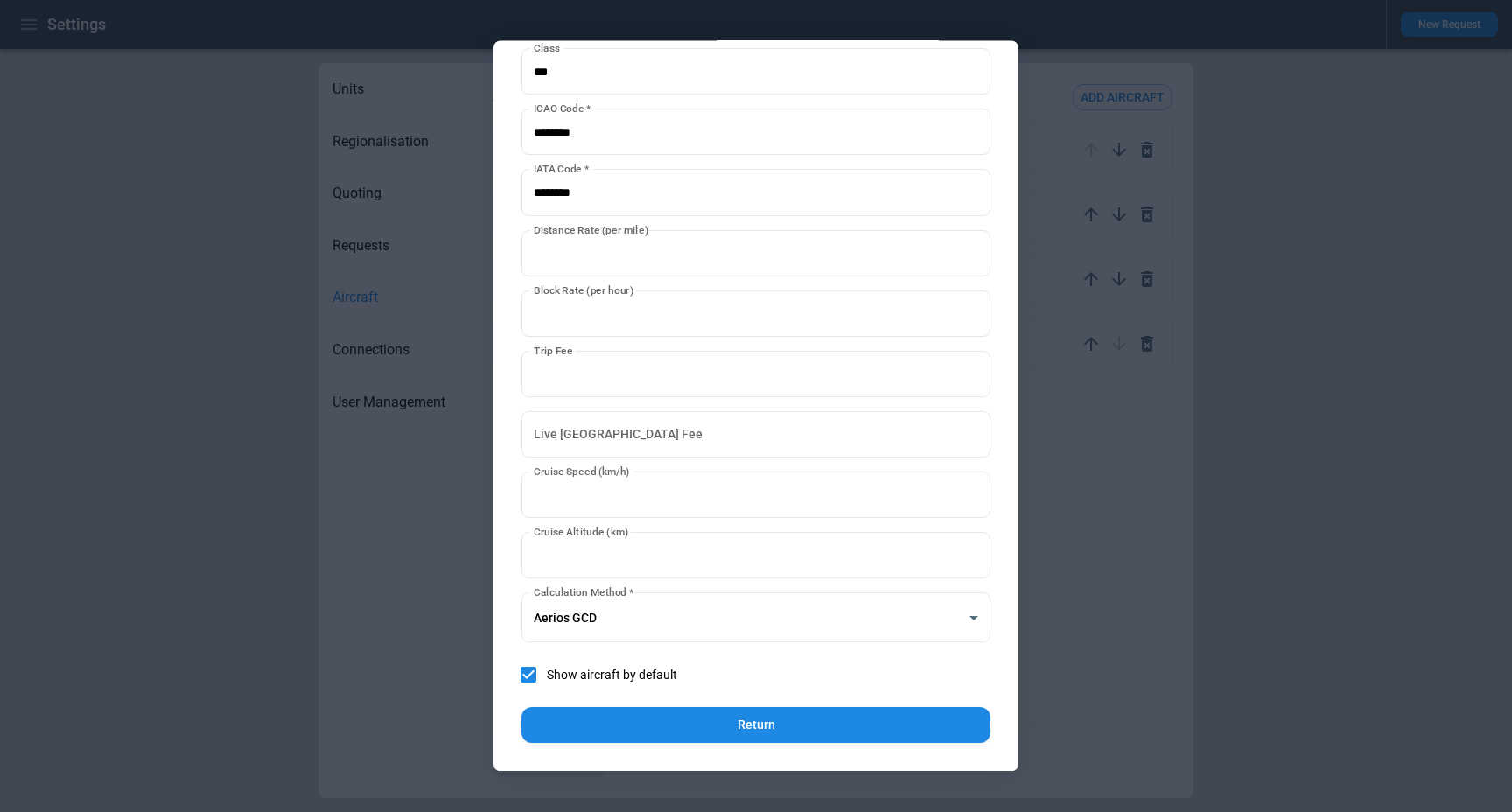
click at [639, 720] on button "Return" at bounding box center [756, 726] width 469 height 35
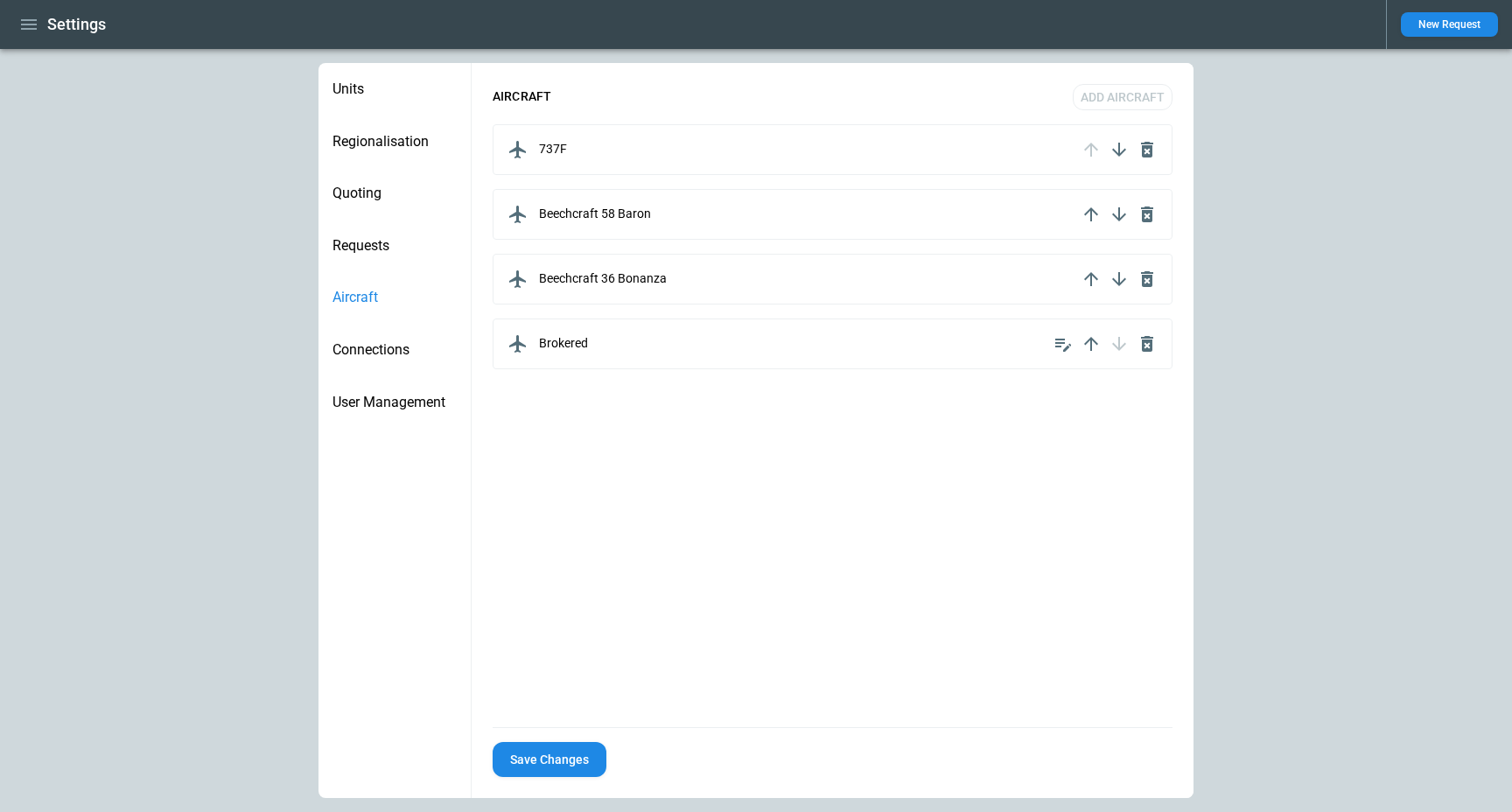
click at [573, 749] on button "Save Changes" at bounding box center [550, 760] width 114 height 35
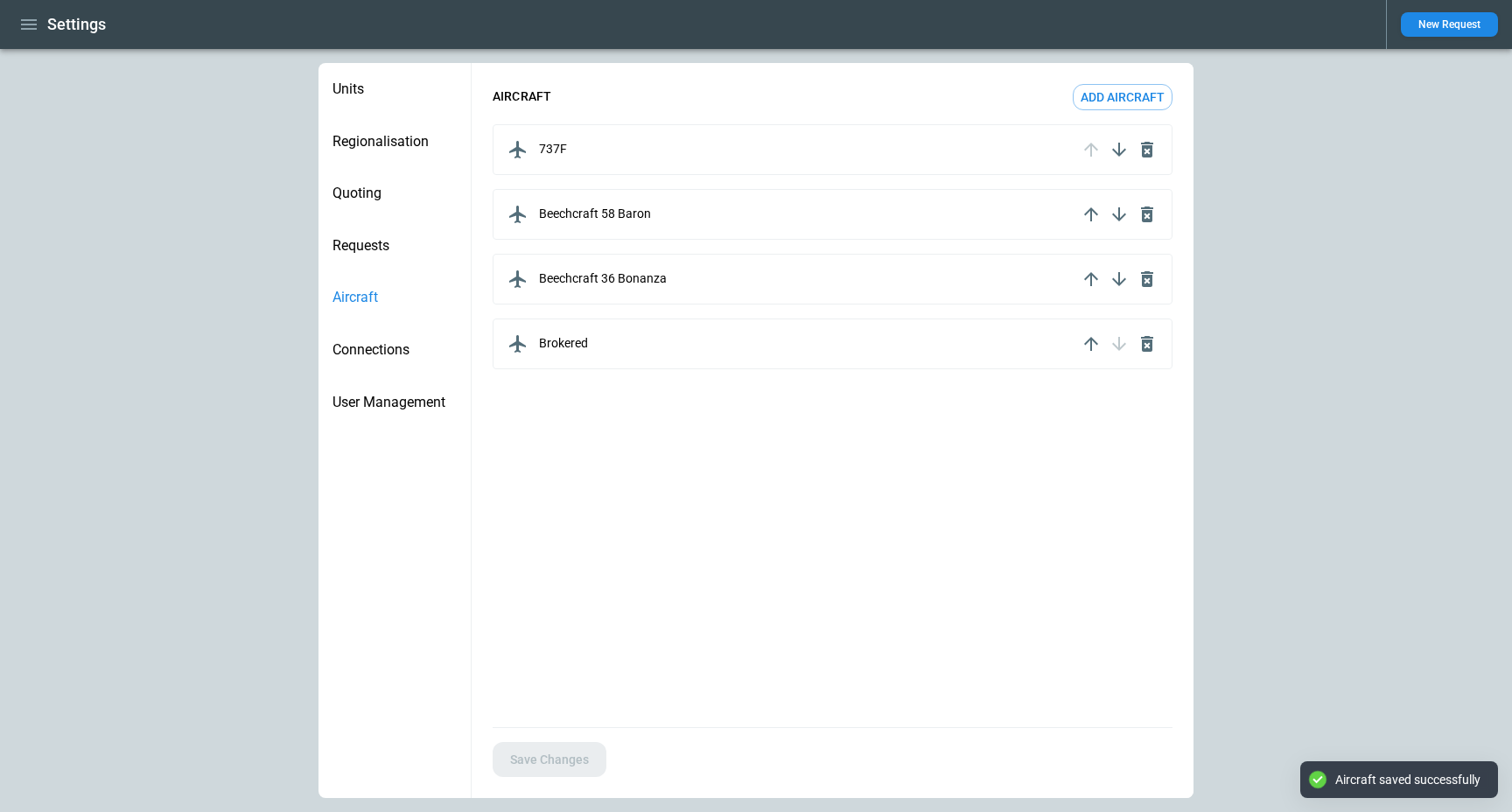
click at [31, 21] on icon "button" at bounding box center [29, 24] width 21 height 21
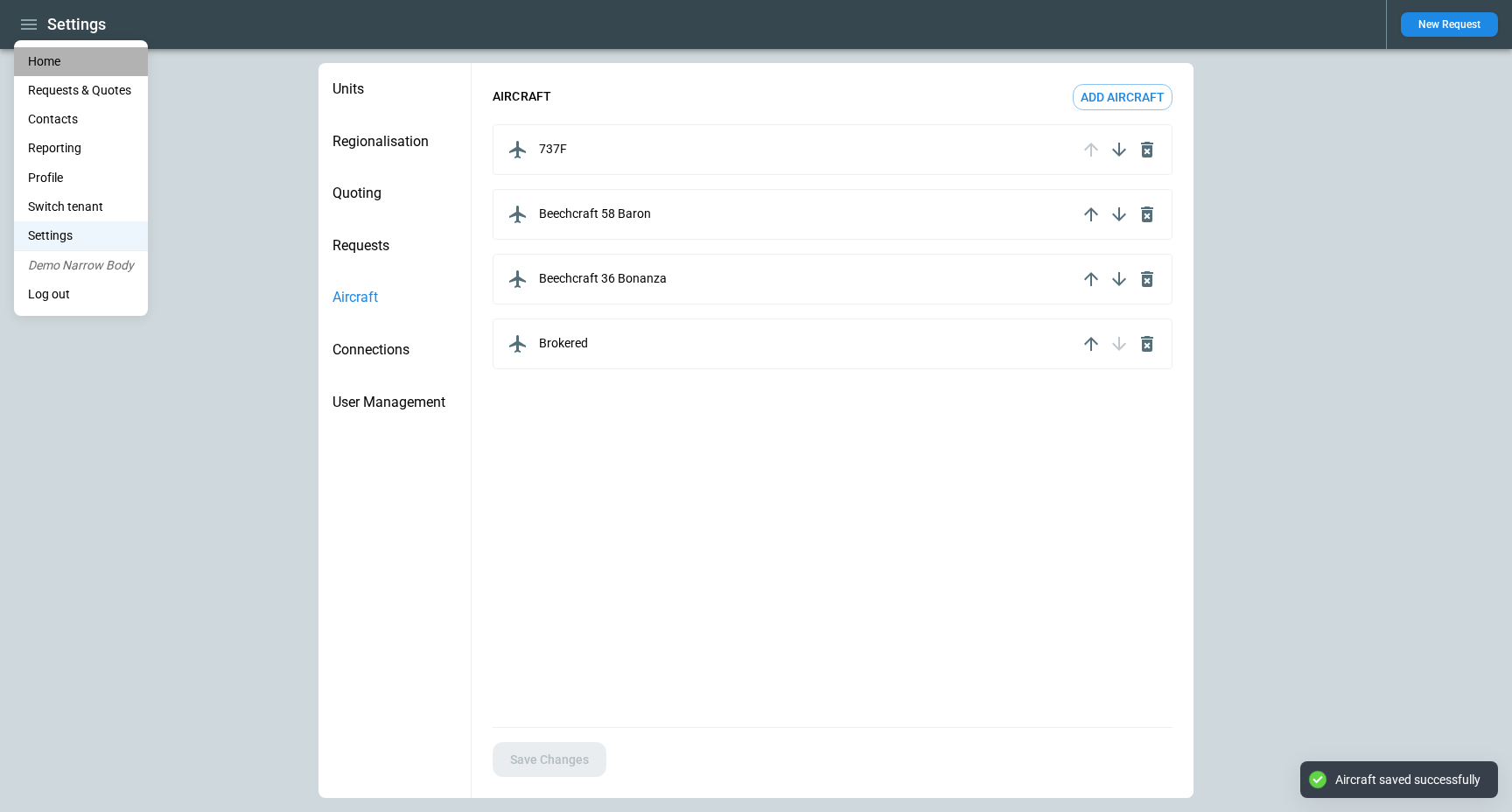
click at [46, 63] on li "Home" at bounding box center [80, 62] width 133 height 29
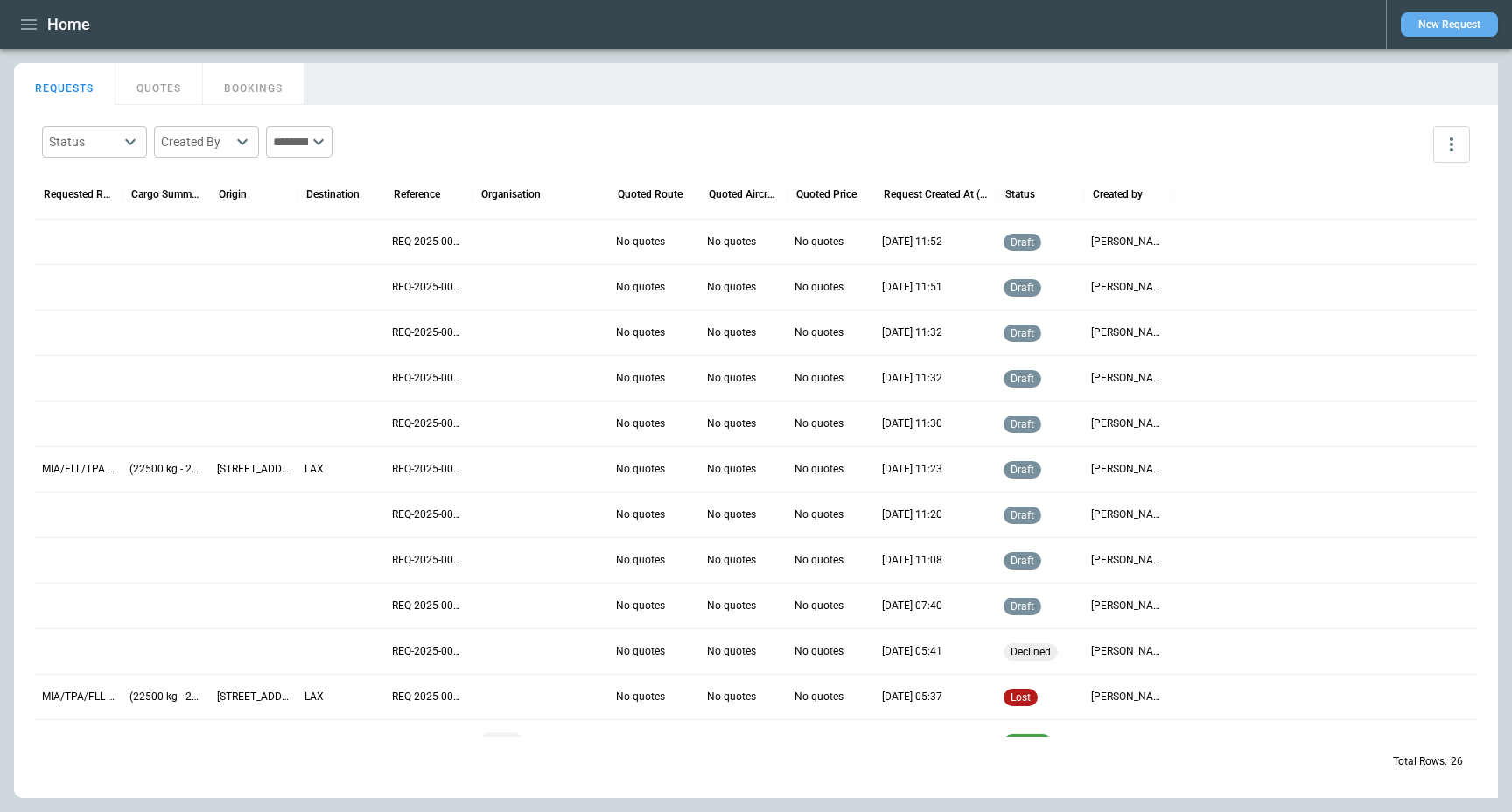
click at [1448, 19] on button "New Request" at bounding box center [1449, 24] width 97 height 24
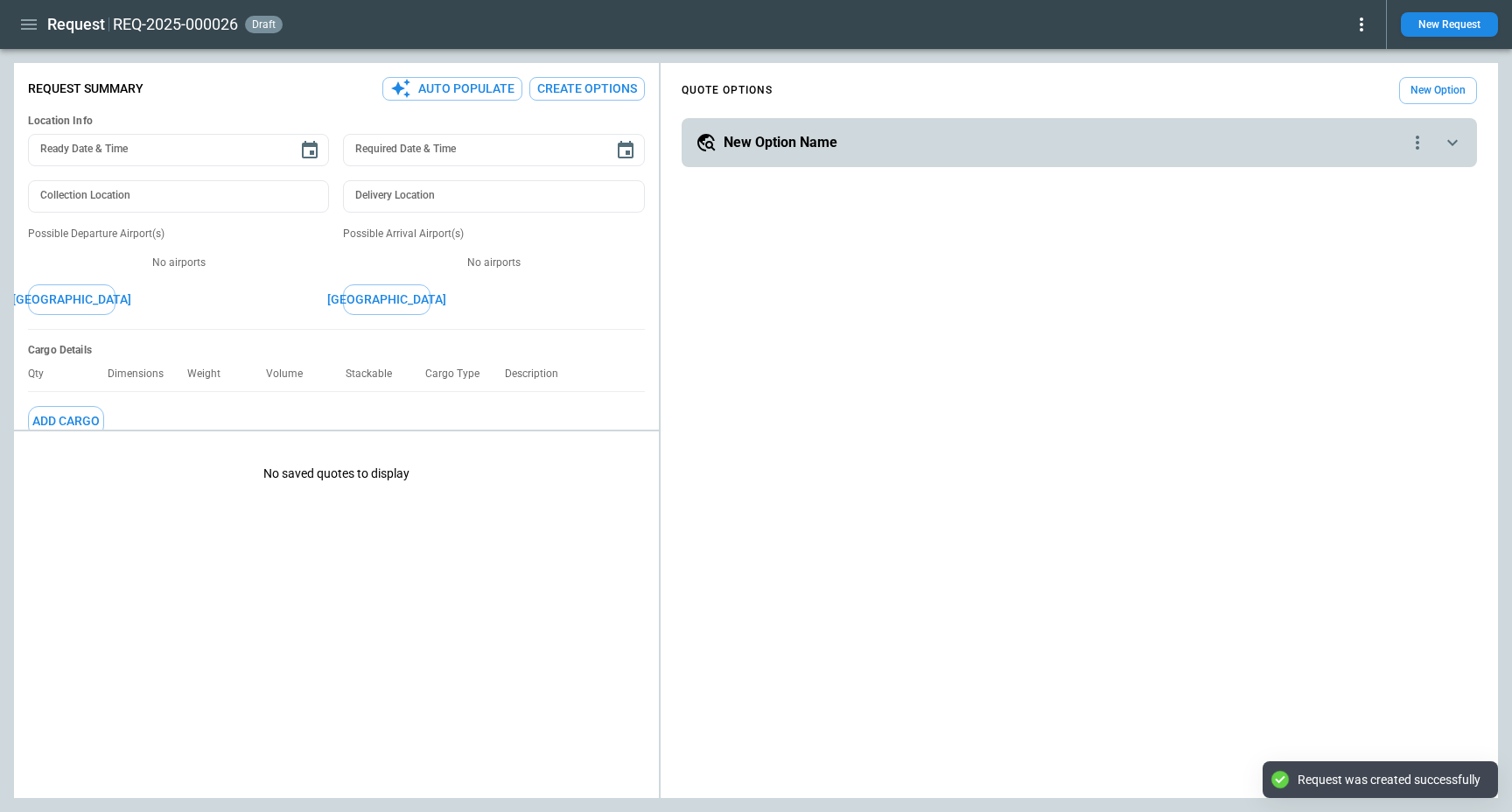
click at [776, 139] on h5 "New Option Name" at bounding box center [780, 143] width 114 height 20
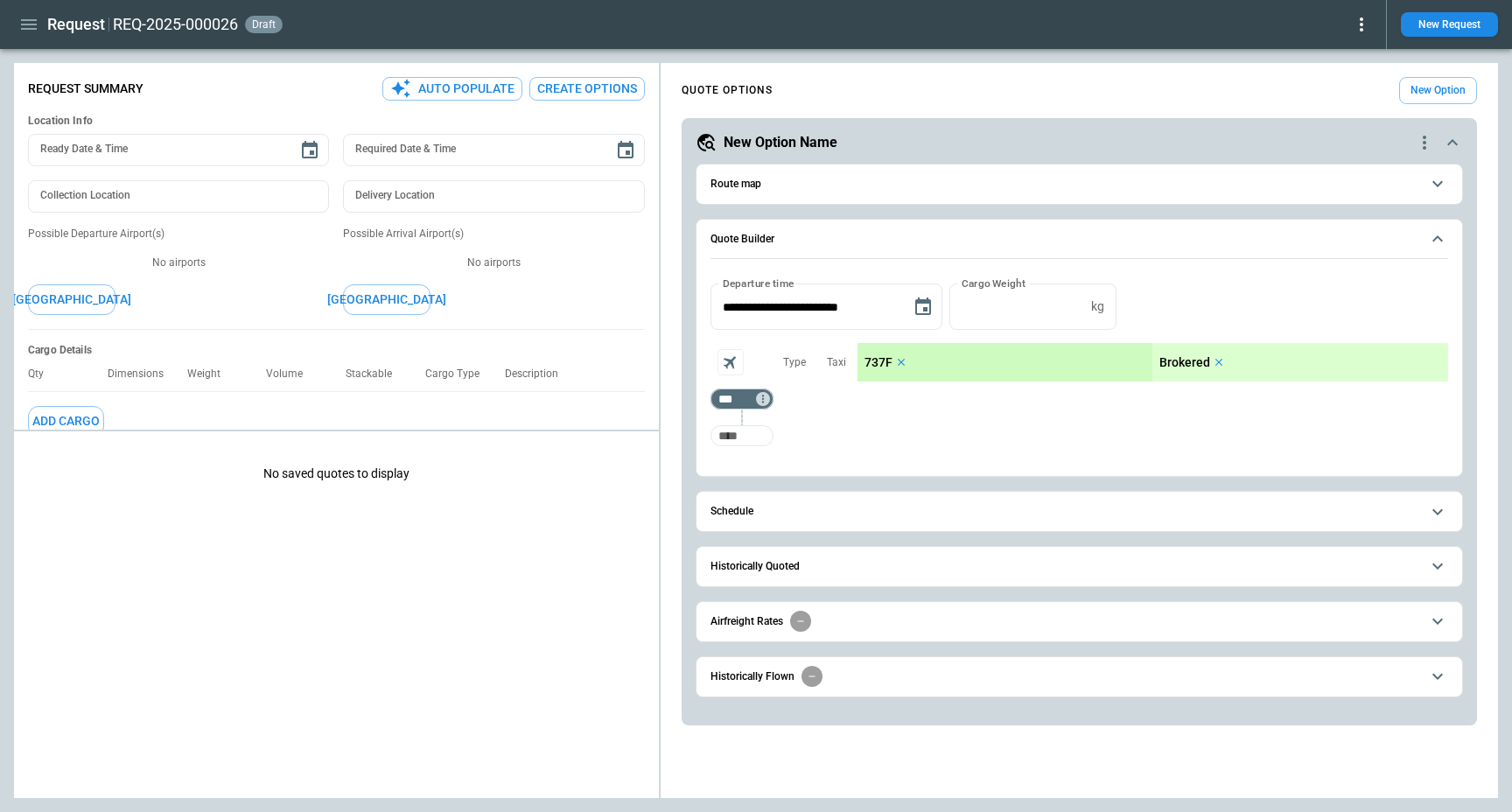
click at [730, 441] on input "Too short" at bounding box center [742, 436] width 56 height 32
type input "***"
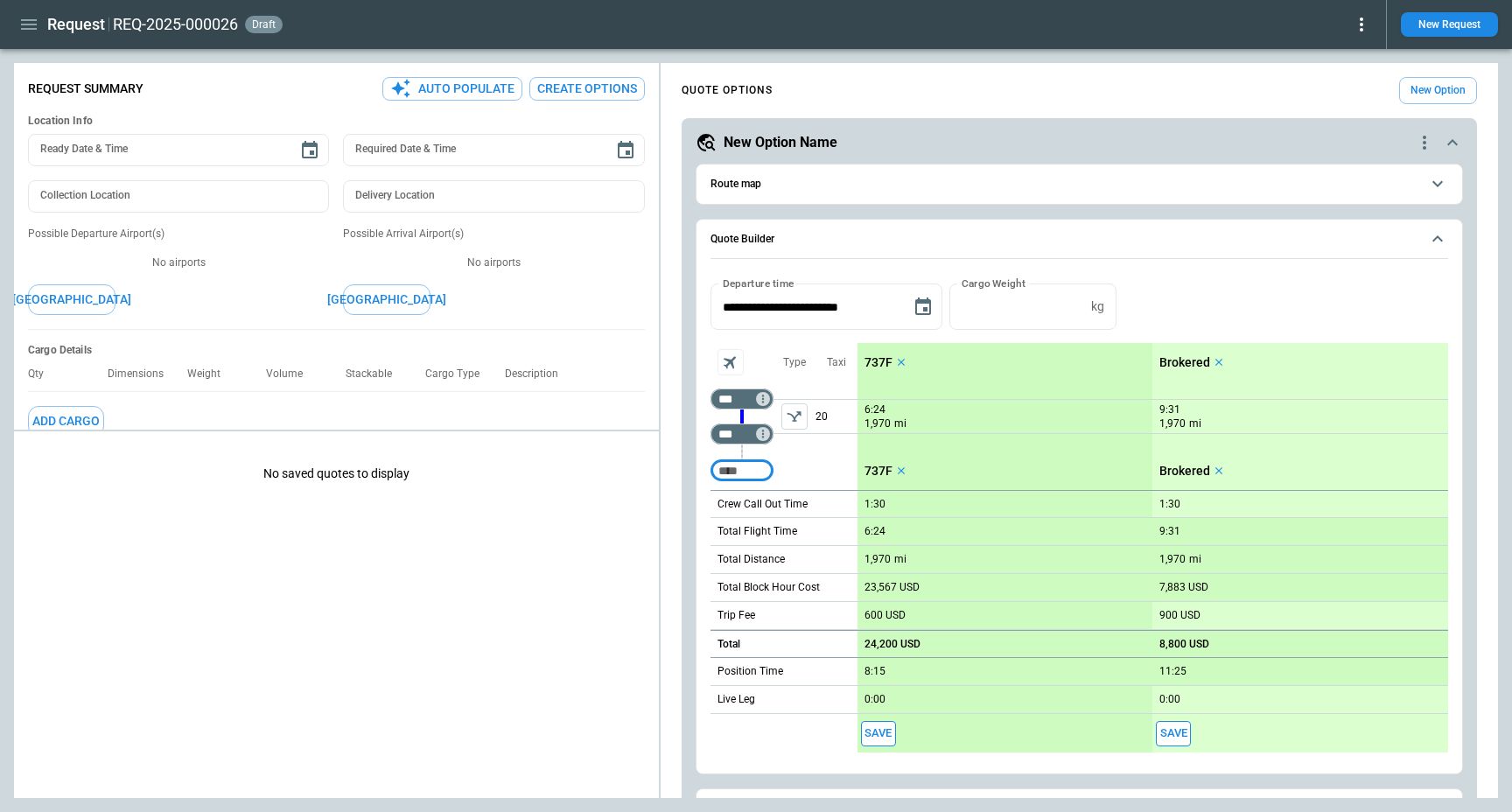
click at [1171, 363] on p "Brokered" at bounding box center [1184, 363] width 50 height 15
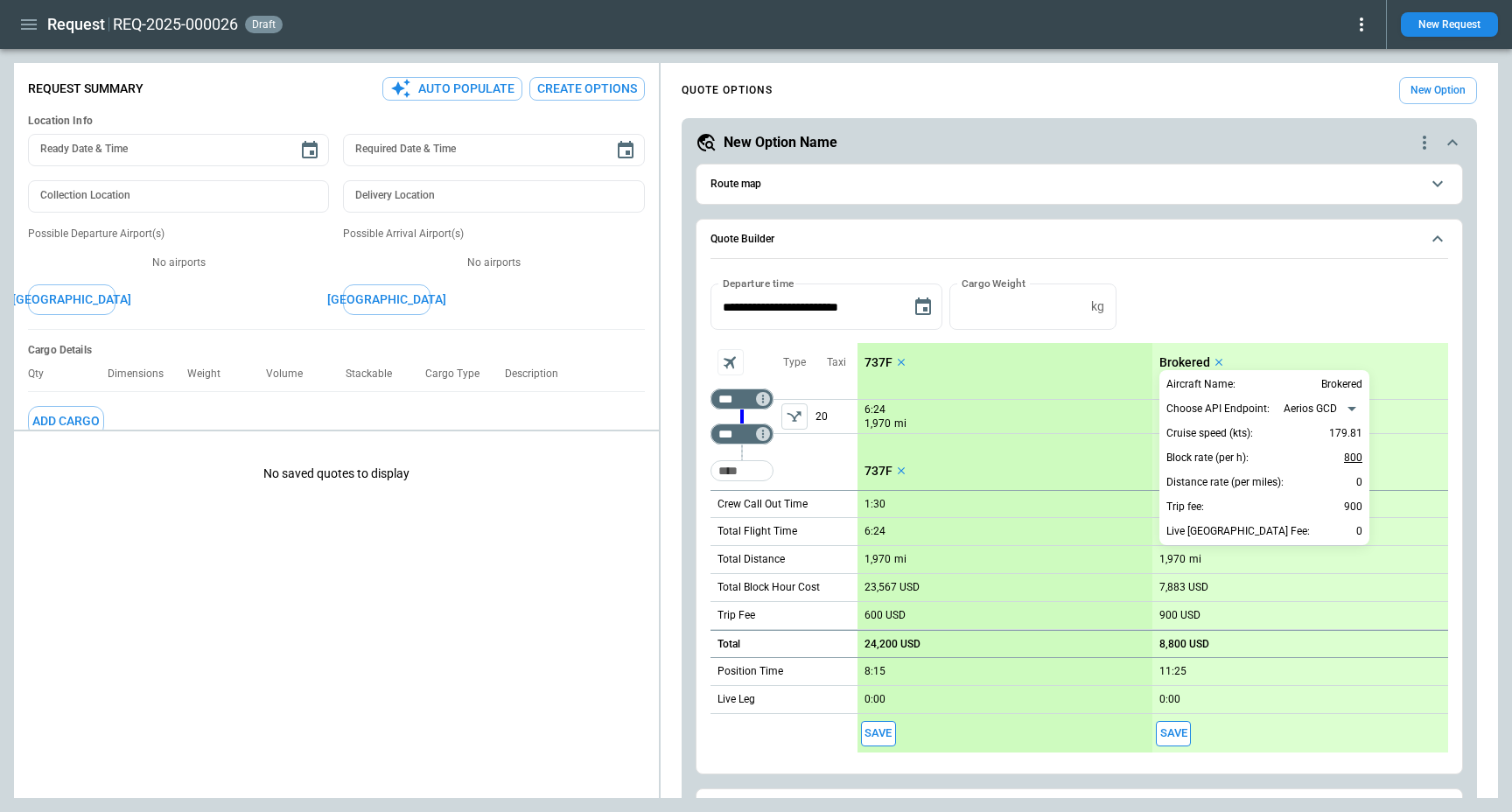
click at [1348, 453] on p "800" at bounding box center [1353, 457] width 19 height 21
type input "****"
click at [1341, 315] on div at bounding box center [756, 406] width 1512 height 812
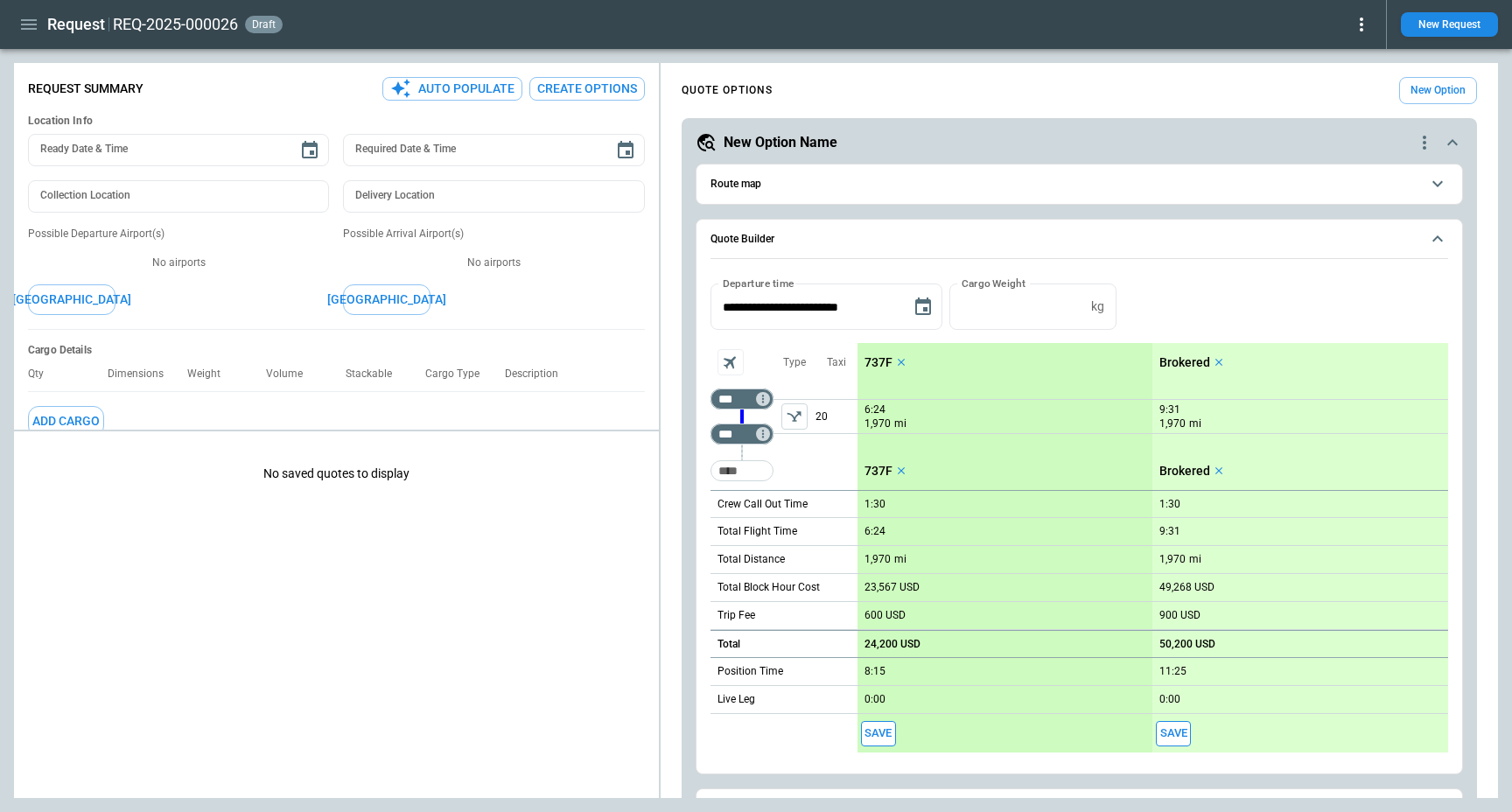
click at [1166, 410] on p "9:31" at bounding box center [1169, 410] width 21 height 13
click at [1171, 352] on div "Brokered" at bounding box center [1194, 362] width 82 height 38
click at [1176, 358] on p "Brokered" at bounding box center [1184, 363] width 50 height 15
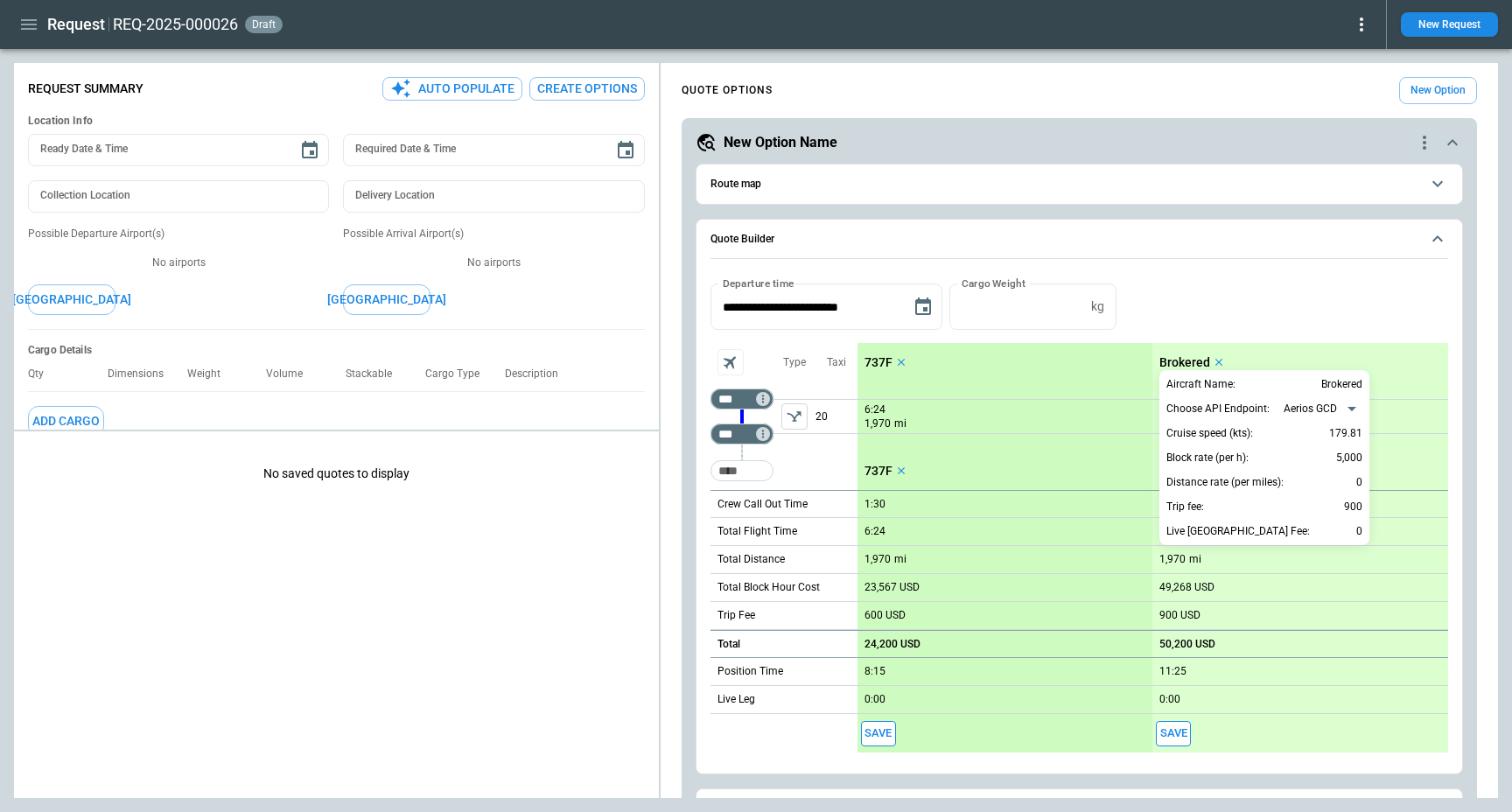
click at [1381, 369] on div at bounding box center [756, 406] width 1512 height 812
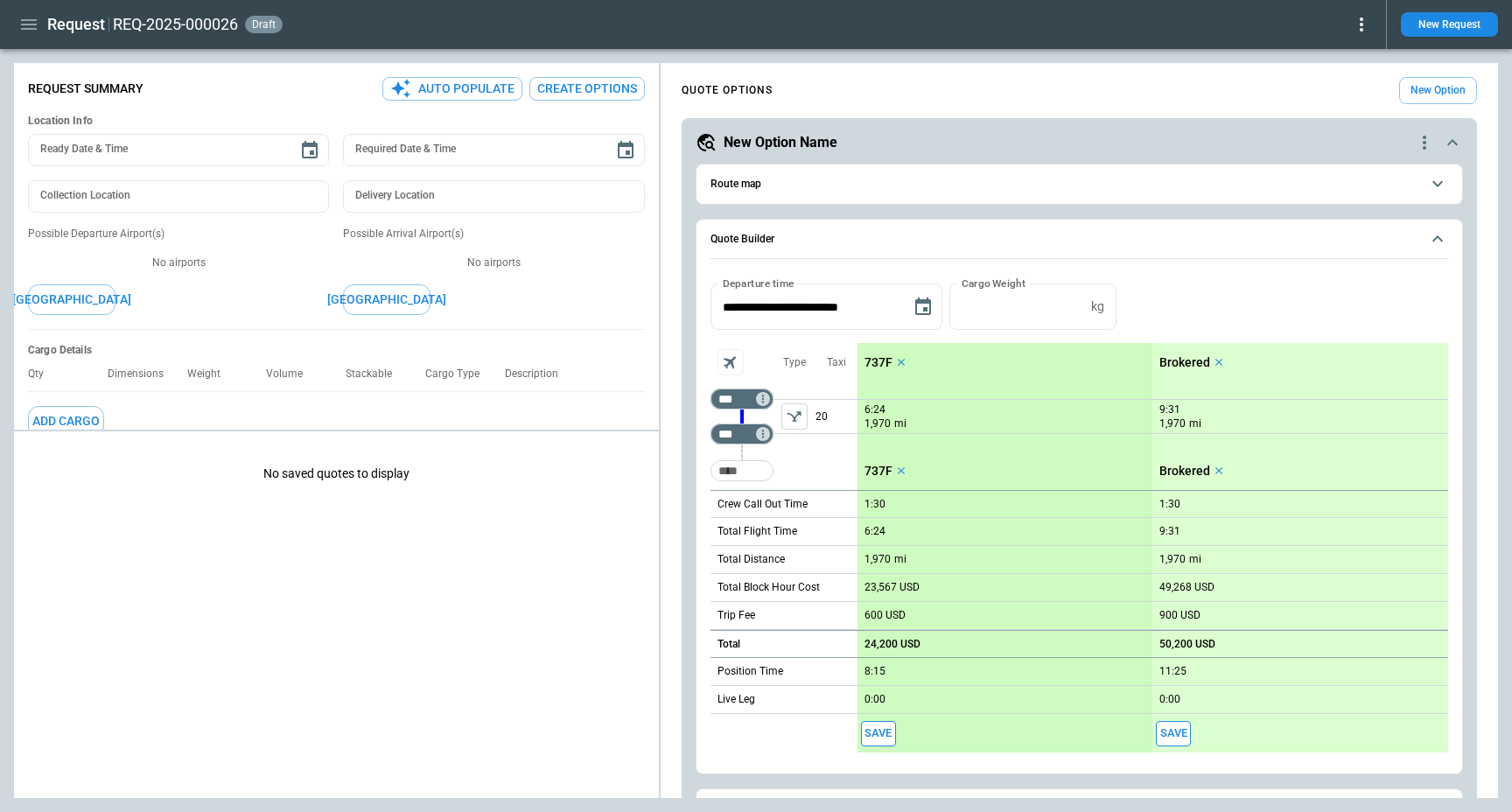
click at [1183, 363] on p "Brokered" at bounding box center [1184, 363] width 50 height 15
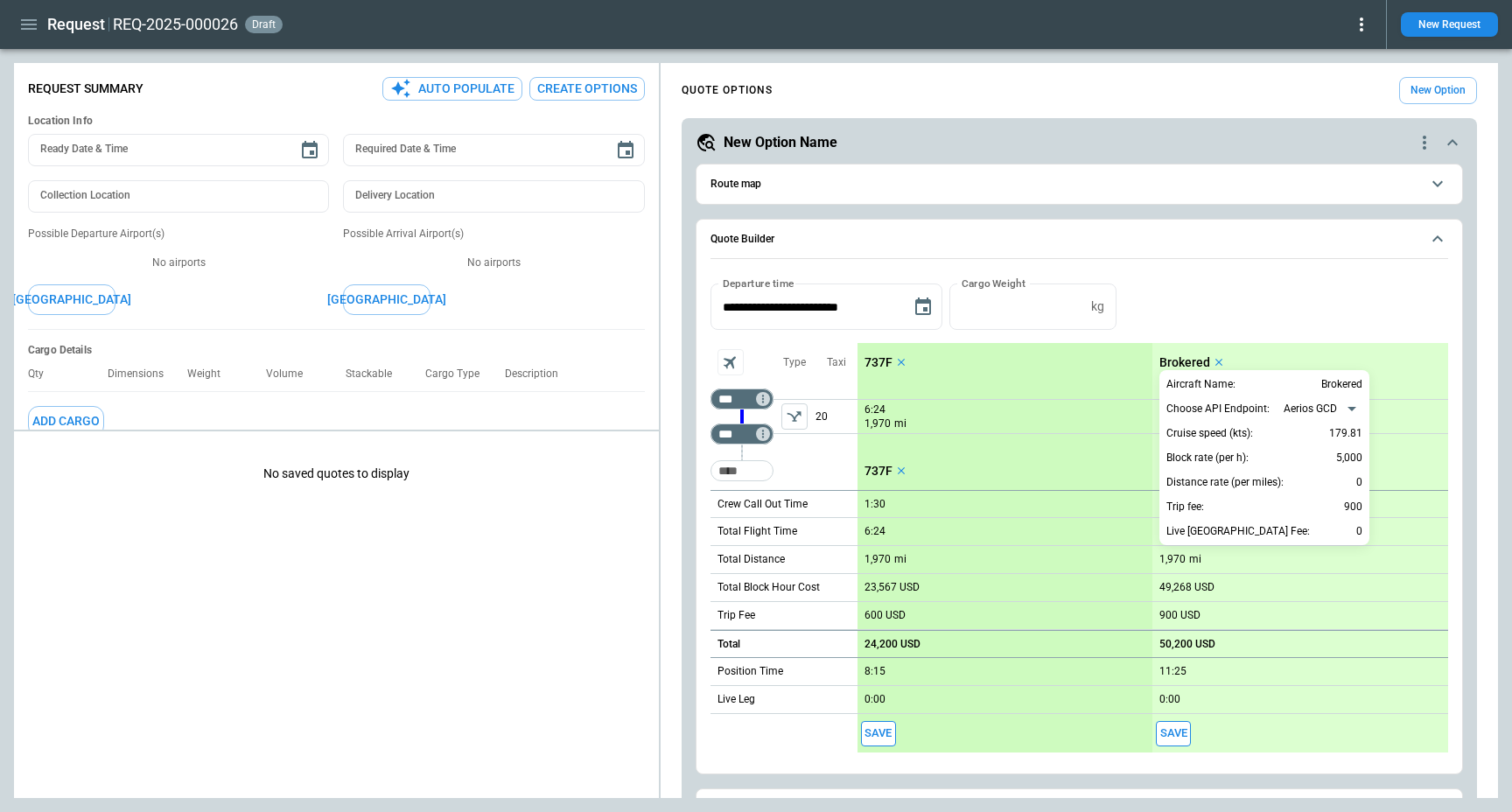
click at [1377, 357] on div at bounding box center [756, 406] width 1512 height 812
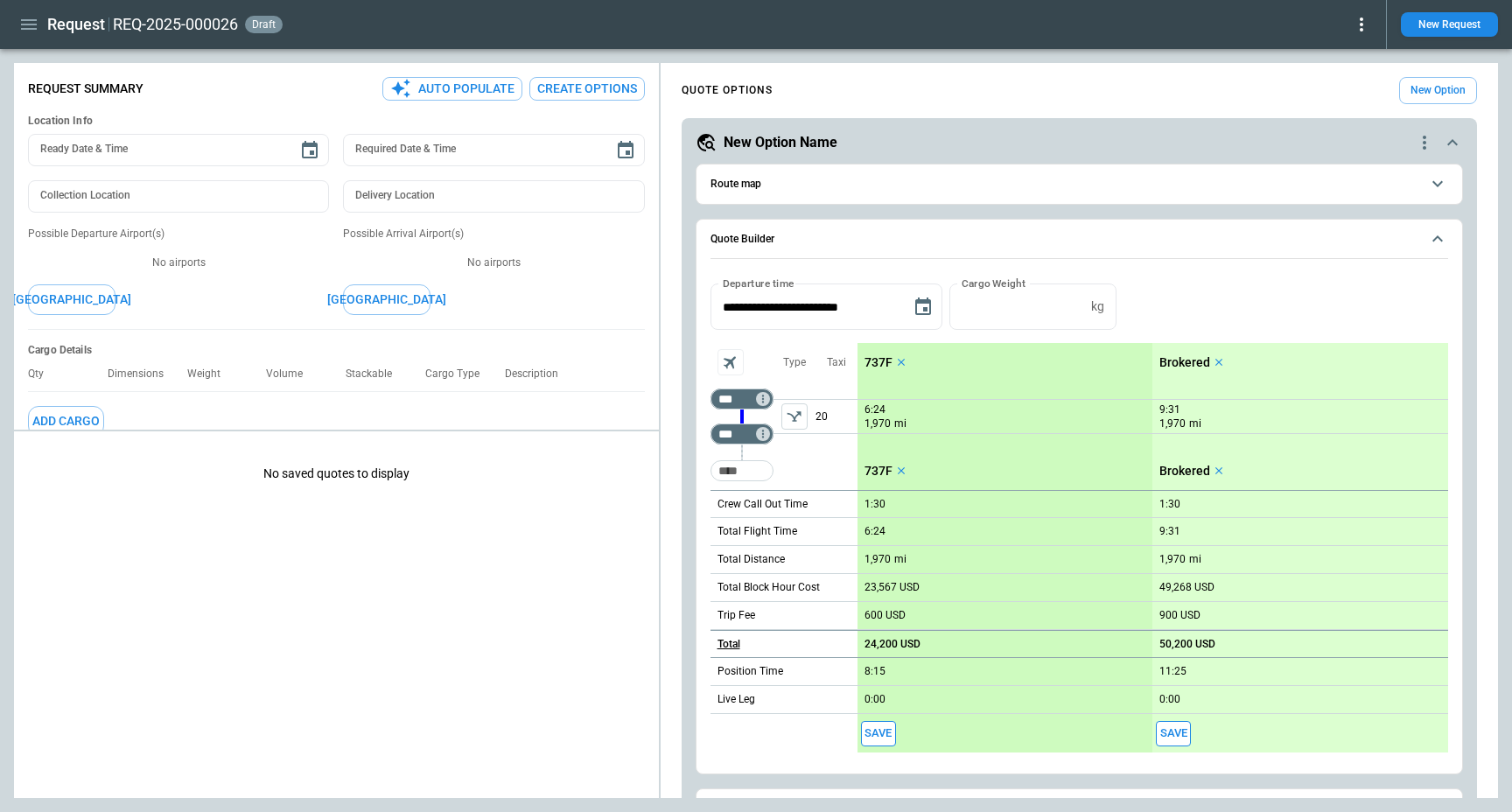
click at [728, 640] on h6 "Total" at bounding box center [729, 644] width 22 height 11
click at [705, 638] on div at bounding box center [756, 406] width 1512 height 812
click at [378, 46] on div "Request REQ-2025-000026 draft New Request" at bounding box center [756, 24] width 1512 height 49
click at [203, 26] on h2 "REQ-2025-000026" at bounding box center [175, 24] width 125 height 21
click at [23, 28] on icon "button" at bounding box center [29, 24] width 16 height 10
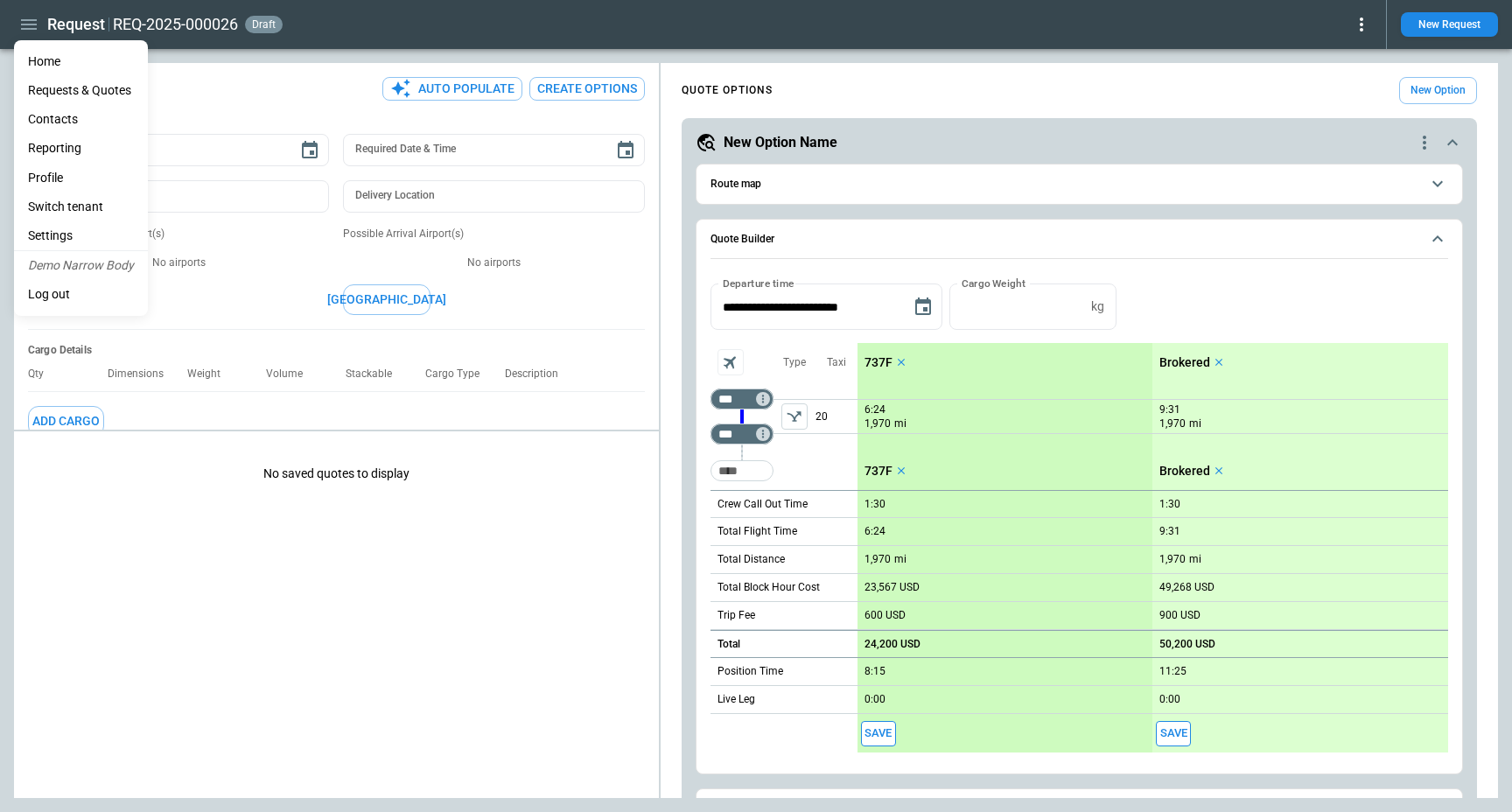
type textarea "*"
click at [41, 53] on li "Home" at bounding box center [80, 62] width 133 height 29
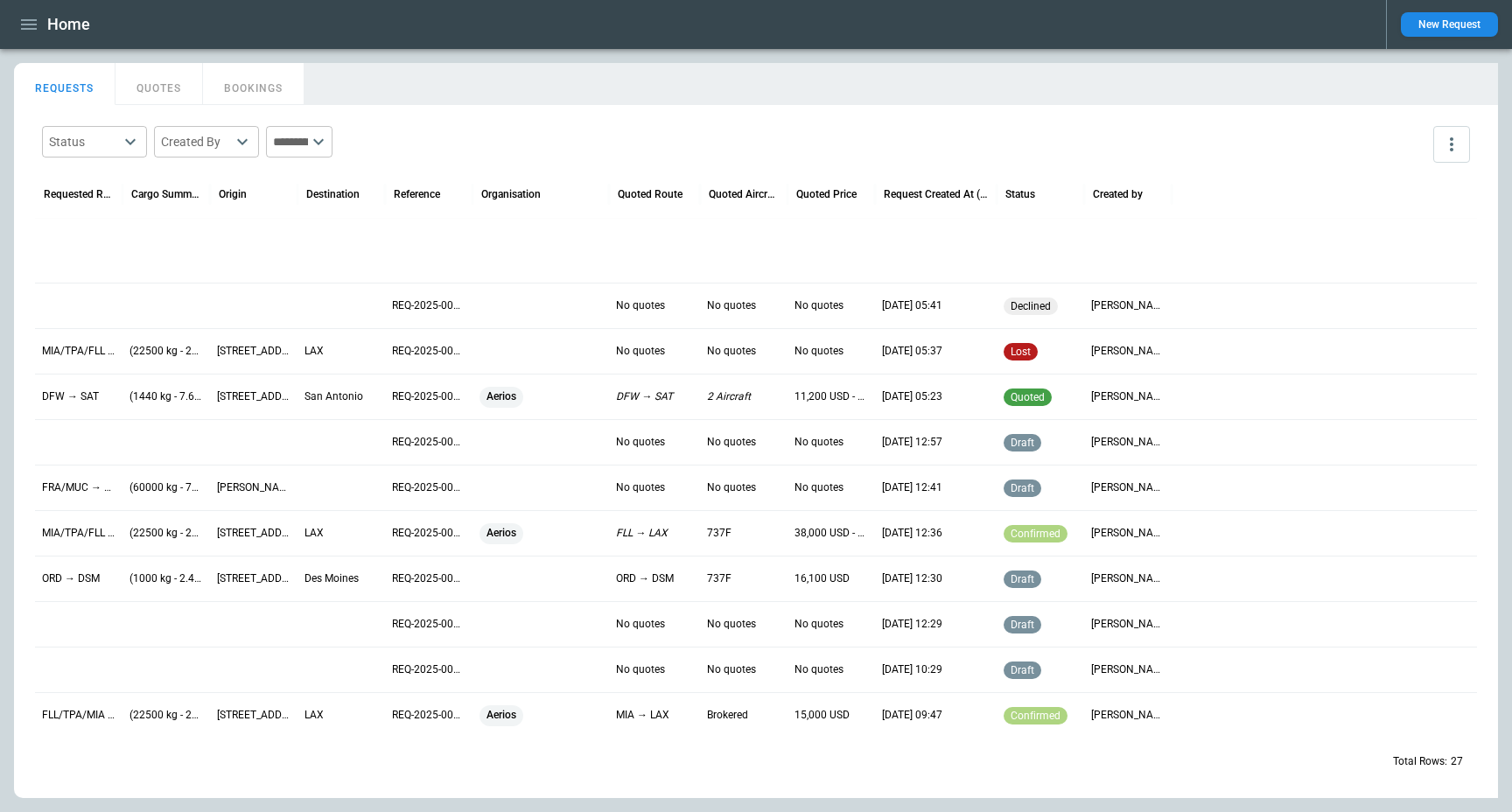
scroll to position [461, 0]
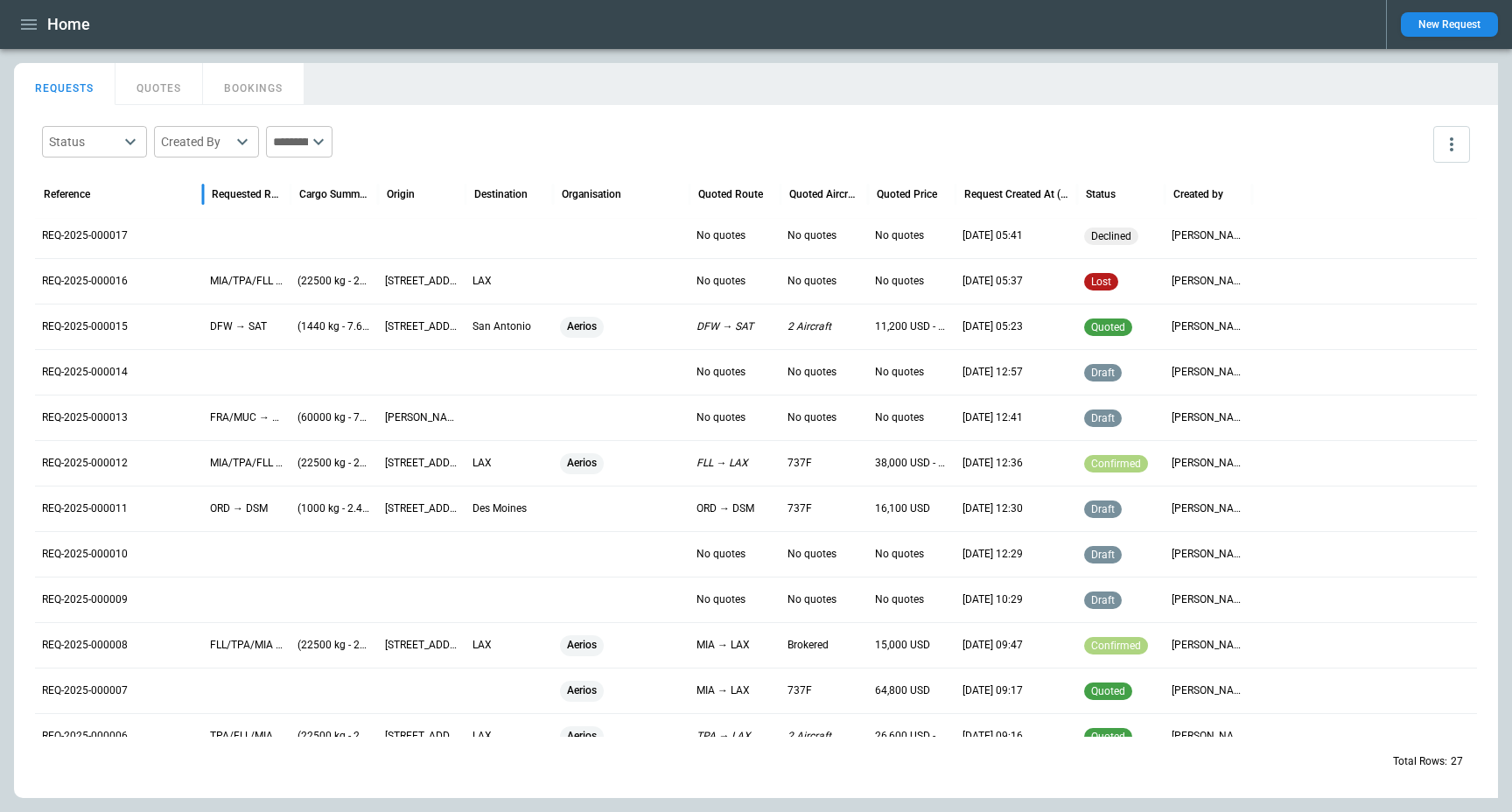
drag, startPoint x: 121, startPoint y: 193, endPoint x: 203, endPoint y: 198, distance: 82.2
click at [203, 198] on div at bounding box center [203, 194] width 8 height 49
click at [57, 279] on p "REQ-2025-000016" at bounding box center [119, 281] width 155 height 15
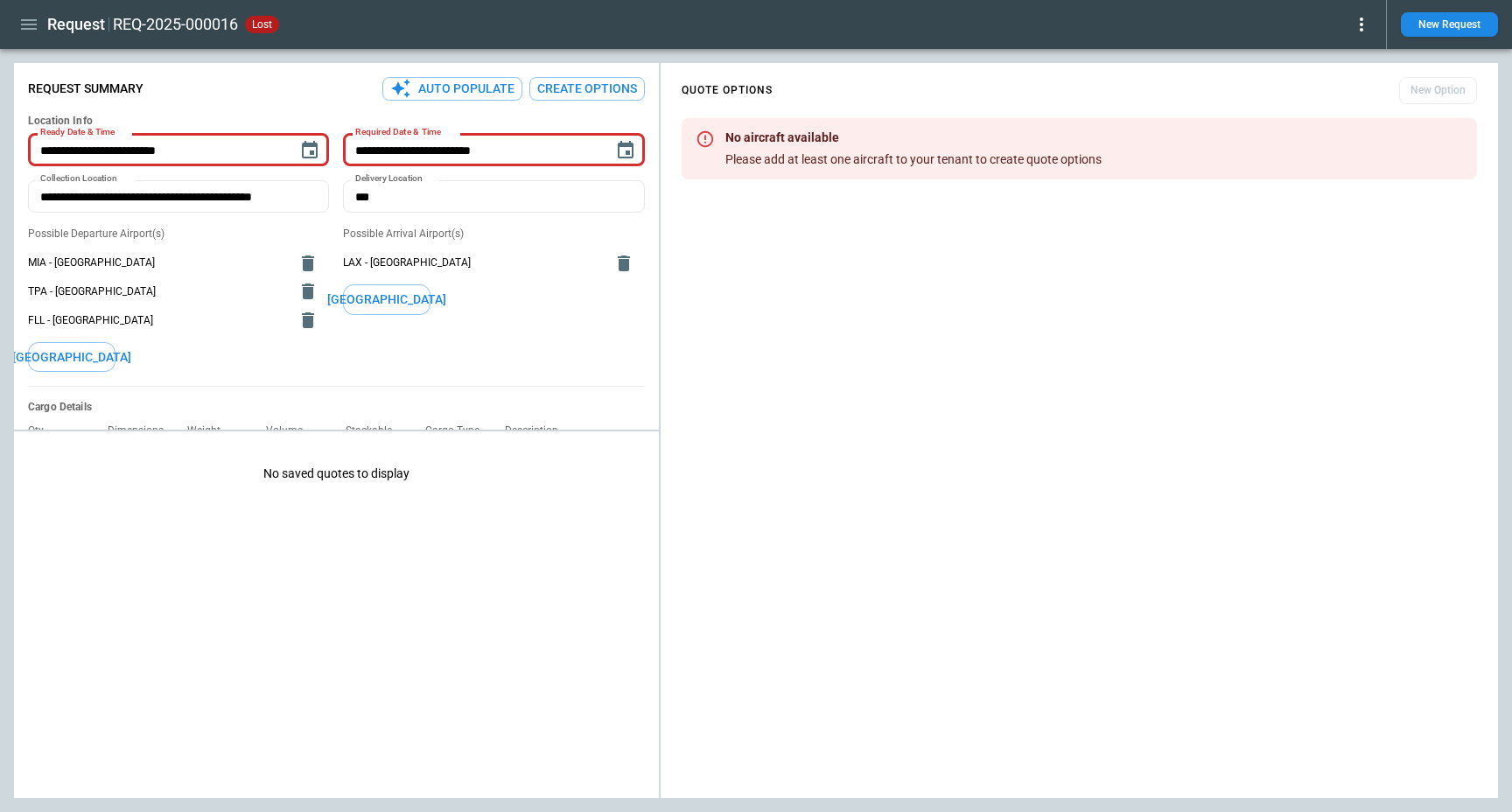
type textarea "*"
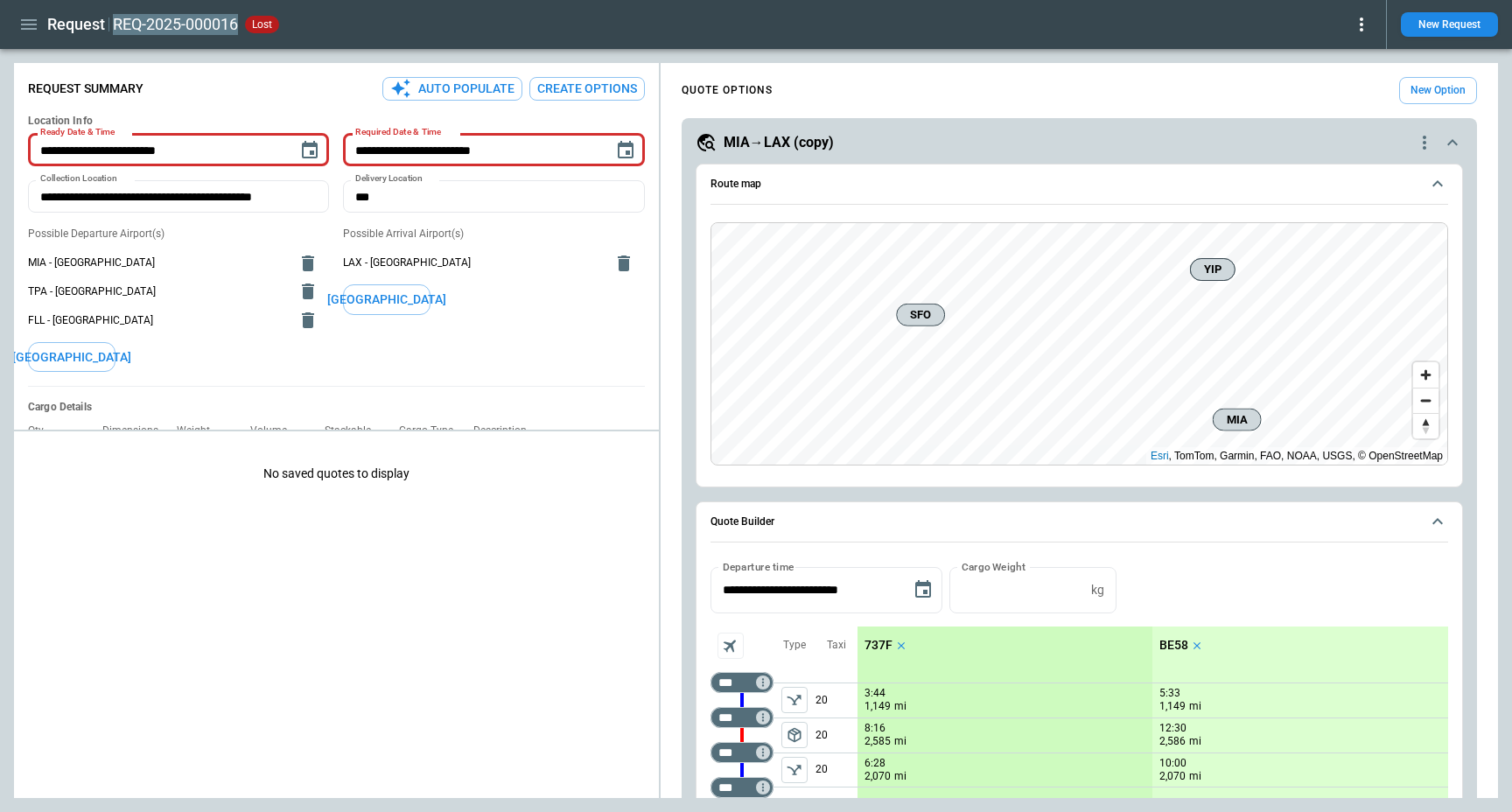
click at [227, 32] on h2 "REQ-2025-000016" at bounding box center [175, 24] width 125 height 21
click at [227, 32] on input "**********" at bounding box center [201, 24] width 176 height 31
type input "******"
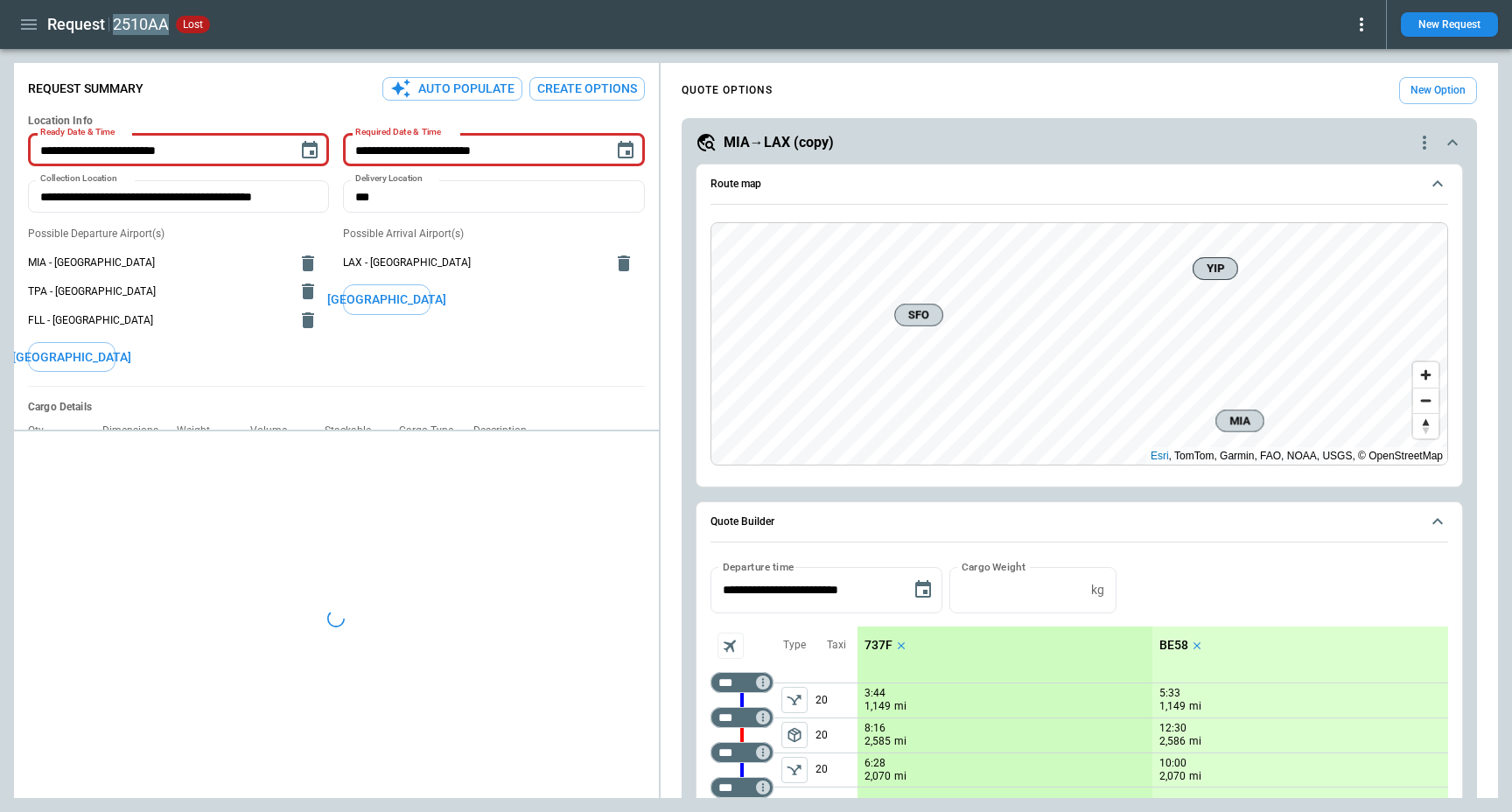
click at [132, 26] on h2 "2510AA" at bounding box center [141, 24] width 56 height 21
type textarea "*"
click at [21, 30] on icon "button" at bounding box center [29, 24] width 21 height 21
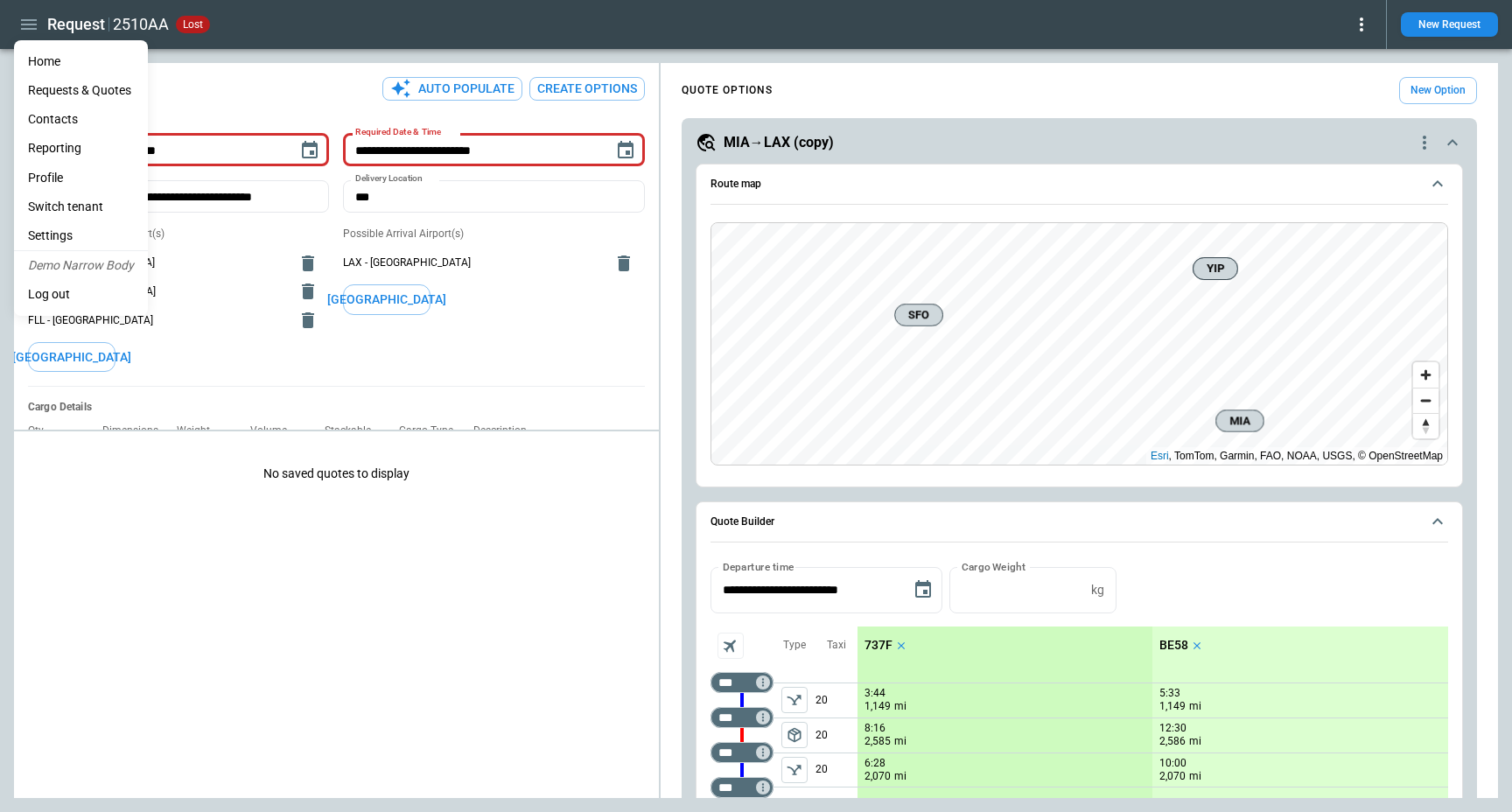
click at [35, 62] on li "Home" at bounding box center [80, 62] width 133 height 29
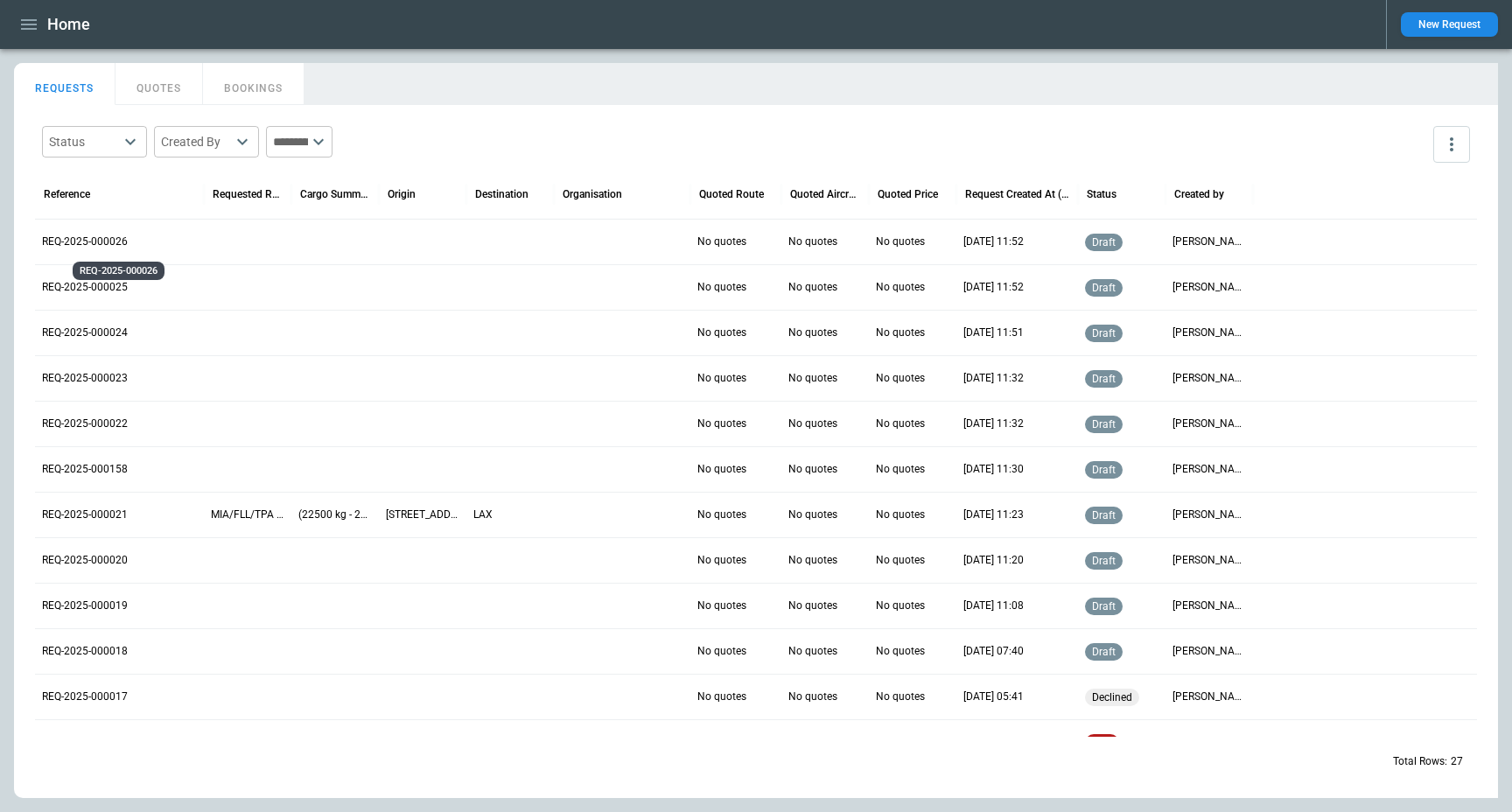
click at [111, 236] on p "REQ-2025-000026" at bounding box center [119, 242] width 155 height 15
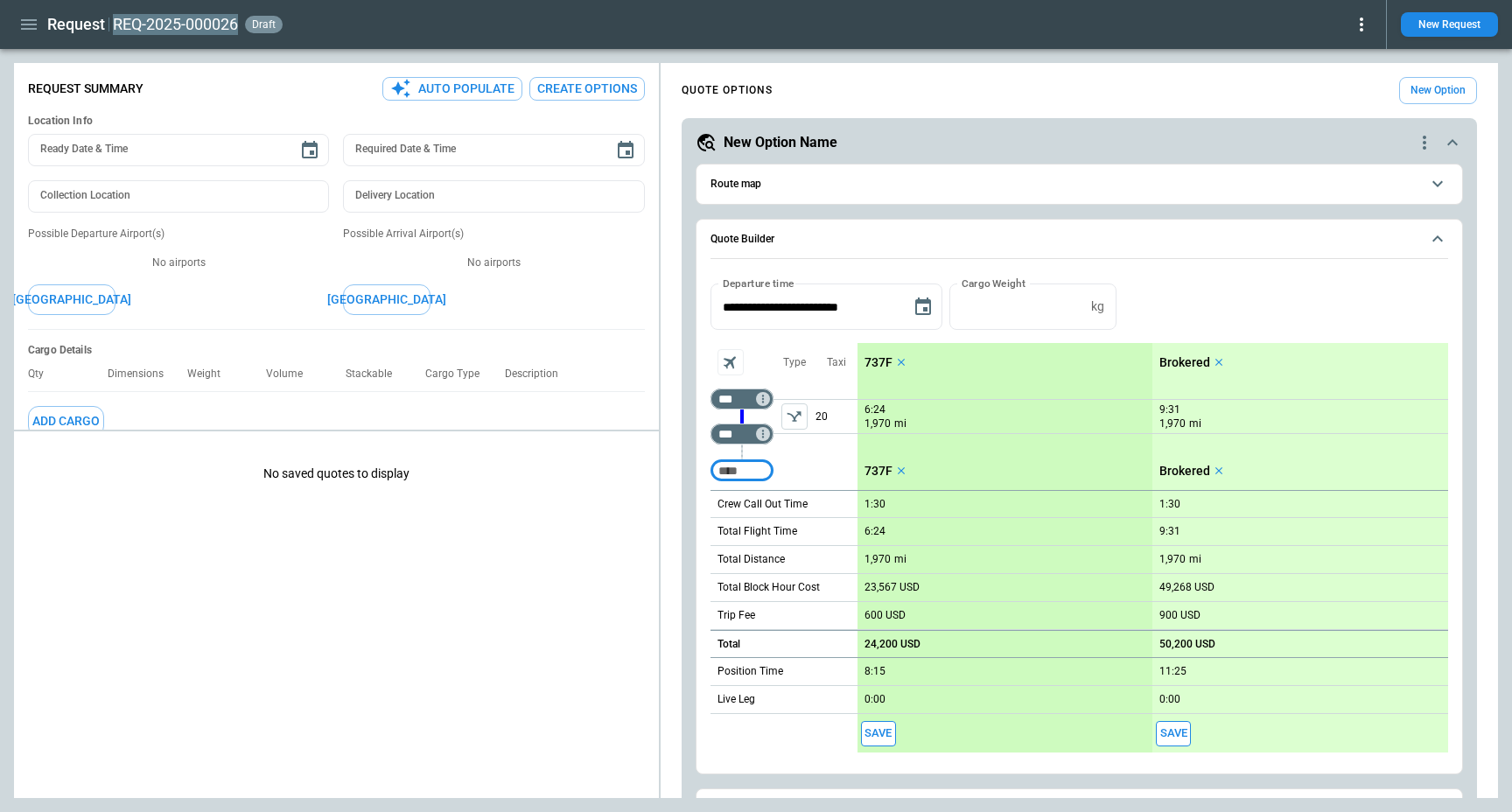
click at [204, 20] on h2 "REQ-2025-000026" at bounding box center [175, 24] width 125 height 21
click at [204, 21] on input "**********" at bounding box center [201, 24] width 176 height 31
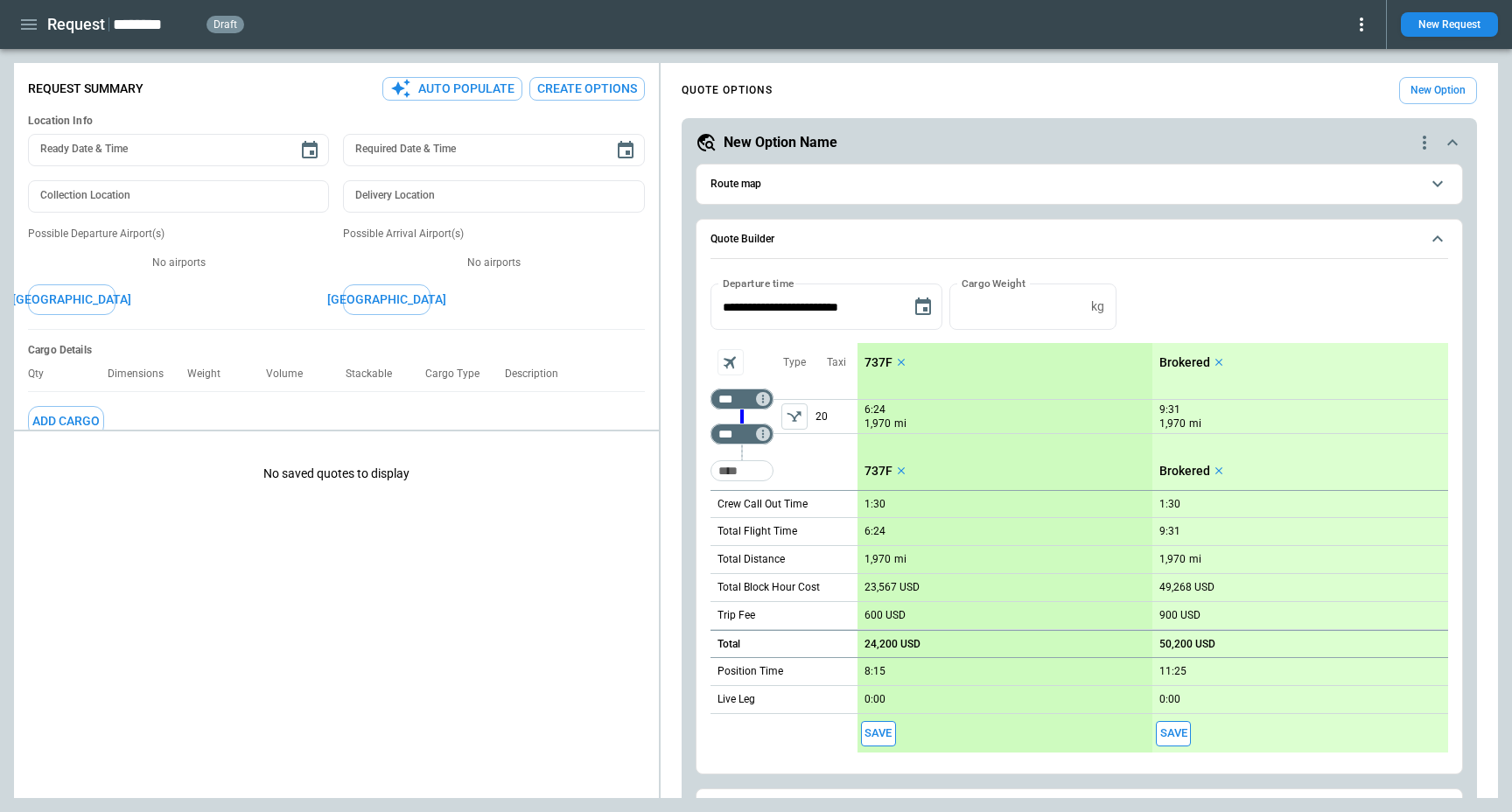
type input "*********"
click at [154, 21] on h2 "asdfasdas" at bounding box center [149, 24] width 73 height 21
type textarea "*"
click at [453, 557] on div "No saved quotes to display" at bounding box center [336, 618] width 645 height 359
click at [27, 20] on icon "button" at bounding box center [29, 24] width 16 height 10
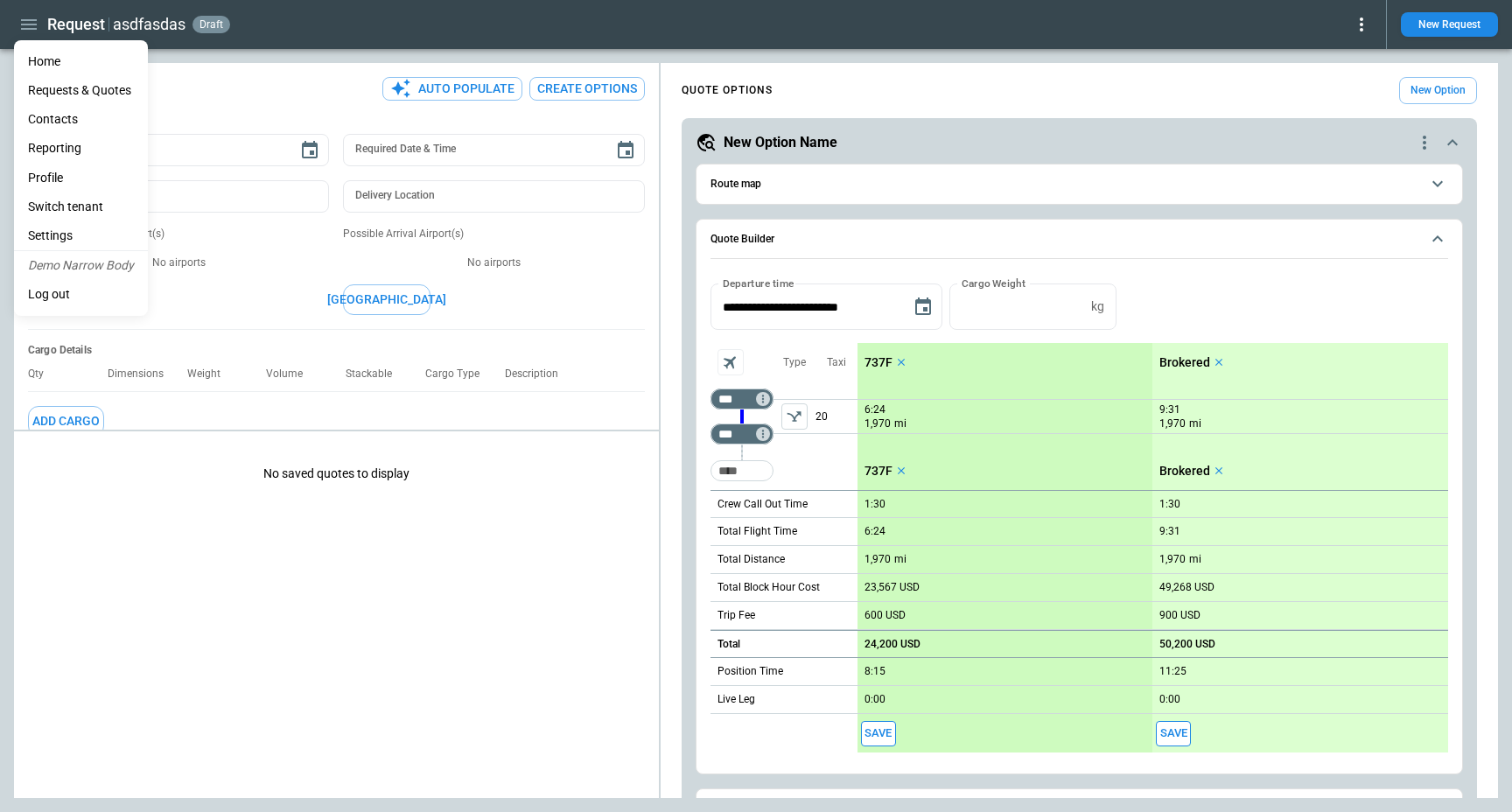
click at [58, 45] on ul "Home Requests & Quotes Contacts Reporting Profile Switch tenant Settings Demo N…" at bounding box center [80, 177] width 133 height 275
click at [67, 58] on li "Home" at bounding box center [80, 62] width 133 height 29
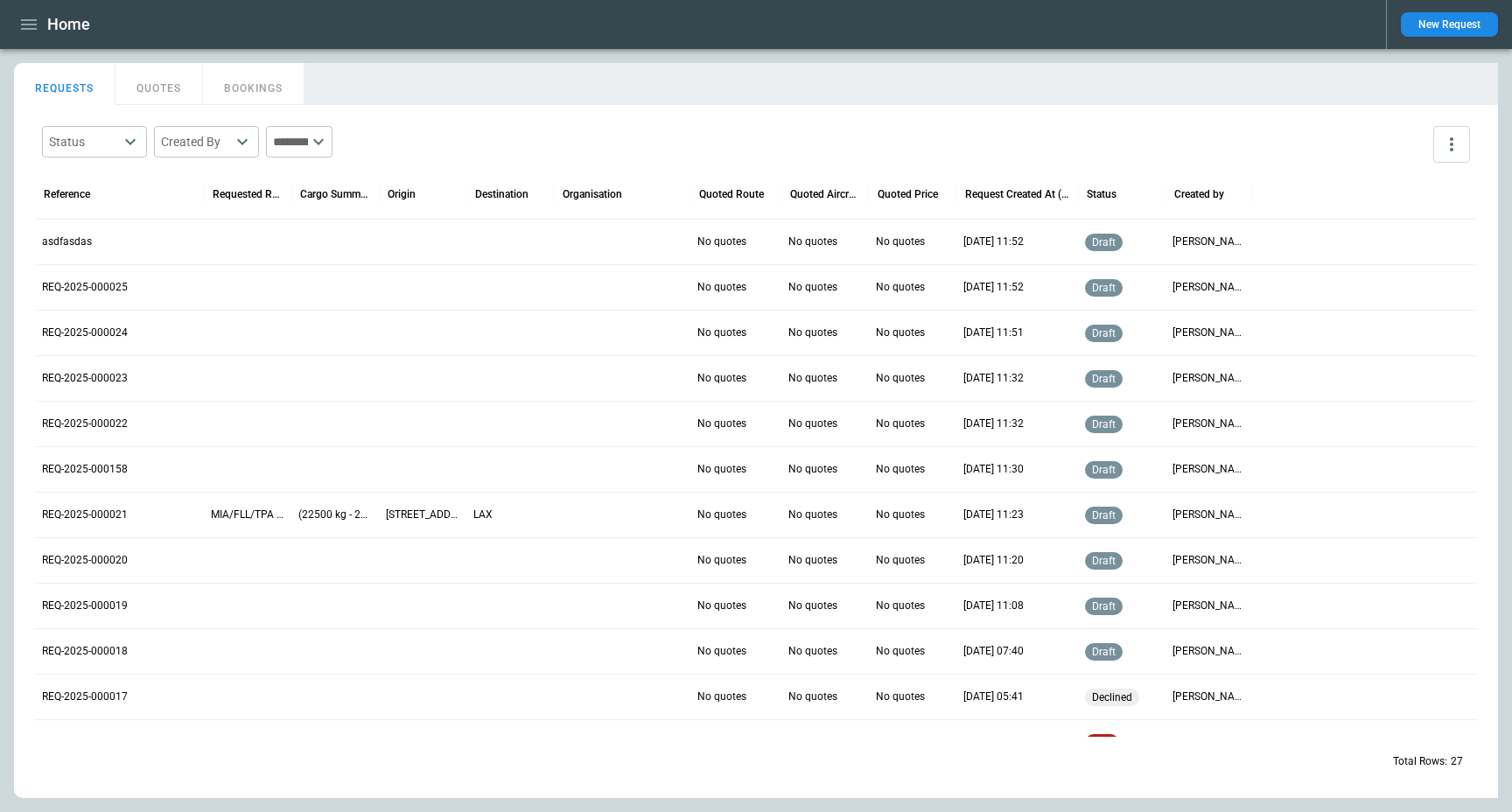
click at [27, 25] on icon "button" at bounding box center [29, 24] width 21 height 21
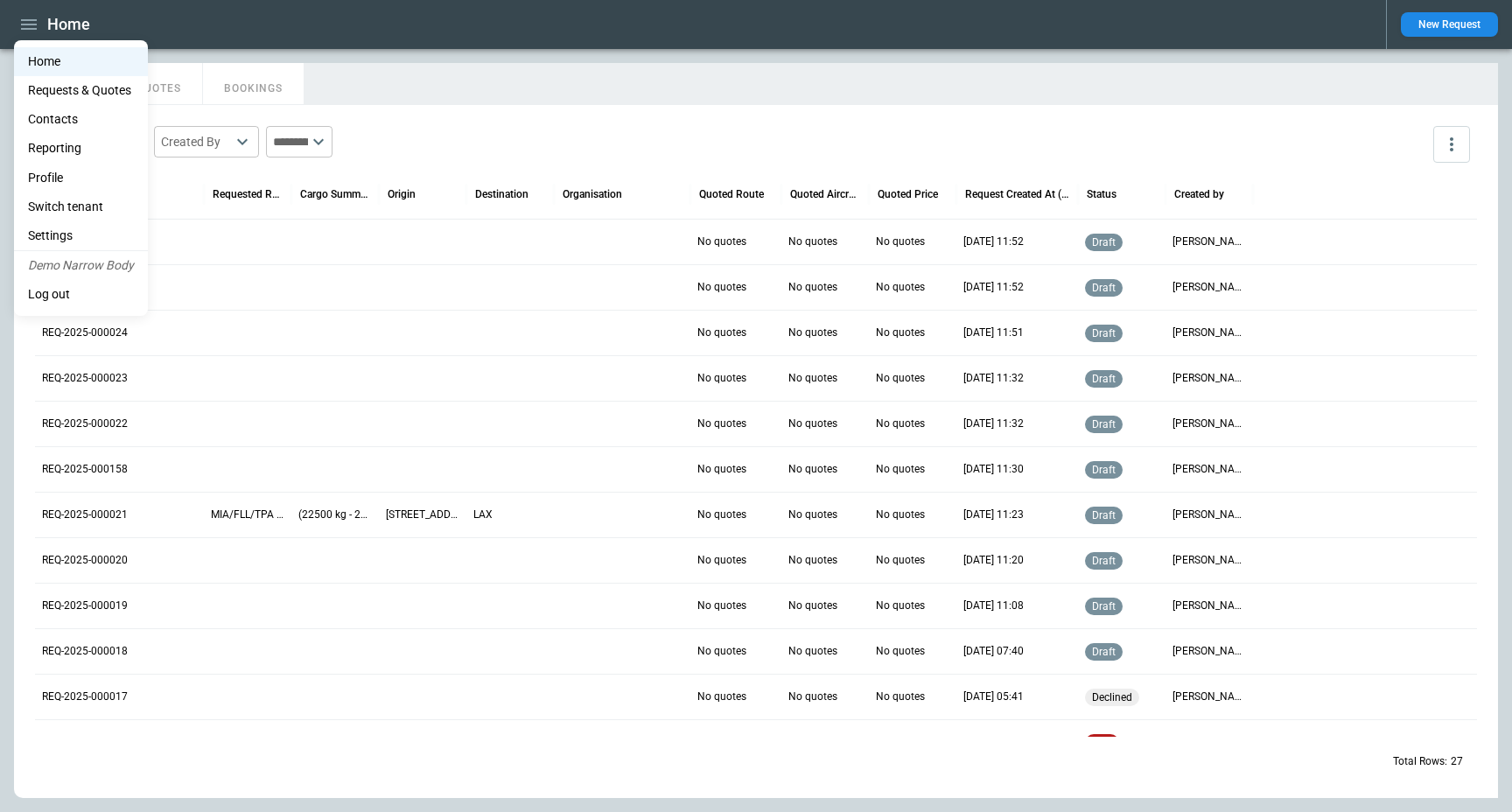
click at [96, 264] on li "Demo Narrow Body" at bounding box center [80, 265] width 133 height 29
click at [80, 230] on li "Settings" at bounding box center [80, 235] width 133 height 29
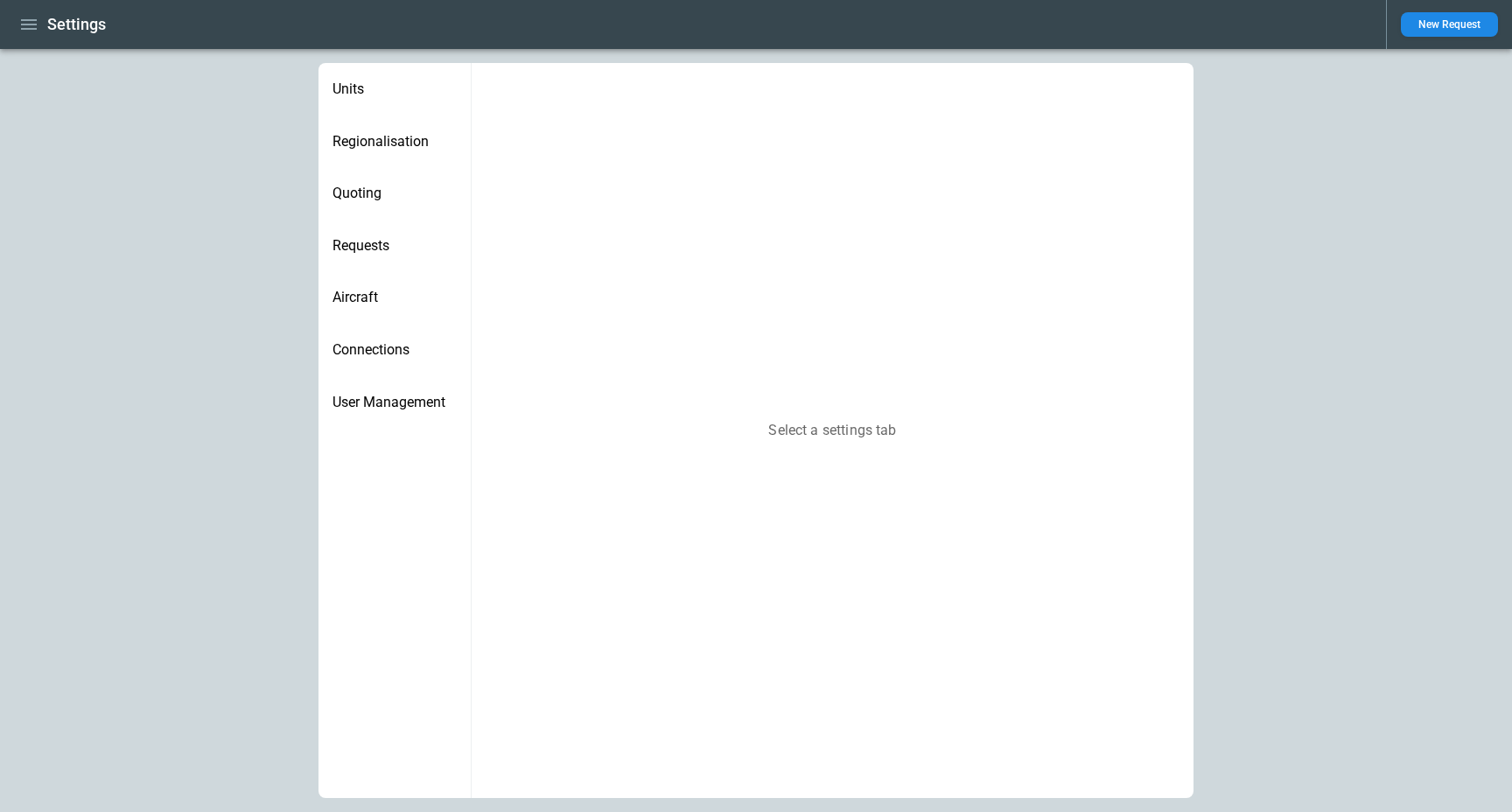
click at [349, 312] on div "Aircraft" at bounding box center [394, 298] width 152 height 52
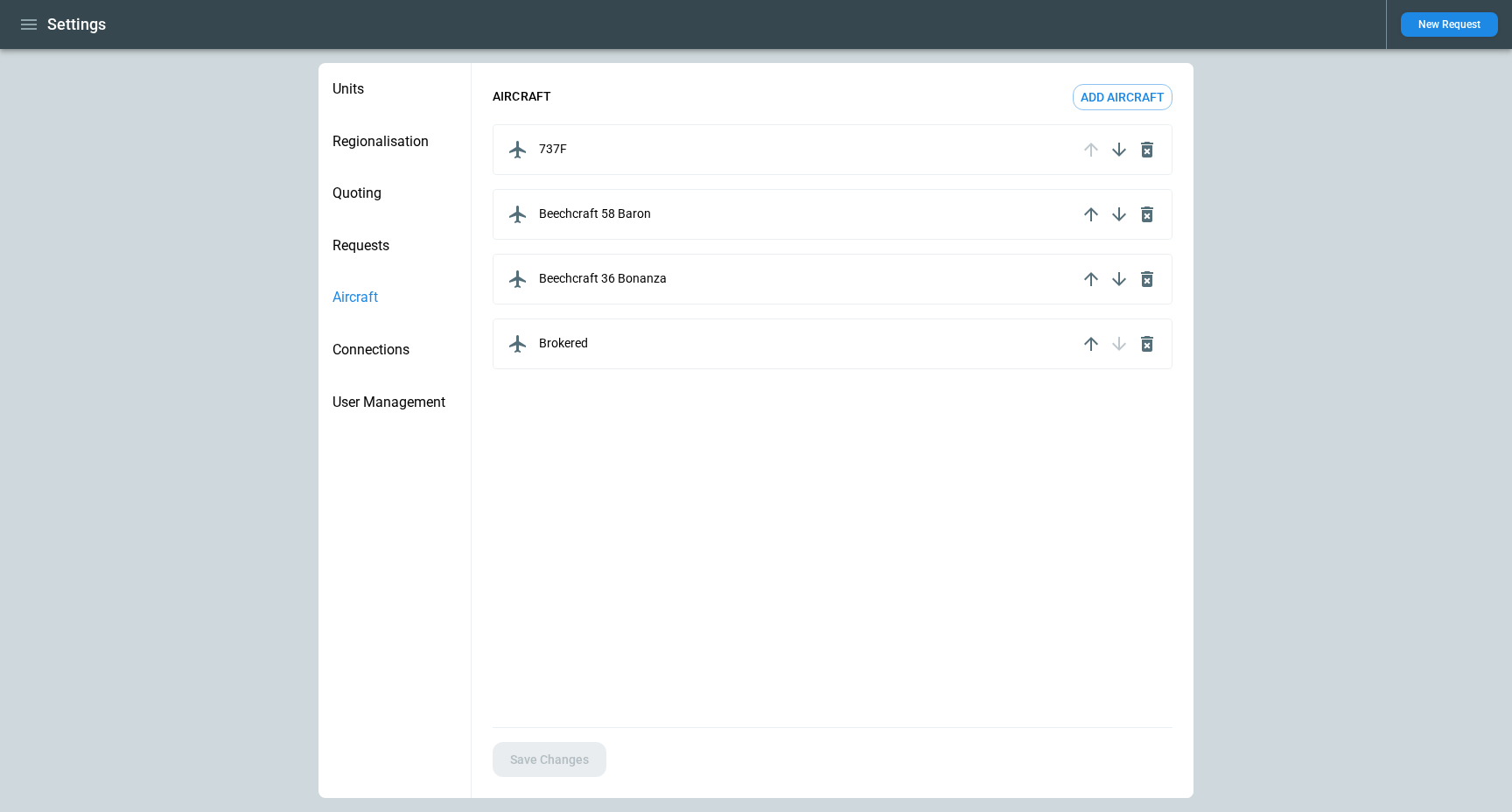
click at [35, 31] on icon "button" at bounding box center [29, 24] width 21 height 21
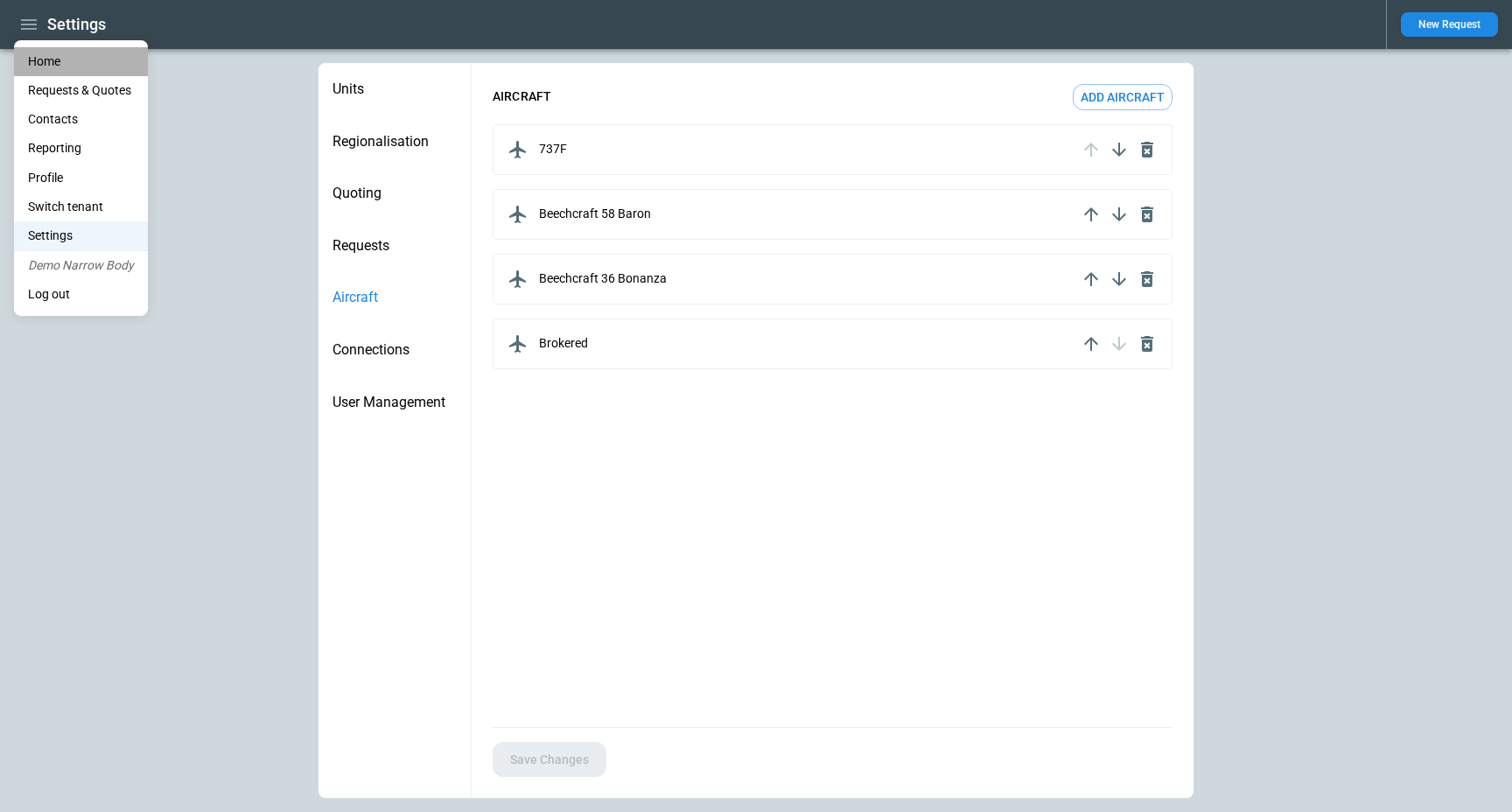
click at [53, 59] on li "Home" at bounding box center [80, 62] width 133 height 29
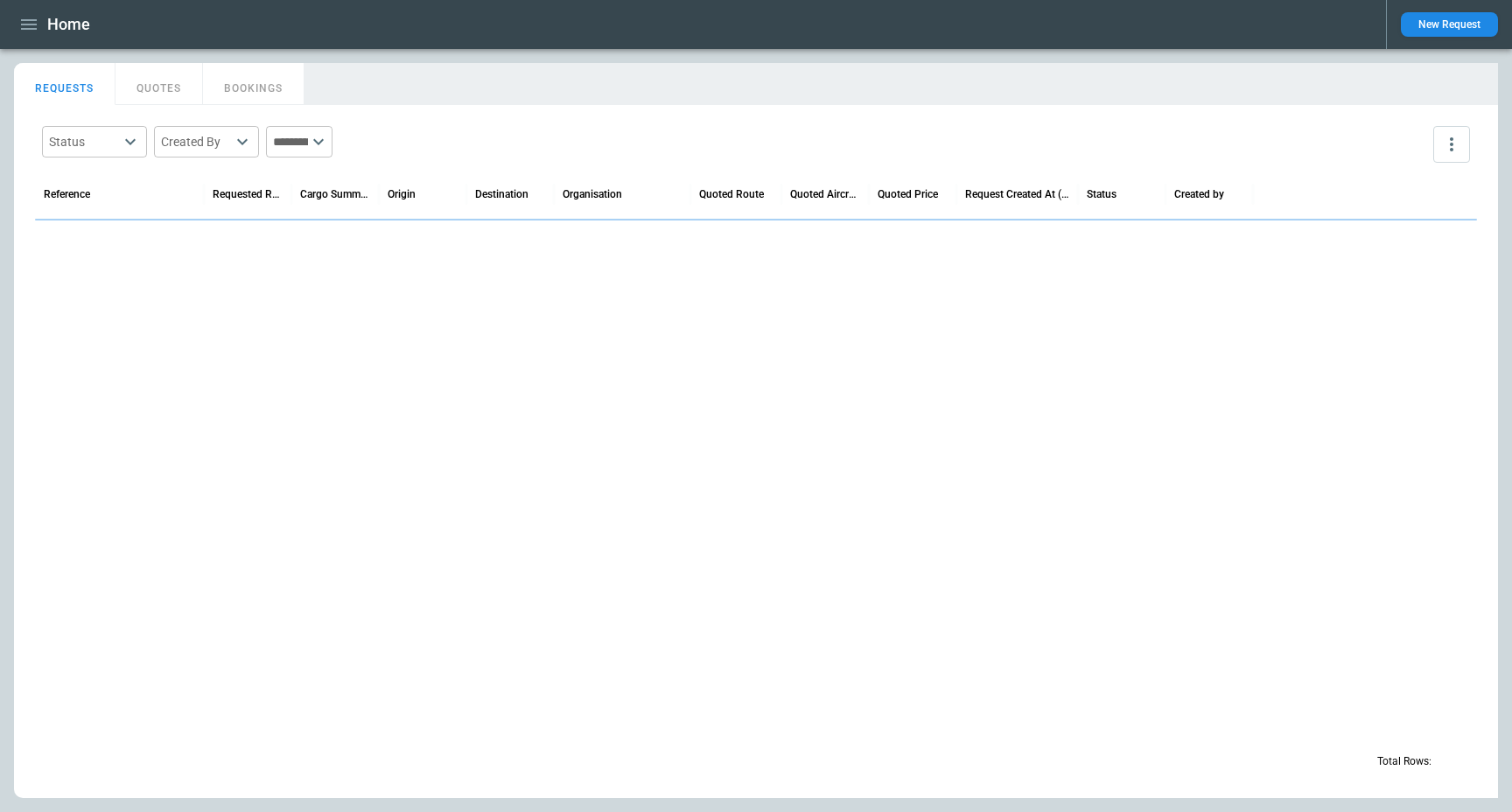
click at [885, 87] on div "REQUESTS QUOTES BOOKINGS" at bounding box center [756, 82] width 1484 height 37
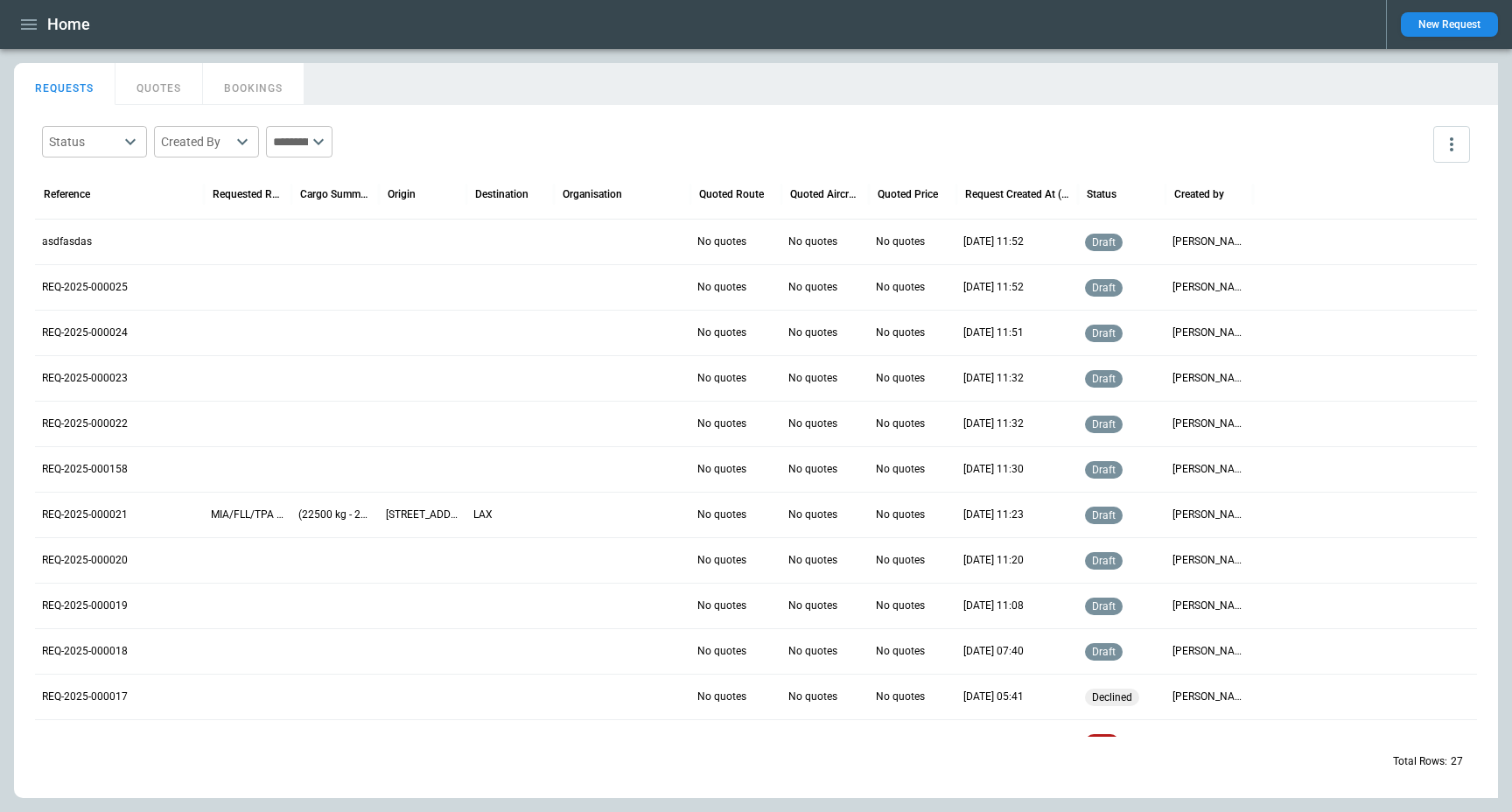
click at [73, 245] on p "asdfasdas" at bounding box center [119, 242] width 155 height 15
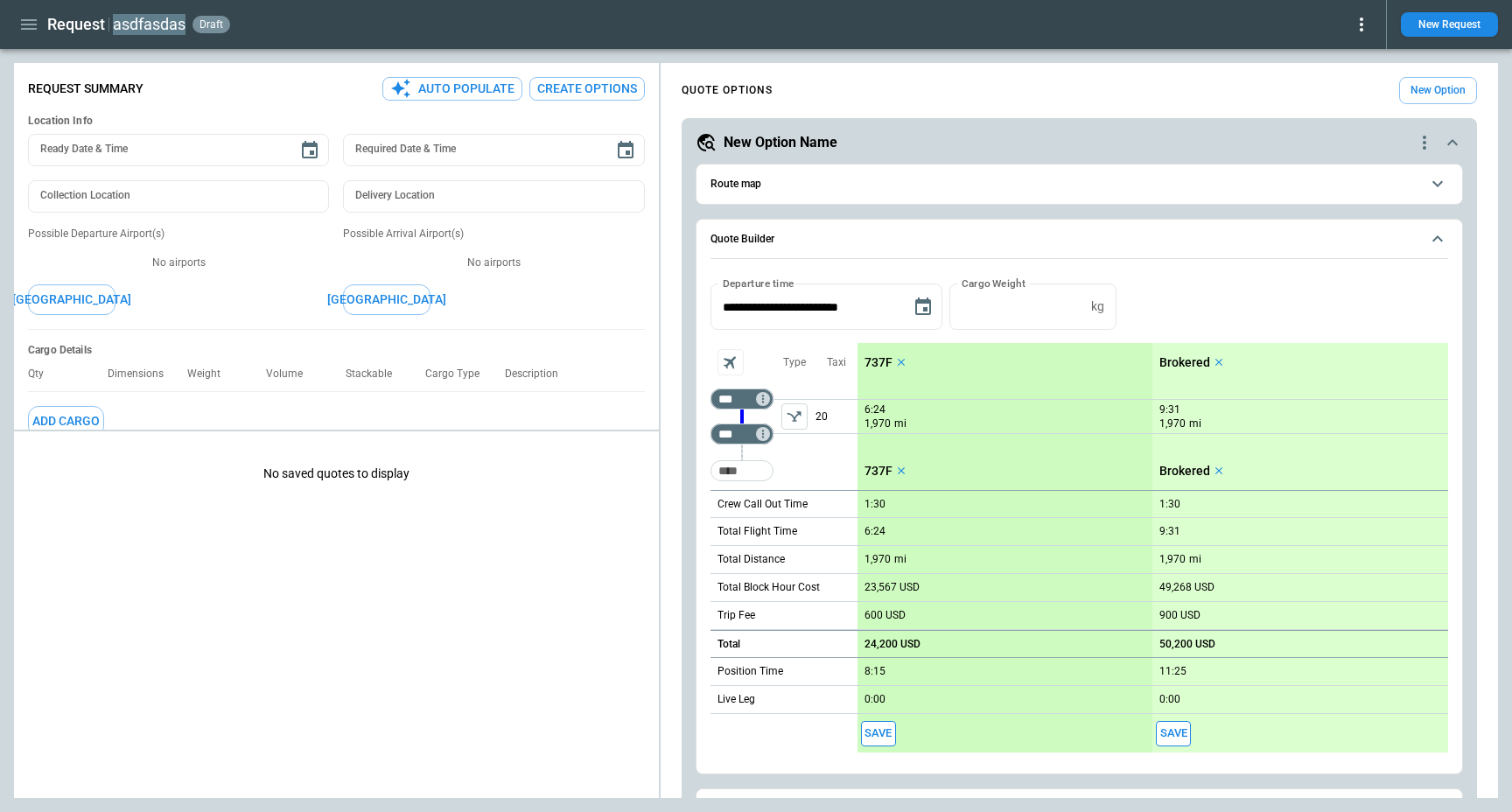
click at [150, 16] on h2 "asdfasdas" at bounding box center [149, 24] width 73 height 21
type input "*"
type input "********"
click at [26, 28] on icon "button" at bounding box center [29, 24] width 16 height 10
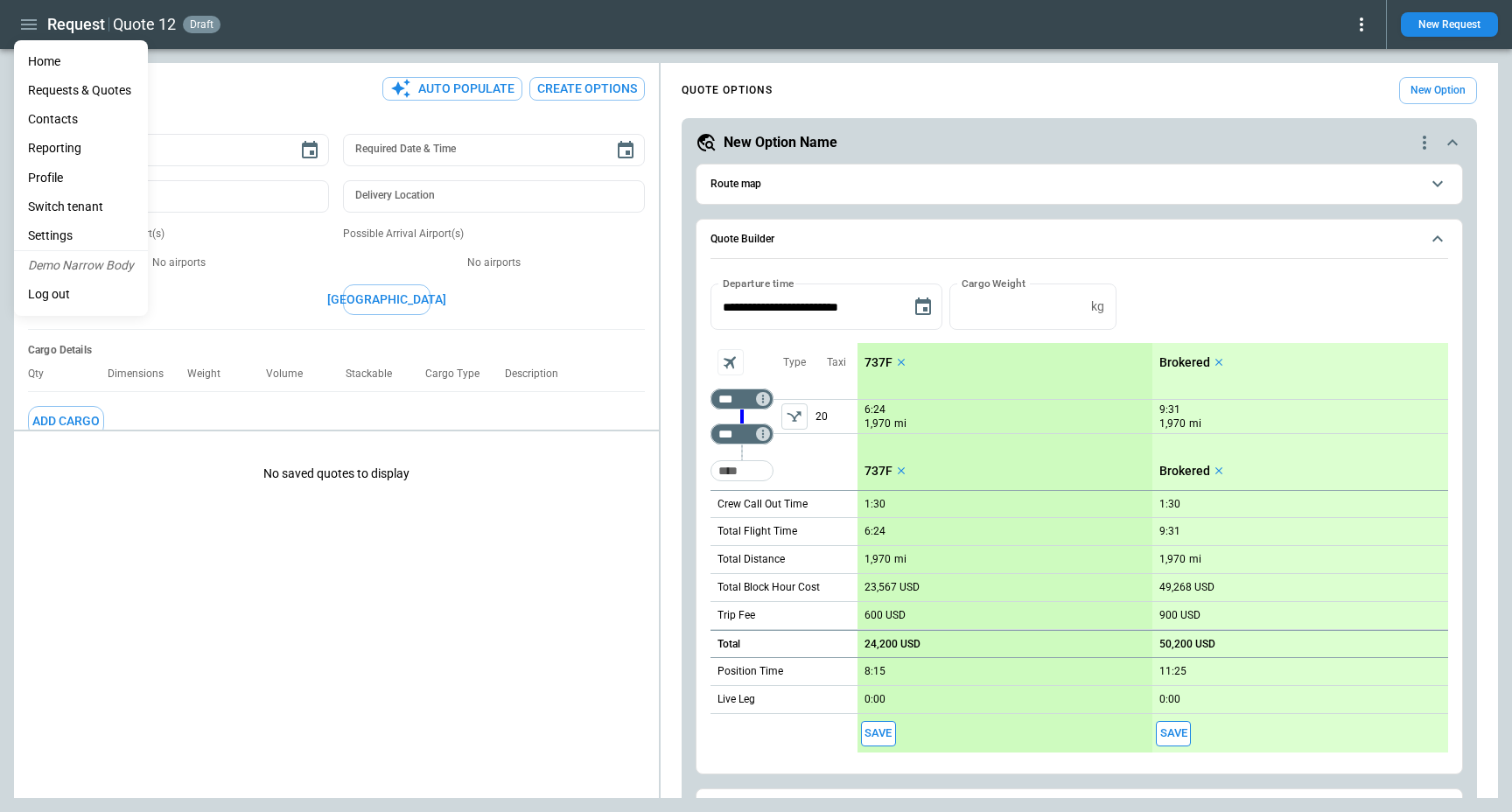
type textarea "*"
click at [97, 205] on li "Switch tenant" at bounding box center [80, 206] width 133 height 29
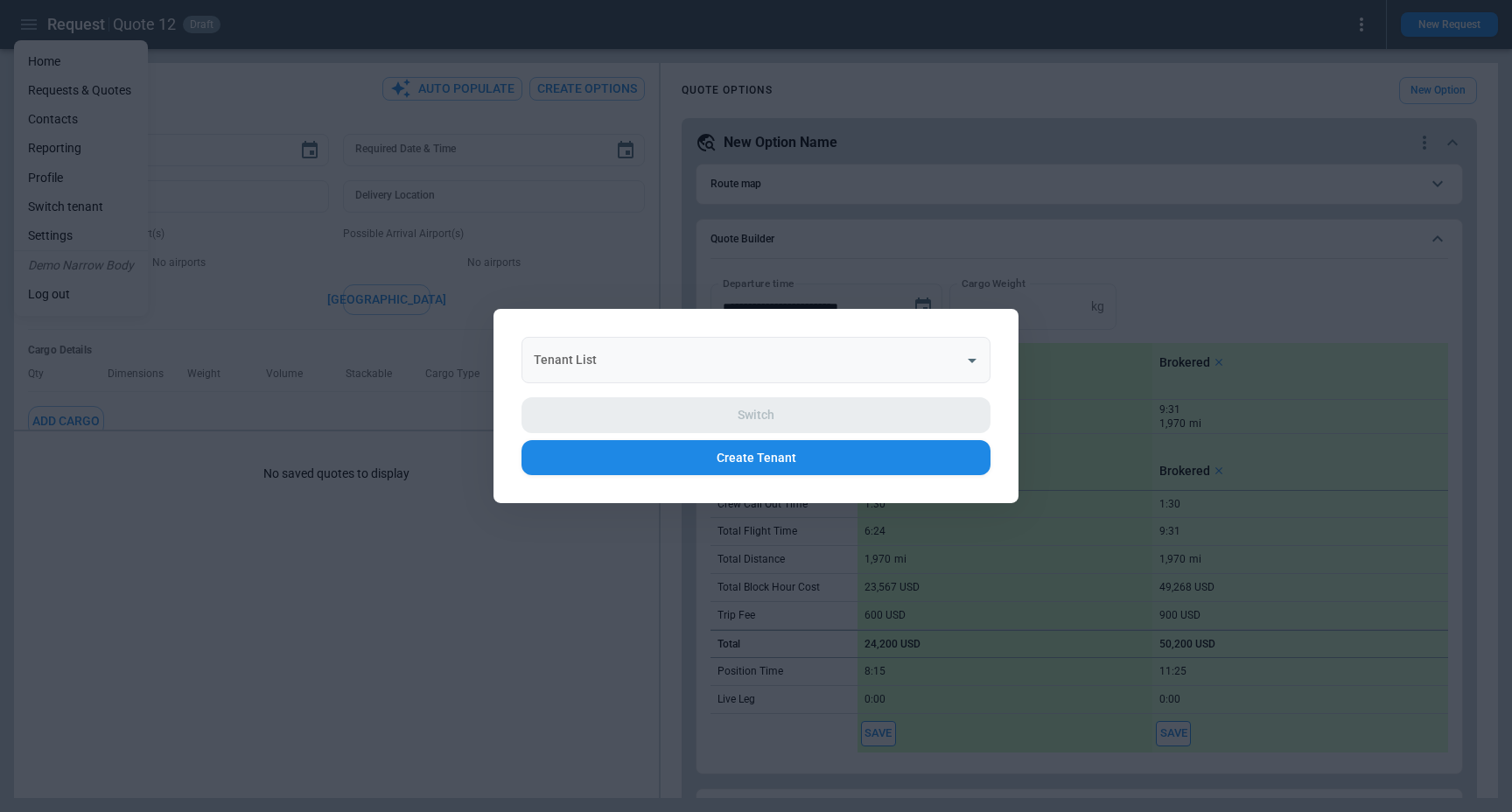
click at [832, 369] on input "Tenant List" at bounding box center [743, 359] width 427 height 31
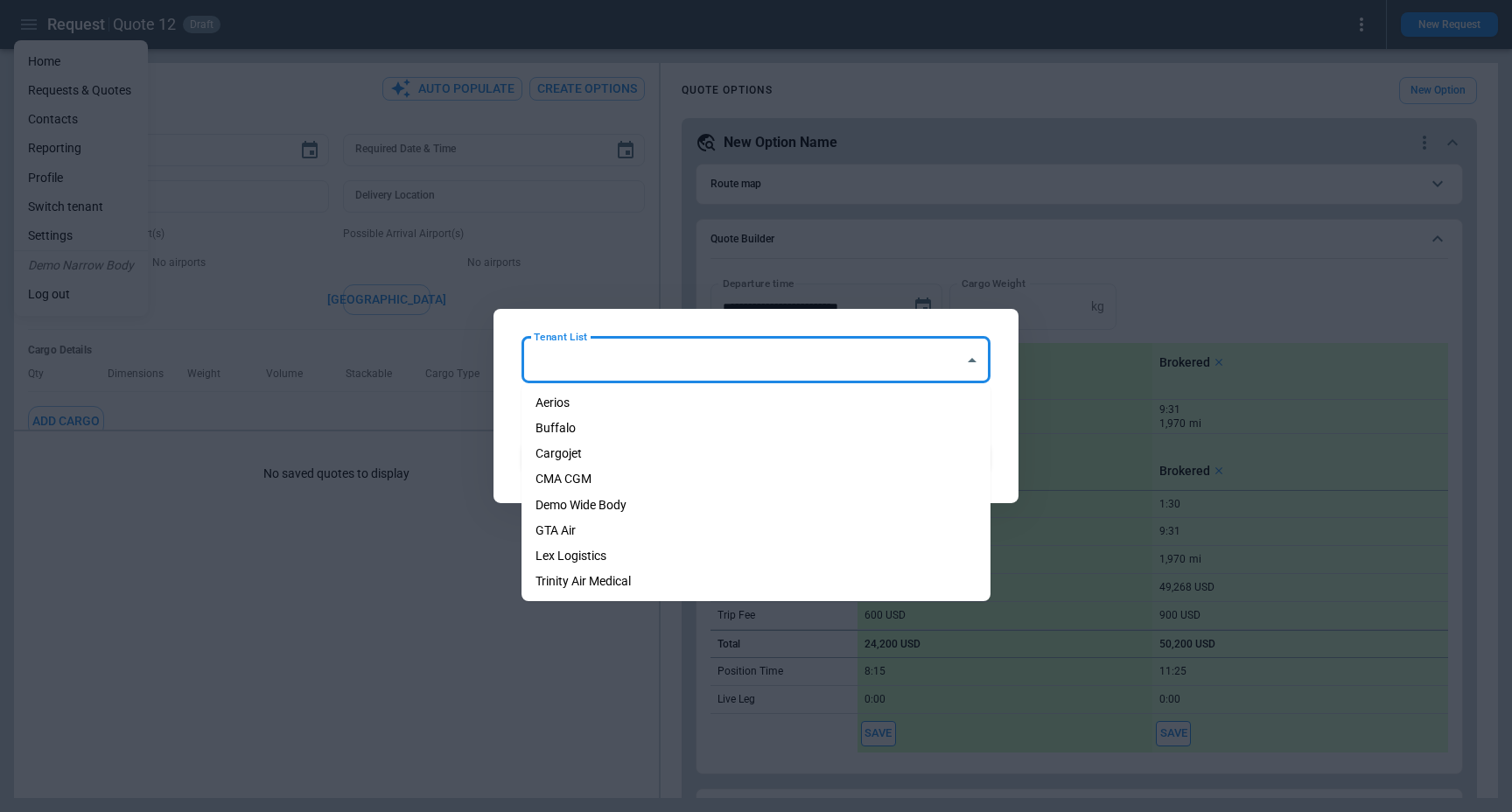
click at [767, 573] on li "Trinity Air Medical" at bounding box center [756, 581] width 469 height 25
type input "**********"
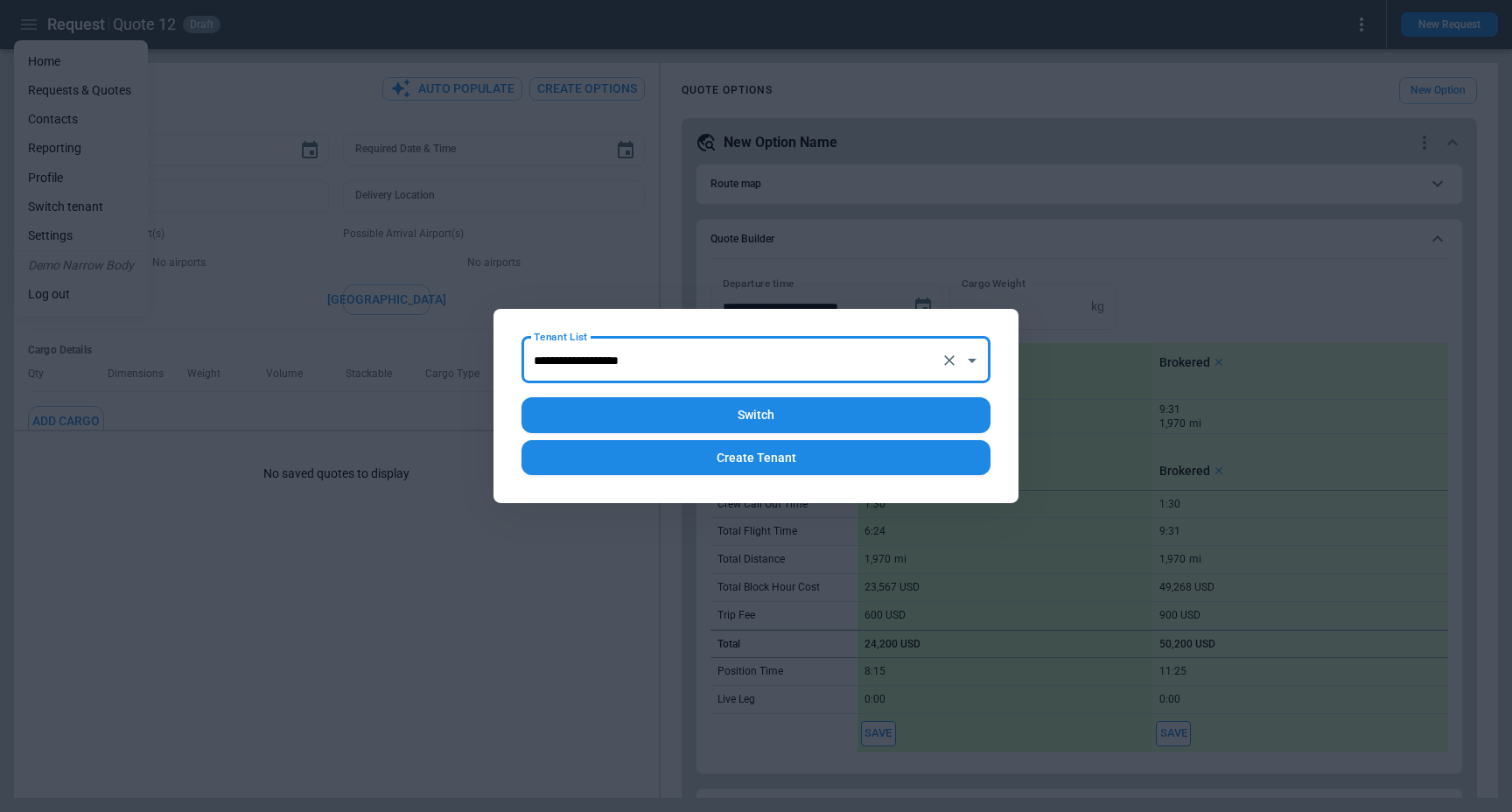
click at [815, 408] on button "Switch" at bounding box center [756, 415] width 469 height 35
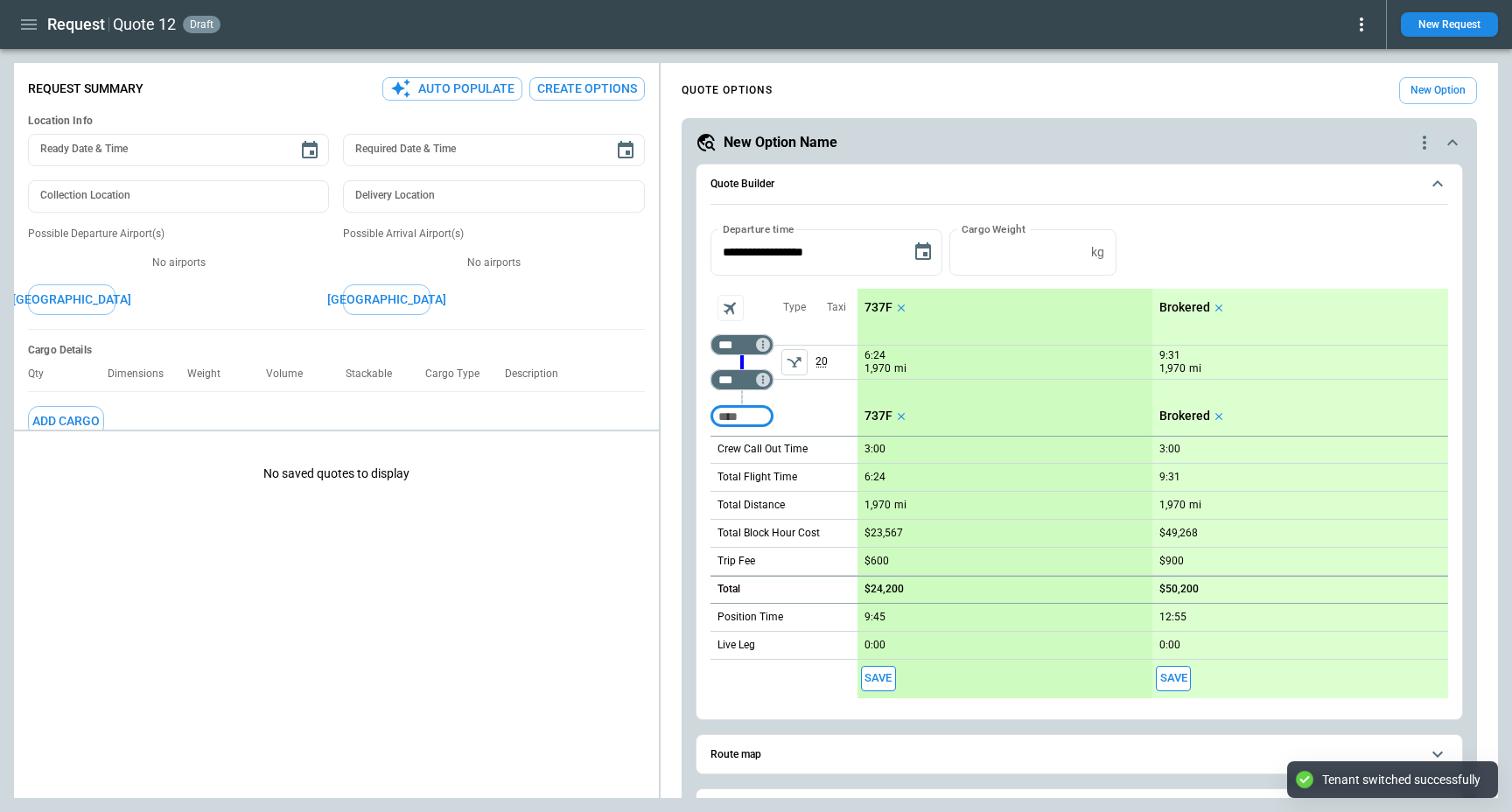
type textarea "*"
click at [33, 26] on icon "button" at bounding box center [29, 24] width 21 height 21
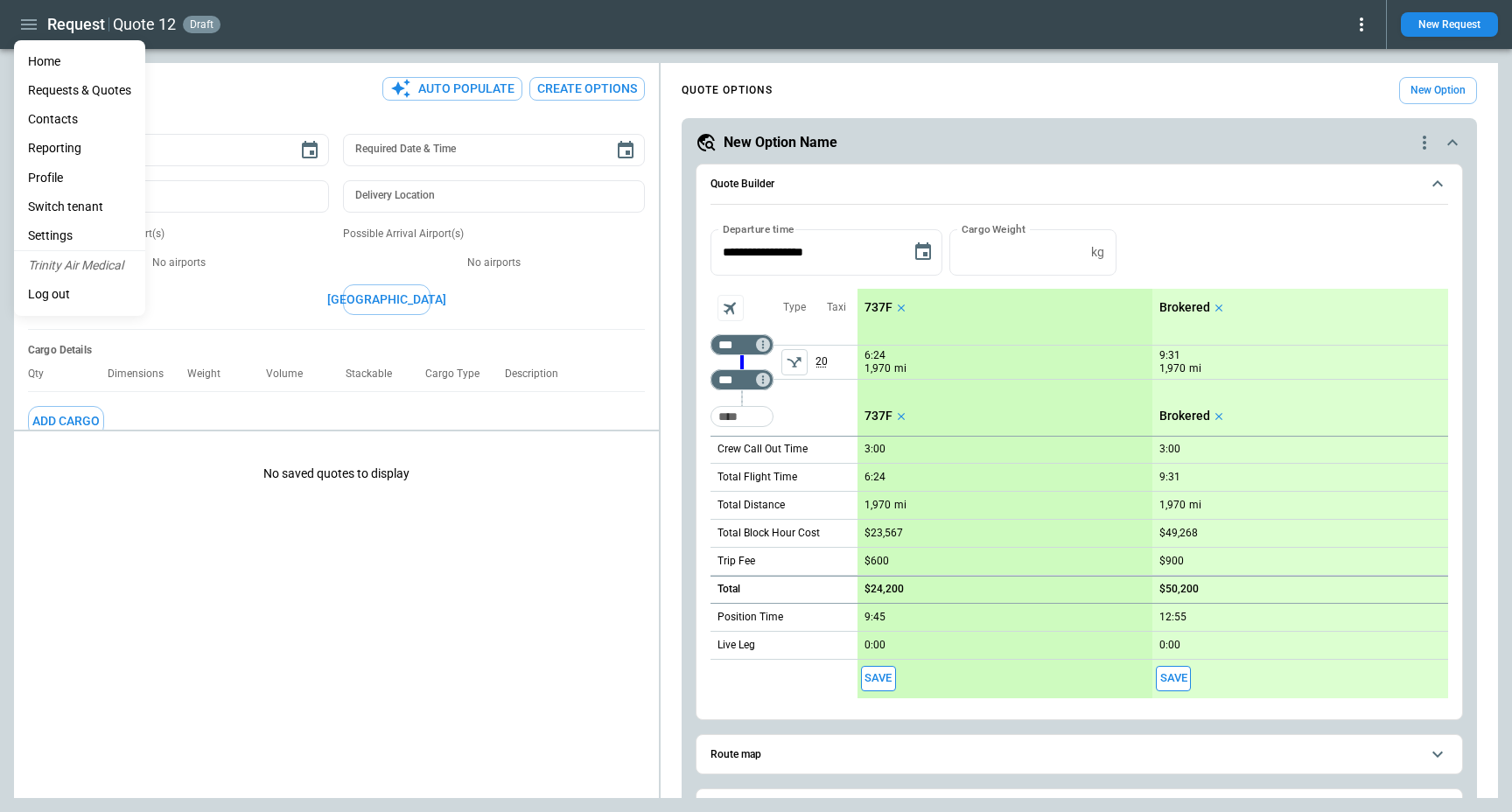
click at [47, 68] on li "Home" at bounding box center [79, 62] width 132 height 29
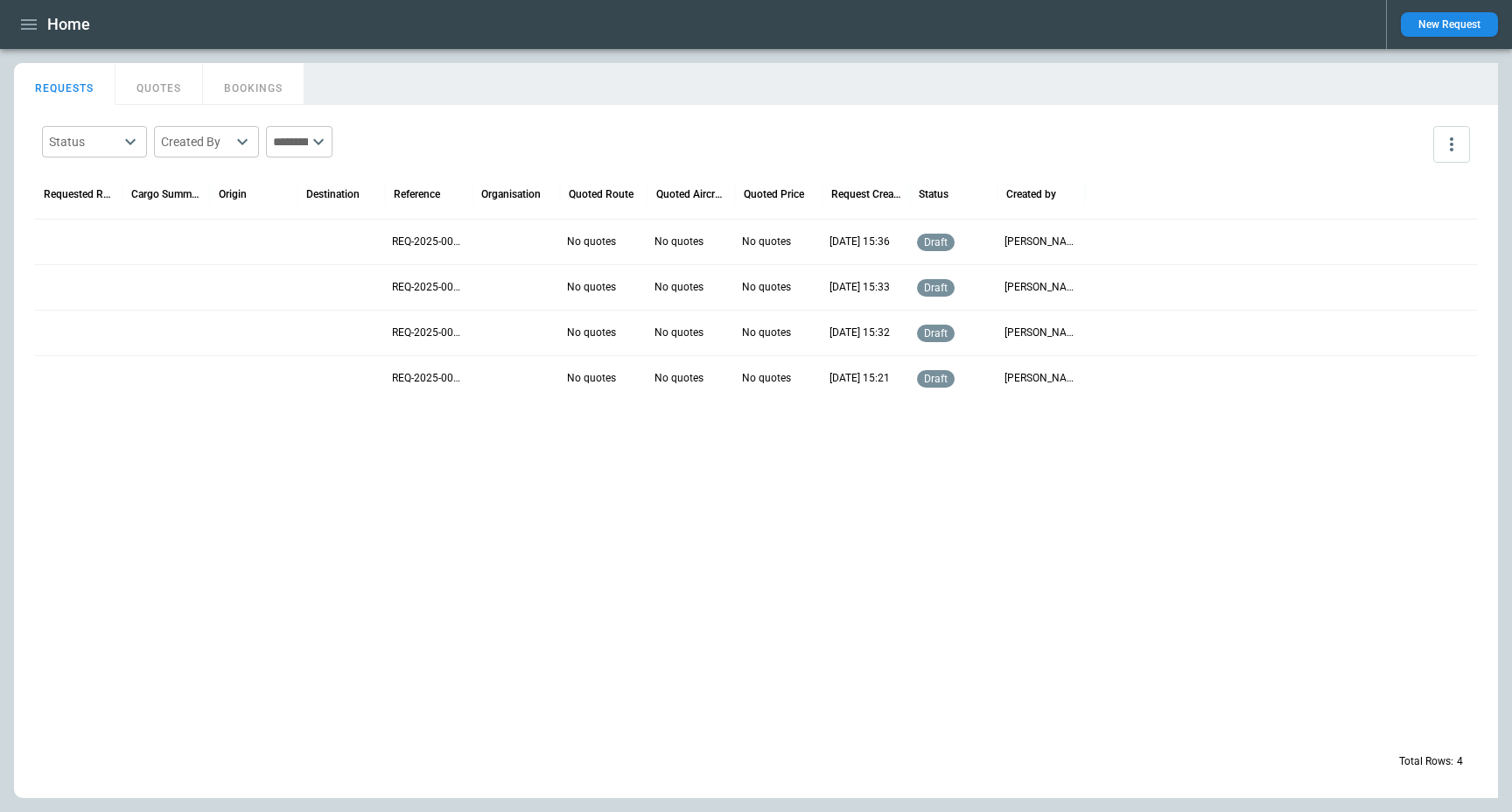
click at [152, 239] on div at bounding box center [166, 241] width 88 height 46
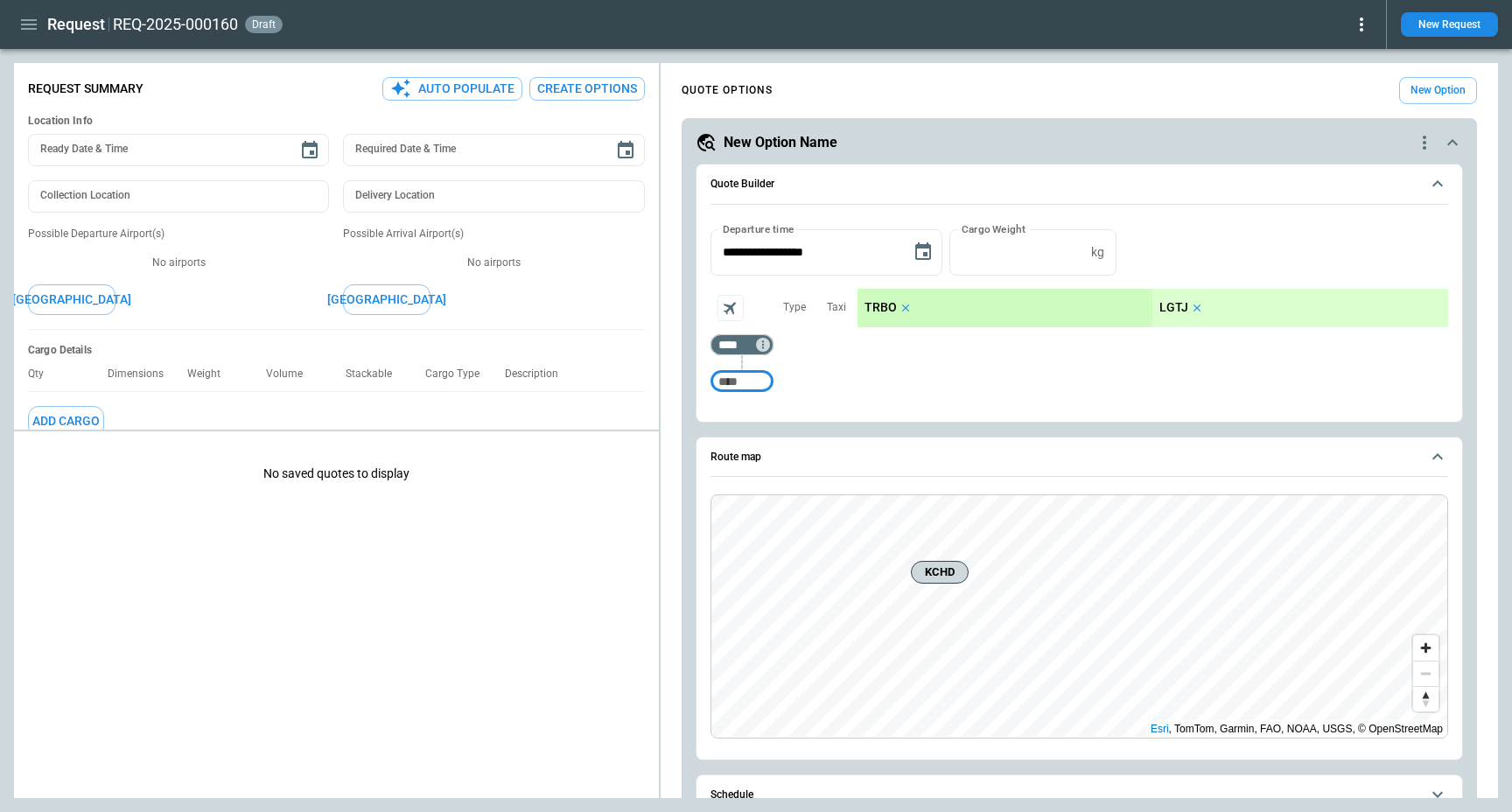
click at [735, 372] on input "Too short" at bounding box center [742, 382] width 56 height 32
type input "***"
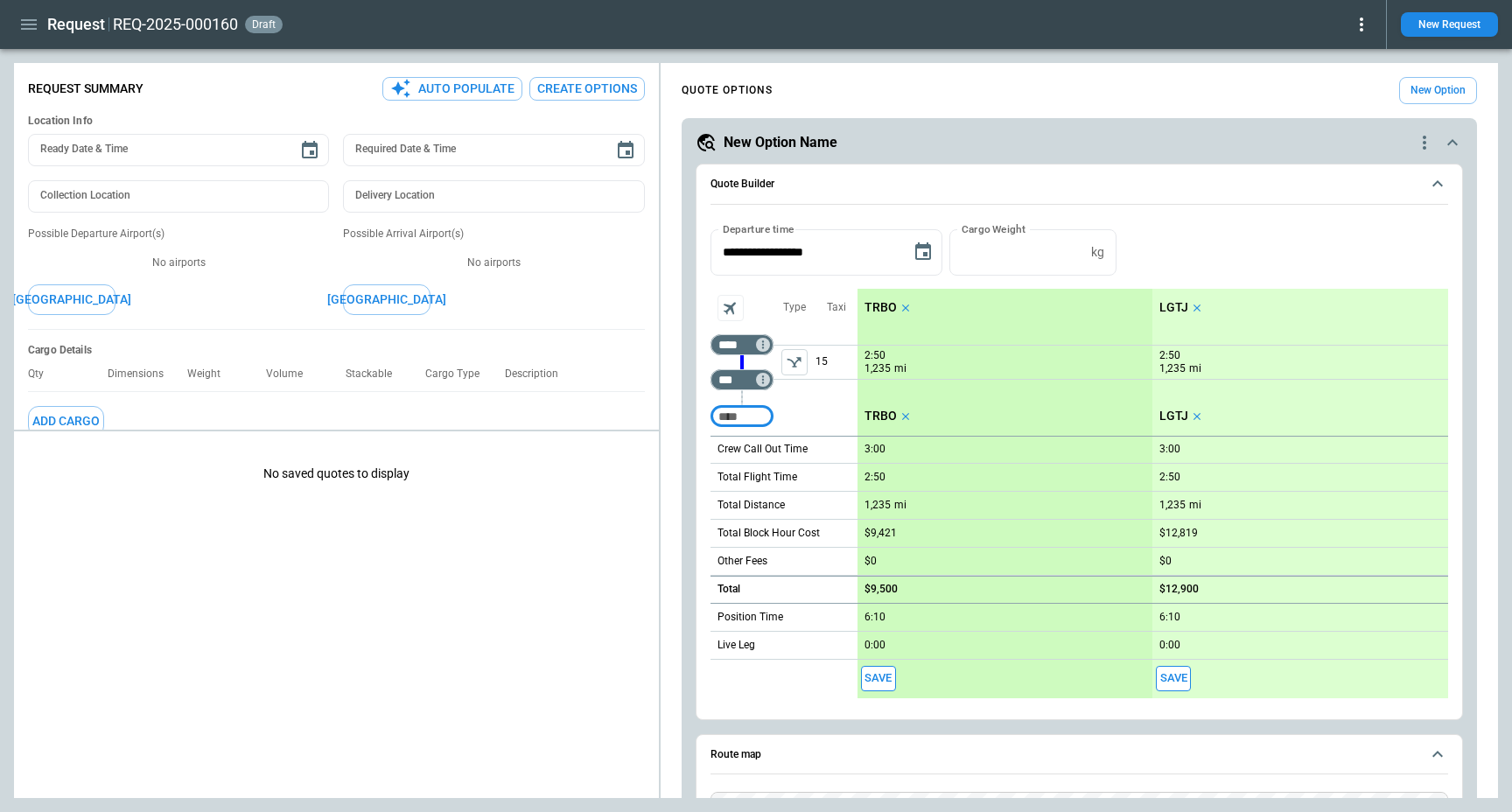
scroll to position [135, 0]
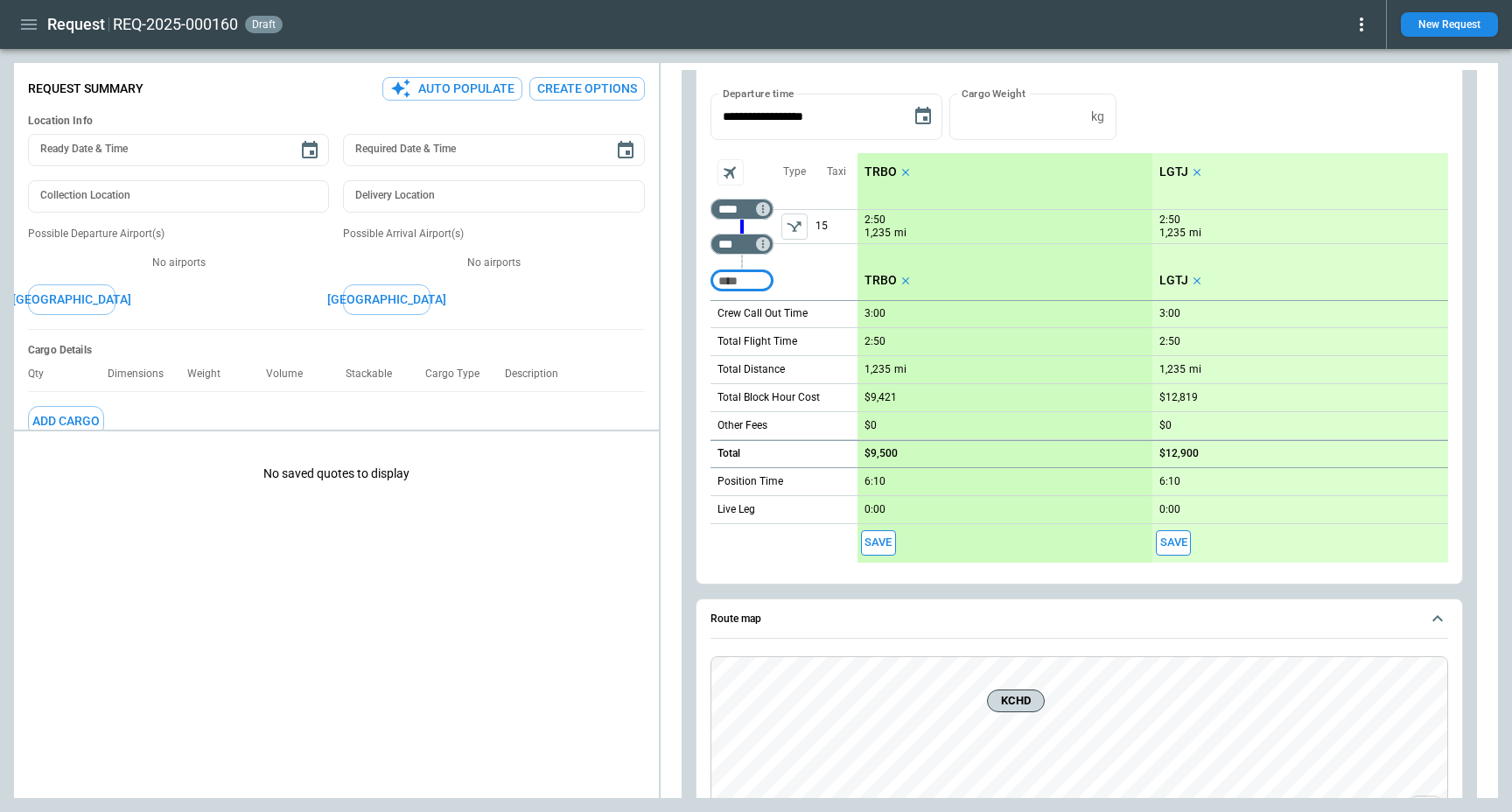
click at [797, 620] on span "Route map" at bounding box center [1065, 619] width 709 height 11
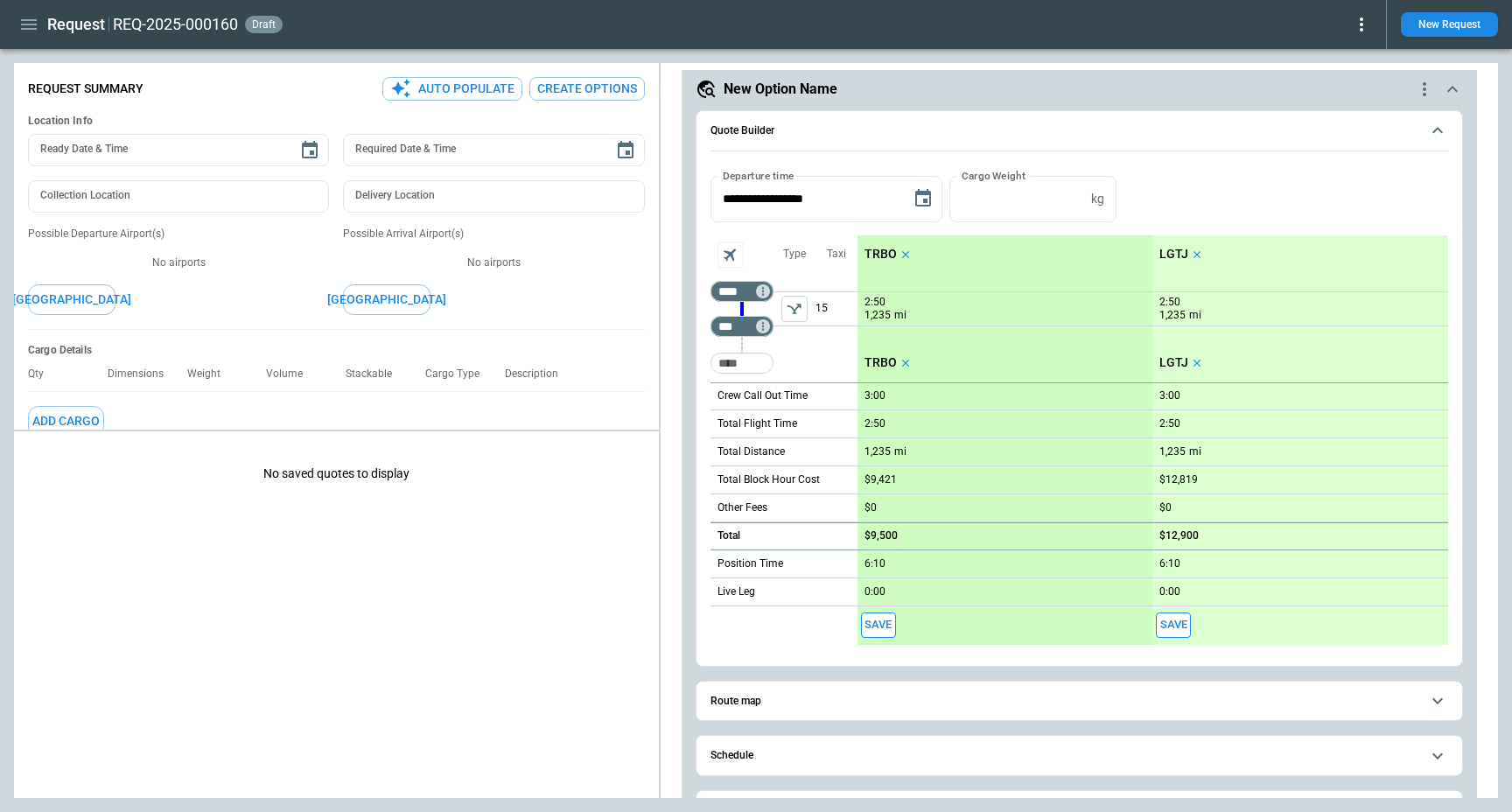
scroll to position [0, 0]
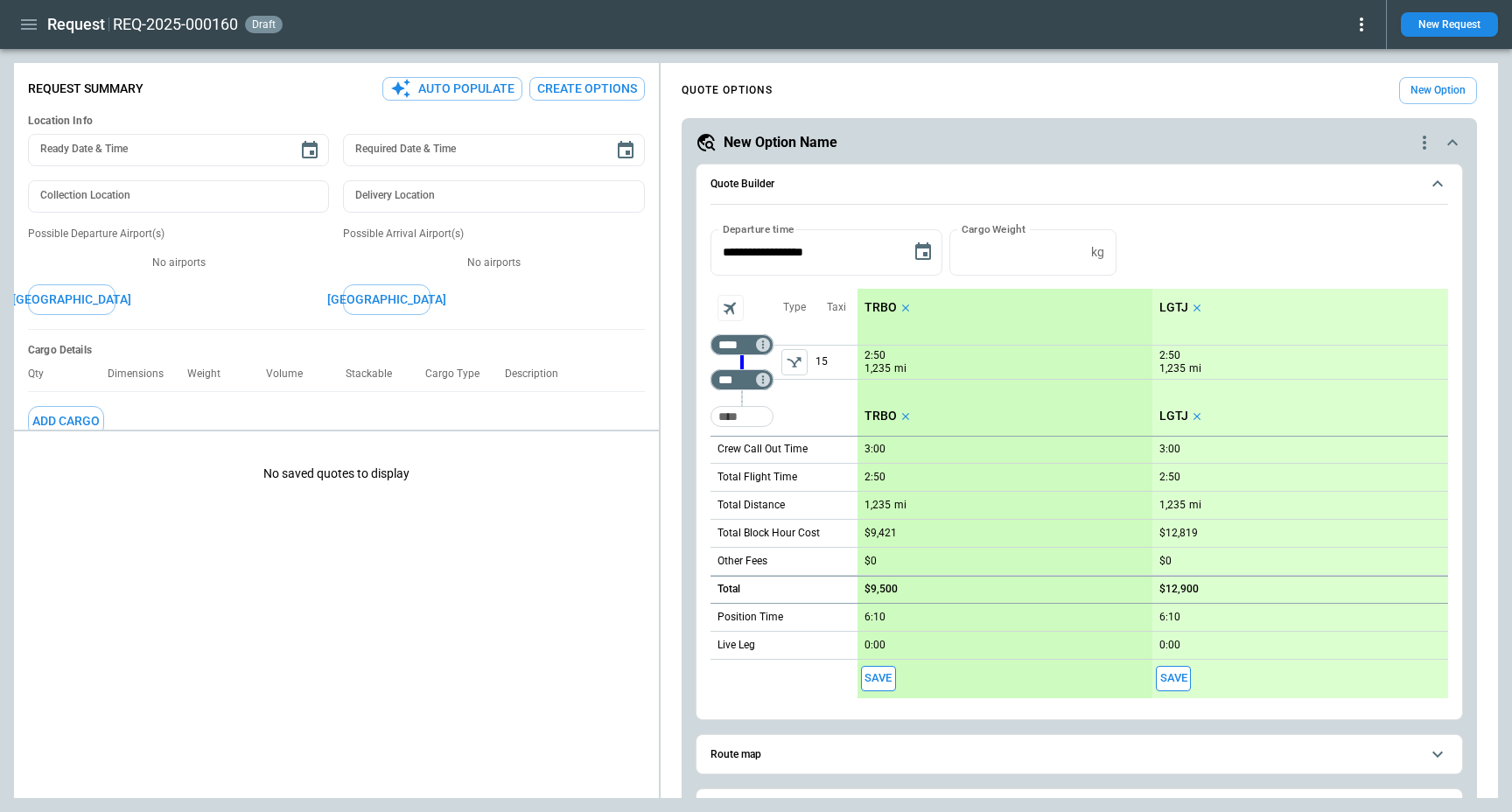
click at [740, 315] on button "Aircraft selection" at bounding box center [731, 308] width 26 height 26
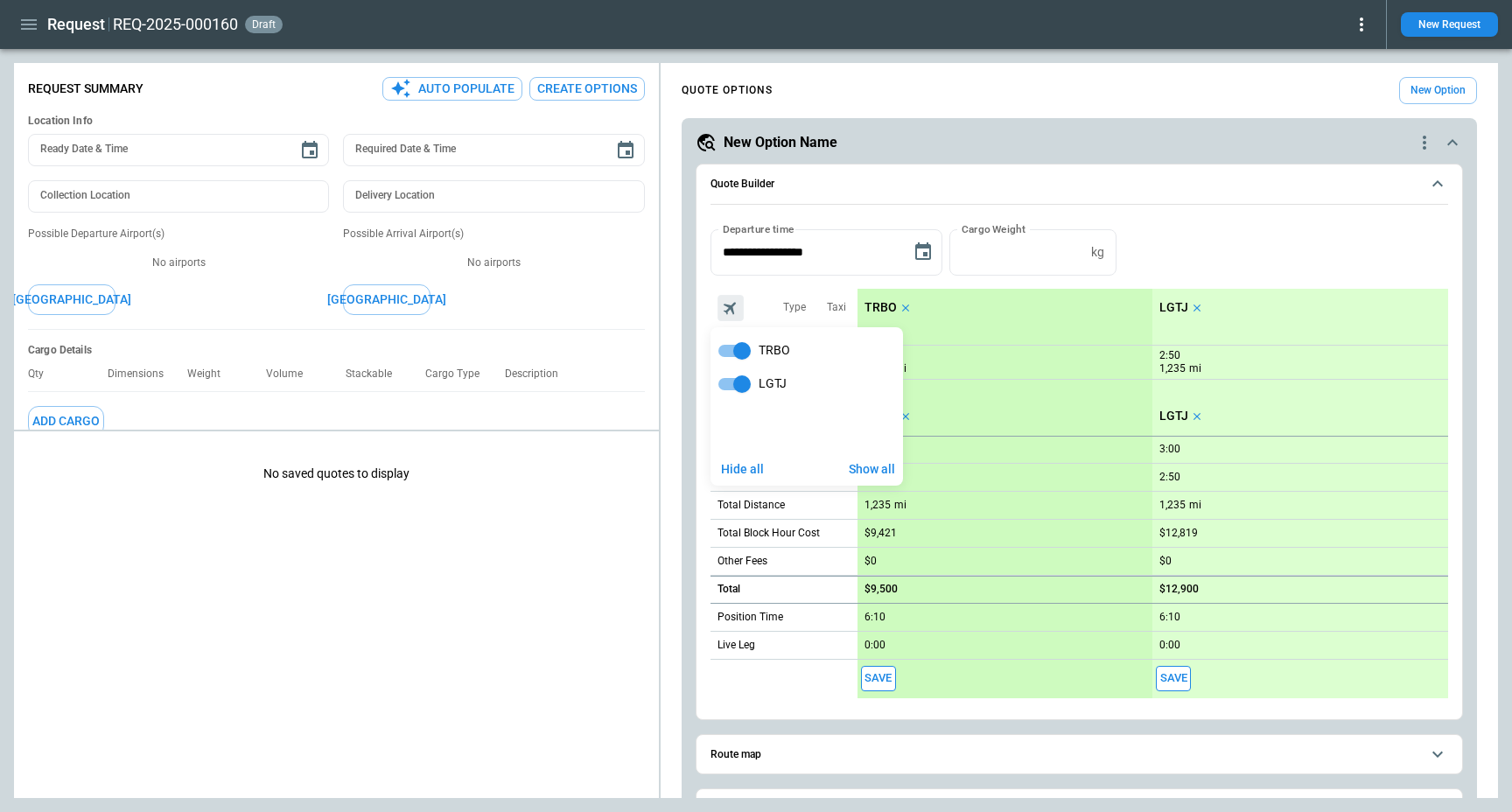
click at [1281, 240] on div at bounding box center [756, 406] width 1512 height 812
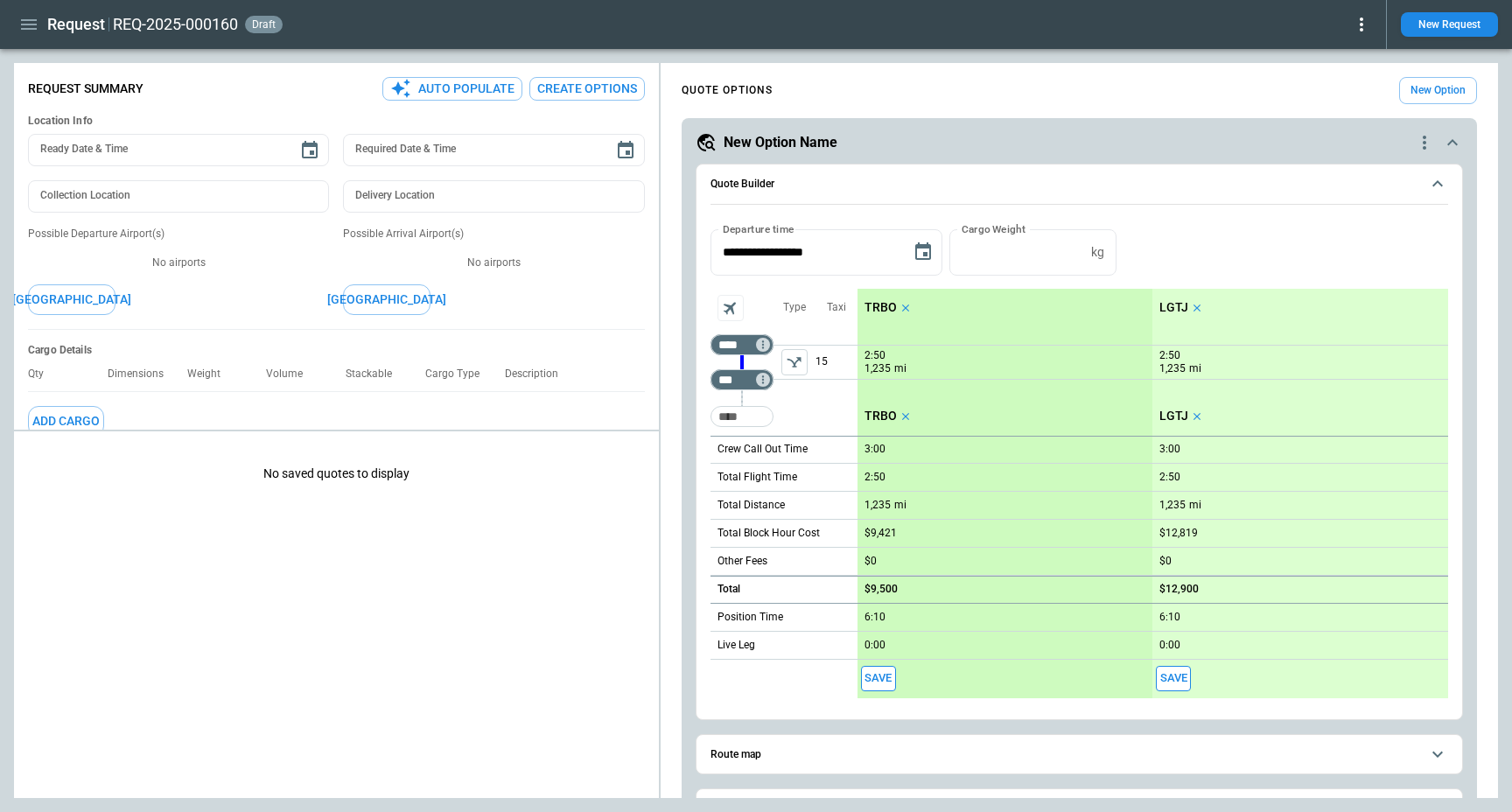
click at [873, 558] on p "$0" at bounding box center [870, 561] width 12 height 13
click at [907, 565] on input "*" at bounding box center [917, 561] width 105 height 15
click at [1199, 247] on div "**********" at bounding box center [1079, 253] width 737 height 47
click at [43, 22] on button "button" at bounding box center [29, 24] width 30 height 31
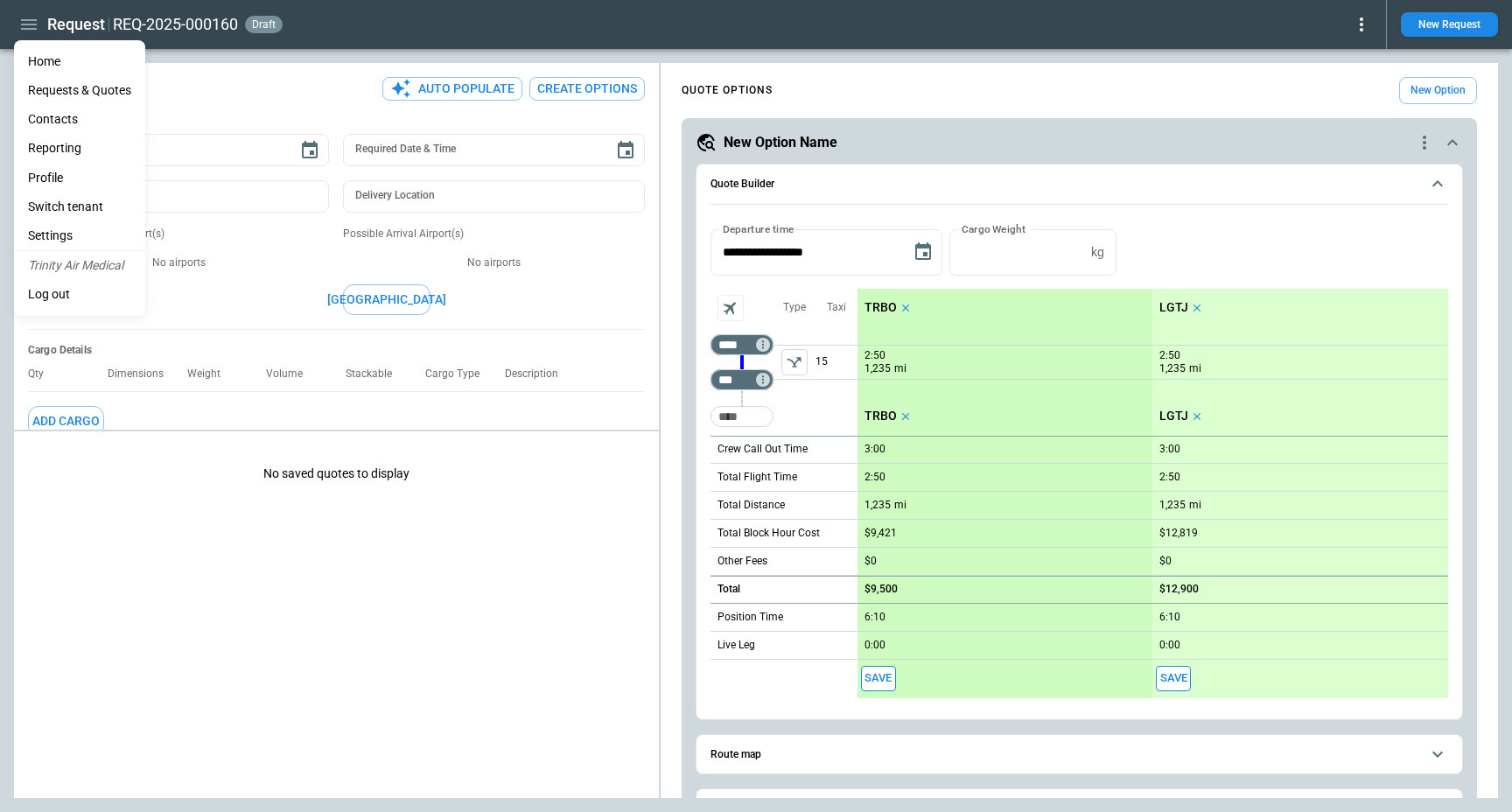
click at [914, 21] on div at bounding box center [756, 406] width 1512 height 812
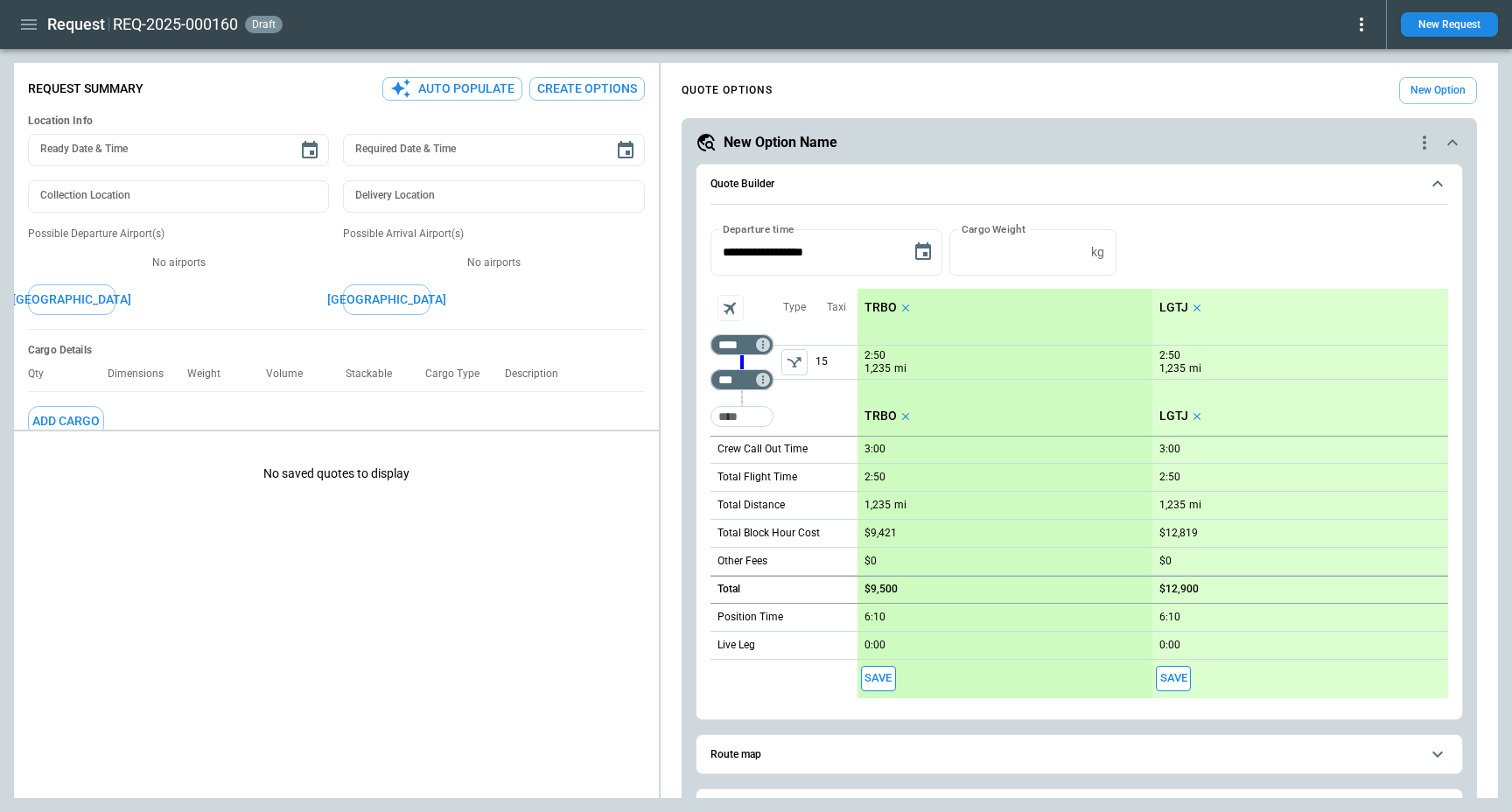
click at [914, 21] on div "Home Requests & Quotes Contacts Reporting Profile Switch tenant Settings Trinit…" at bounding box center [756, 406] width 1512 height 812
click at [725, 339] on input "****" at bounding box center [738, 344] width 49 height 18
type input "***"
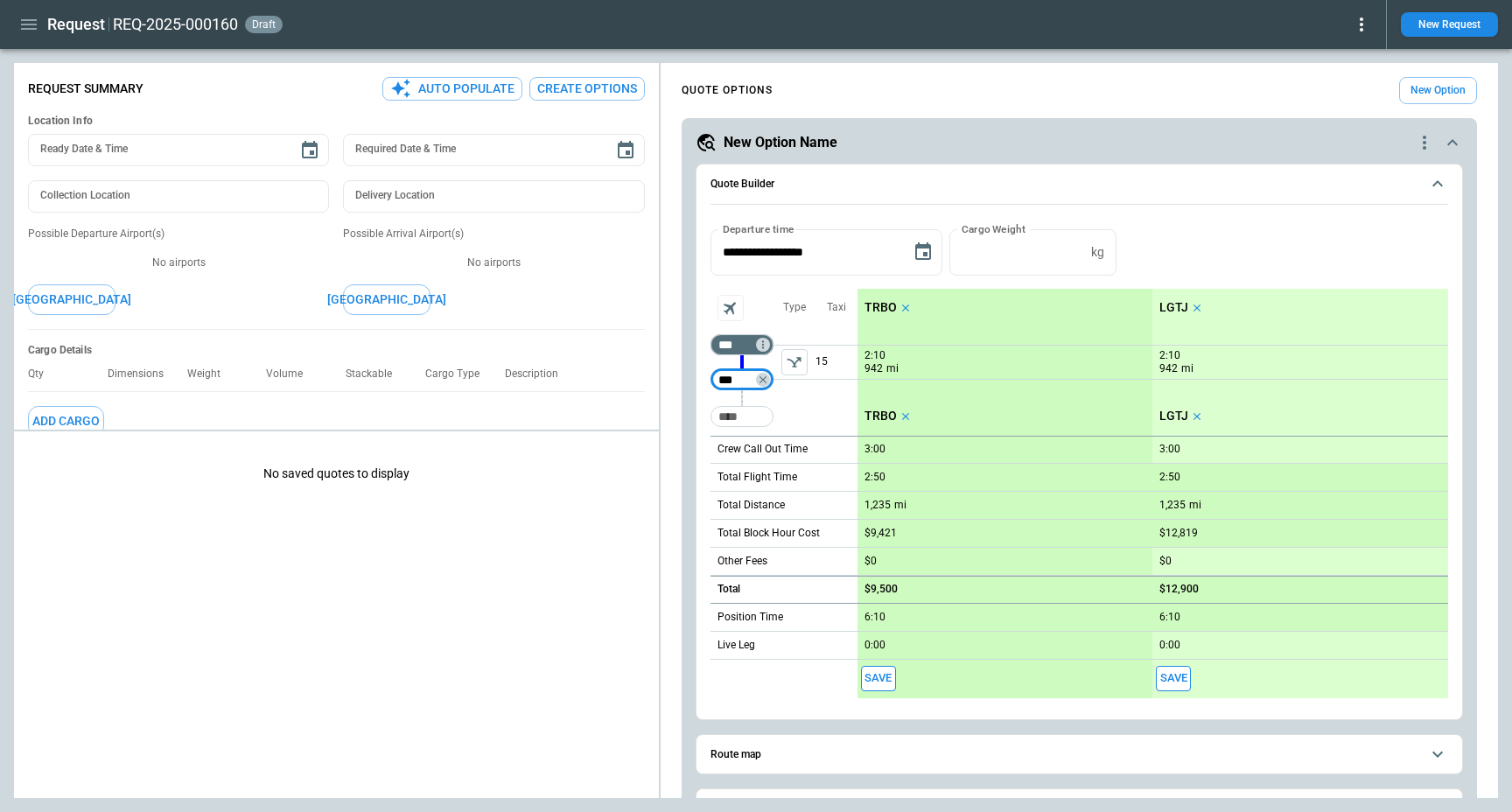
click at [817, 414] on div "Taxi 15" at bounding box center [836, 362] width 42 height 147
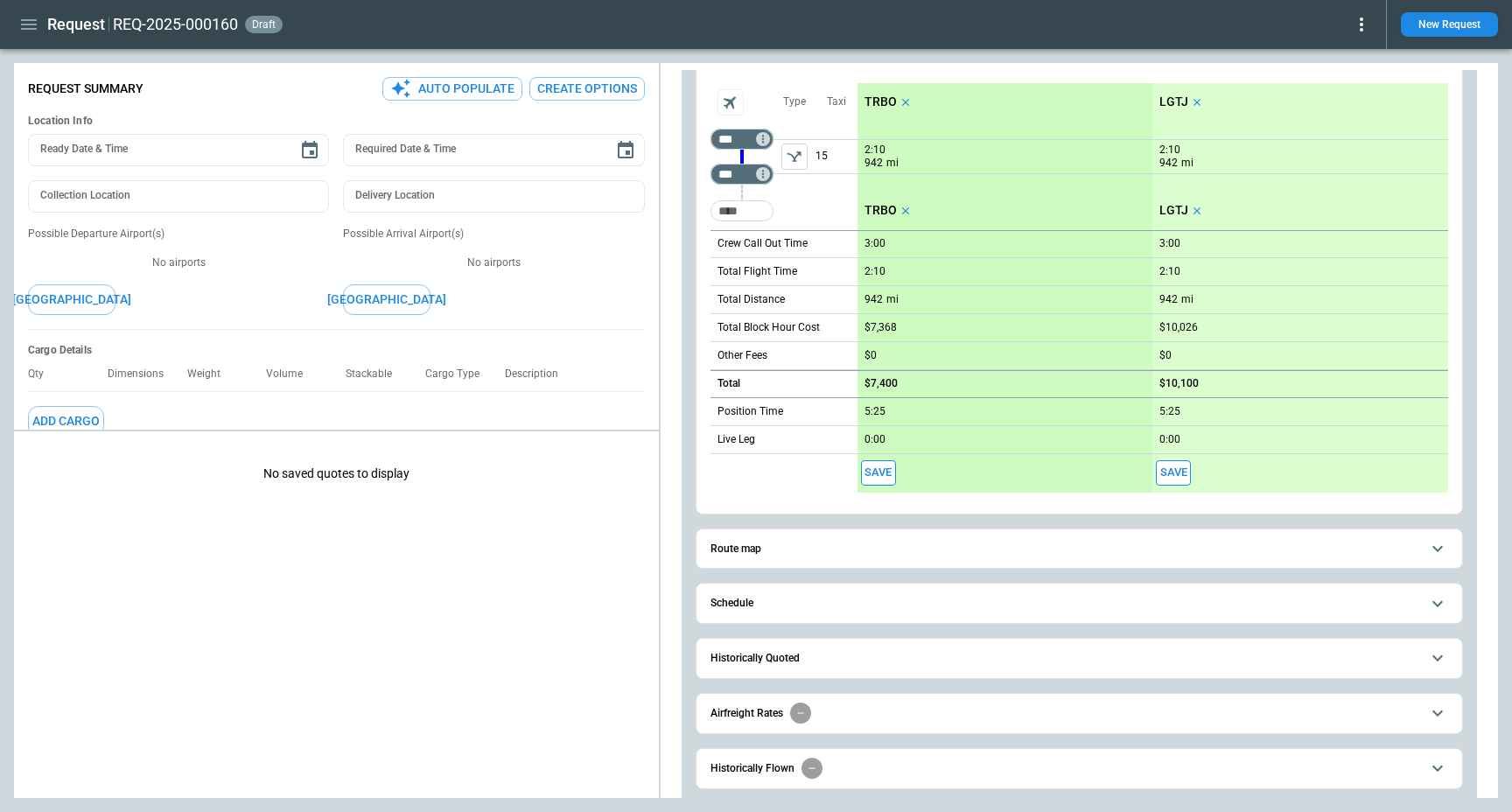
scroll to position [231, 0]
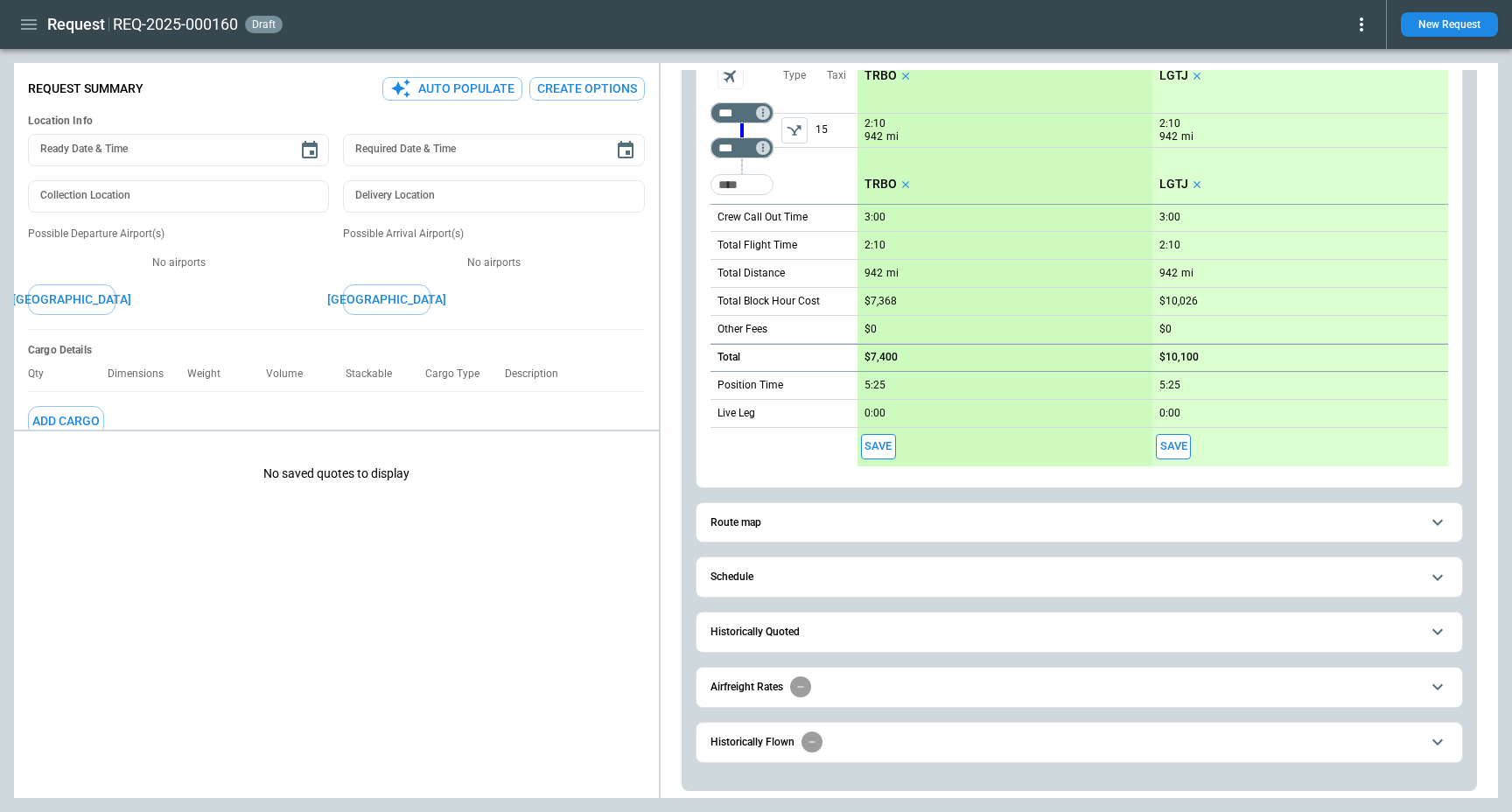
click at [692, 597] on div "**********" at bounding box center [1079, 338] width 795 height 904
click at [23, 32] on icon "button" at bounding box center [29, 24] width 21 height 21
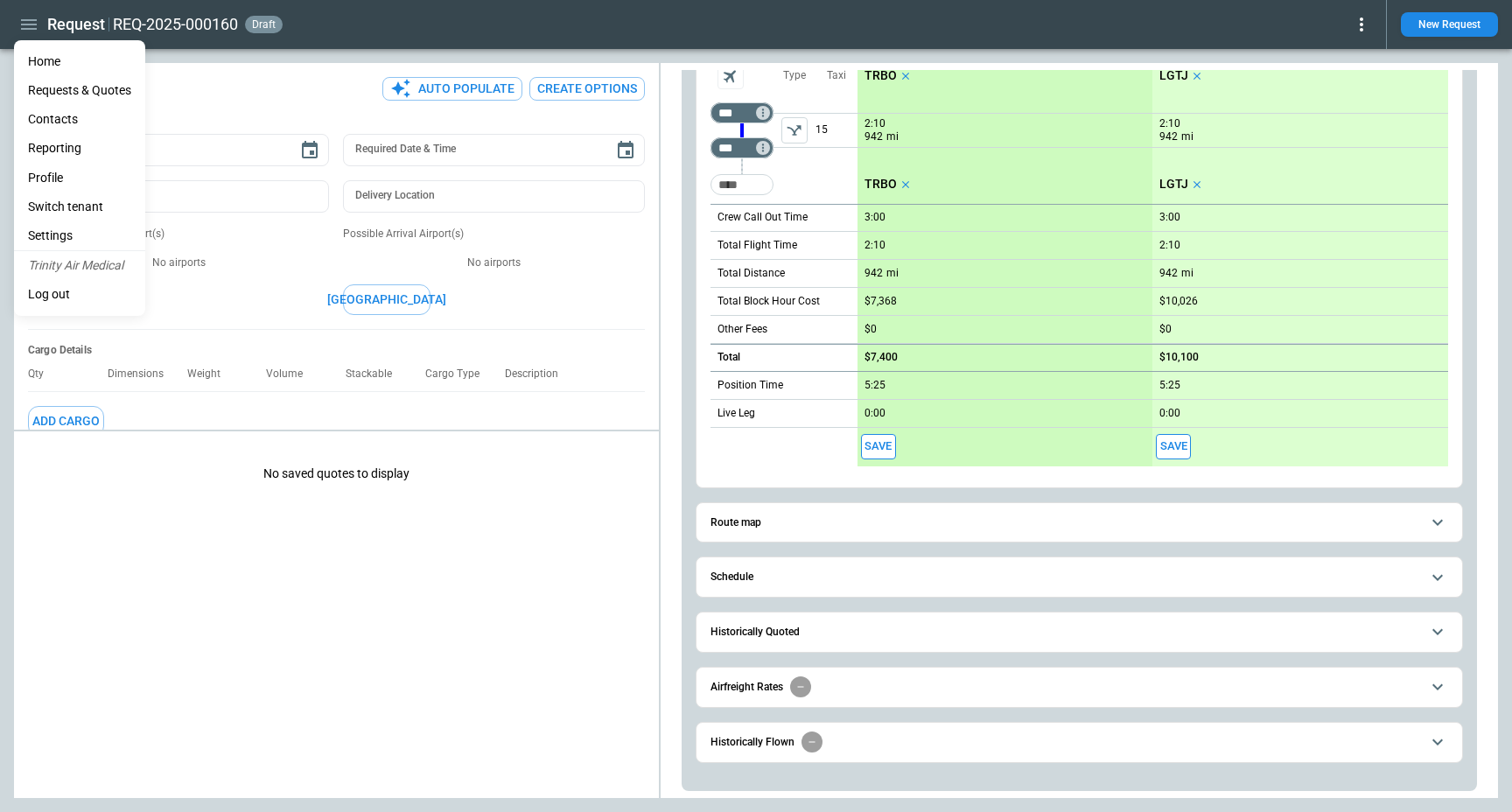
click at [81, 232] on li "Settings" at bounding box center [79, 235] width 132 height 29
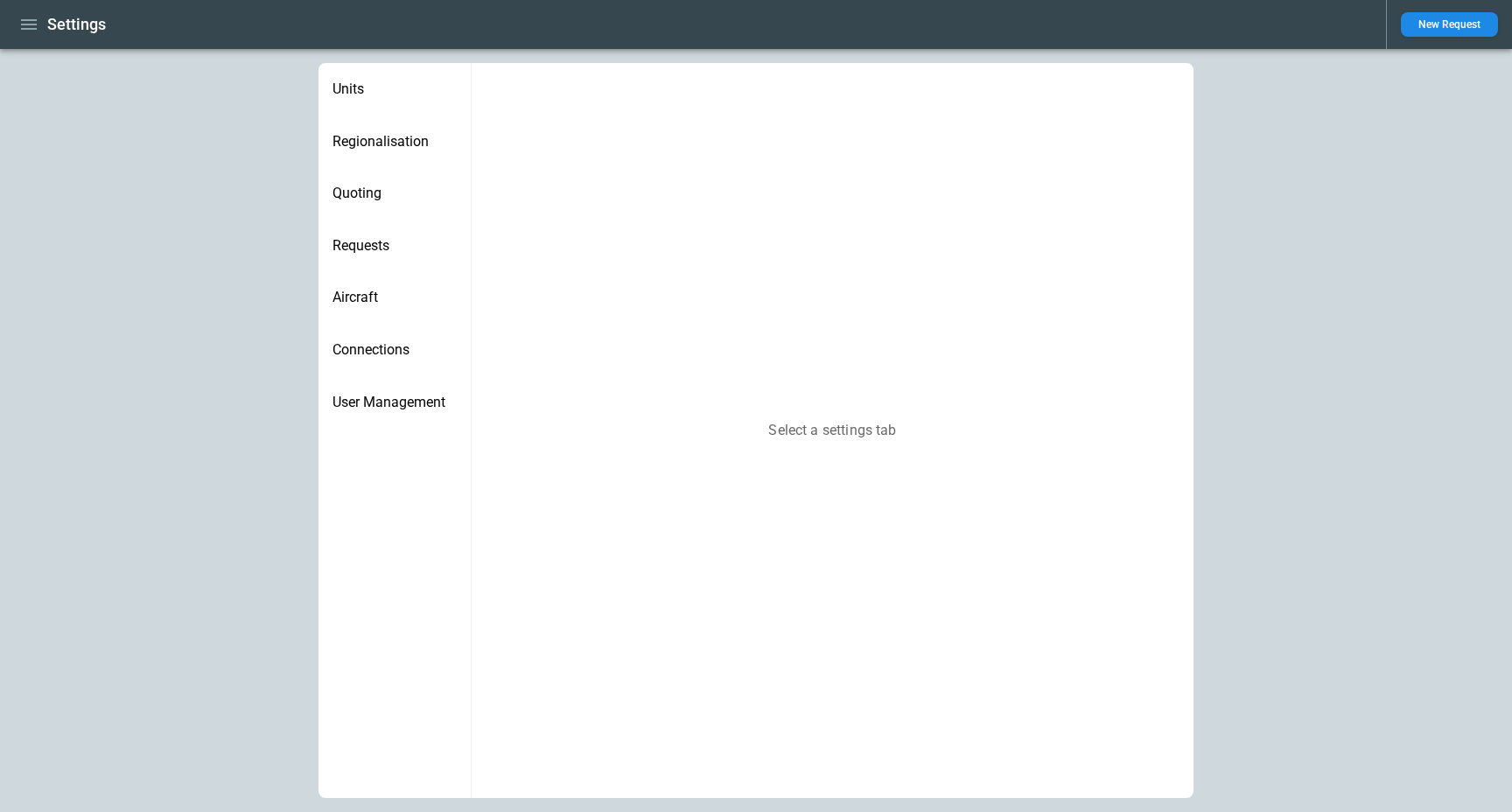
click at [389, 189] on span "Quoting" at bounding box center [394, 193] width 124 height 18
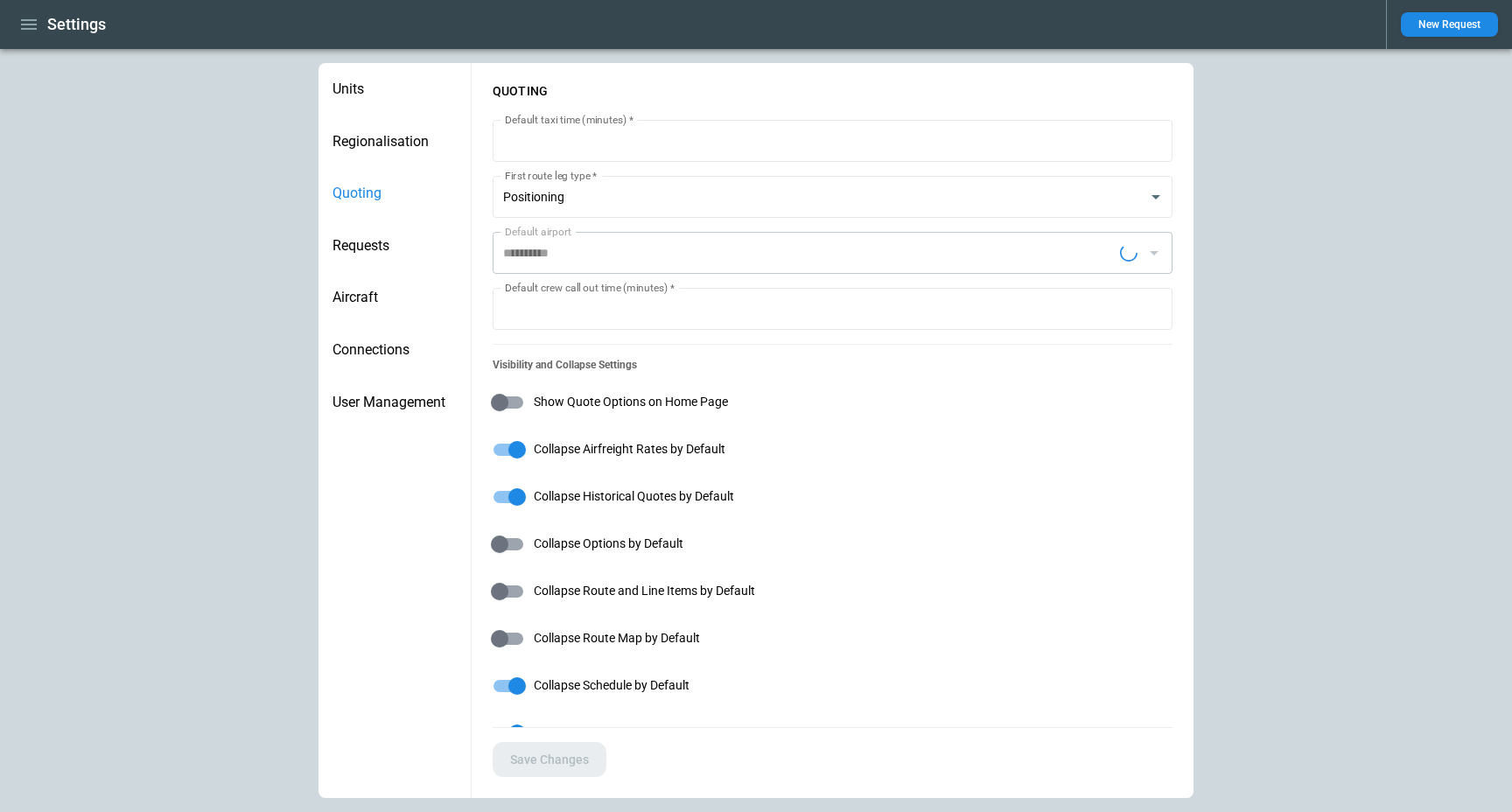
type input "**********"
click at [625, 450] on span "Collapse Airfreight Rates by Default" at bounding box center [629, 449] width 191 height 15
click at [638, 452] on span "Collapse Airfreight Rates by Default" at bounding box center [629, 449] width 191 height 15
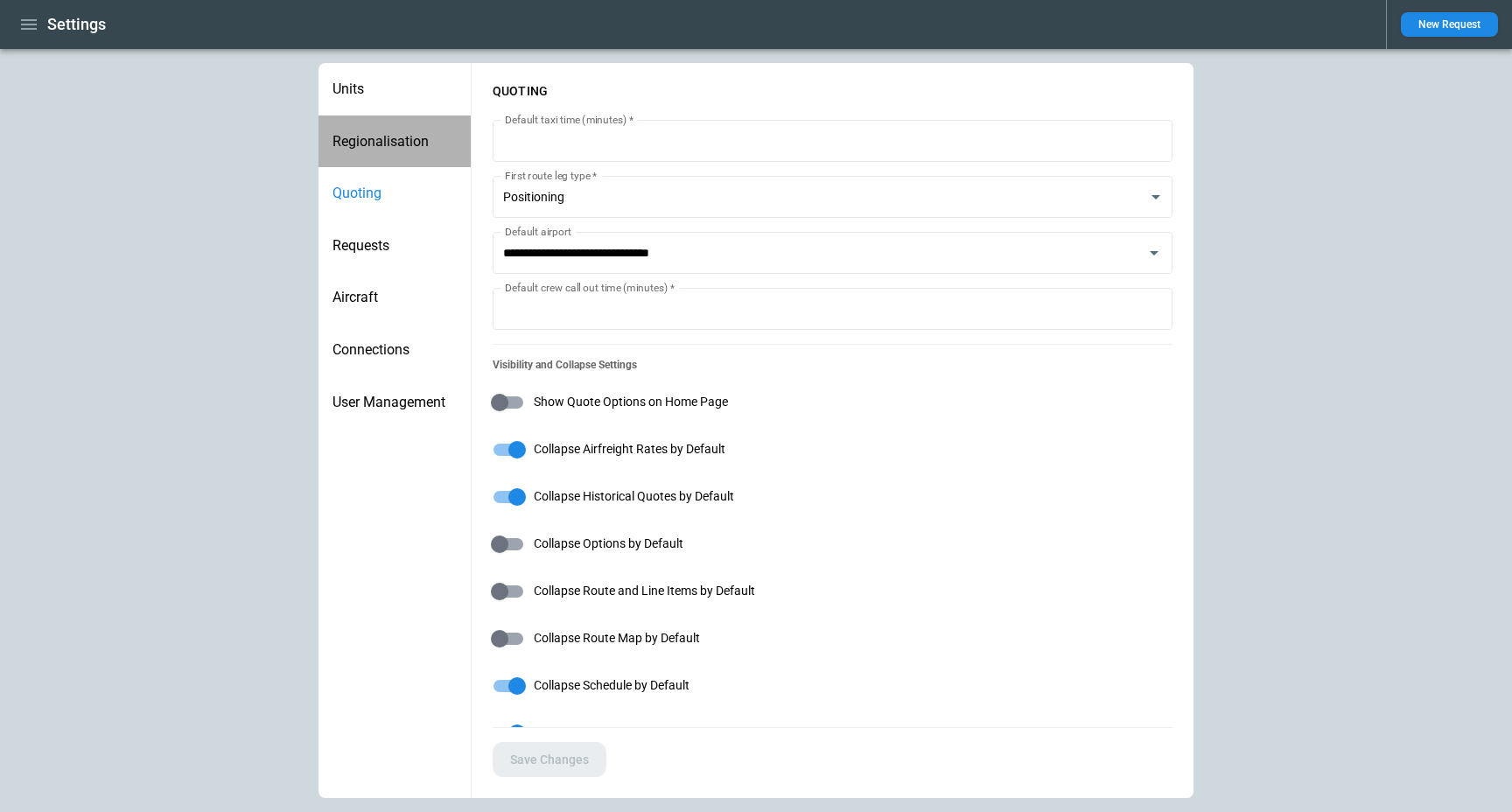
click at [367, 147] on span "Regionalisation" at bounding box center [394, 142] width 124 height 18
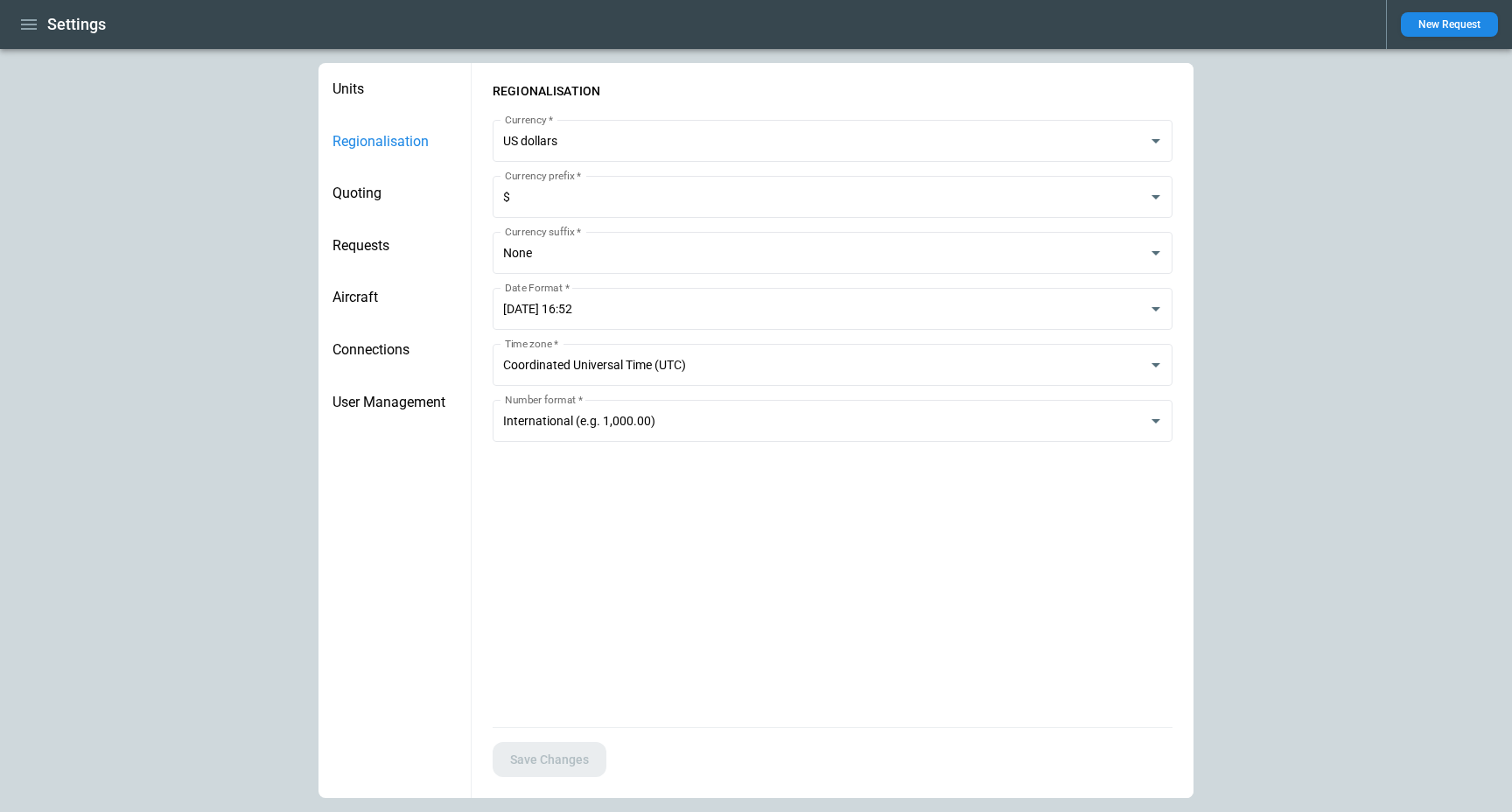
click at [369, 91] on span "Units" at bounding box center [394, 89] width 124 height 18
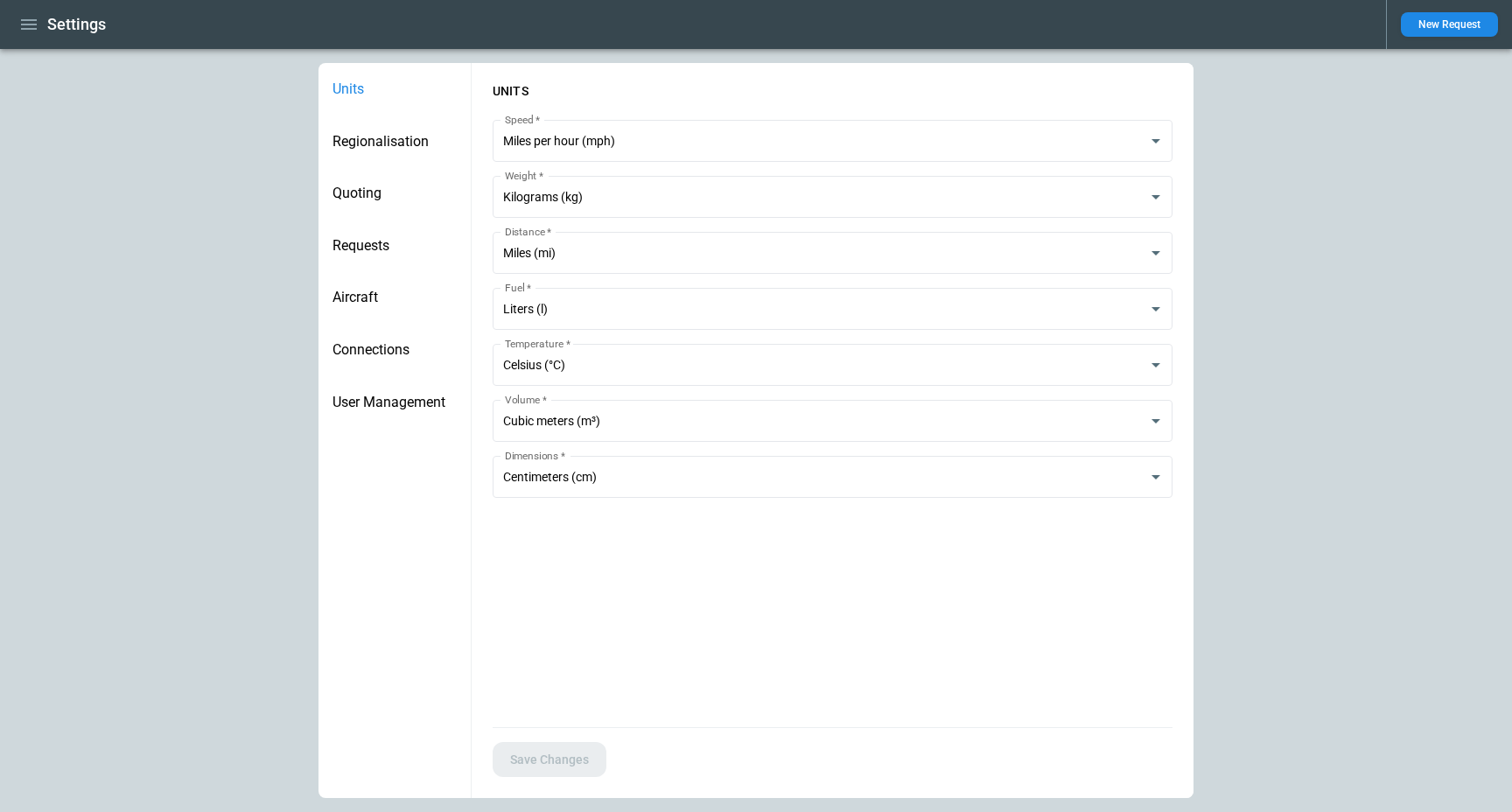
click at [379, 127] on div "Regionalisation" at bounding box center [394, 142] width 152 height 52
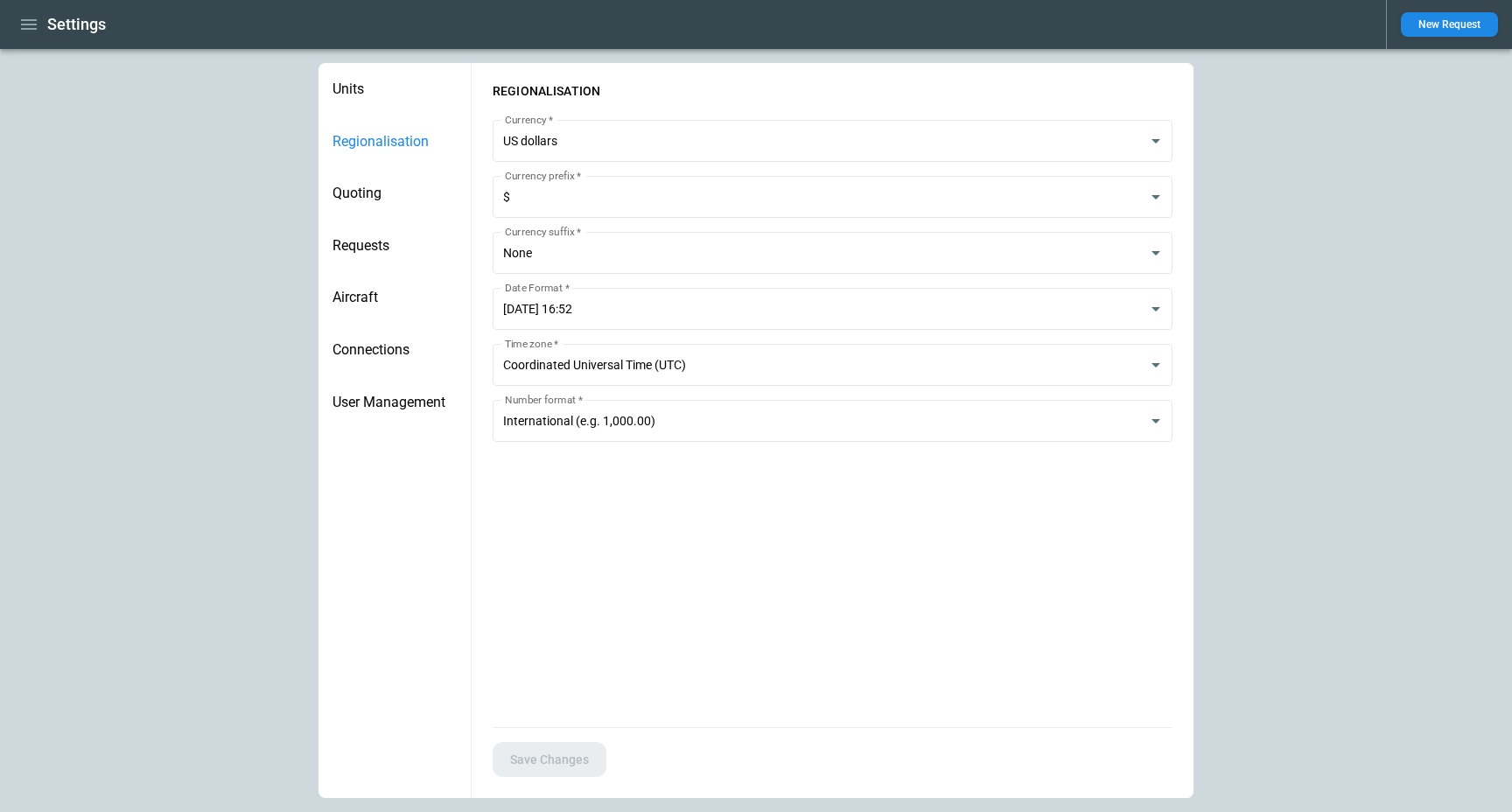
click at [383, 193] on span "Quoting" at bounding box center [394, 193] width 124 height 18
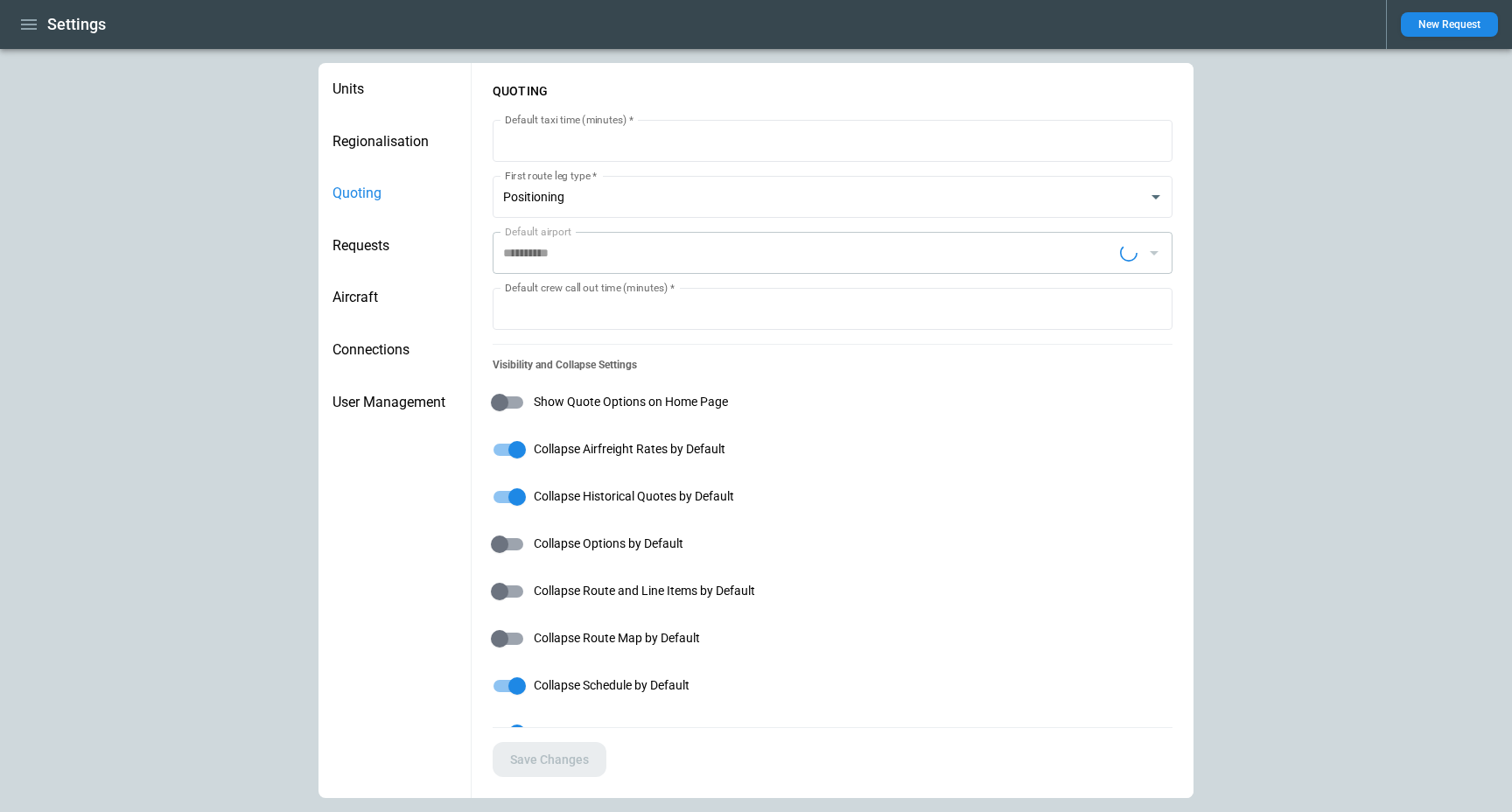
type input "**********"
click at [372, 139] on span "Regionalisation" at bounding box center [394, 142] width 124 height 18
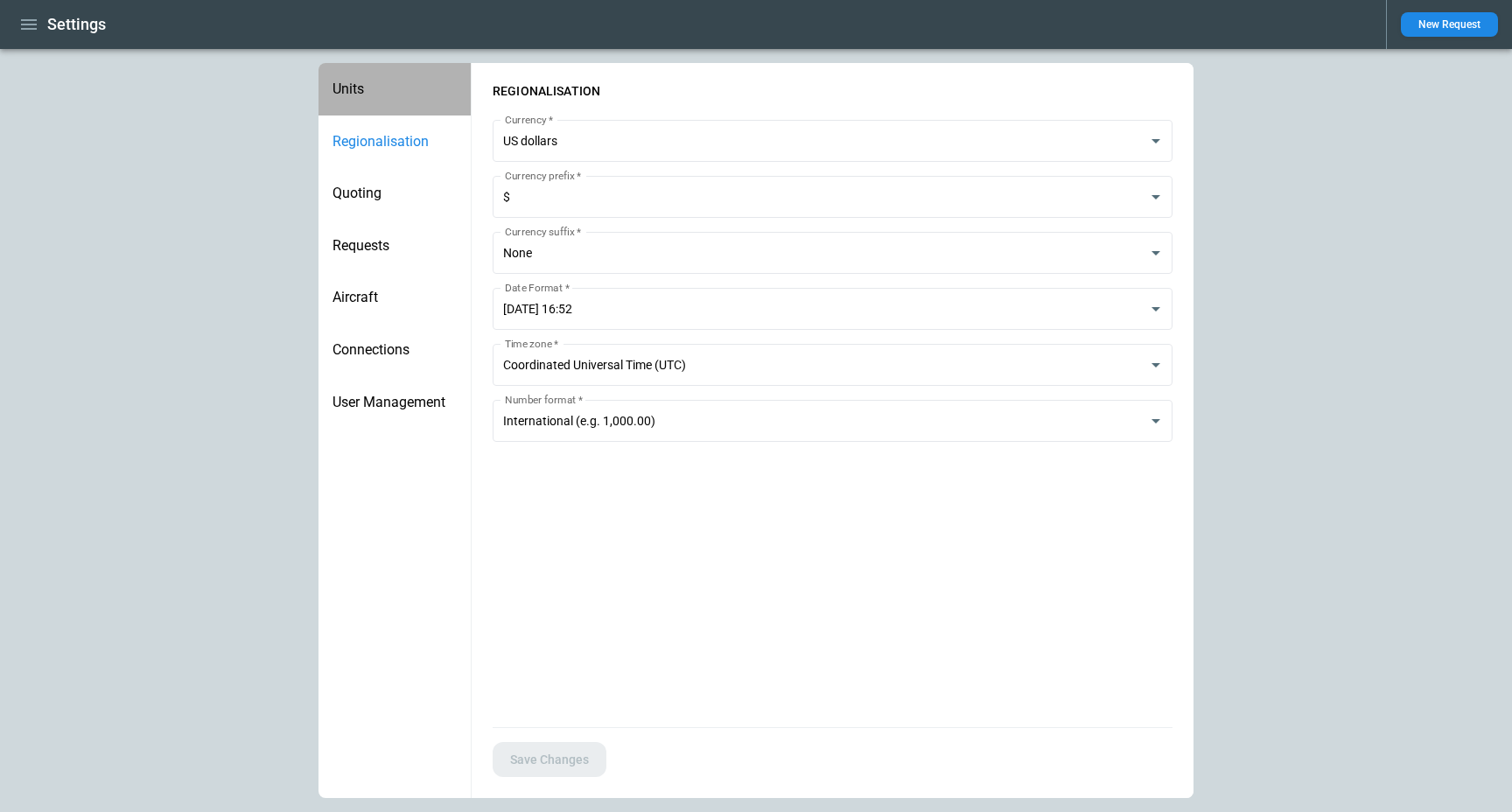
click at [361, 106] on div "Units" at bounding box center [394, 90] width 152 height 52
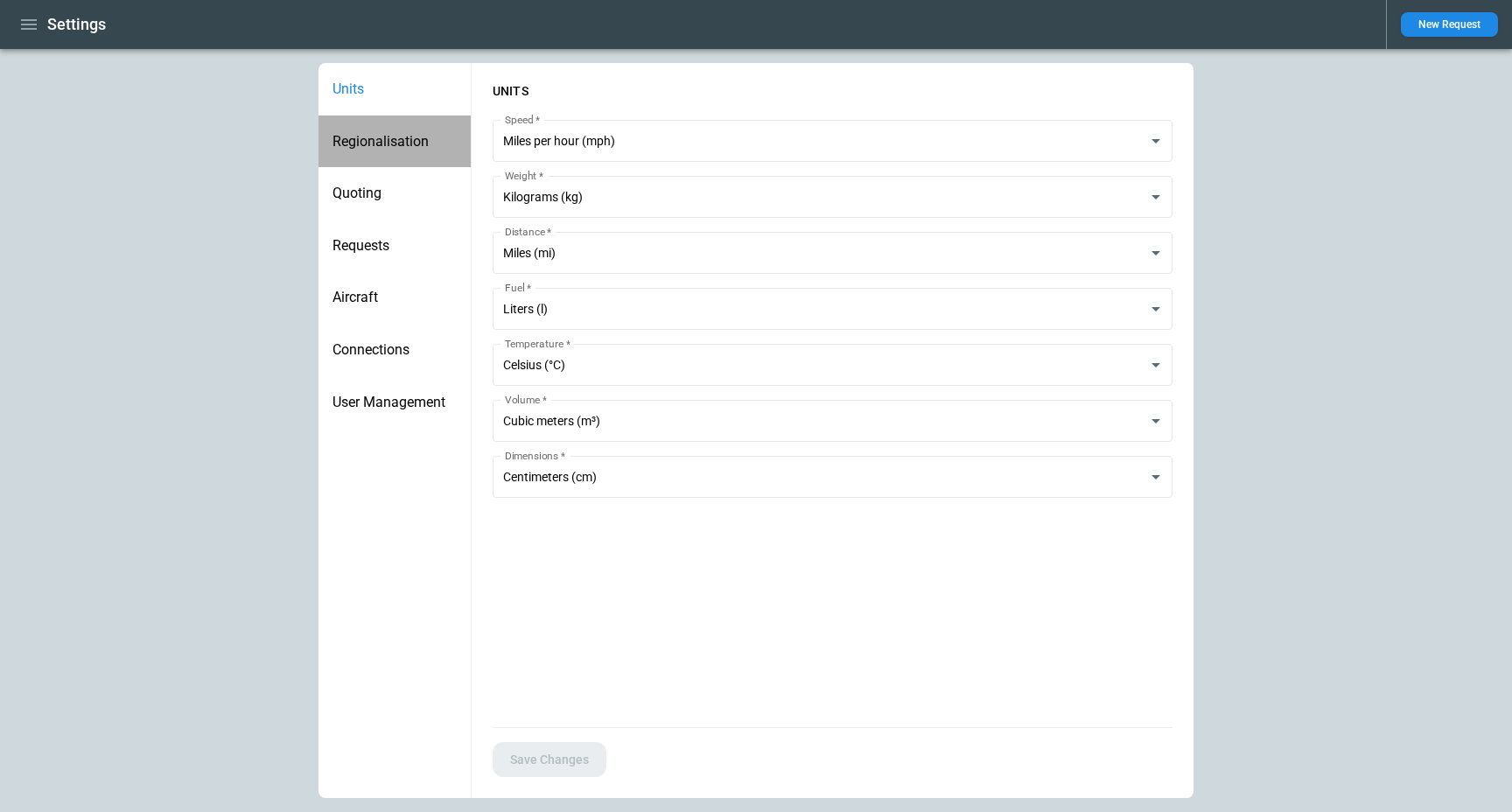
click at [410, 135] on span "Regionalisation" at bounding box center [394, 142] width 124 height 18
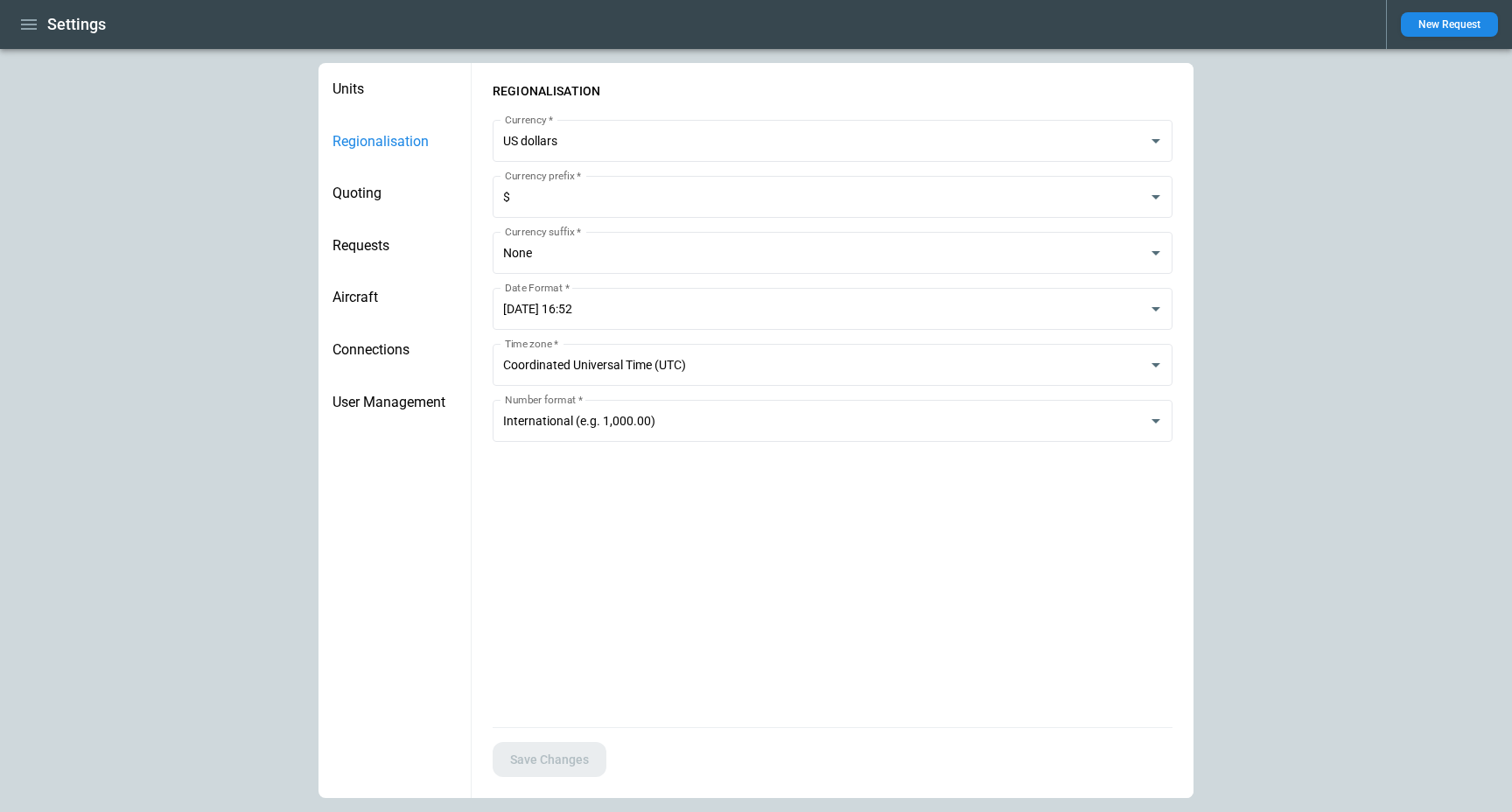
click at [400, 171] on div "Quoting" at bounding box center [394, 193] width 152 height 52
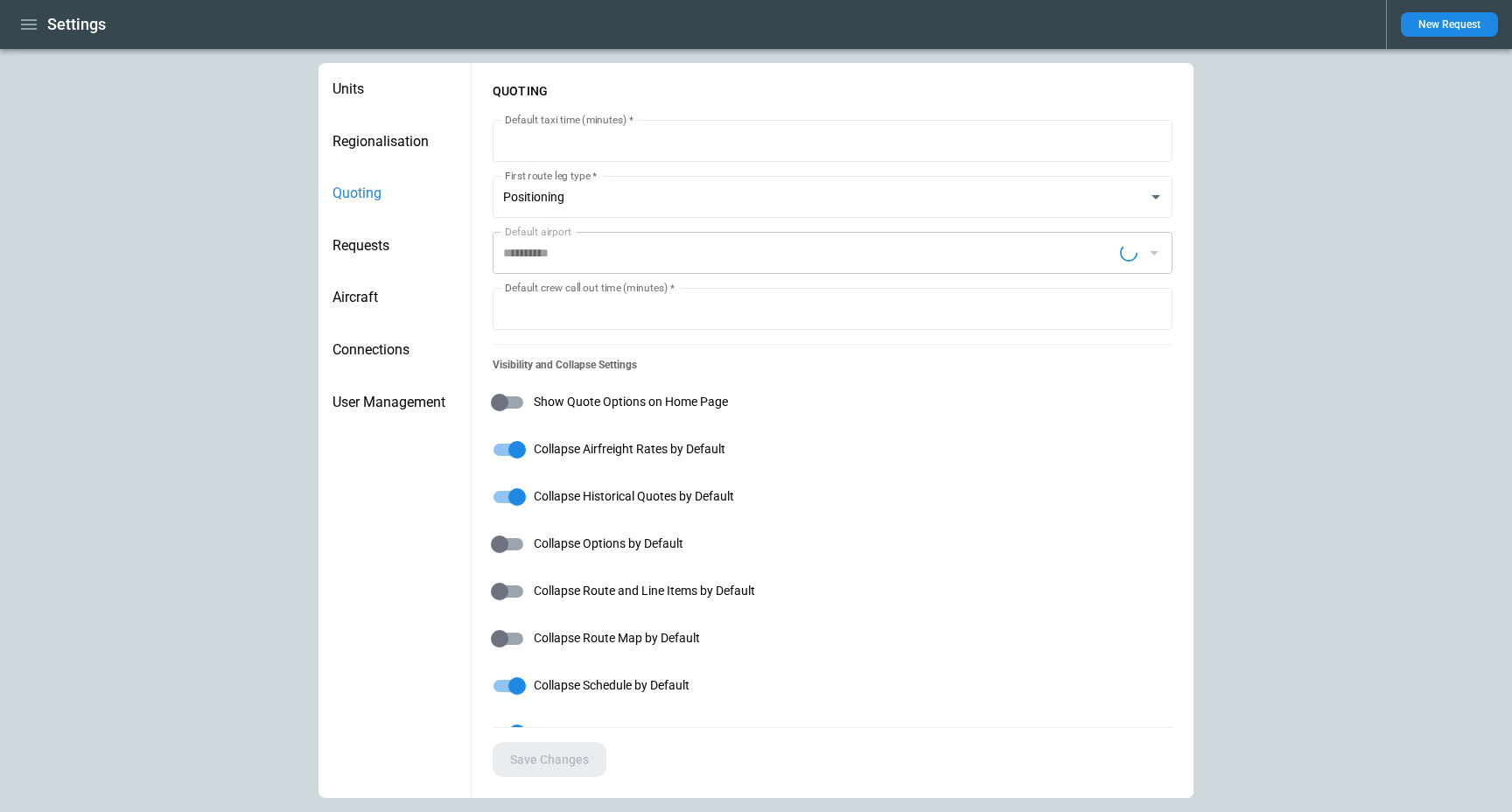
type input "**********"
click at [396, 270] on div "Requests" at bounding box center [394, 245] width 152 height 52
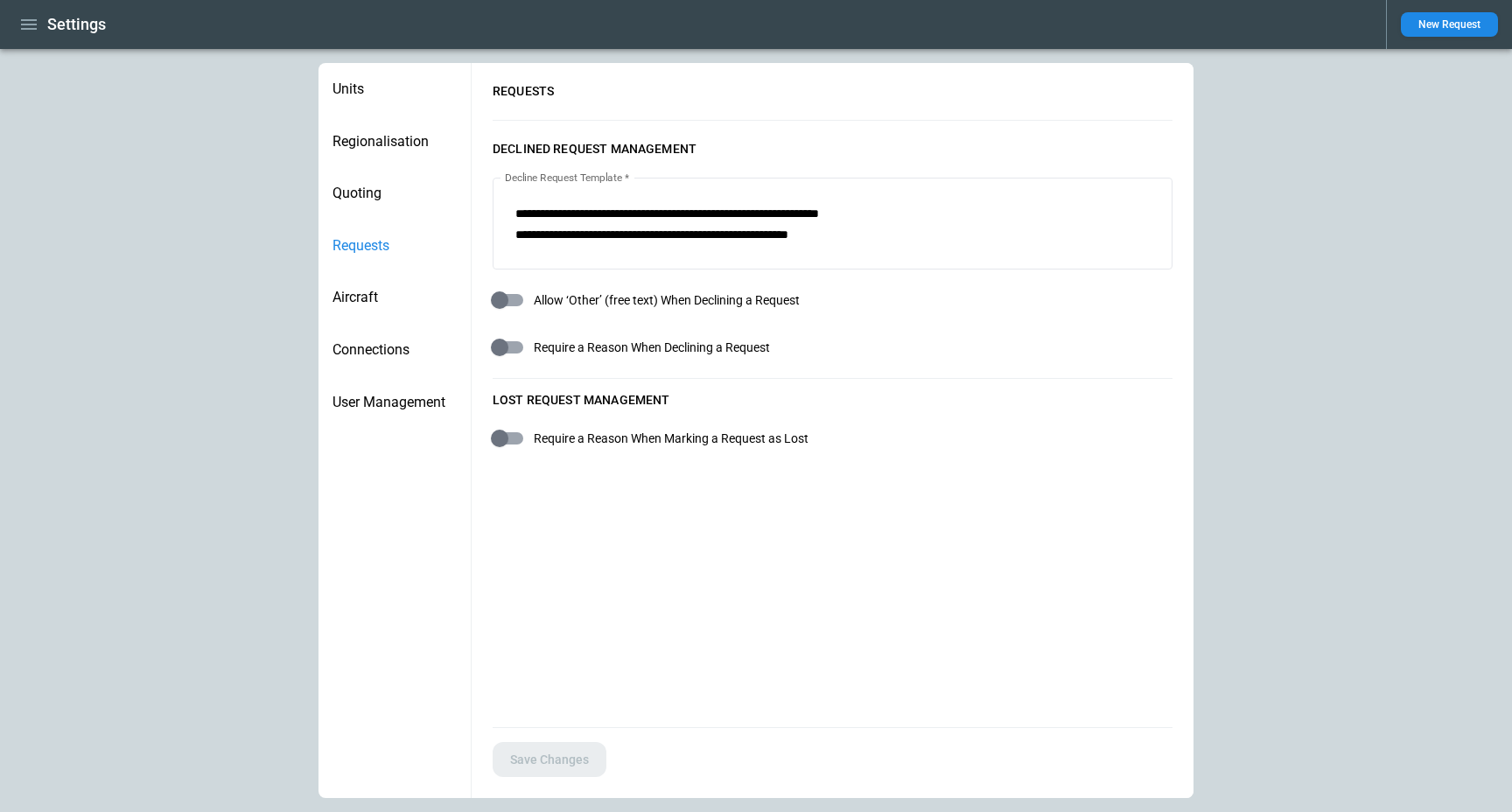
click at [415, 310] on div "Aircraft" at bounding box center [394, 298] width 152 height 52
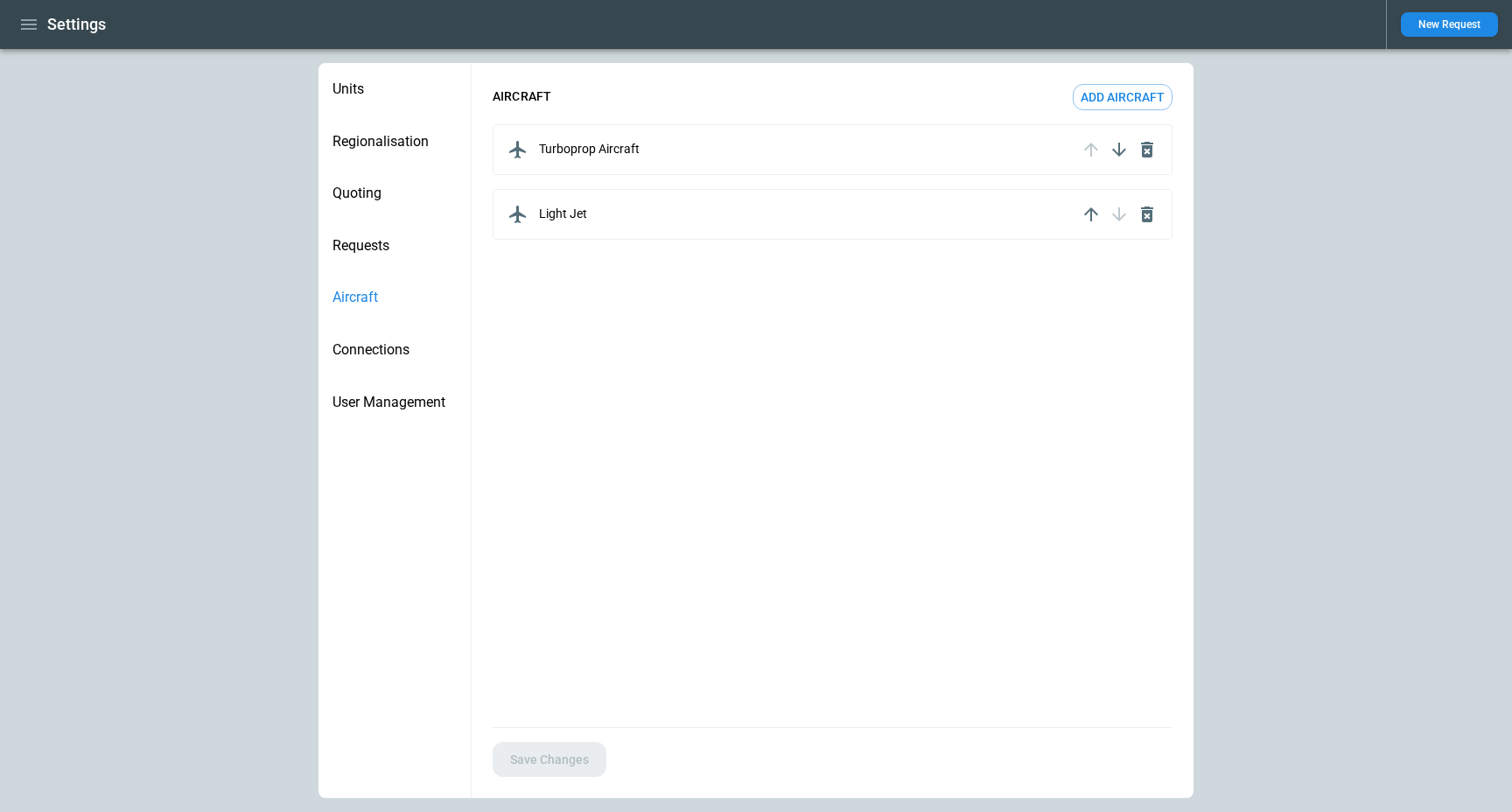
click at [380, 246] on span "Requests" at bounding box center [394, 245] width 124 height 18
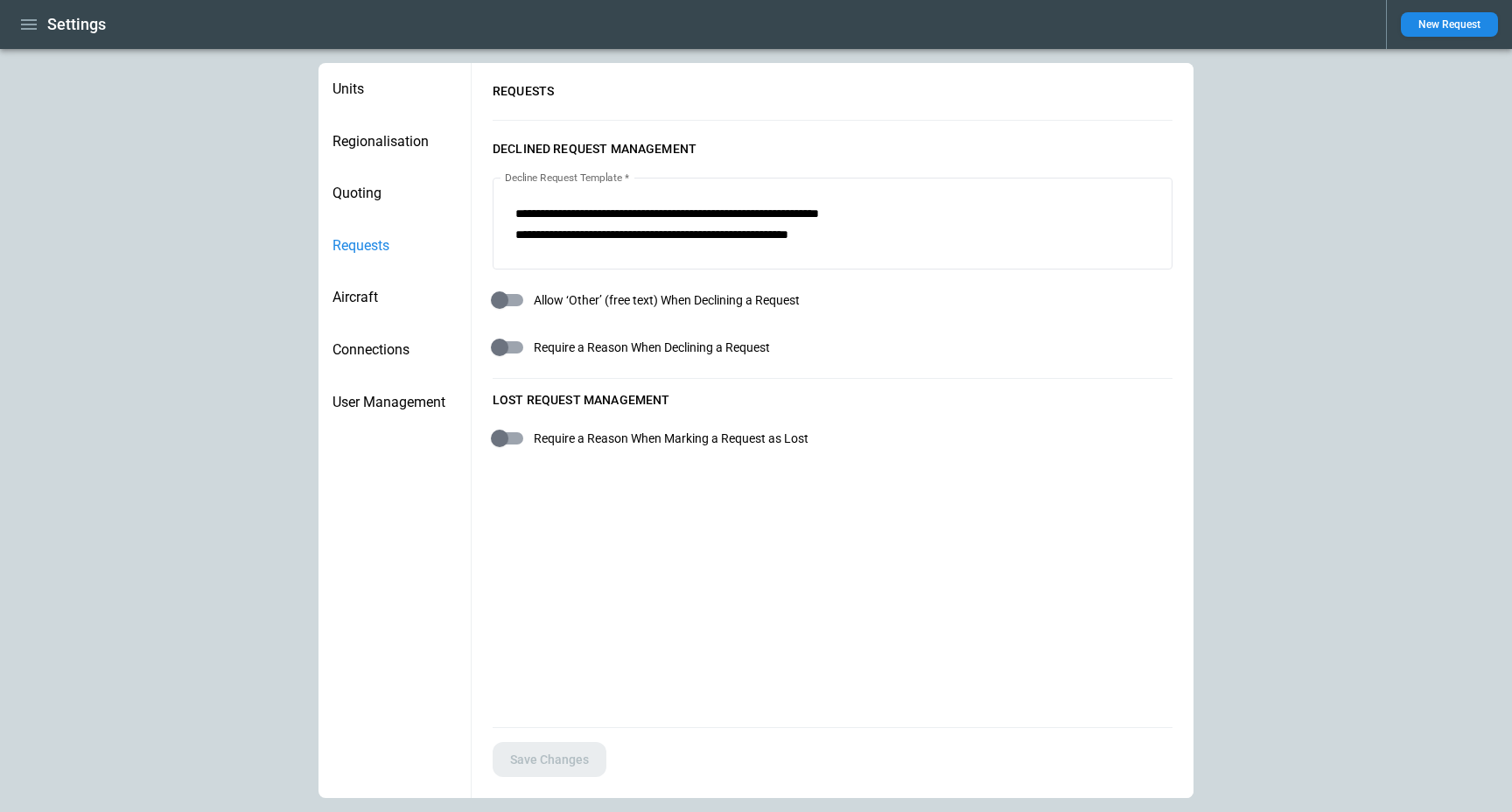
click at [353, 278] on div "Aircraft" at bounding box center [394, 298] width 152 height 52
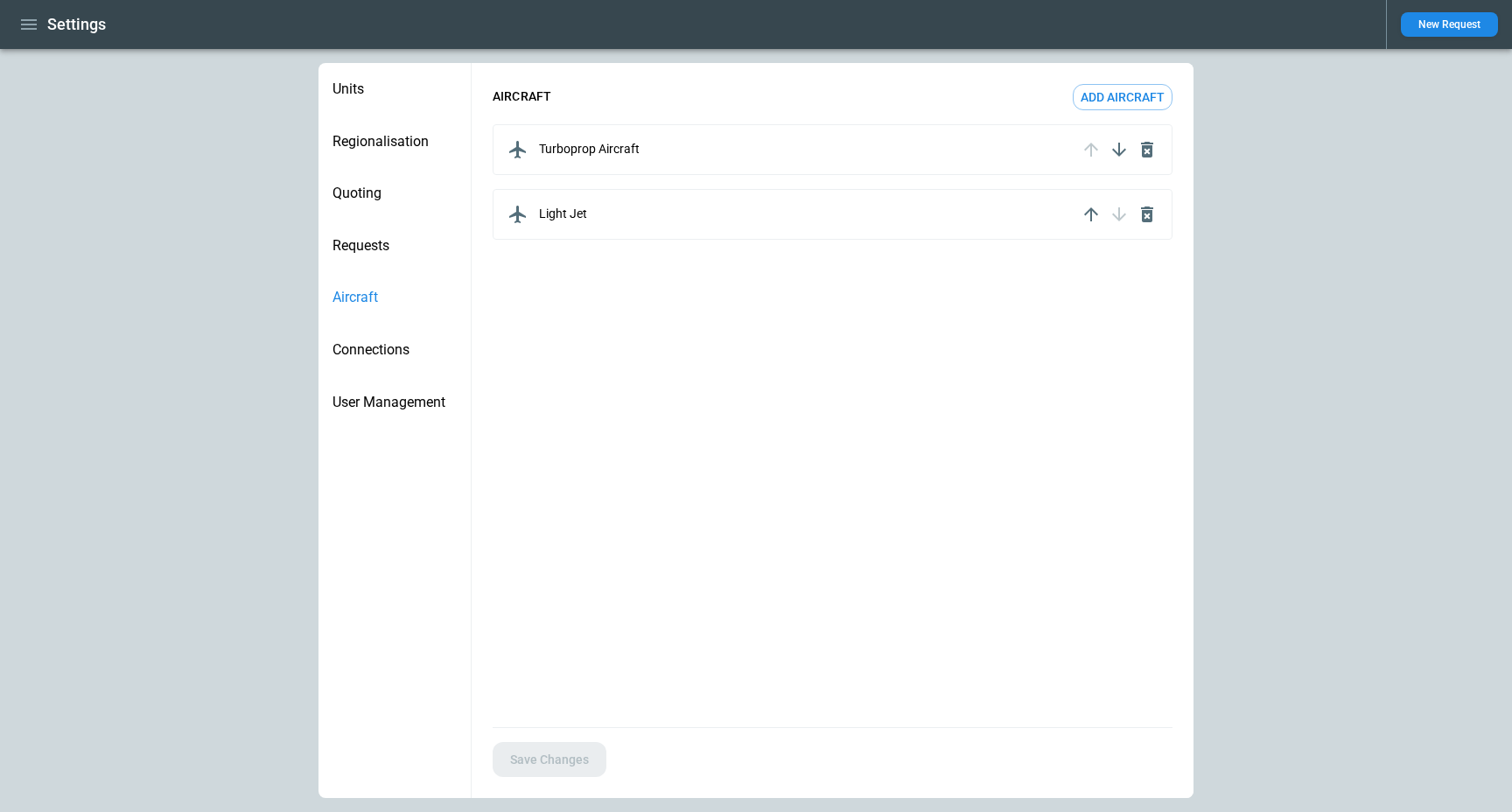
click at [595, 143] on p "Turboprop Aircraft" at bounding box center [590, 149] width 101 height 15
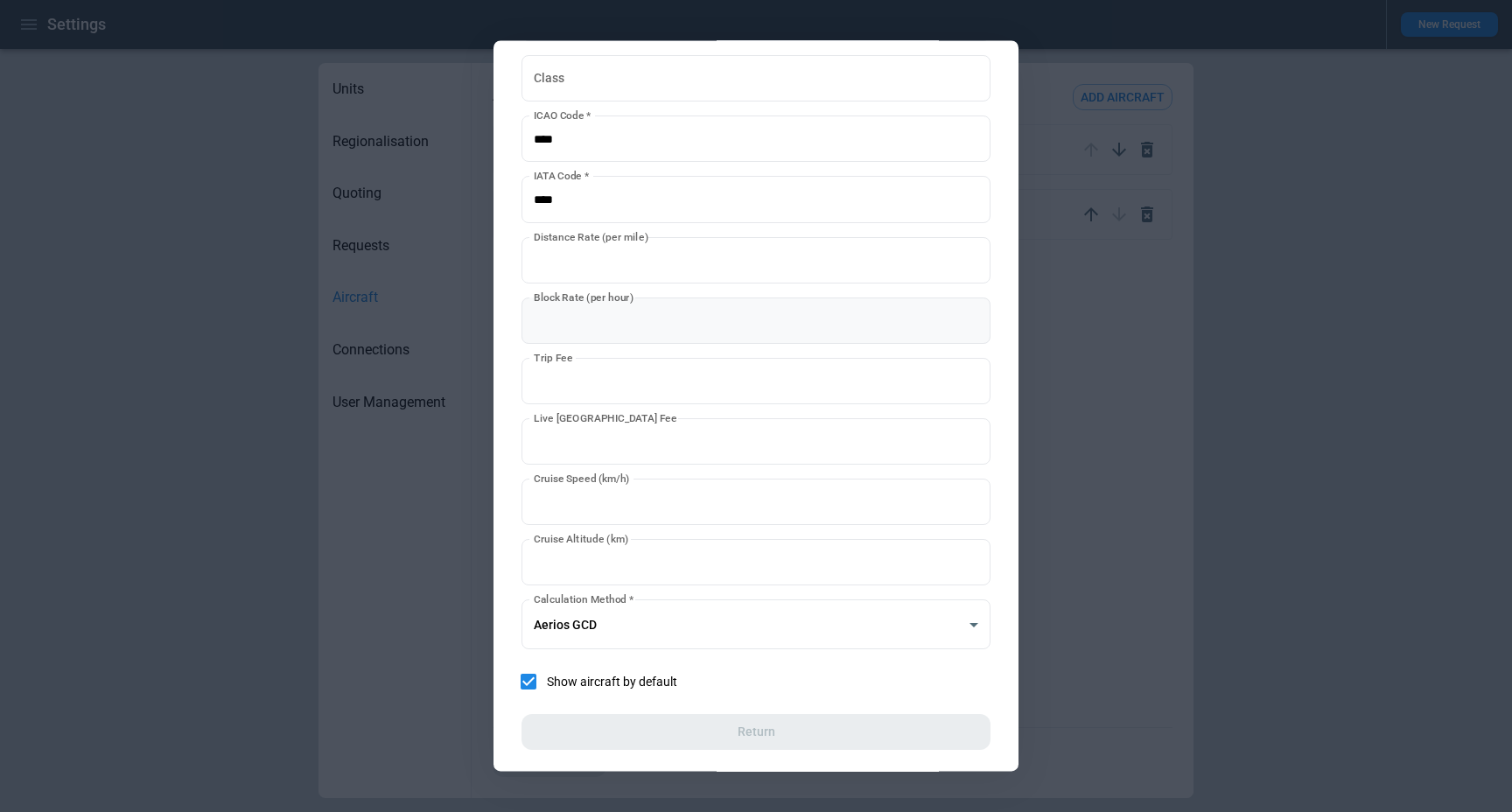
scroll to position [105, 0]
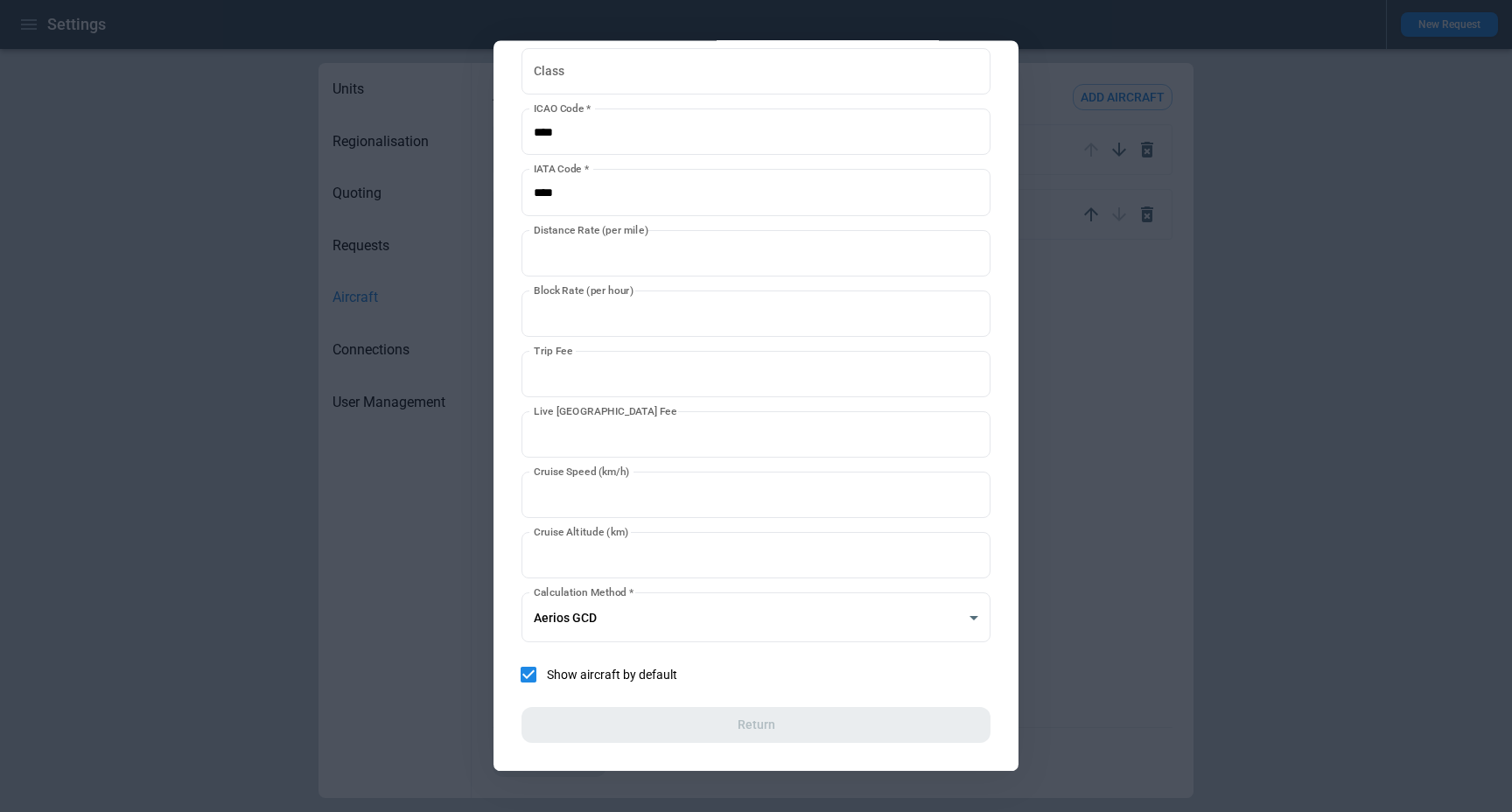
click at [425, 521] on div at bounding box center [756, 406] width 1512 height 812
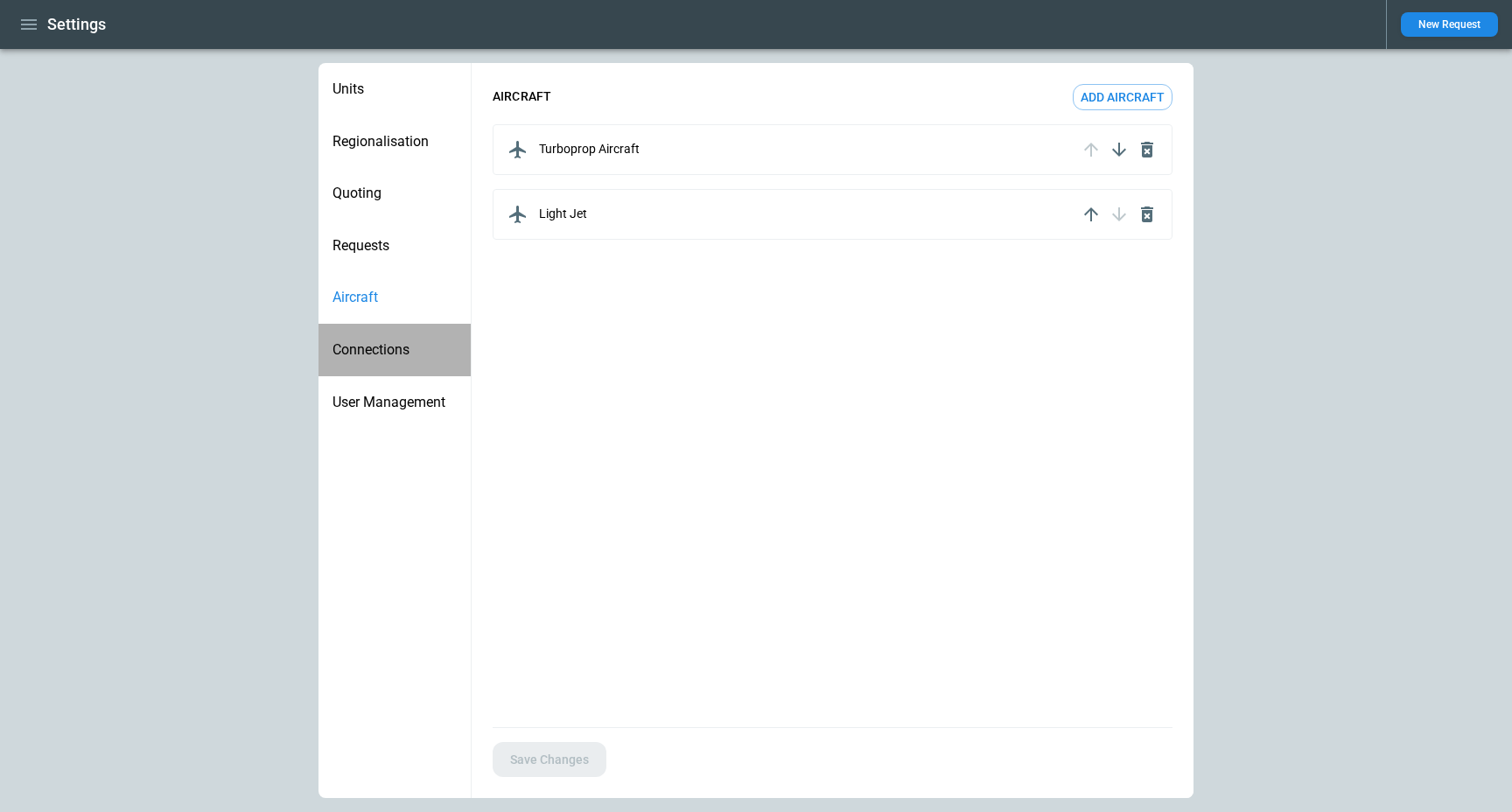
click at [379, 355] on span "Connections" at bounding box center [394, 350] width 124 height 18
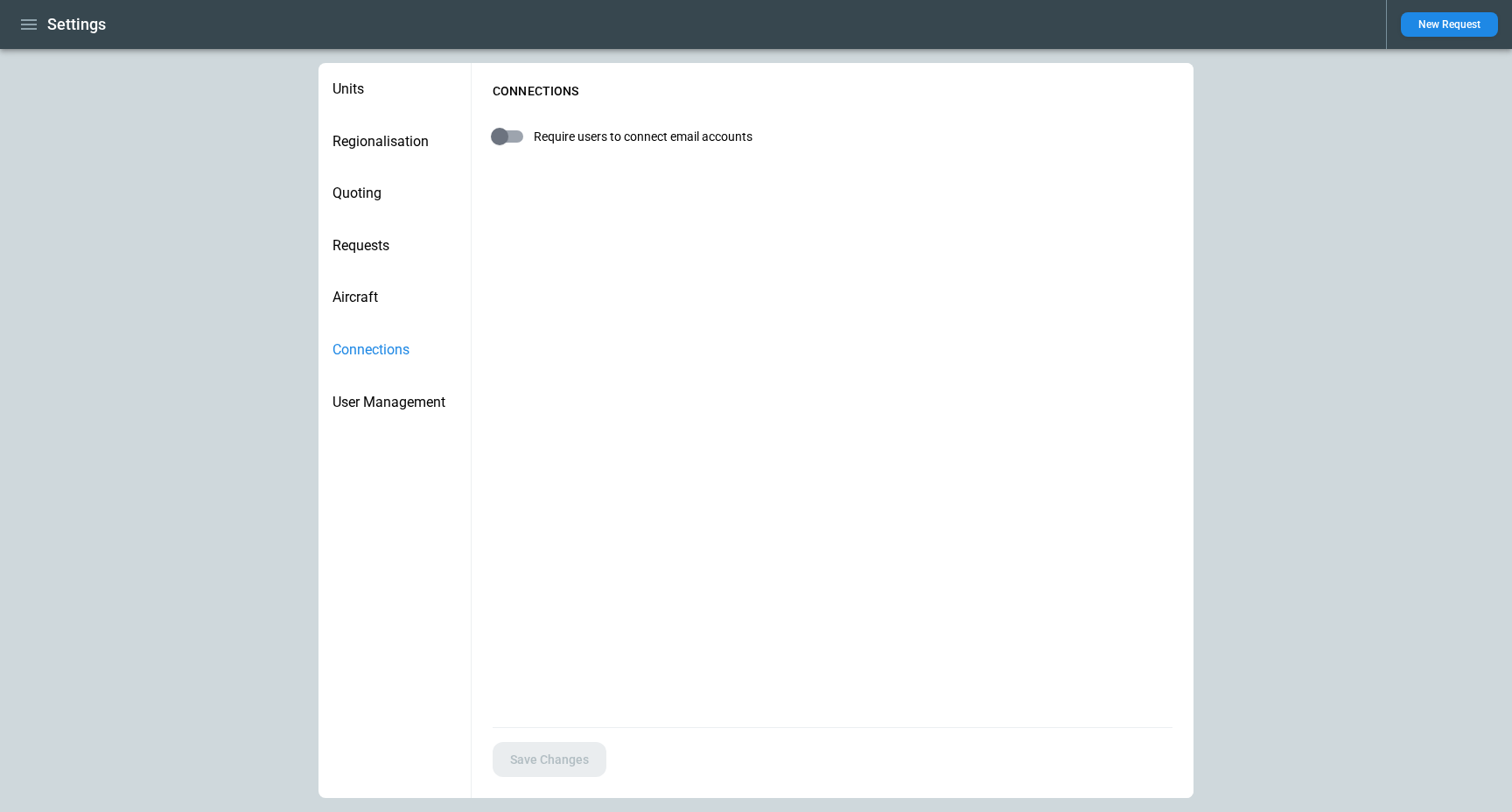
click at [390, 403] on span "User Management" at bounding box center [394, 402] width 124 height 18
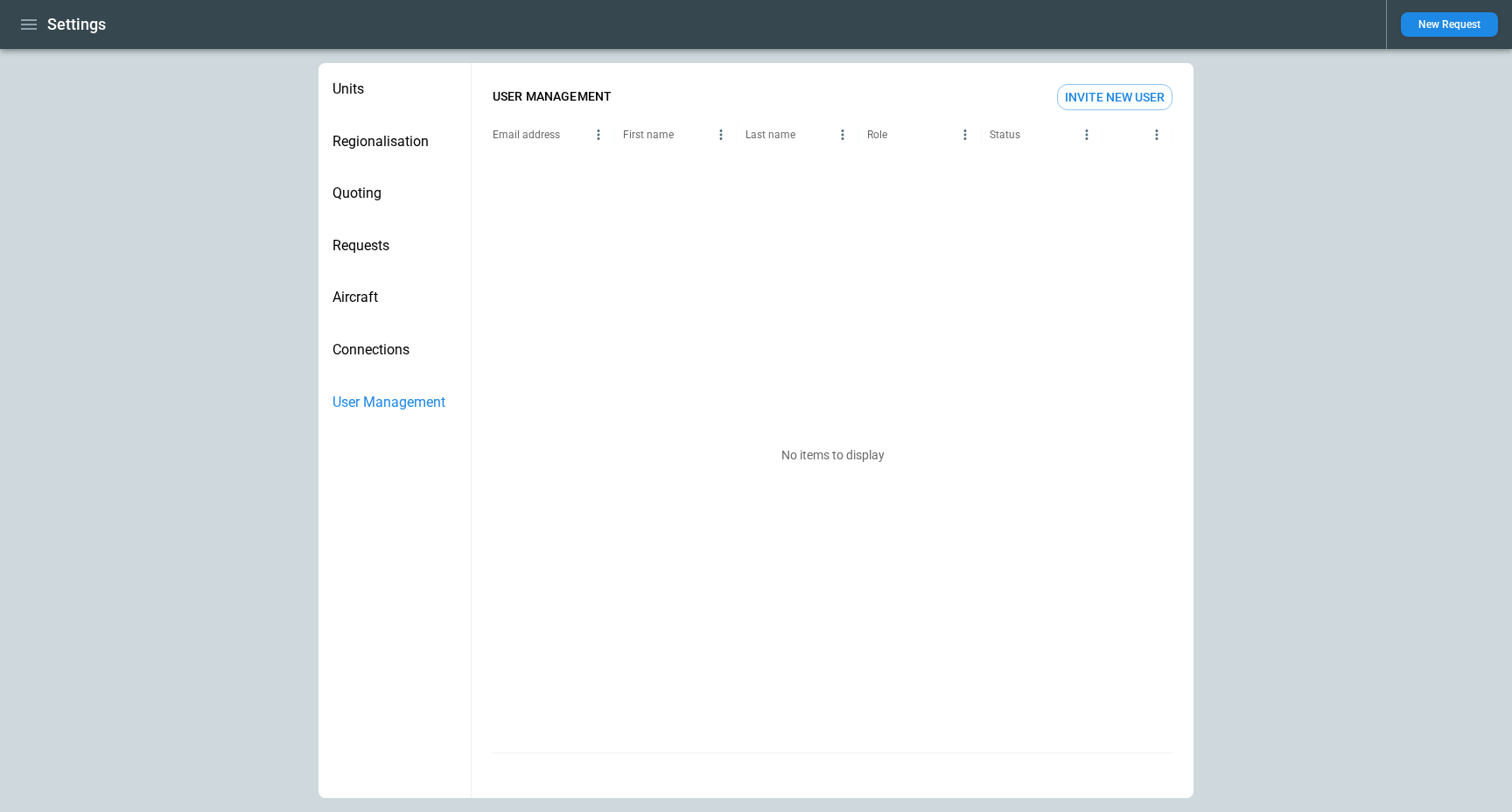
click at [30, 23] on icon "button" at bounding box center [29, 24] width 16 height 10
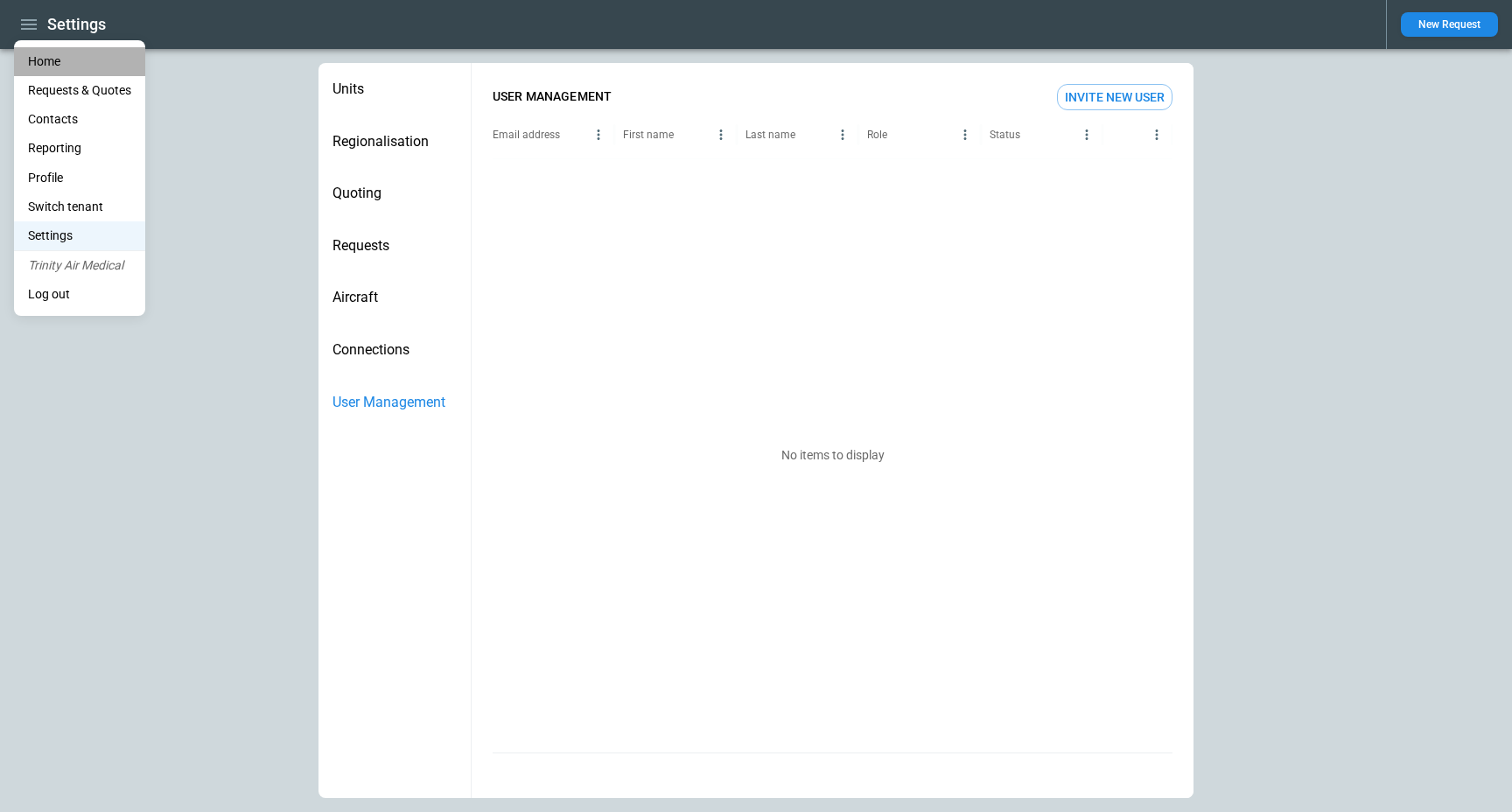
click at [56, 62] on li "Home" at bounding box center [79, 62] width 132 height 29
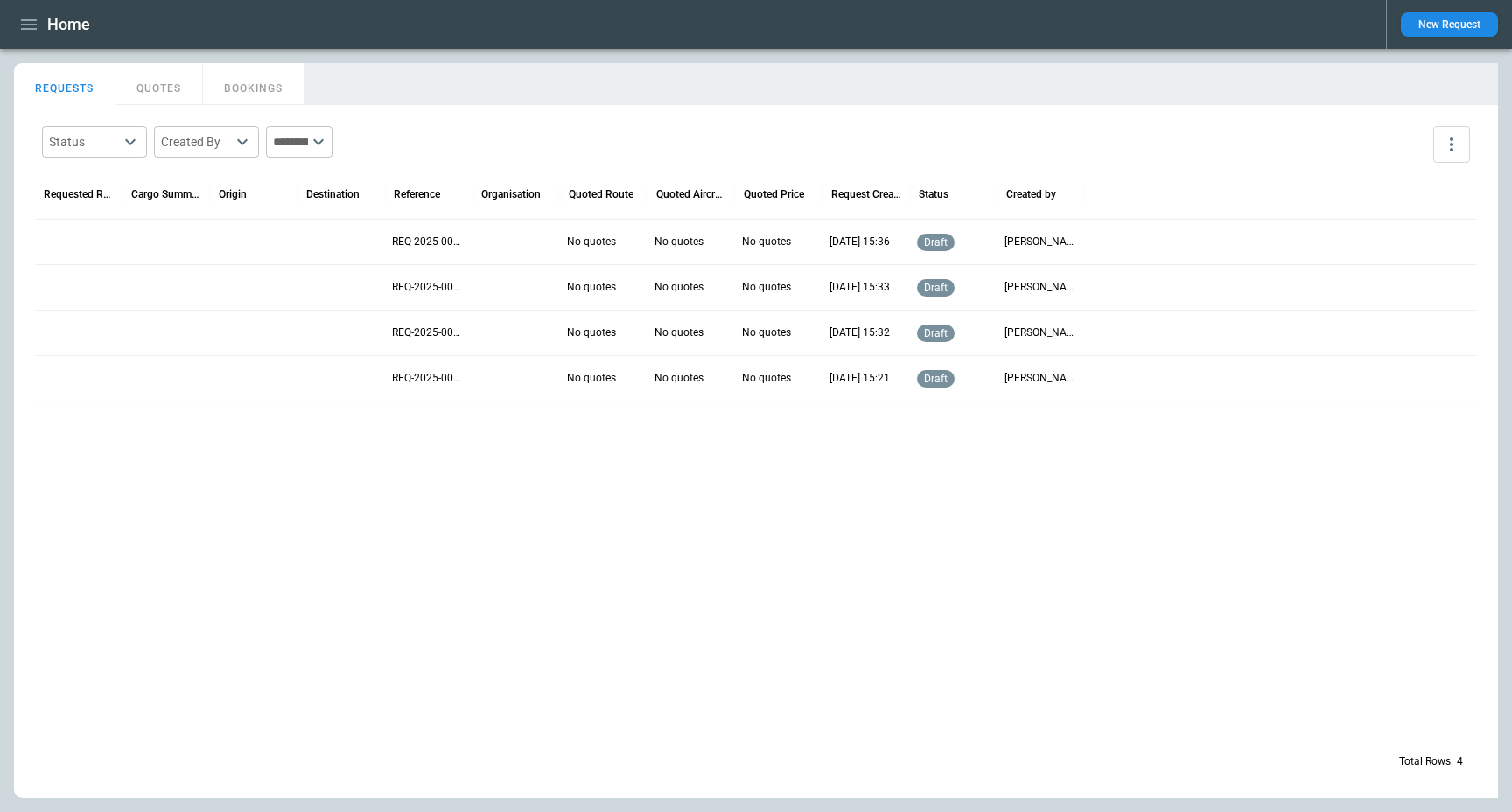
click at [827, 30] on div "Home" at bounding box center [693, 24] width 1358 height 31
click at [904, 52] on main "FindBorderBarSize REQUESTS QUOTES BOOKINGS Status ​ Created By ​ ​ Requested Ro…" at bounding box center [756, 431] width 1512 height 763
click at [30, 17] on icon "button" at bounding box center [29, 24] width 21 height 21
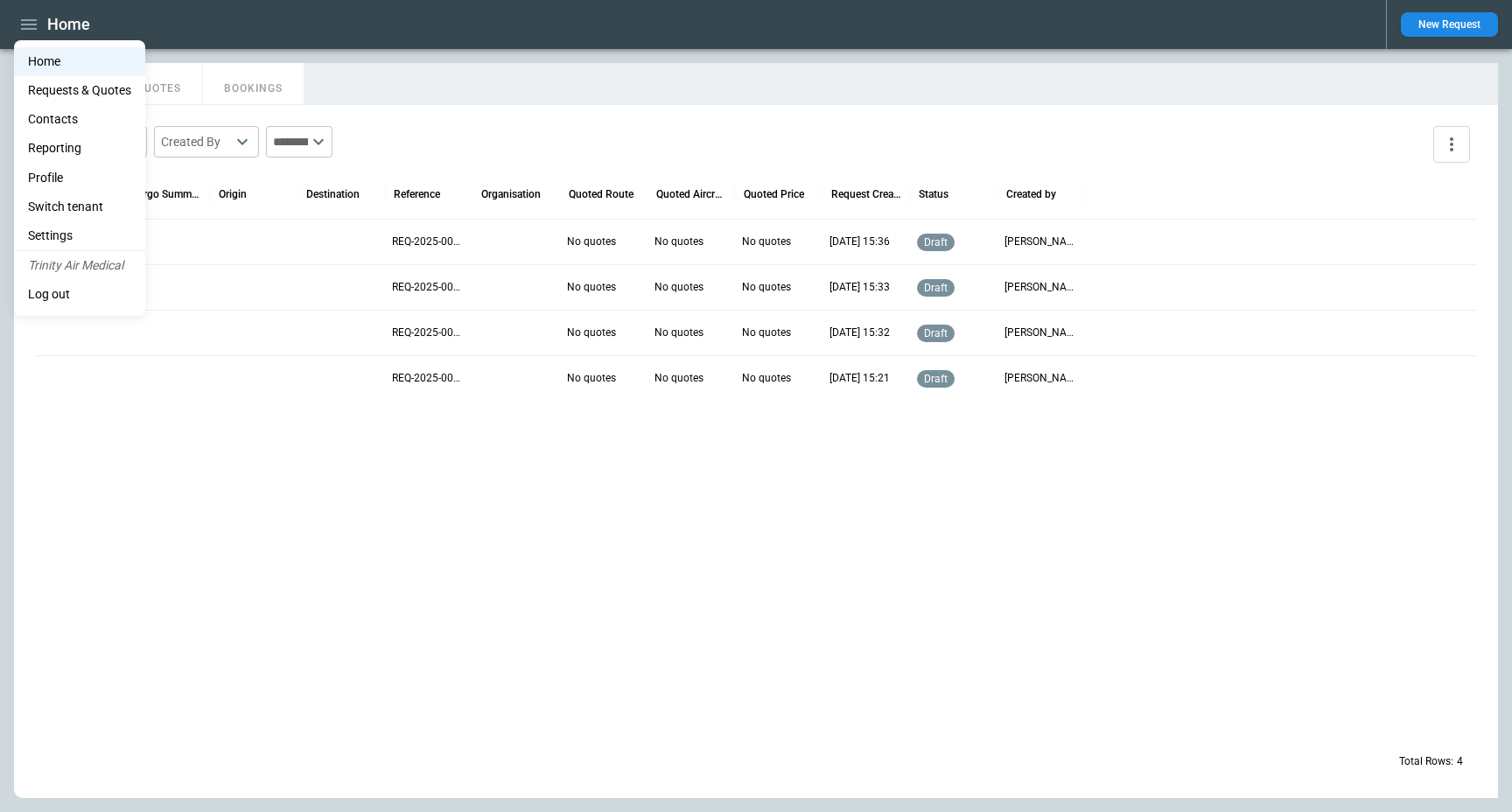
click at [544, 72] on div at bounding box center [756, 406] width 1512 height 812
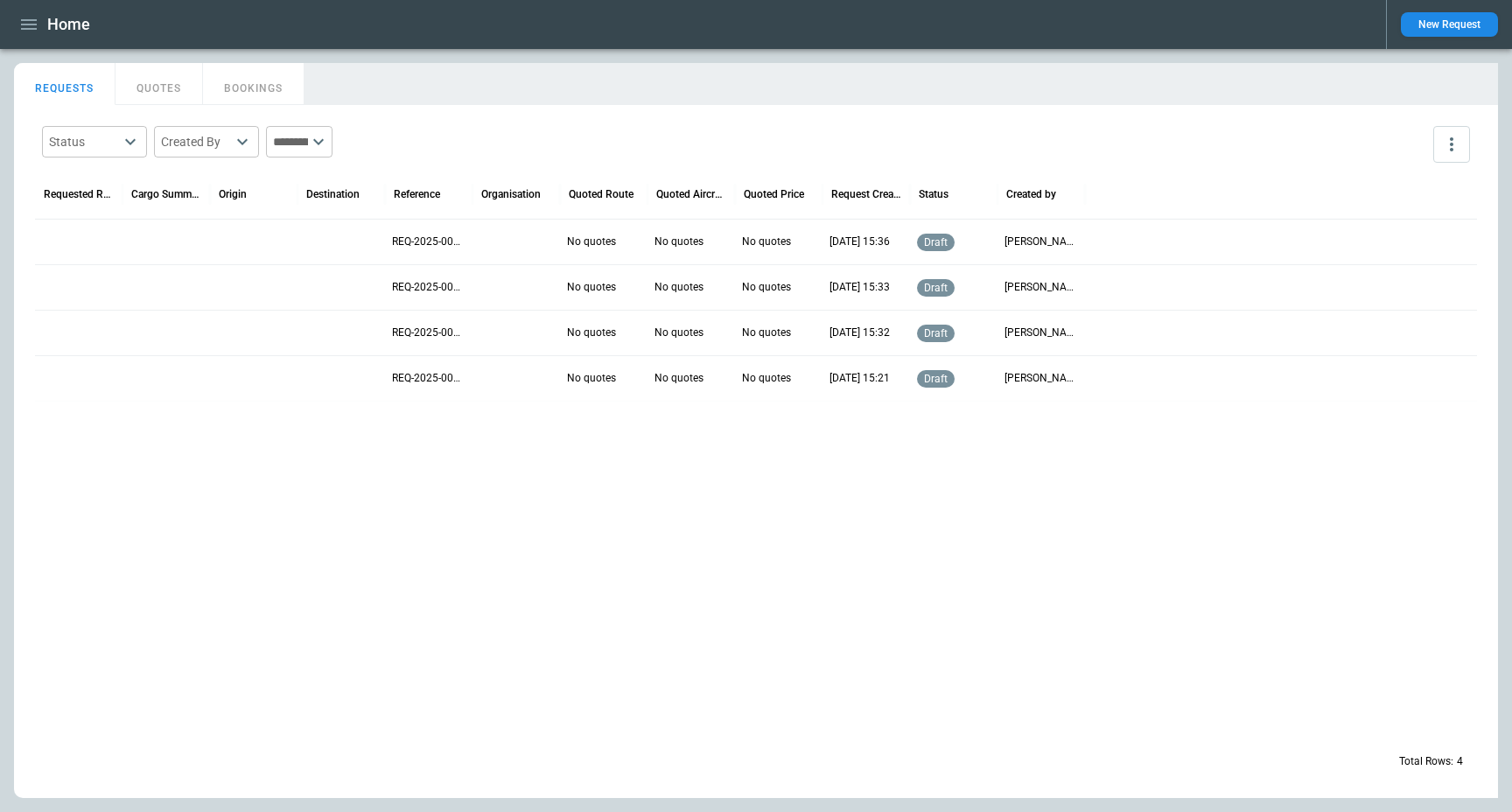
click at [159, 231] on div at bounding box center [166, 241] width 88 height 46
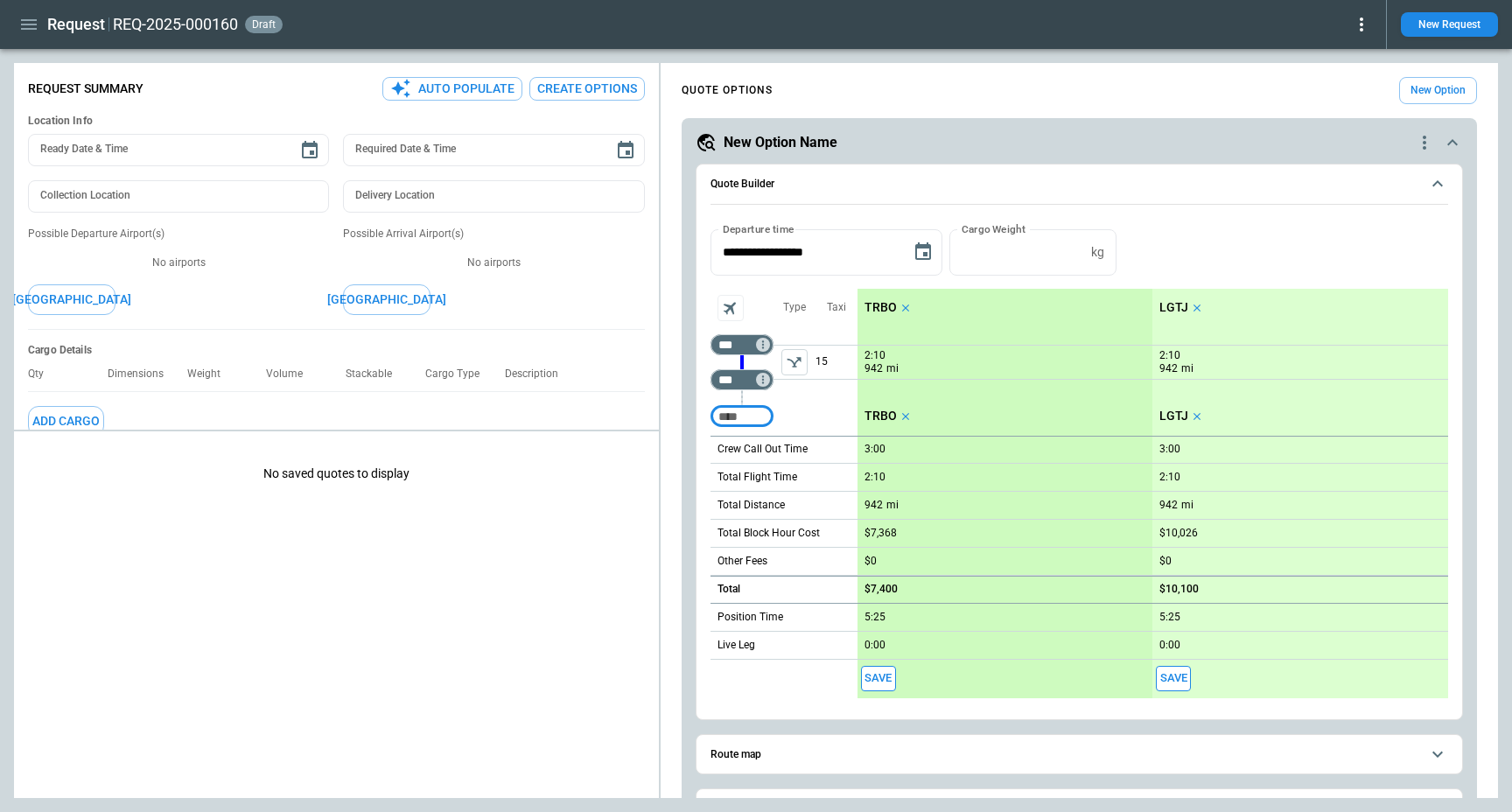
click at [879, 305] on p "TRBO" at bounding box center [880, 308] width 33 height 15
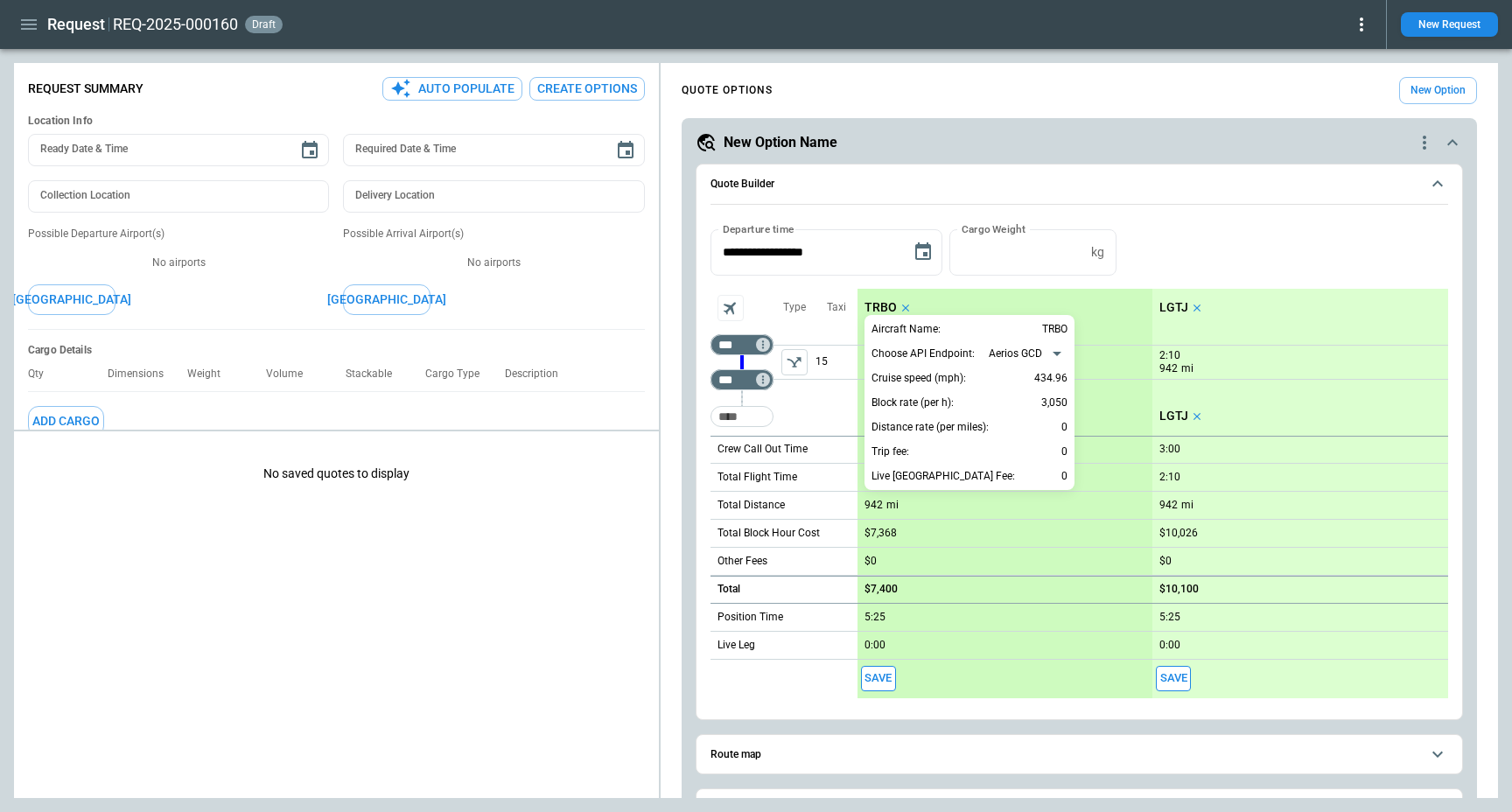
click at [1239, 284] on div at bounding box center [756, 406] width 1512 height 812
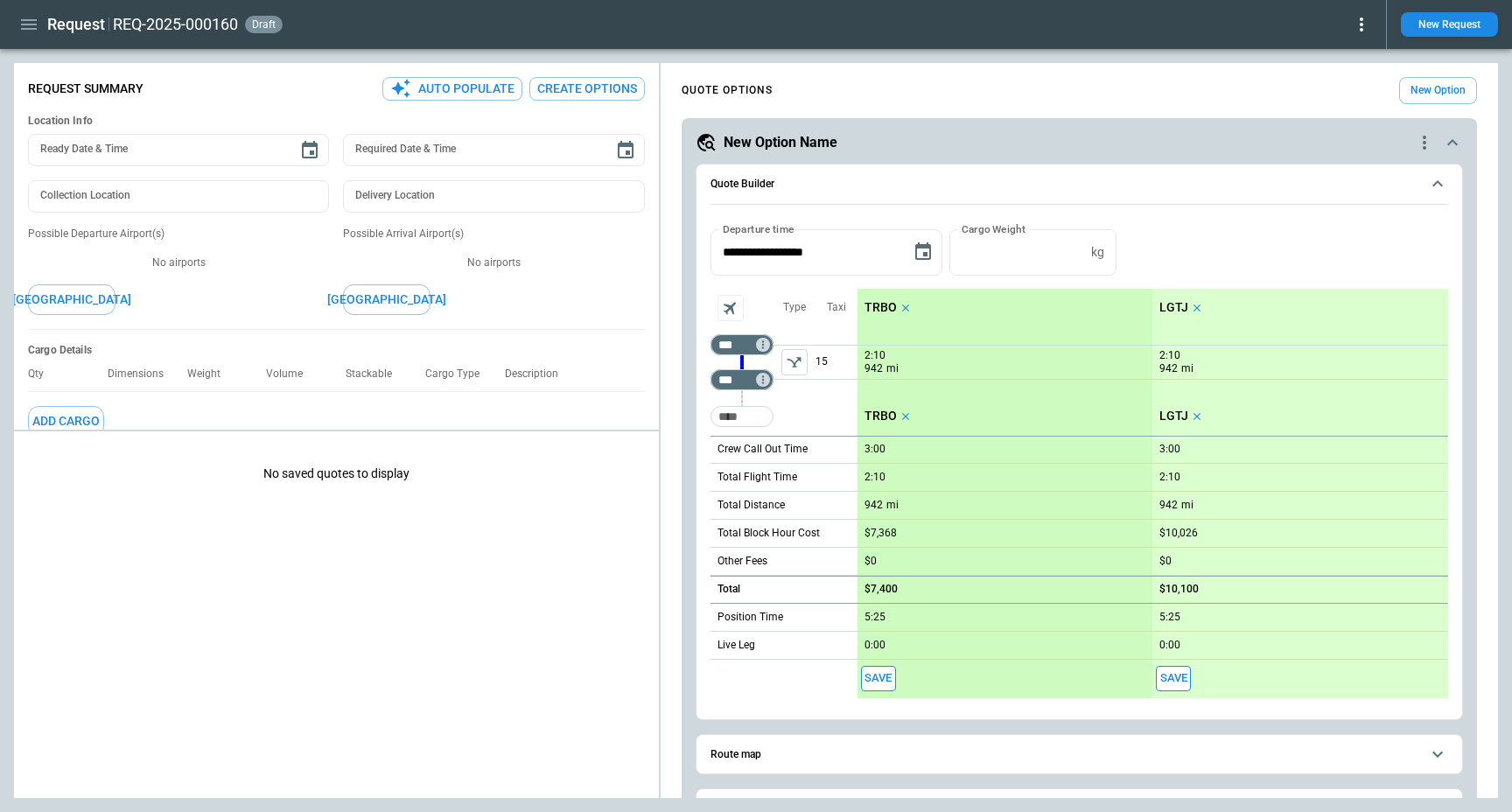
click at [1166, 301] on p "LGTJ" at bounding box center [1173, 308] width 29 height 15
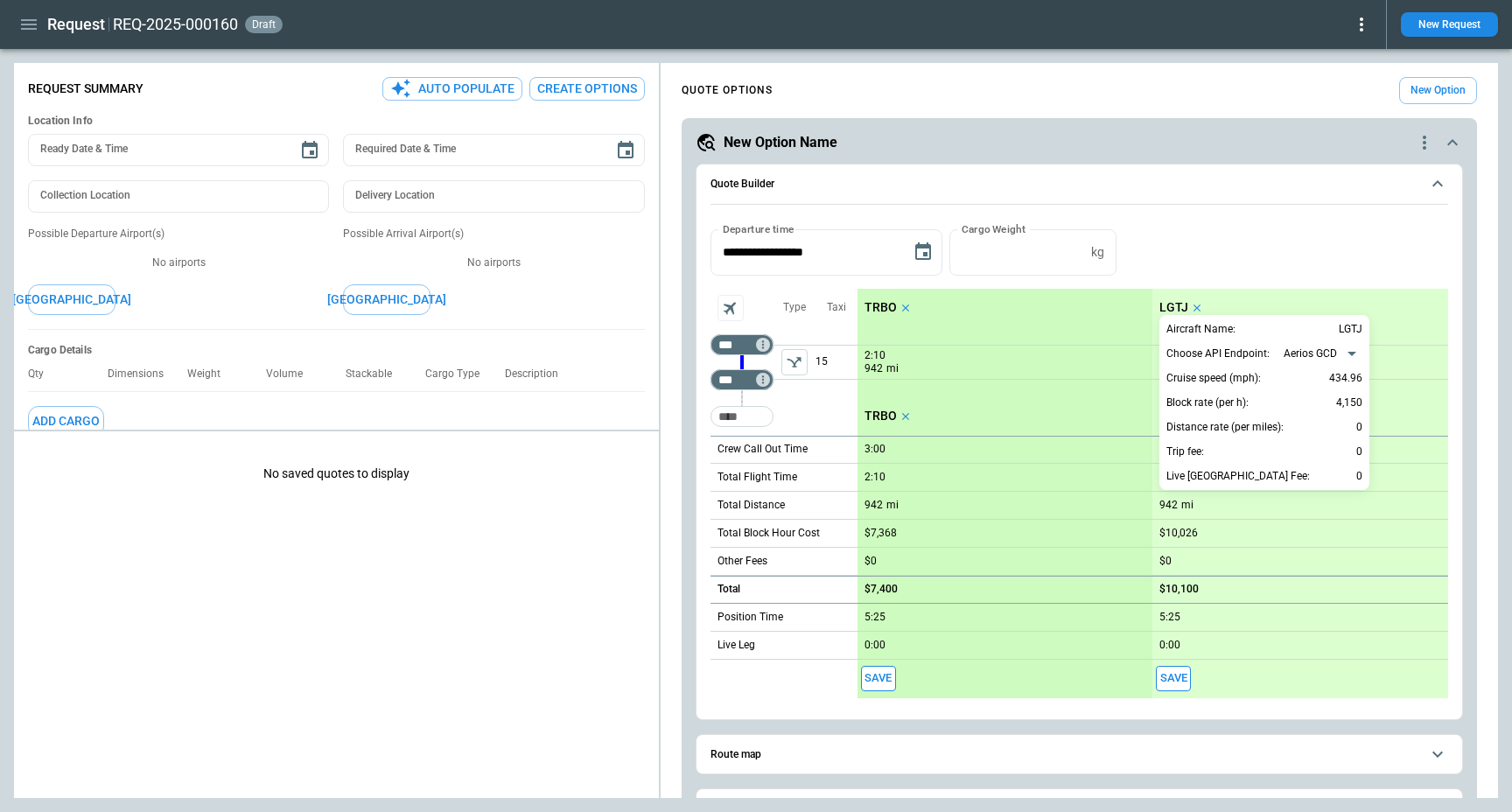
click at [1253, 292] on div at bounding box center [756, 406] width 1512 height 812
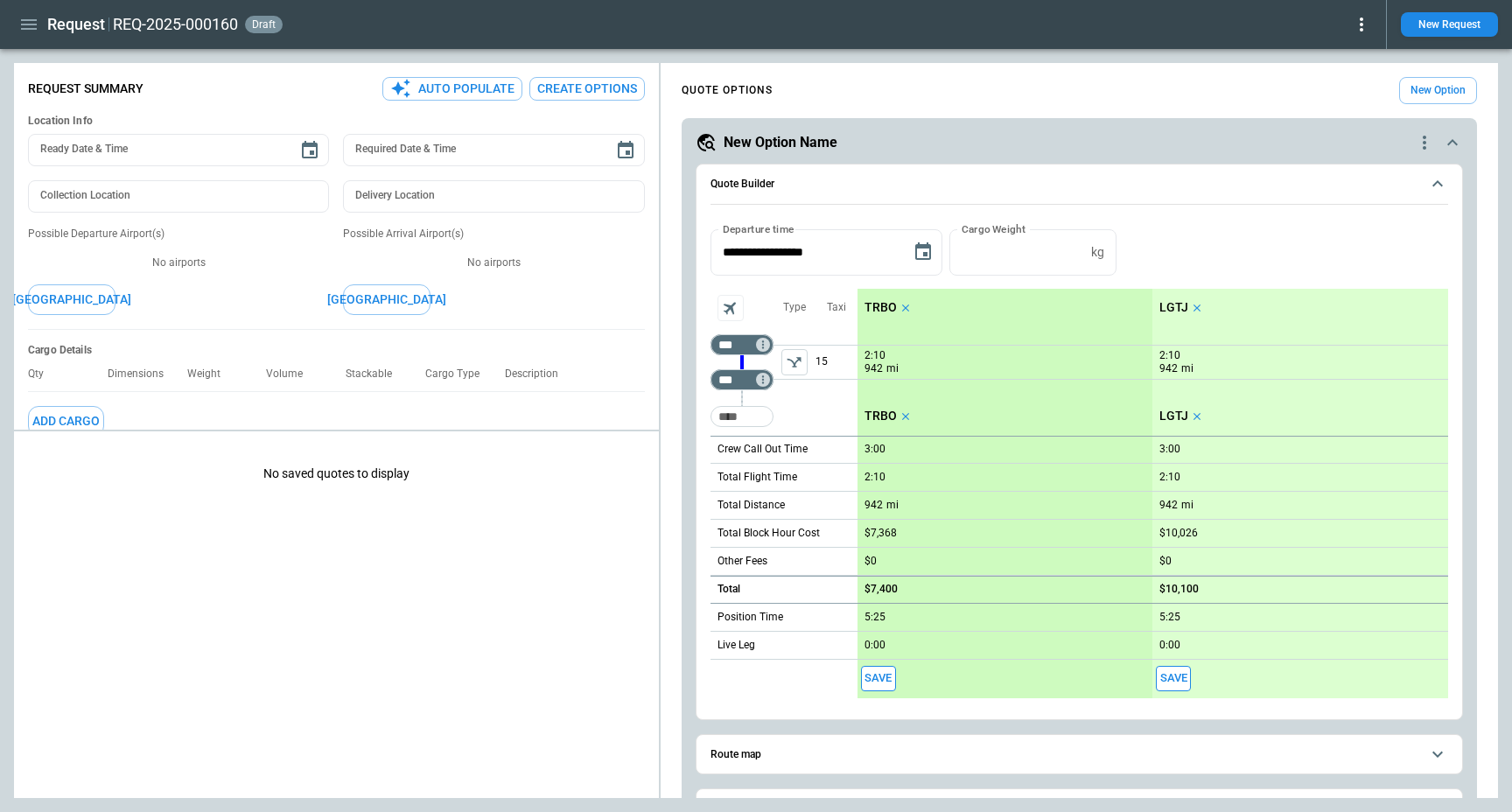
click at [32, 21] on icon "button" at bounding box center [29, 24] width 16 height 10
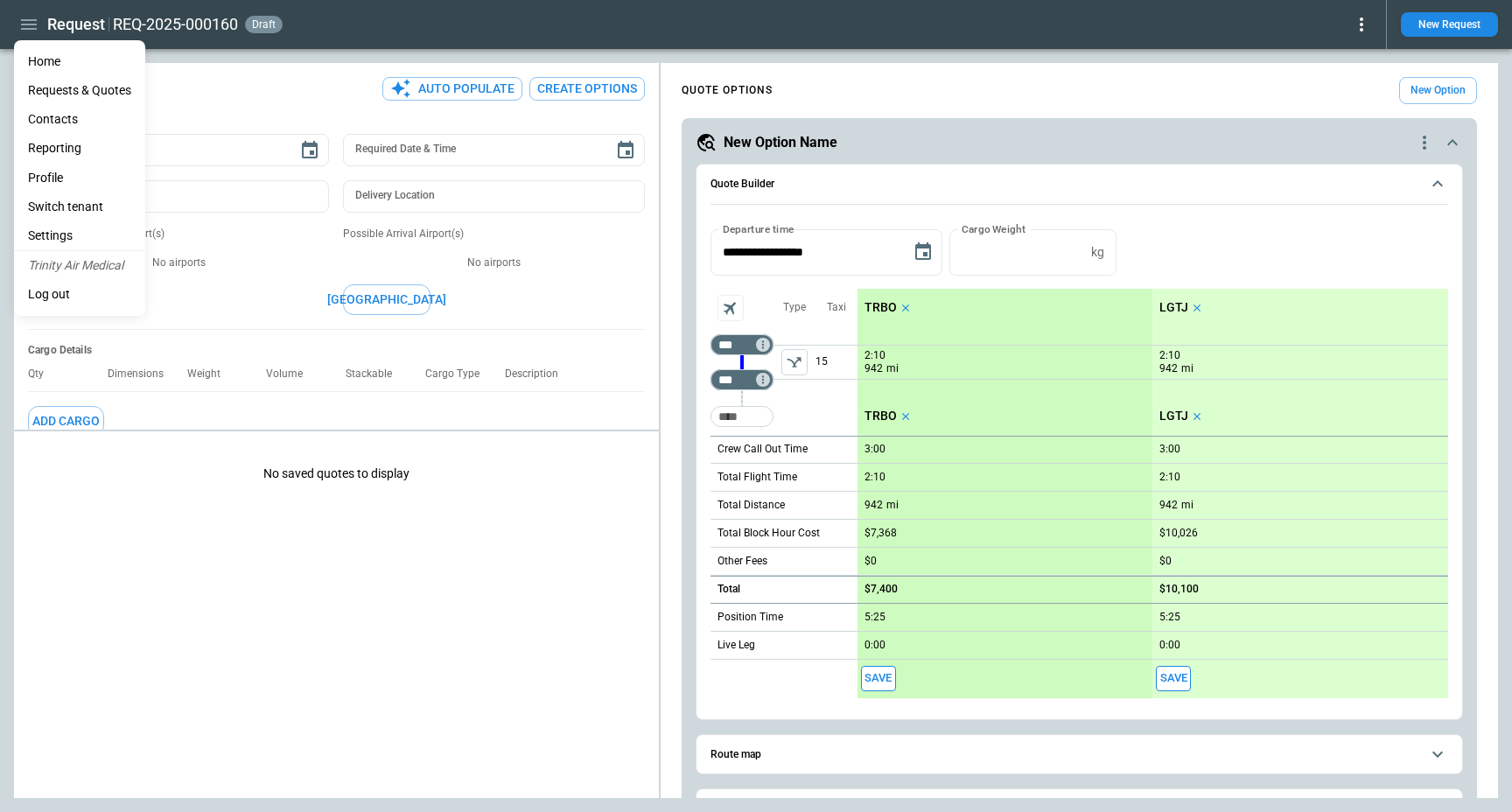
click at [352, 595] on div at bounding box center [756, 406] width 1512 height 812
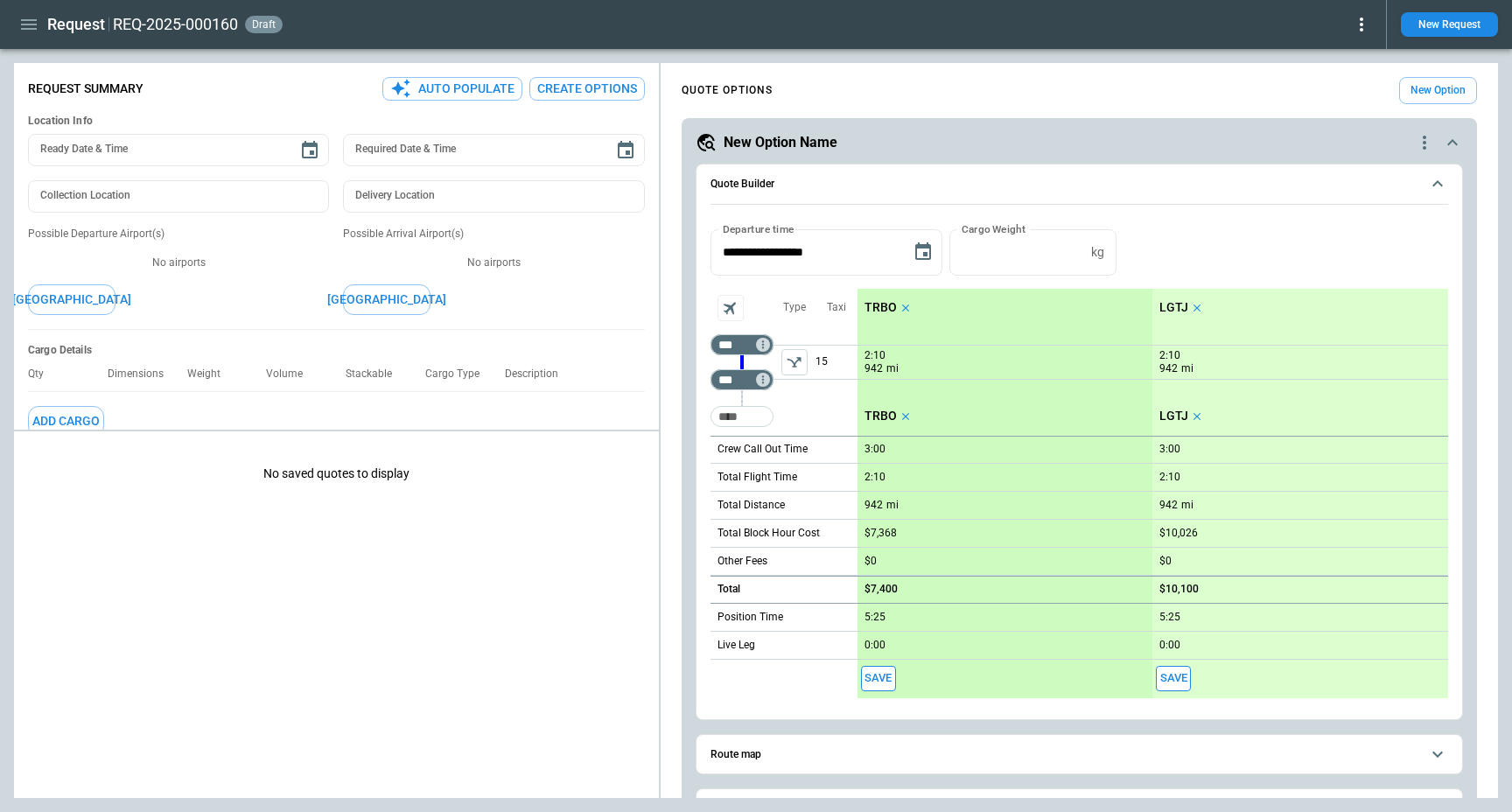
click at [352, 595] on div "Home Requests & Quotes Contacts Reporting Profile Switch tenant Settings Trinit…" at bounding box center [756, 406] width 1512 height 812
